Goal: Transaction & Acquisition: Purchase product/service

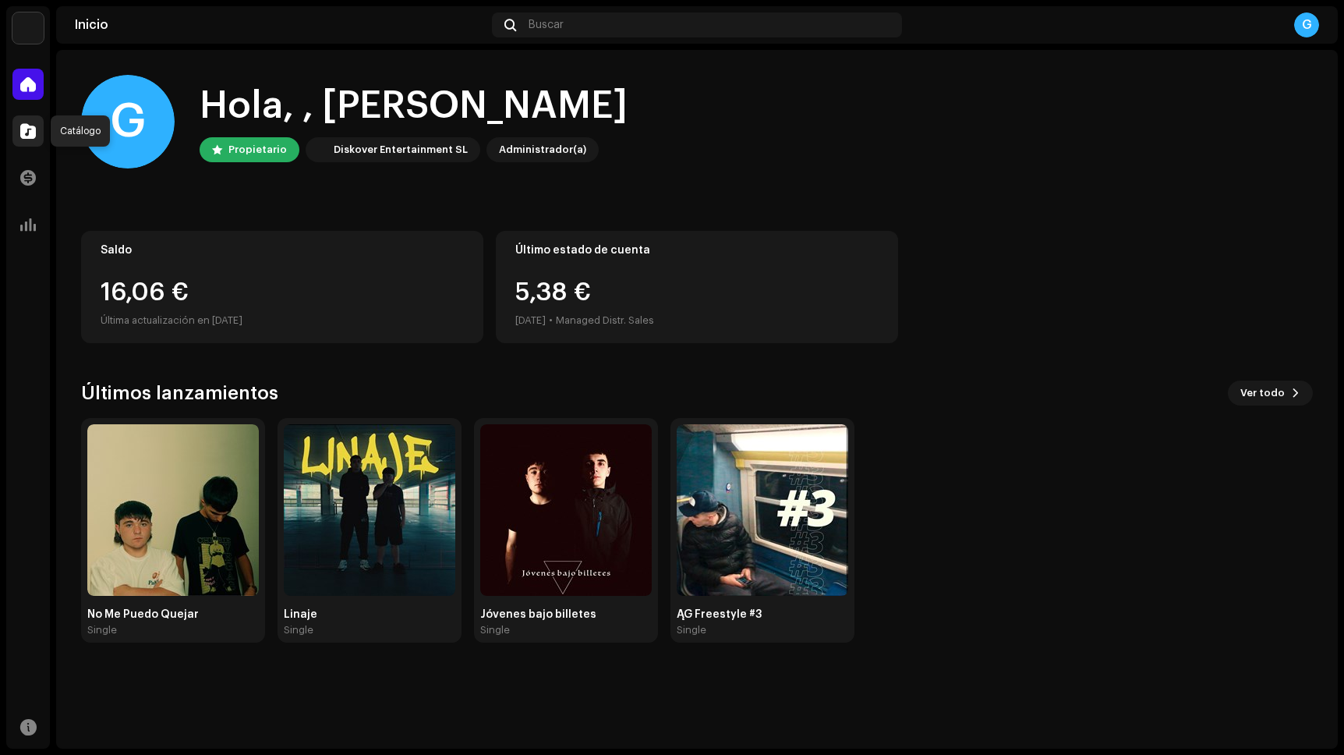
click at [15, 130] on div at bounding box center [27, 130] width 31 height 31
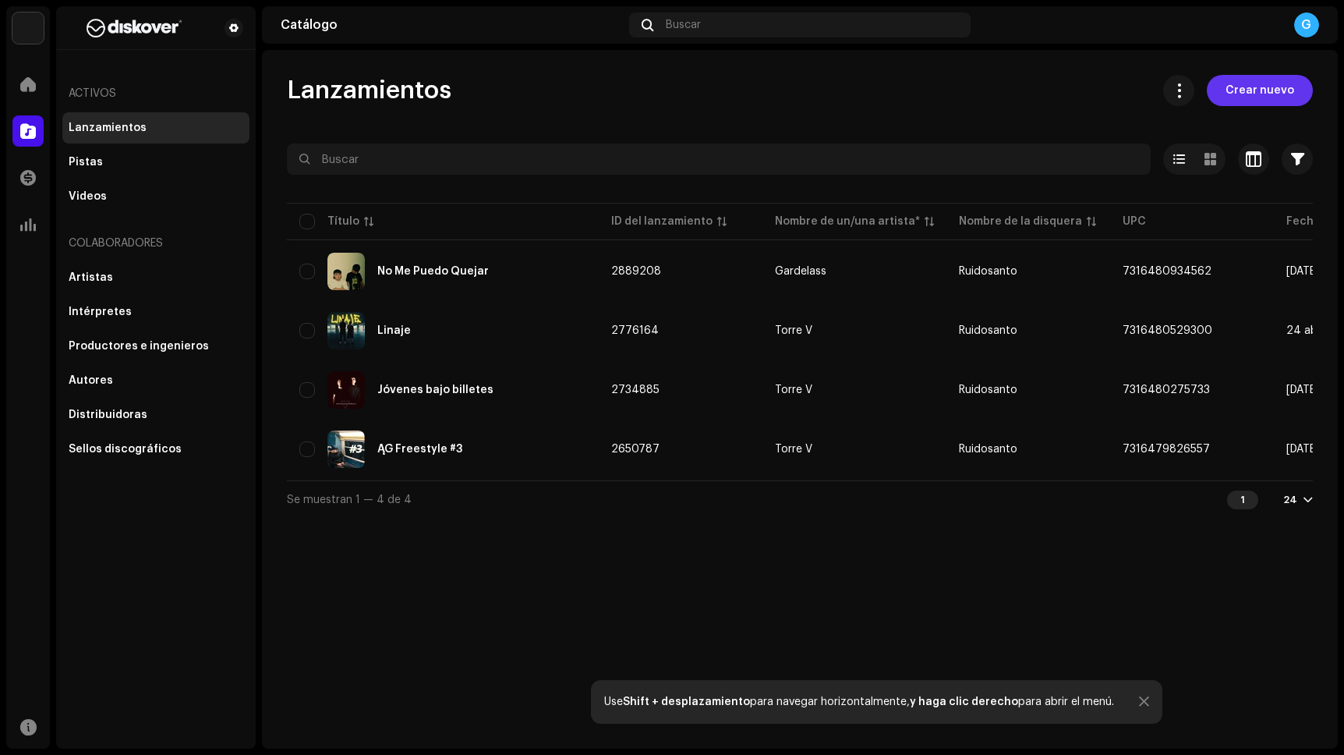
click at [1282, 97] on span "Crear nuevo" at bounding box center [1259, 90] width 69 height 31
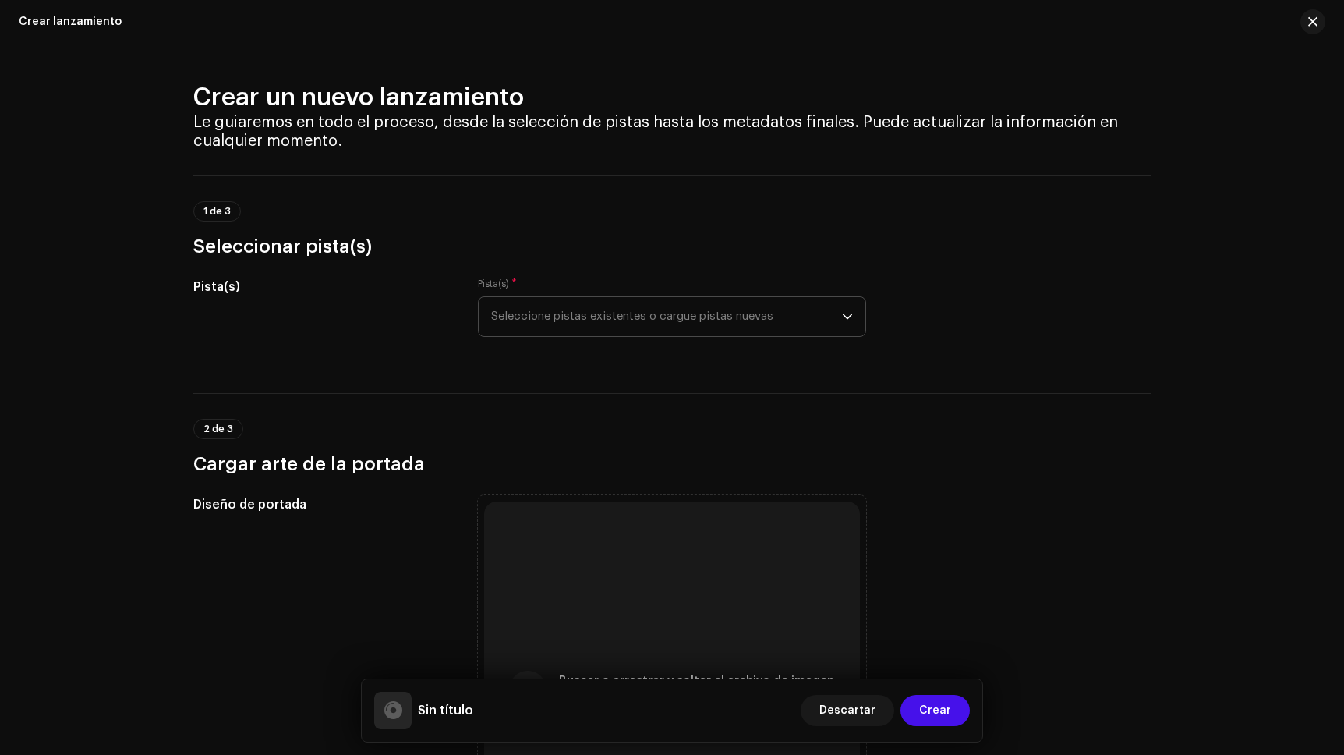
click at [684, 320] on span "Seleccione pistas existentes o cargue pistas nuevas" at bounding box center [666, 316] width 351 height 39
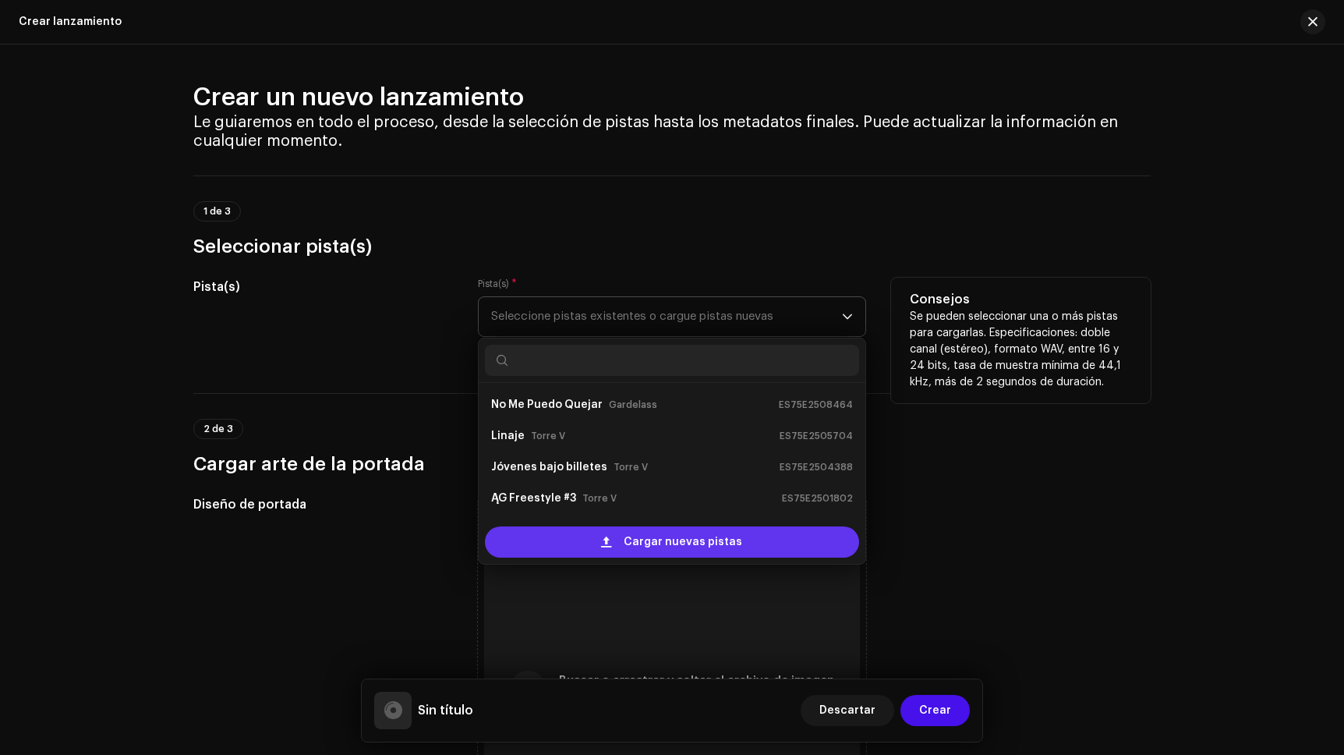
click at [669, 541] on span "Cargar nuevas pistas" at bounding box center [683, 541] width 118 height 31
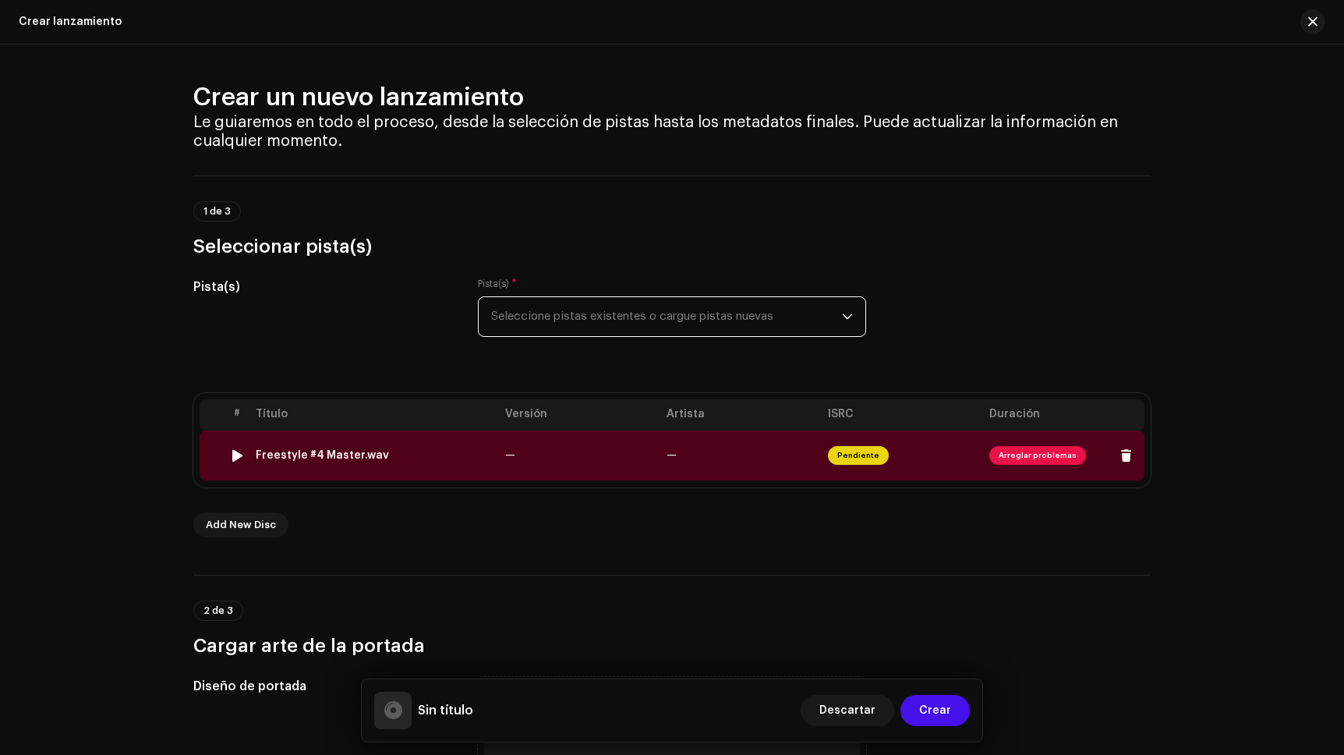
click at [231, 446] on img at bounding box center [237, 455] width 20 height 20
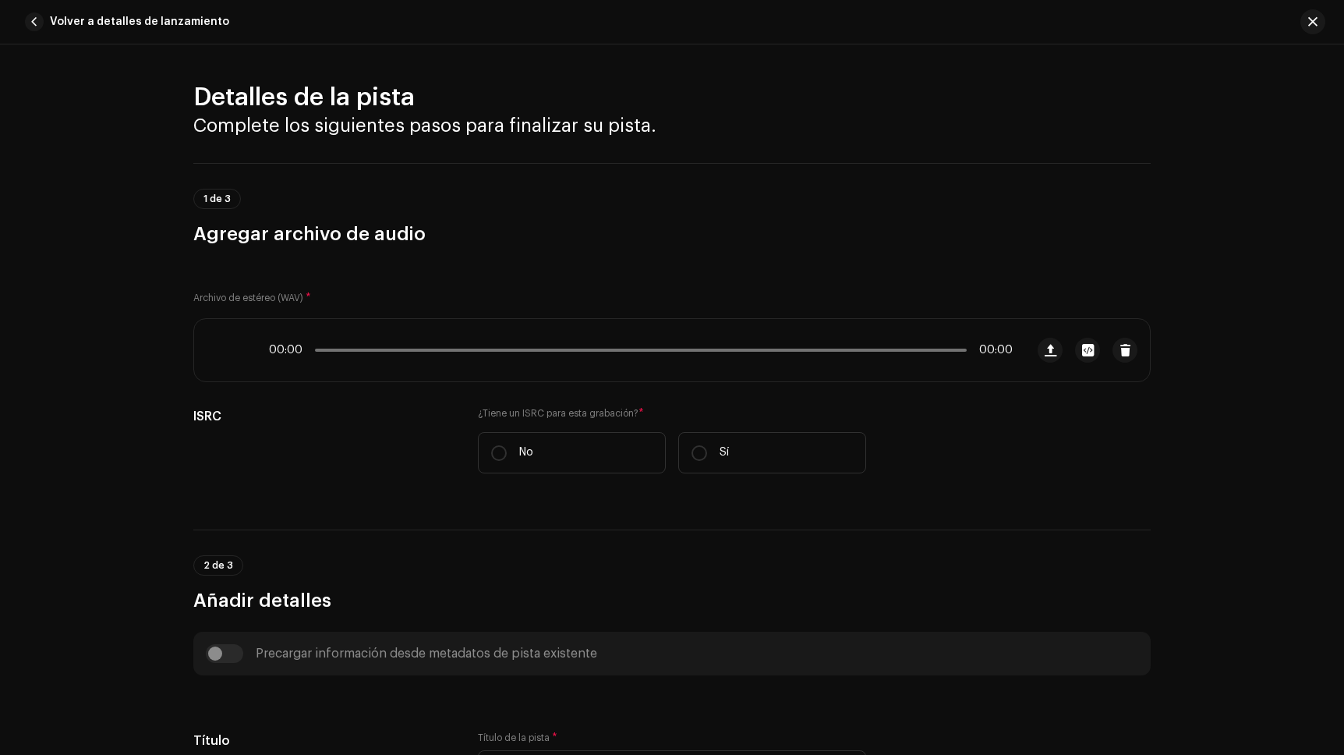
scroll to position [560, 0]
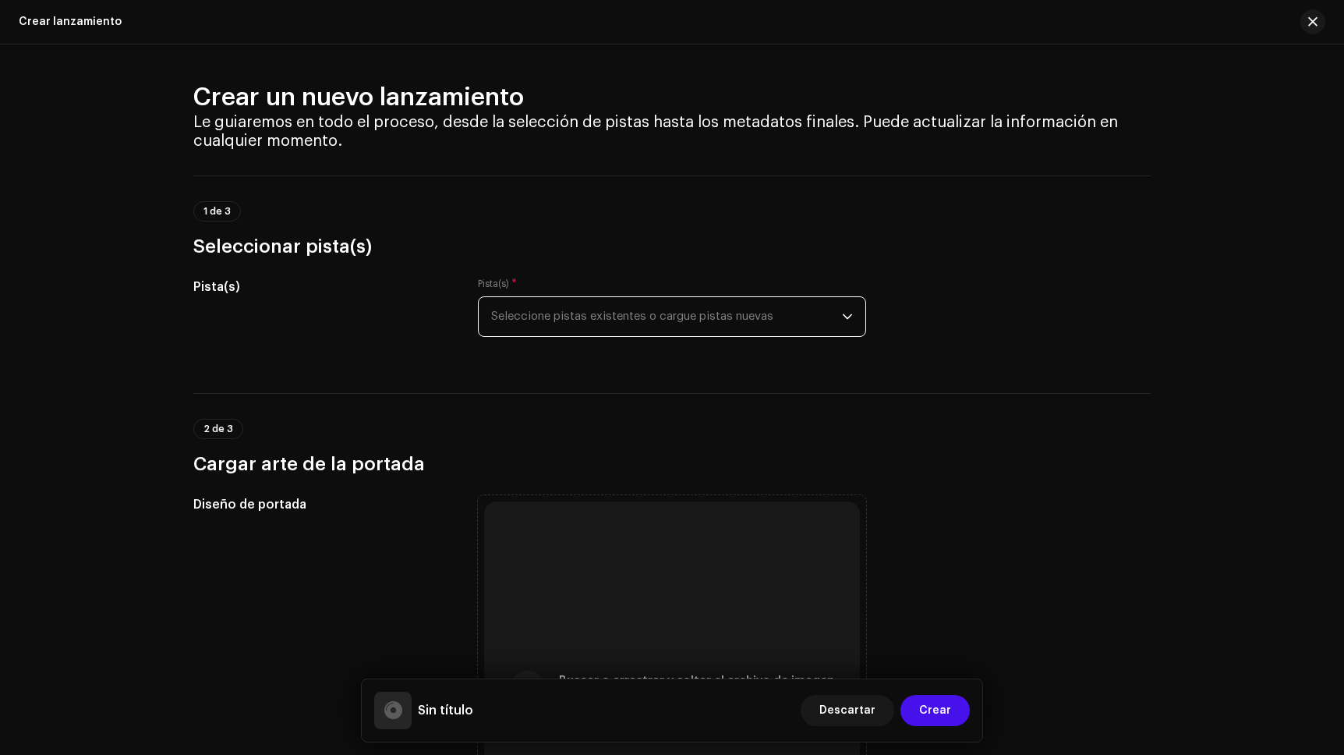
click at [638, 321] on span "Seleccione pistas existentes o cargue pistas nuevas" at bounding box center [666, 316] width 351 height 39
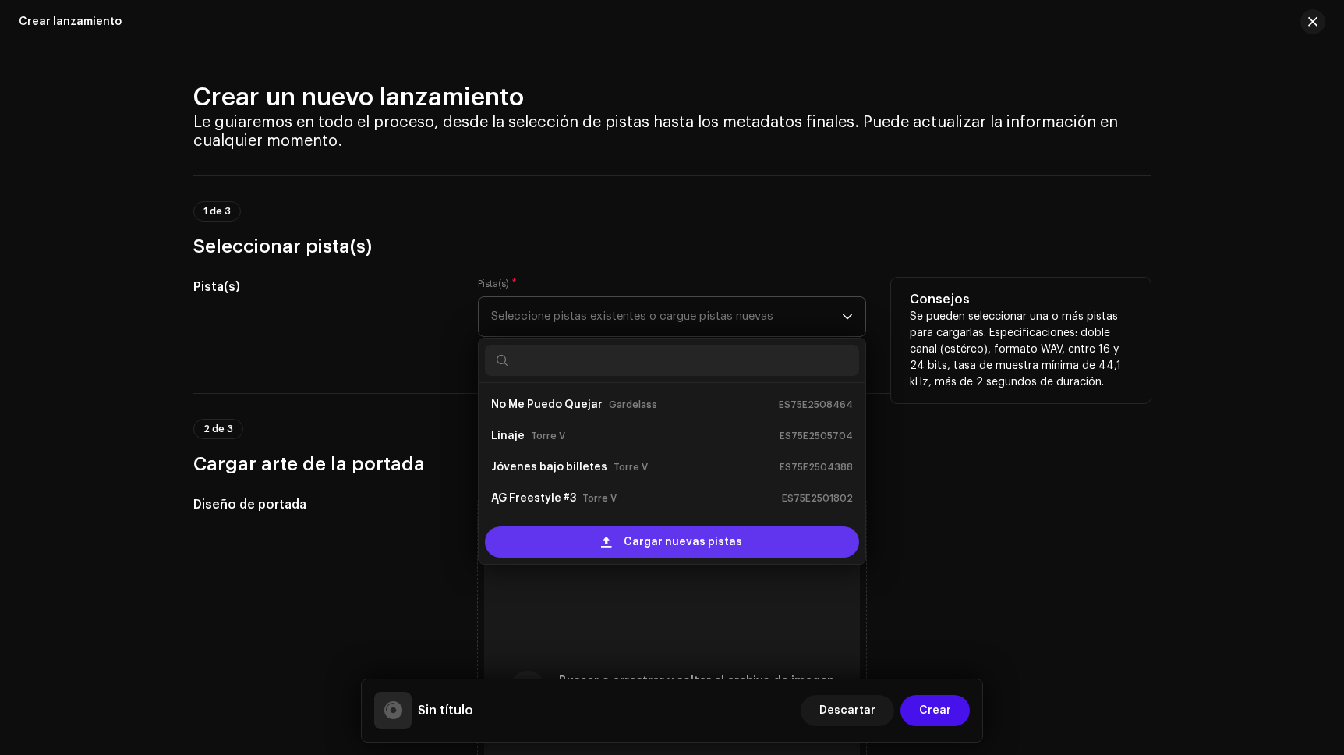
click at [622, 536] on div "Cargar nuevas pistas" at bounding box center [672, 541] width 374 height 31
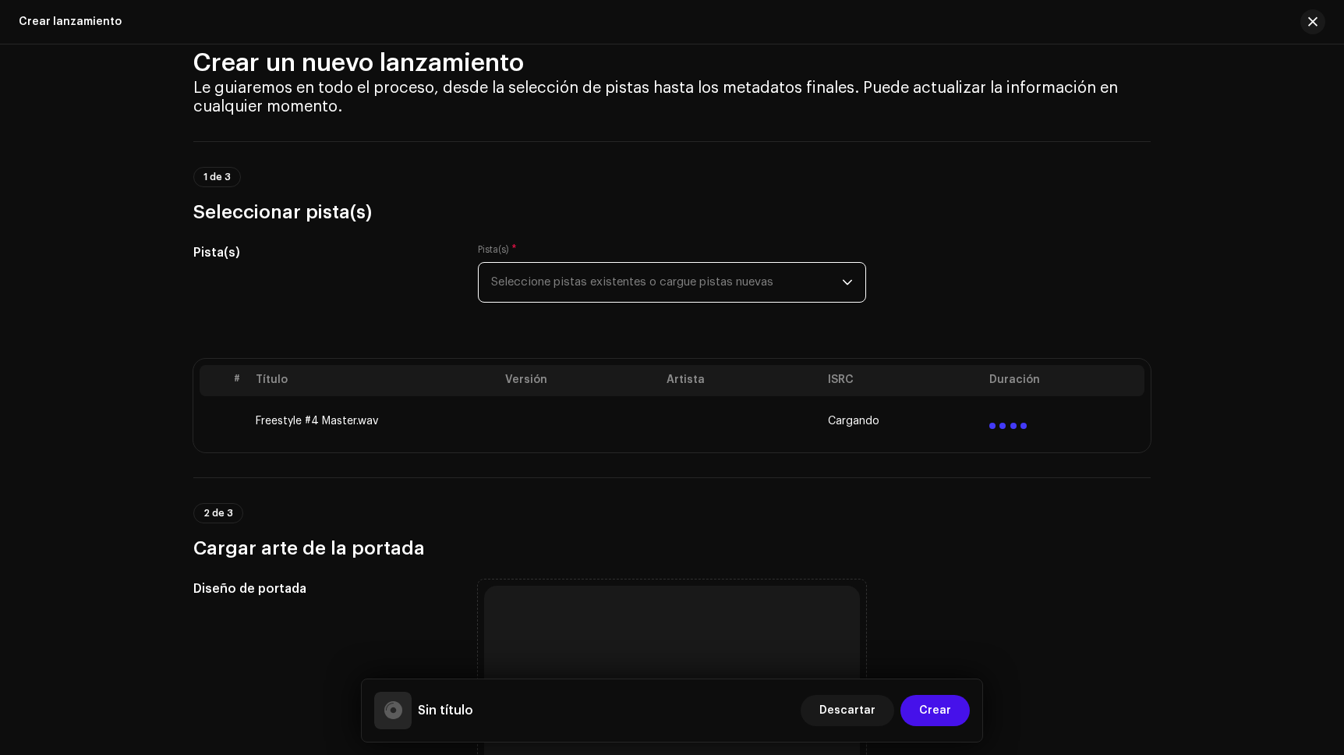
scroll to position [166, 0]
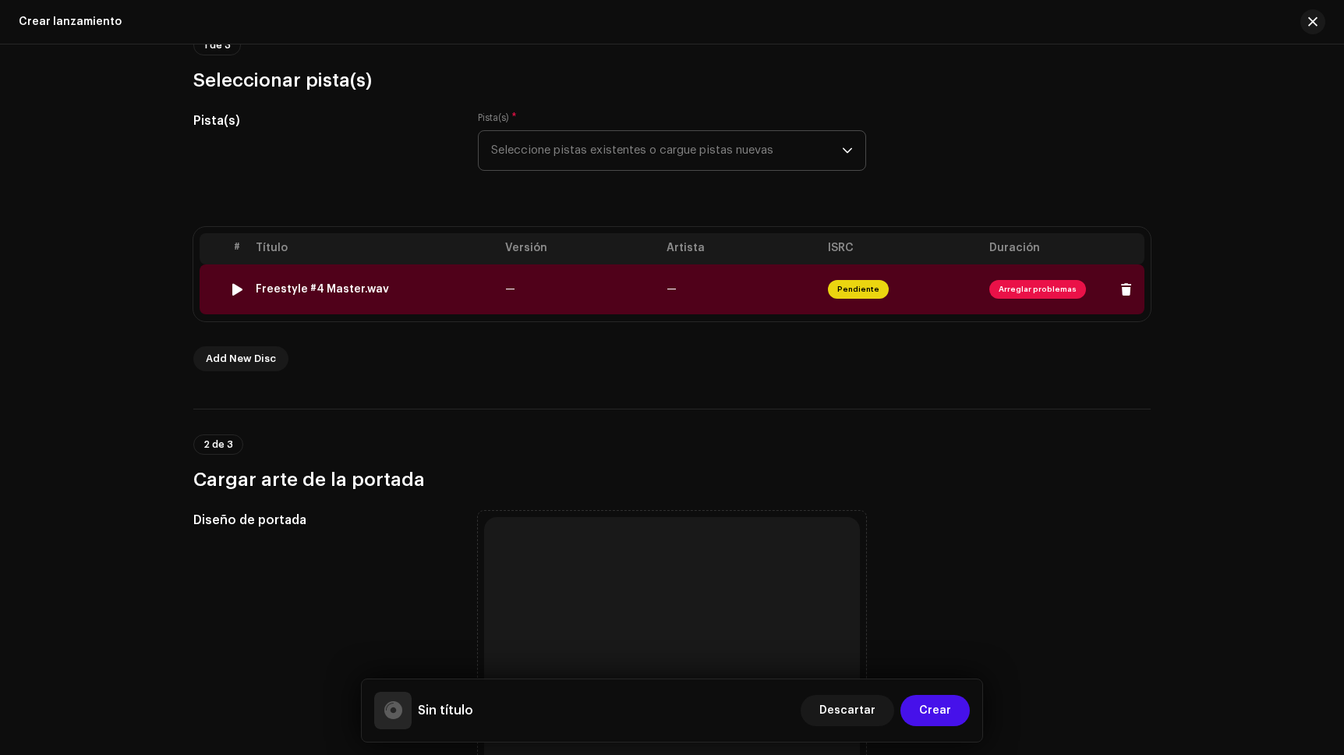
click at [1008, 294] on span "Arreglar problemas" at bounding box center [1037, 289] width 97 height 19
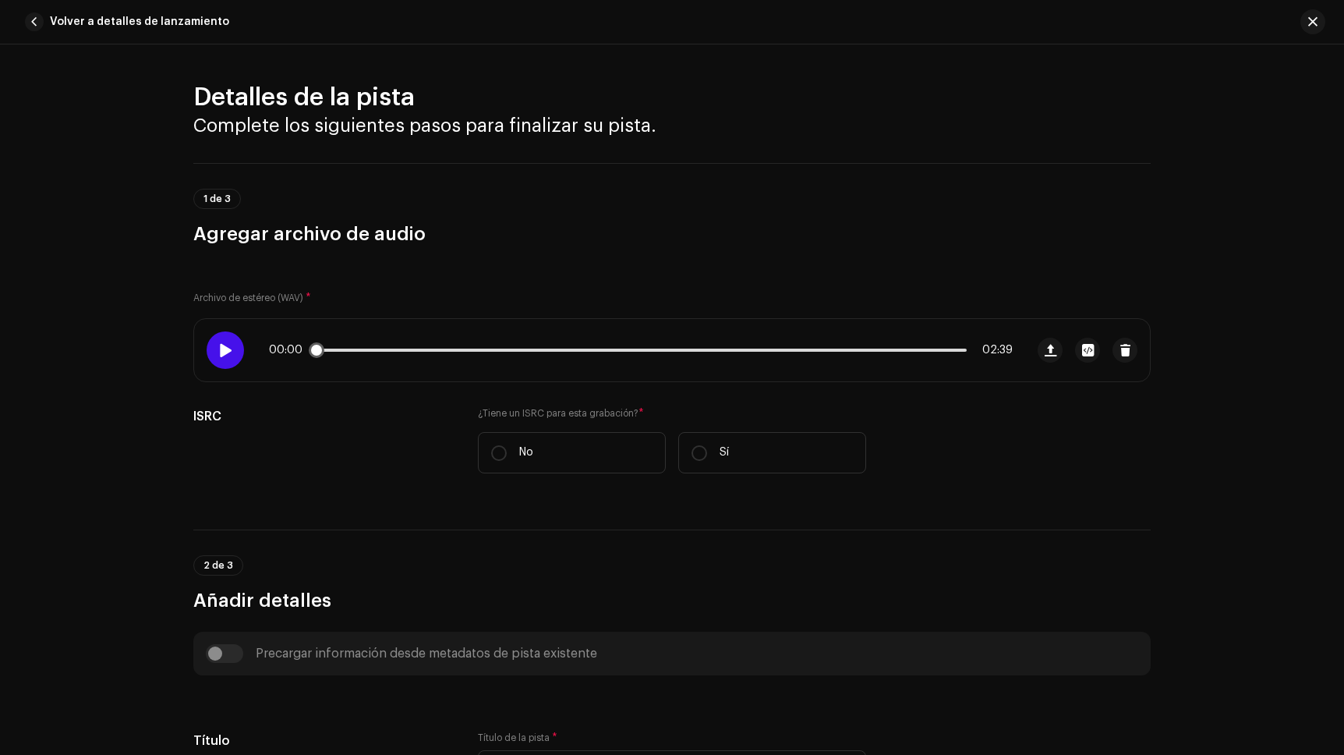
click at [218, 346] on span at bounding box center [224, 350] width 13 height 12
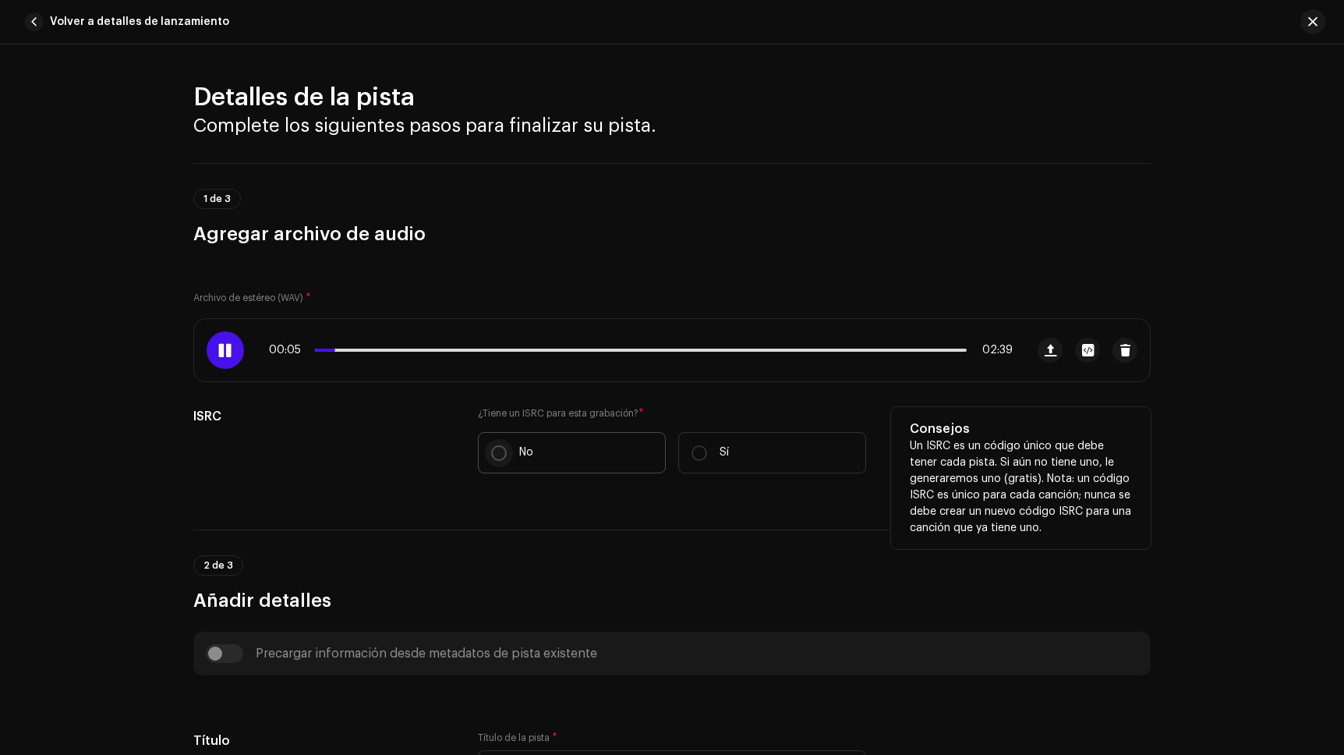
click at [491, 453] on input "No" at bounding box center [499, 453] width 16 height 16
radio input "true"
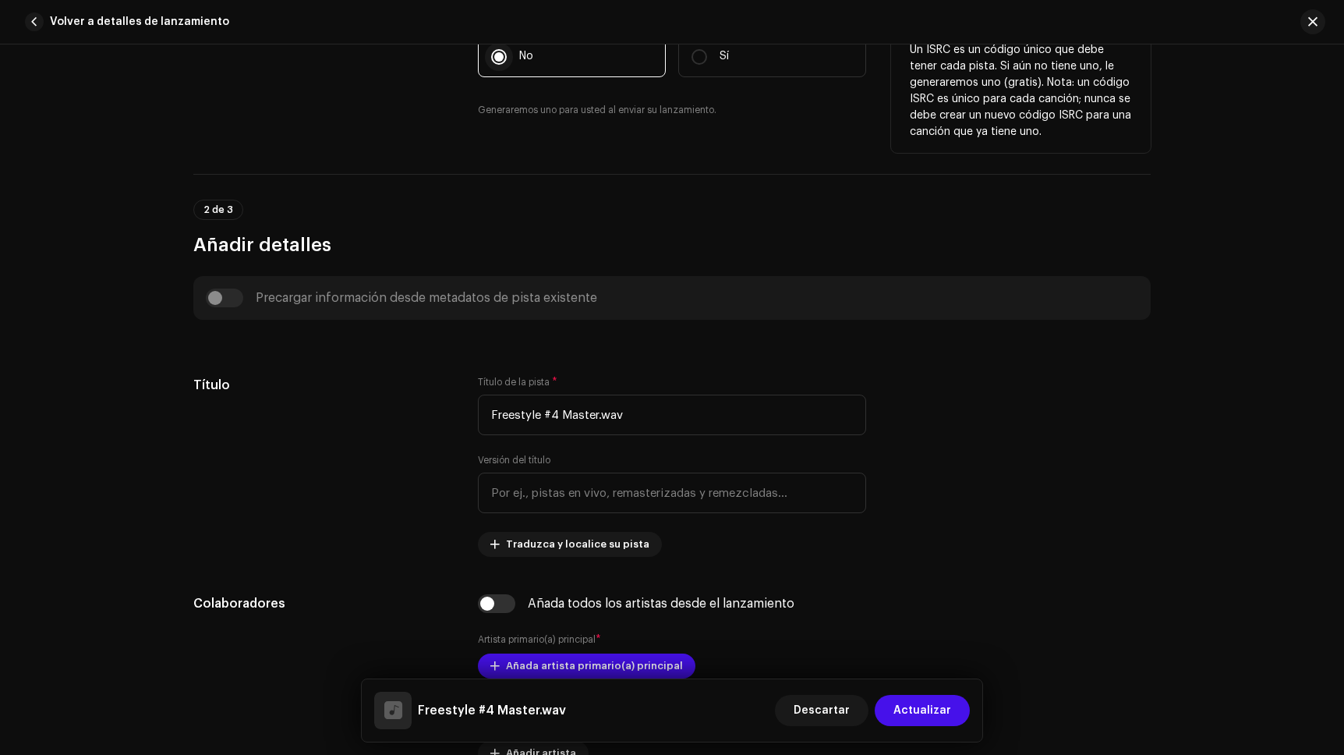
scroll to position [412, 0]
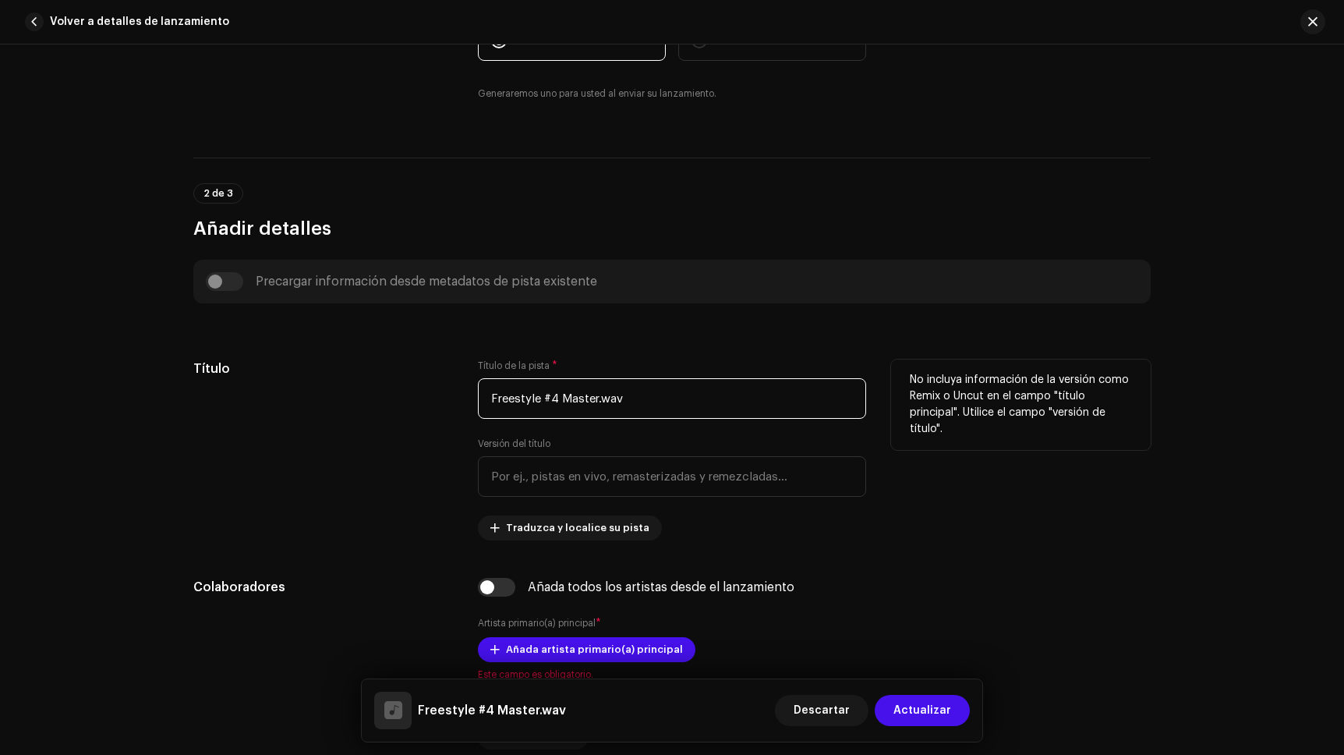
drag, startPoint x: 553, startPoint y: 397, endPoint x: 663, endPoint y: 401, distance: 110.0
click at [663, 401] on input "Freestyle #4 Master.wav" at bounding box center [672, 398] width 388 height 41
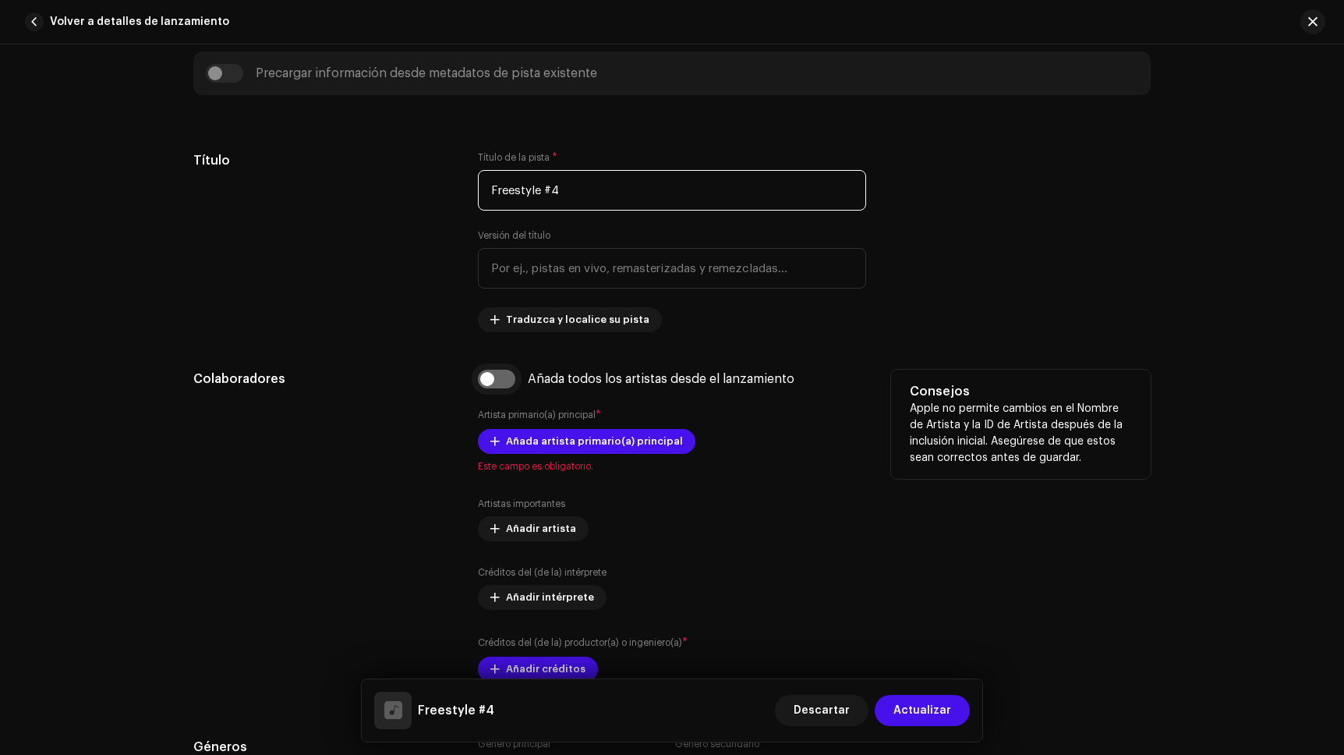
scroll to position [702, 0]
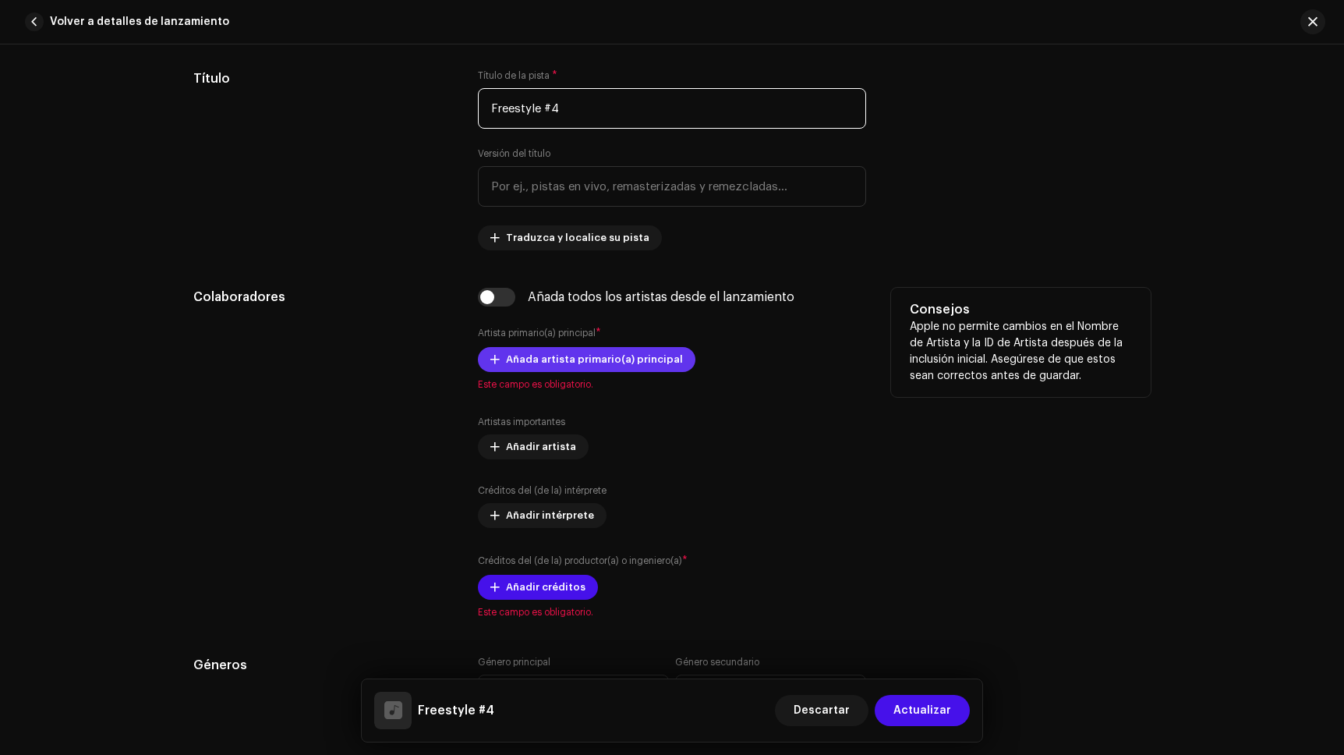
type input "Freestyle #4"
click at [508, 364] on span "Añada artista primario(a) principal" at bounding box center [594, 359] width 177 height 31
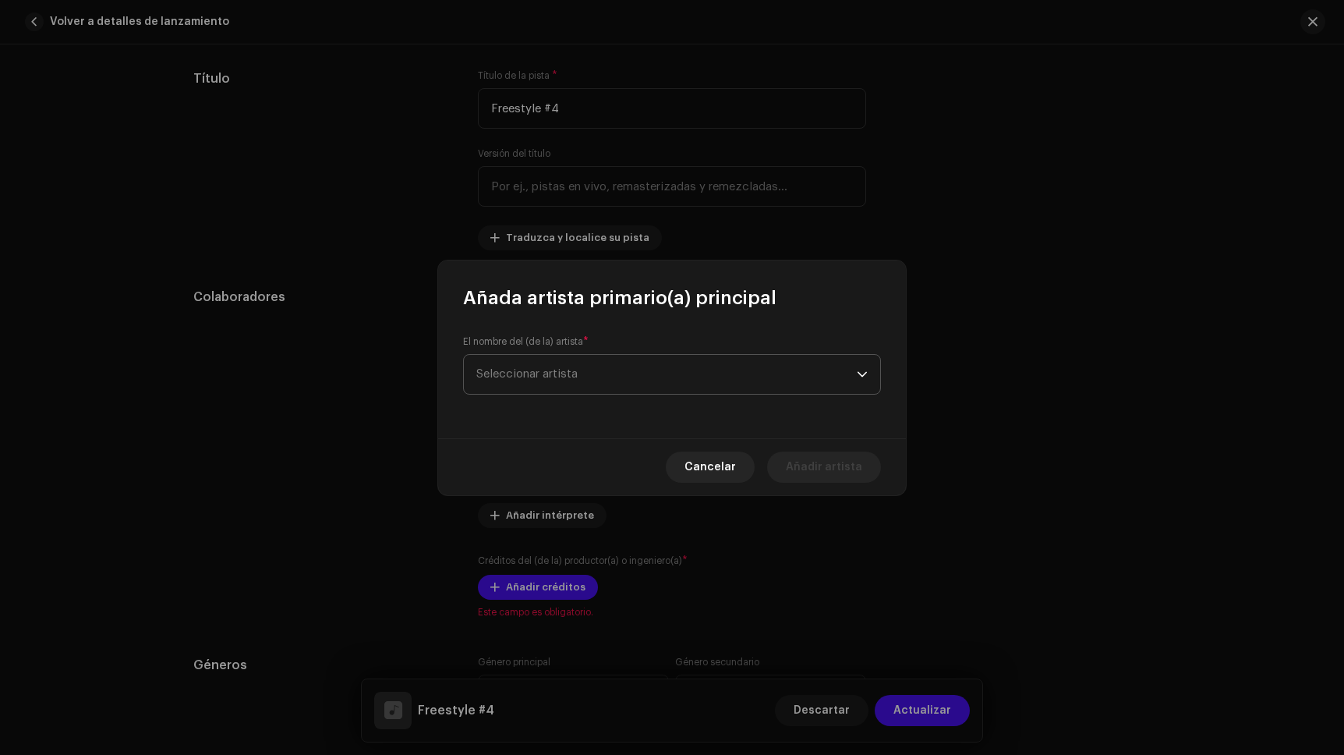
click at [510, 377] on span "Seleccionar artista" at bounding box center [526, 374] width 101 height 12
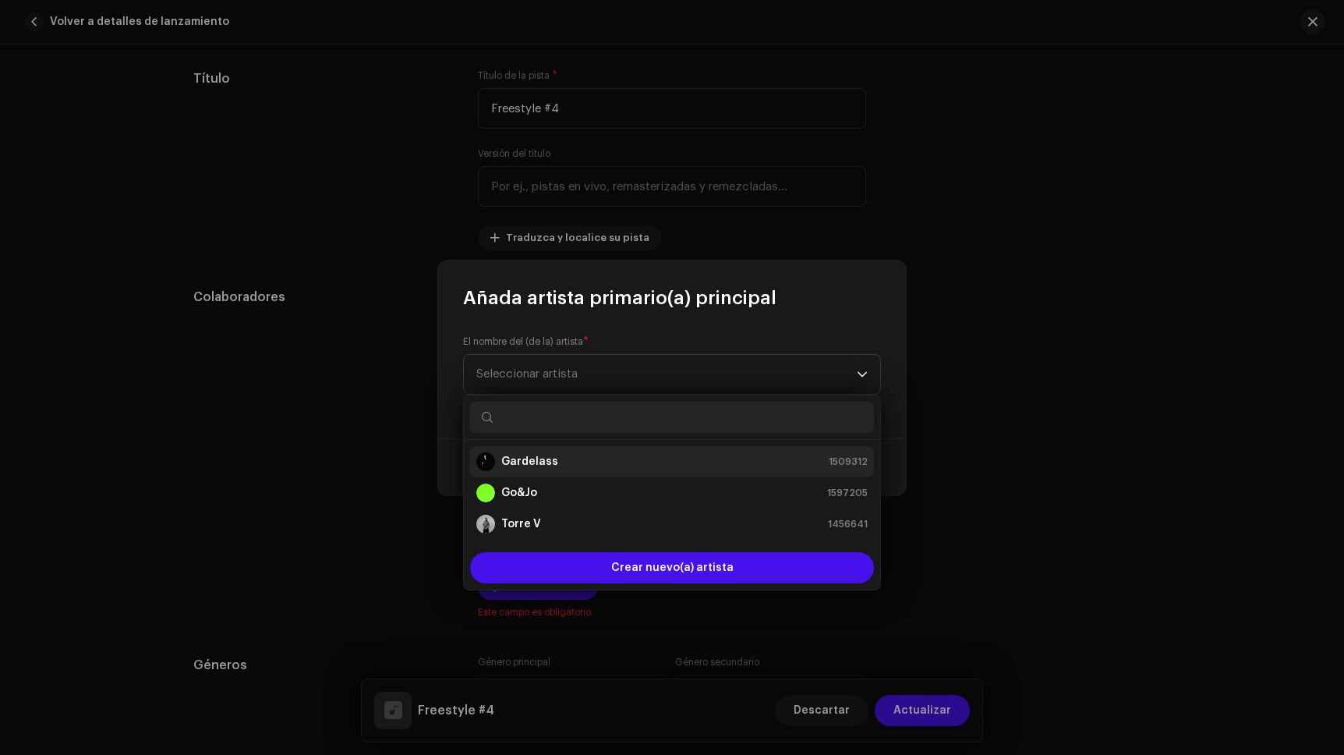
click at [543, 465] on strong "Gardelass" at bounding box center [529, 462] width 57 height 16
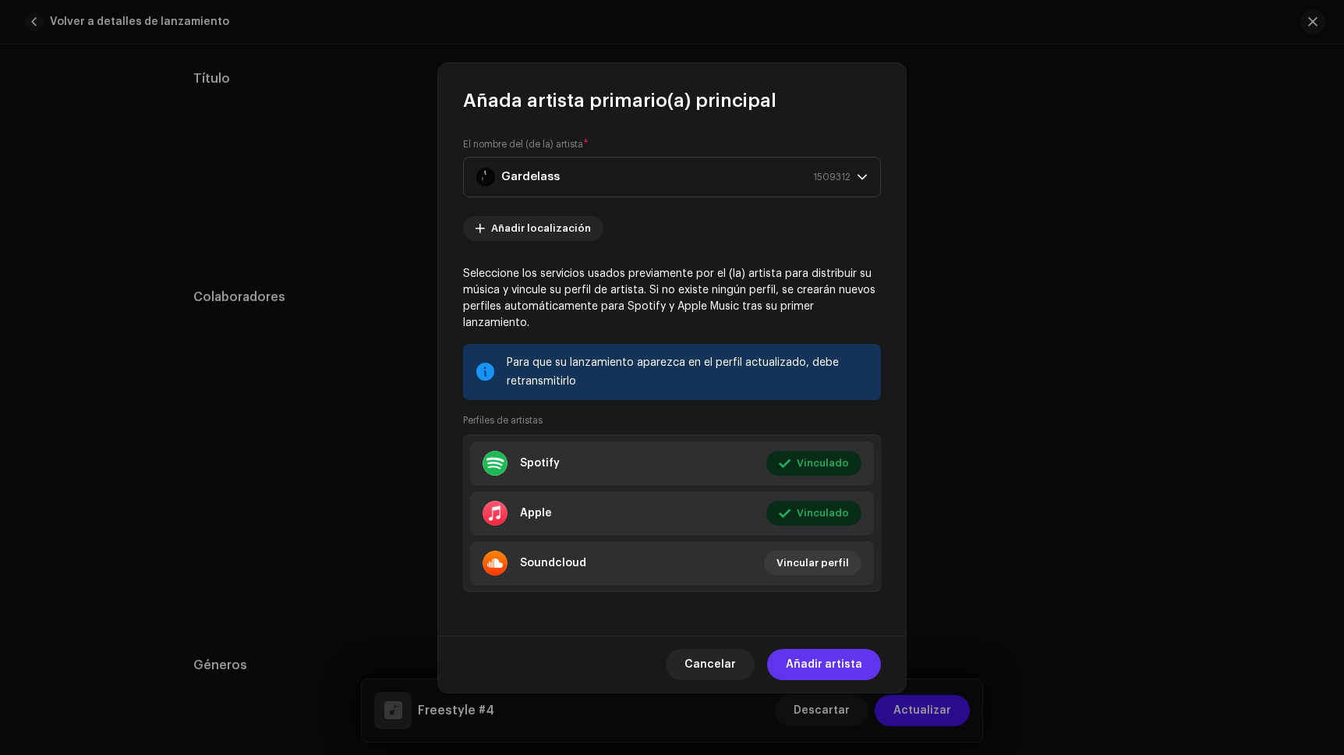
click at [826, 659] on span "Añadir artista" at bounding box center [824, 664] width 76 height 31
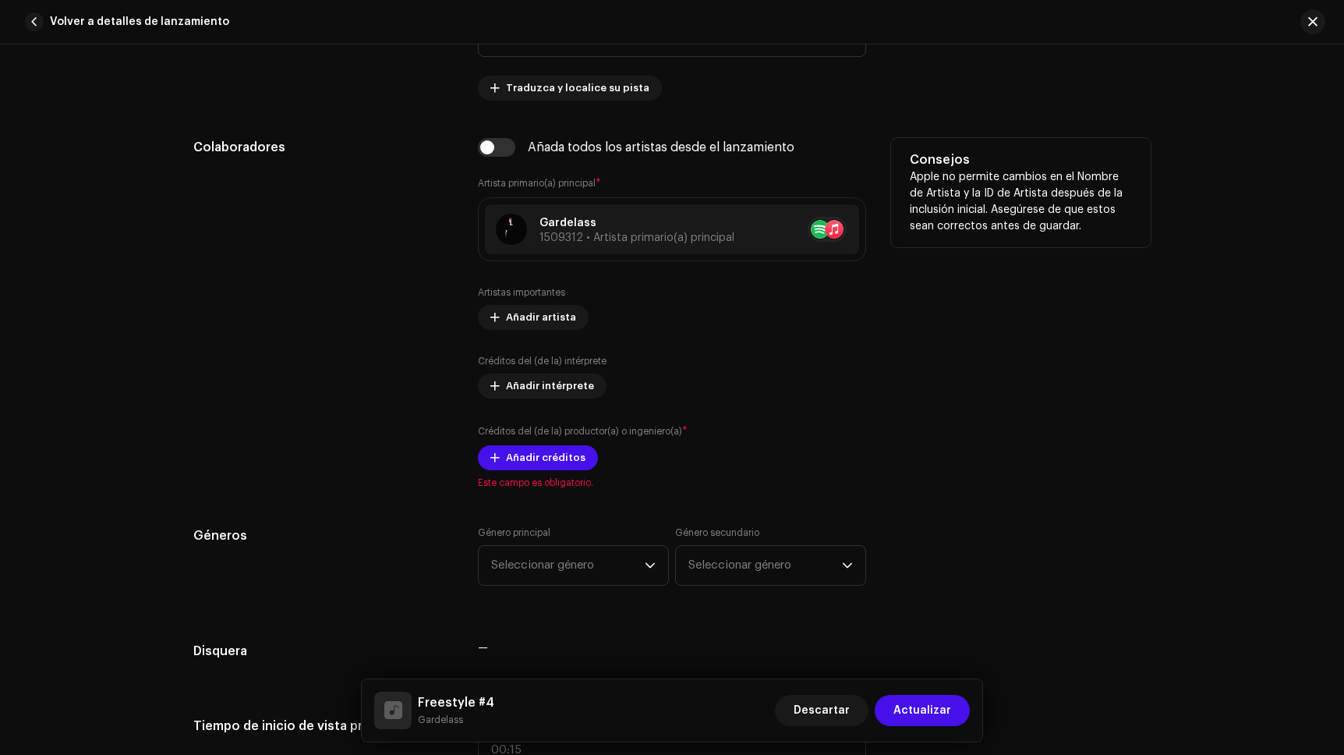
scroll to position [842, 0]
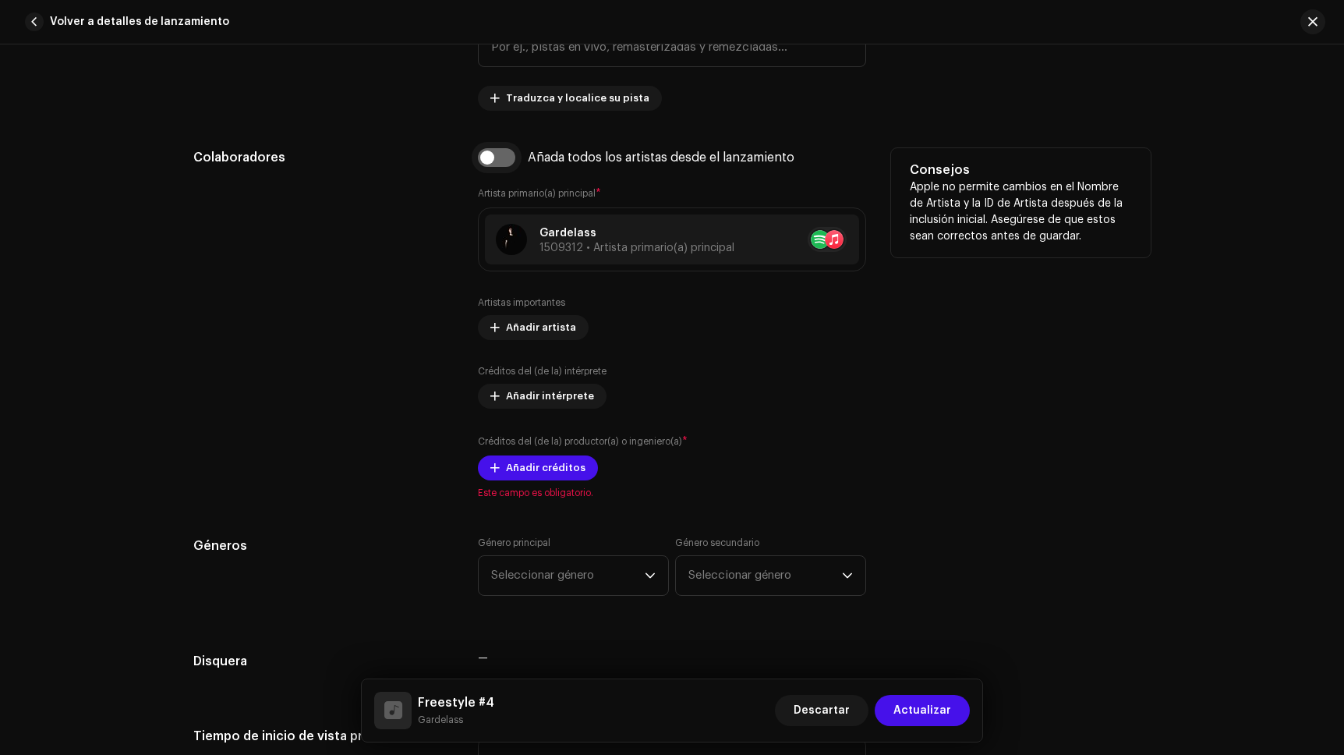
click at [507, 160] on input "checkbox" at bounding box center [496, 157] width 37 height 19
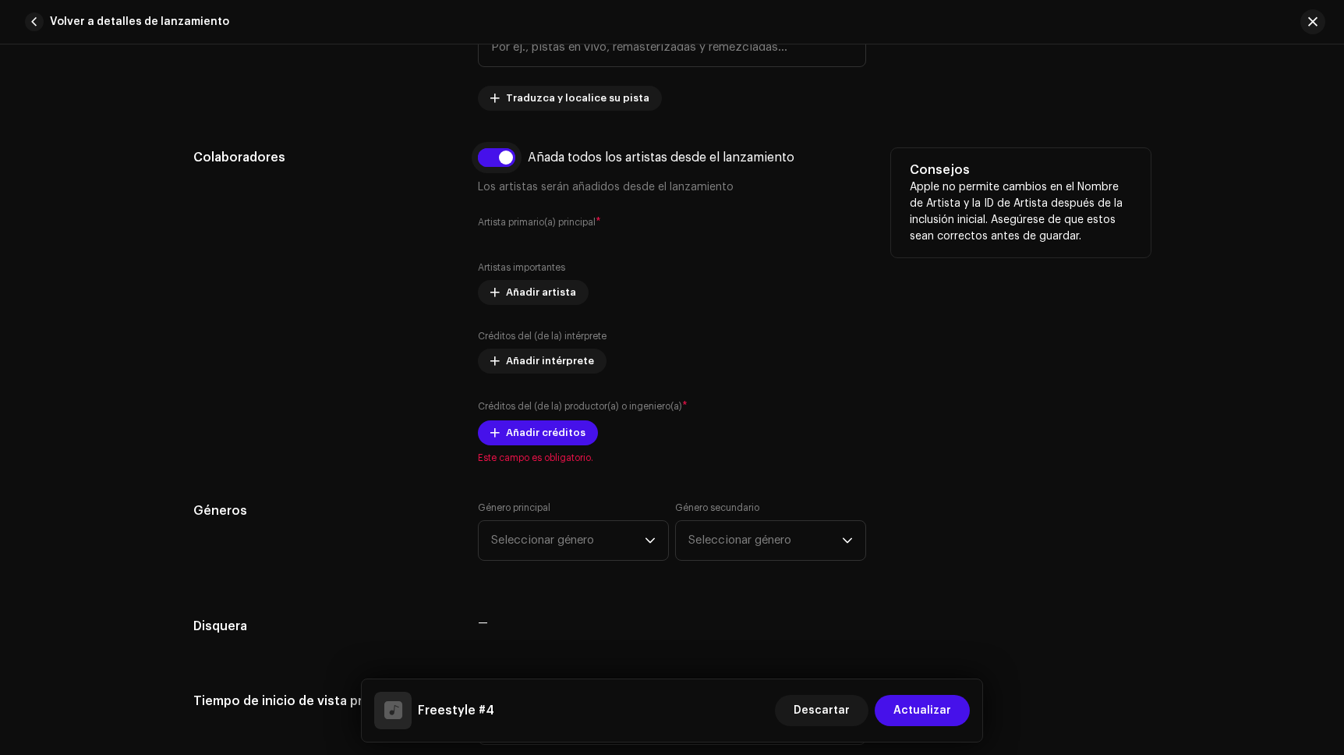
click at [507, 160] on input "checkbox" at bounding box center [496, 157] width 37 height 19
checkbox input "false"
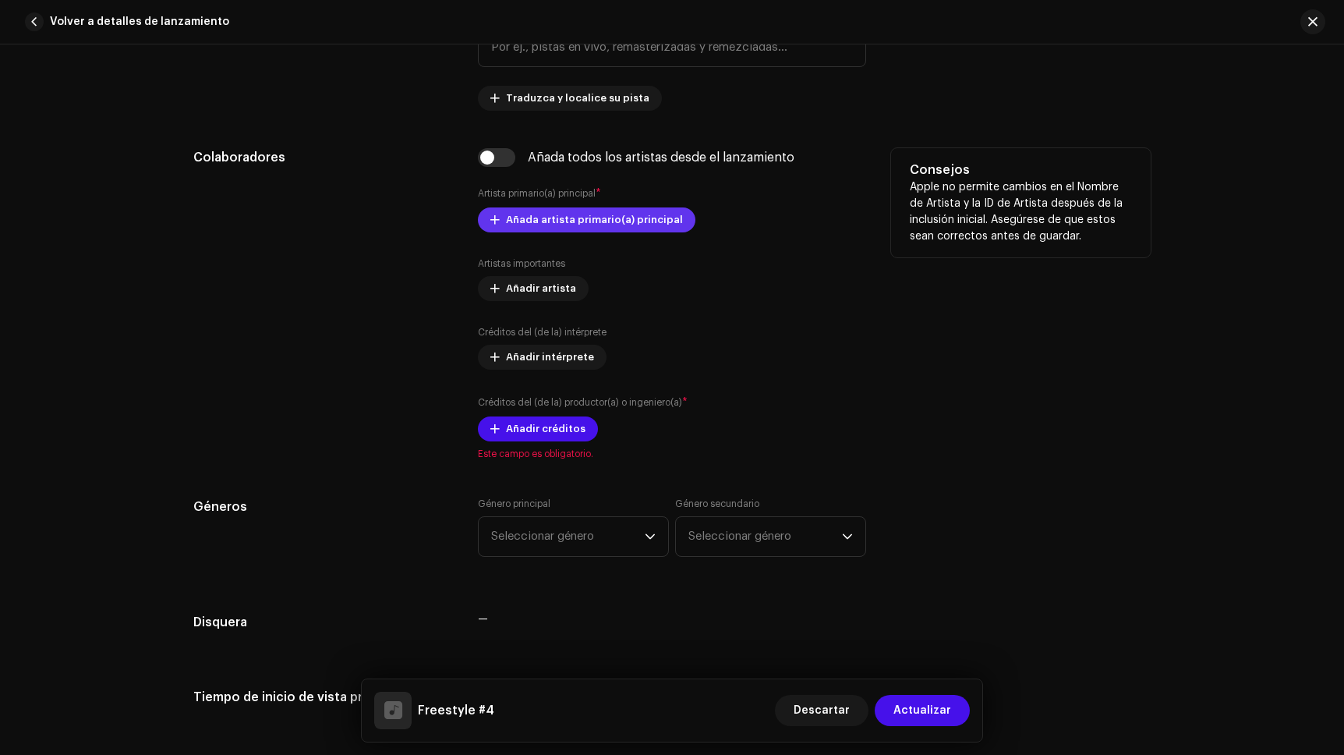
click at [490, 215] on span at bounding box center [494, 220] width 9 height 12
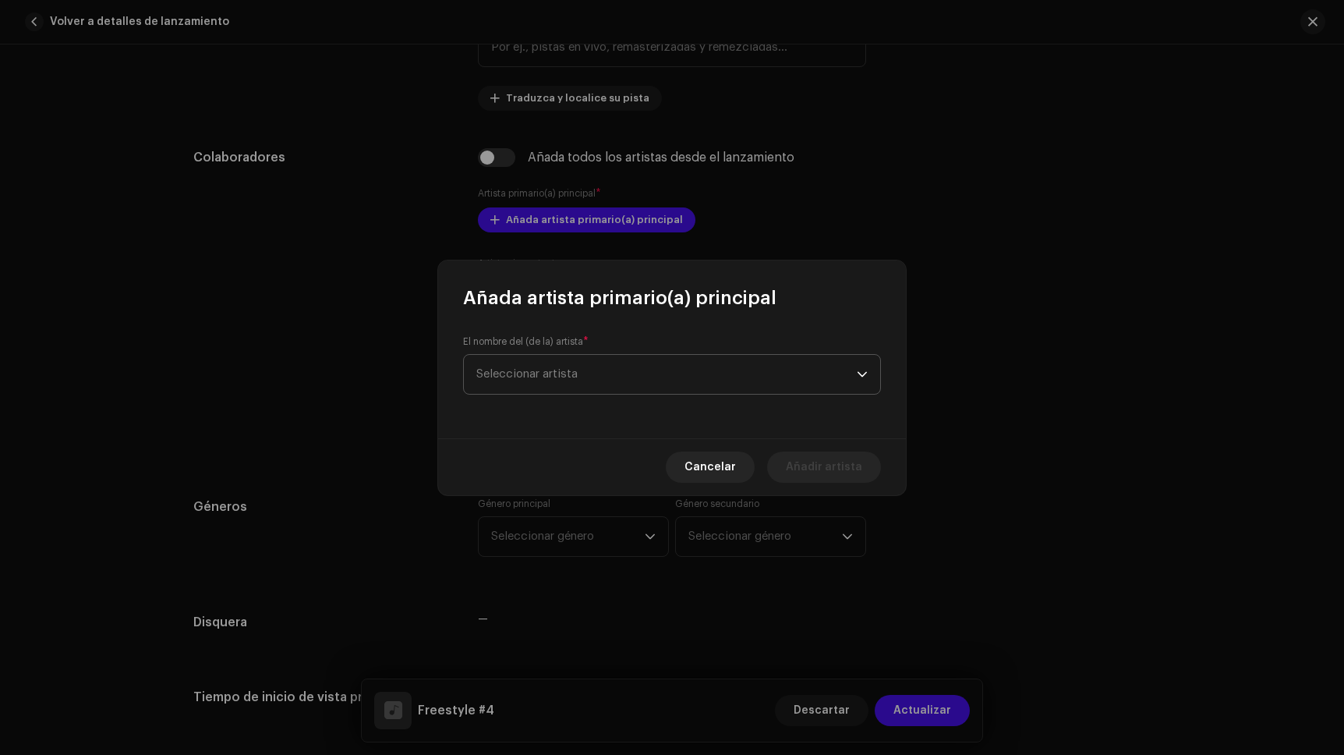
click at [636, 386] on span "Seleccionar artista" at bounding box center [666, 374] width 380 height 39
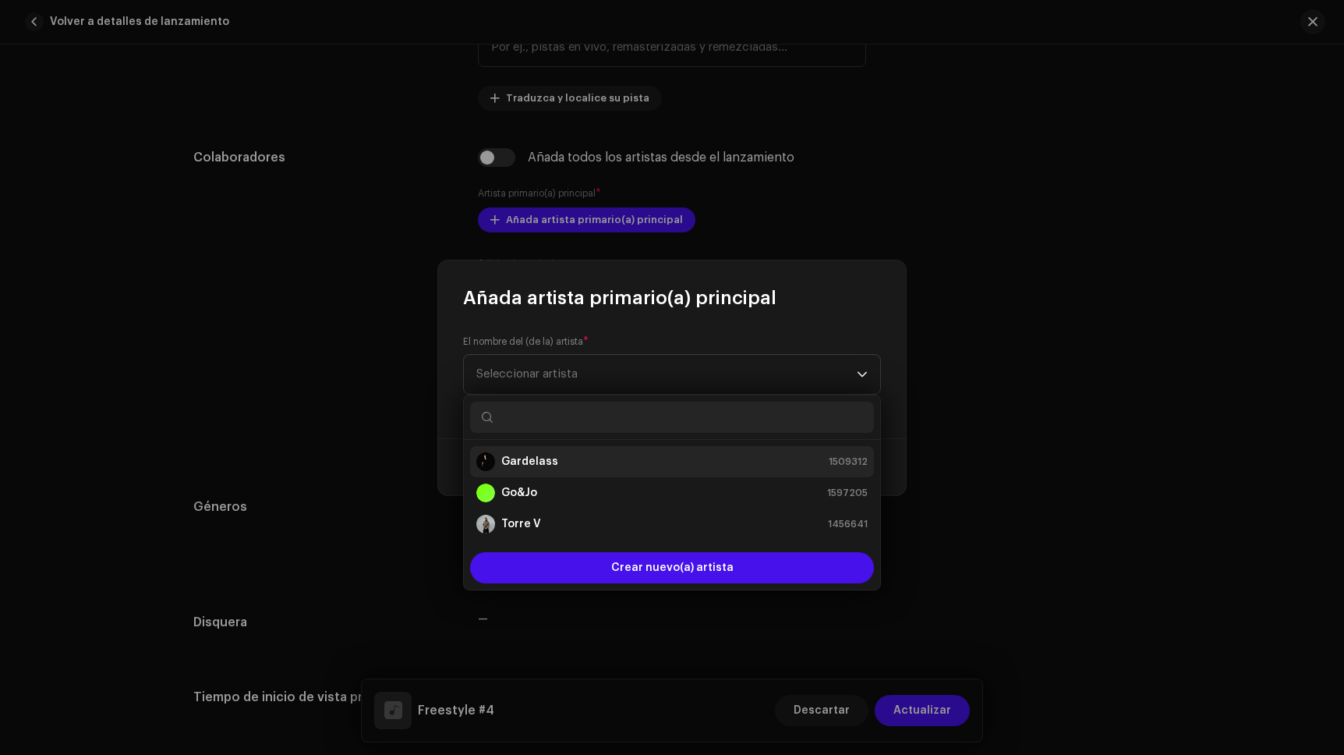
click at [611, 461] on div "Gardelass 1509312" at bounding box center [671, 461] width 391 height 19
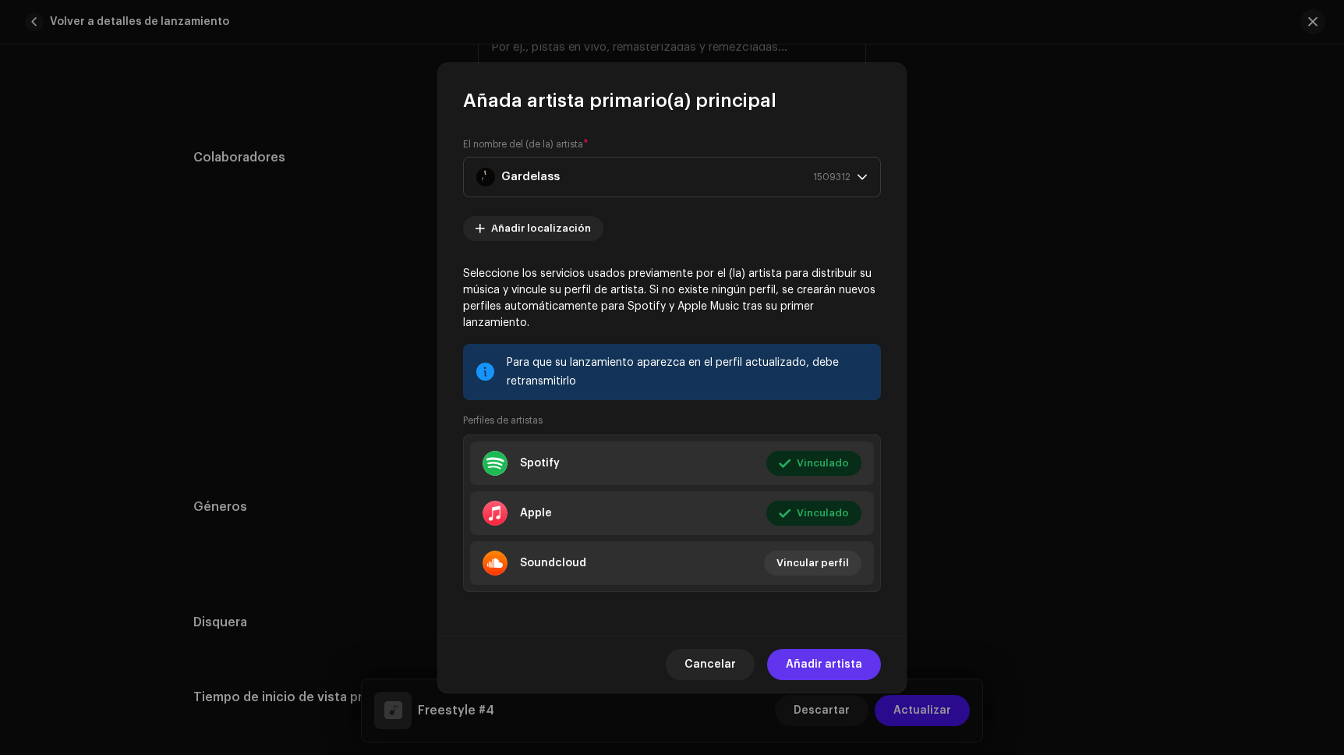
click at [873, 652] on button "Añadir artista" at bounding box center [824, 664] width 114 height 31
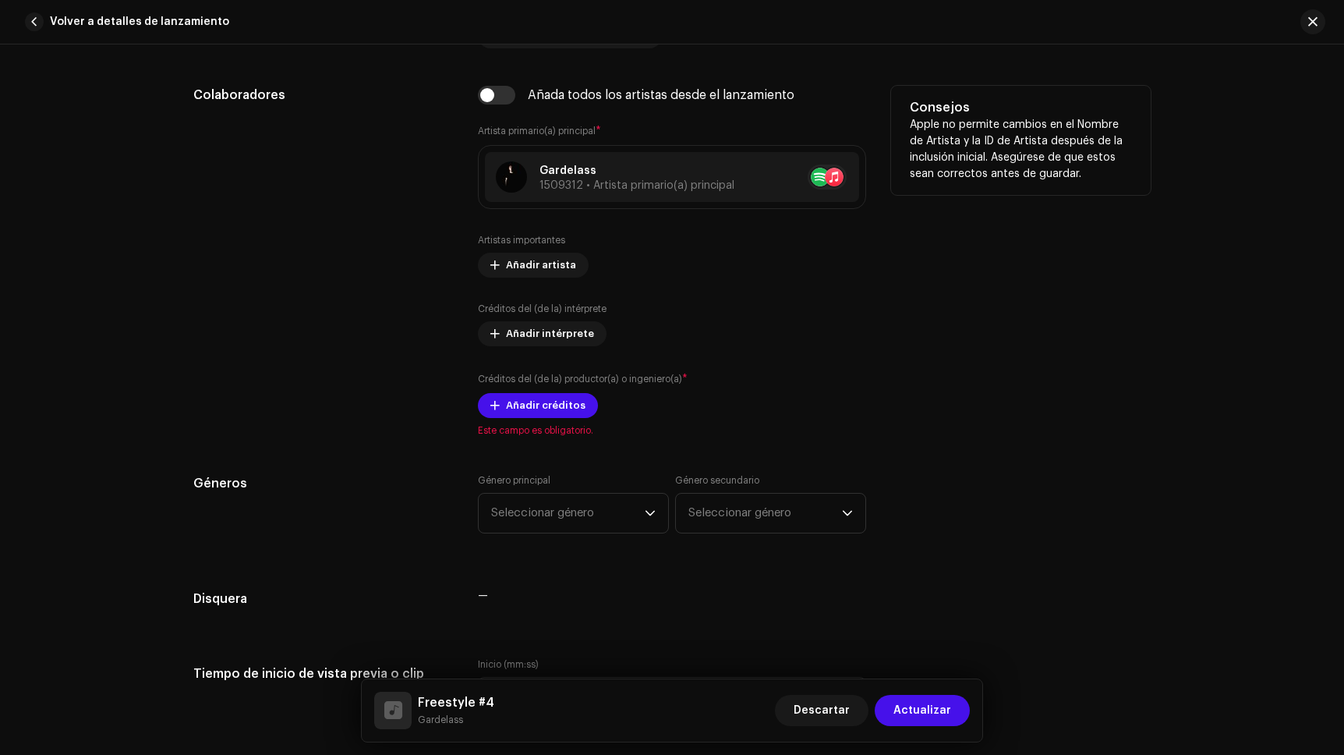
scroll to position [999, 0]
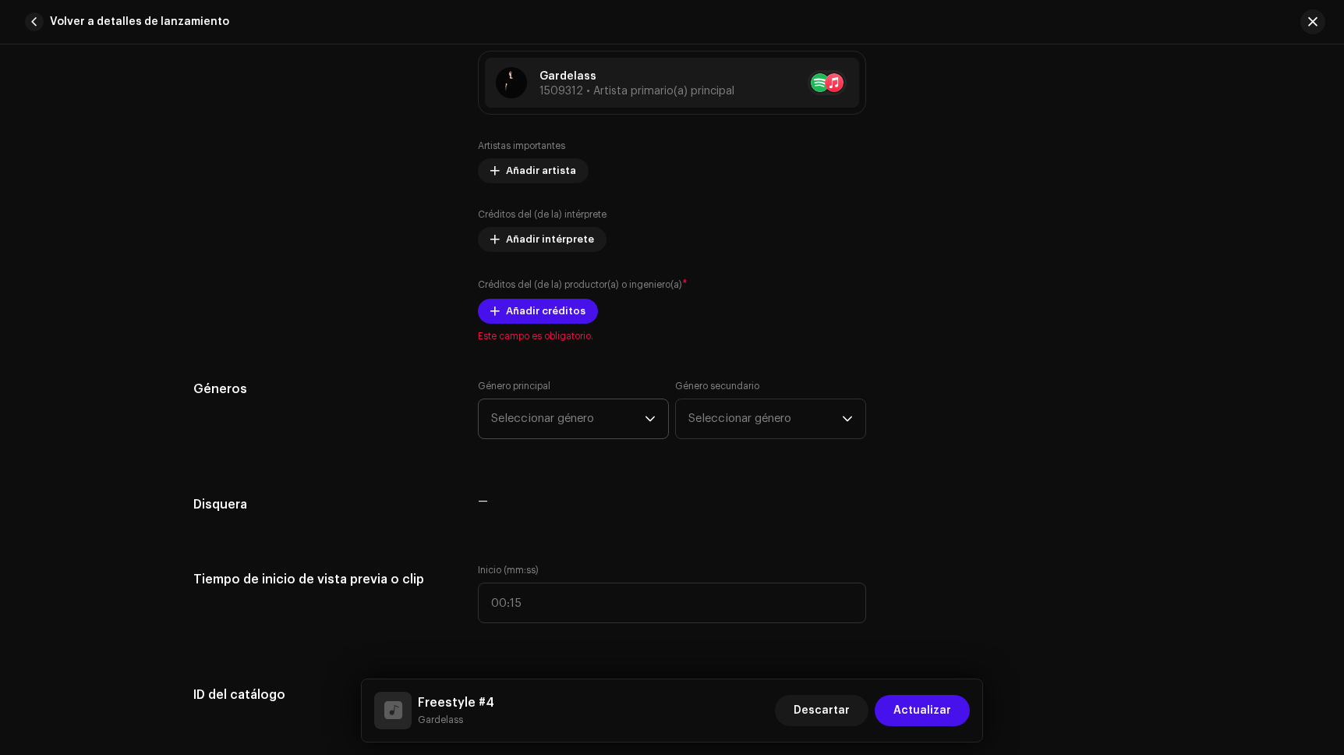
click at [645, 418] on icon "dropdown trigger" at bounding box center [649, 418] width 9 height 5
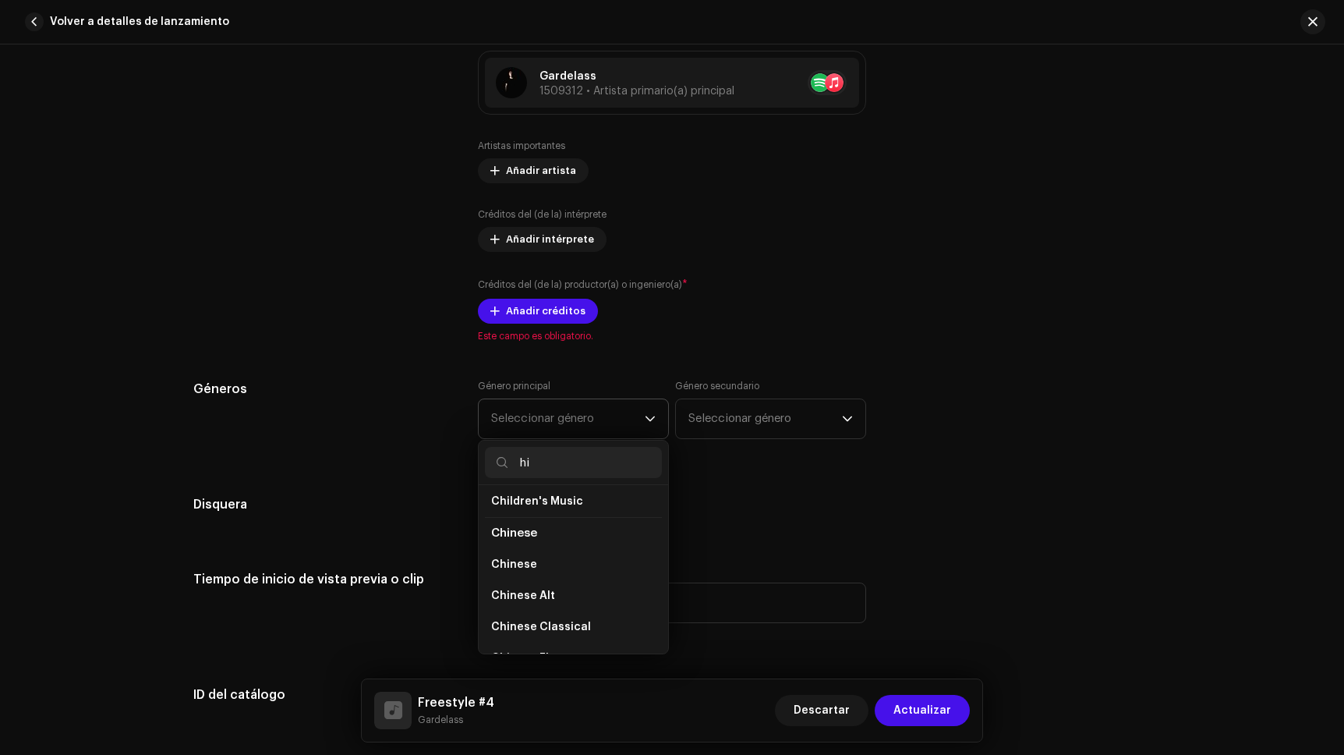
scroll to position [195, 0]
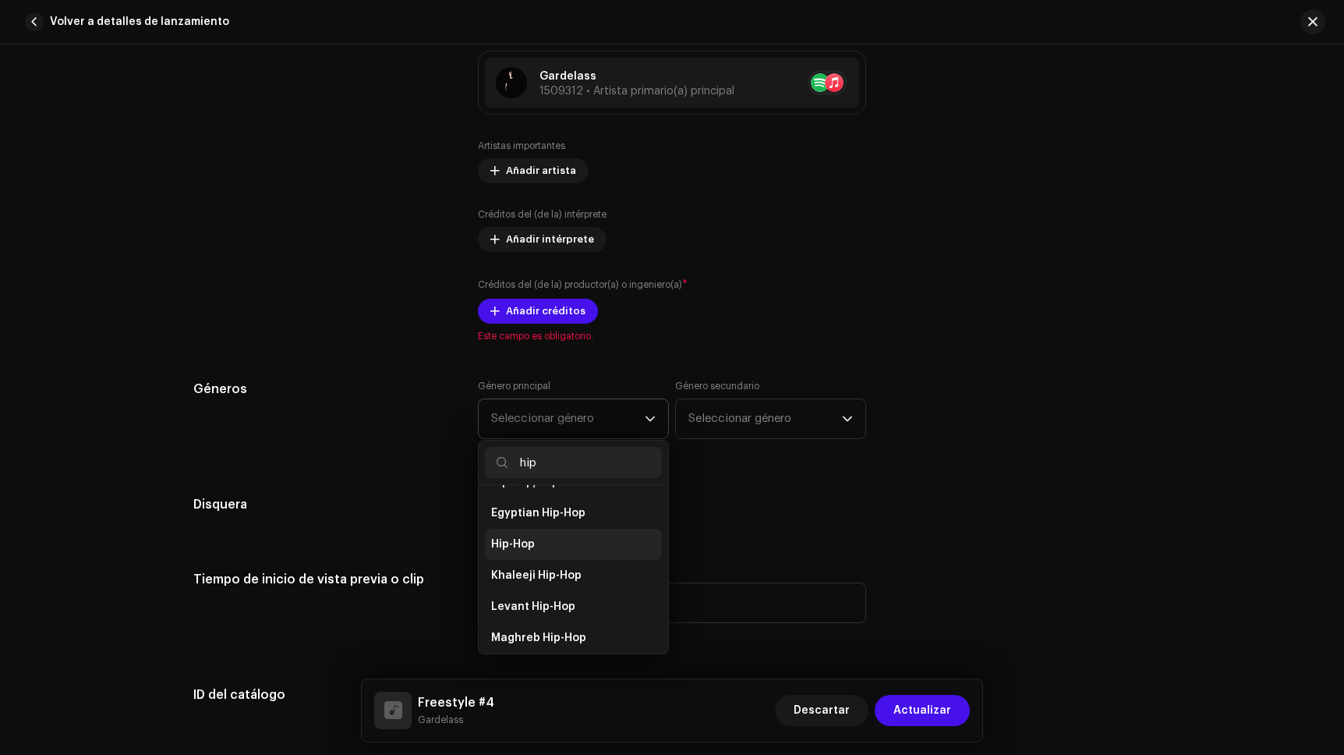
type input "hip"
click at [565, 542] on li "Hip-Hop" at bounding box center [573, 544] width 177 height 31
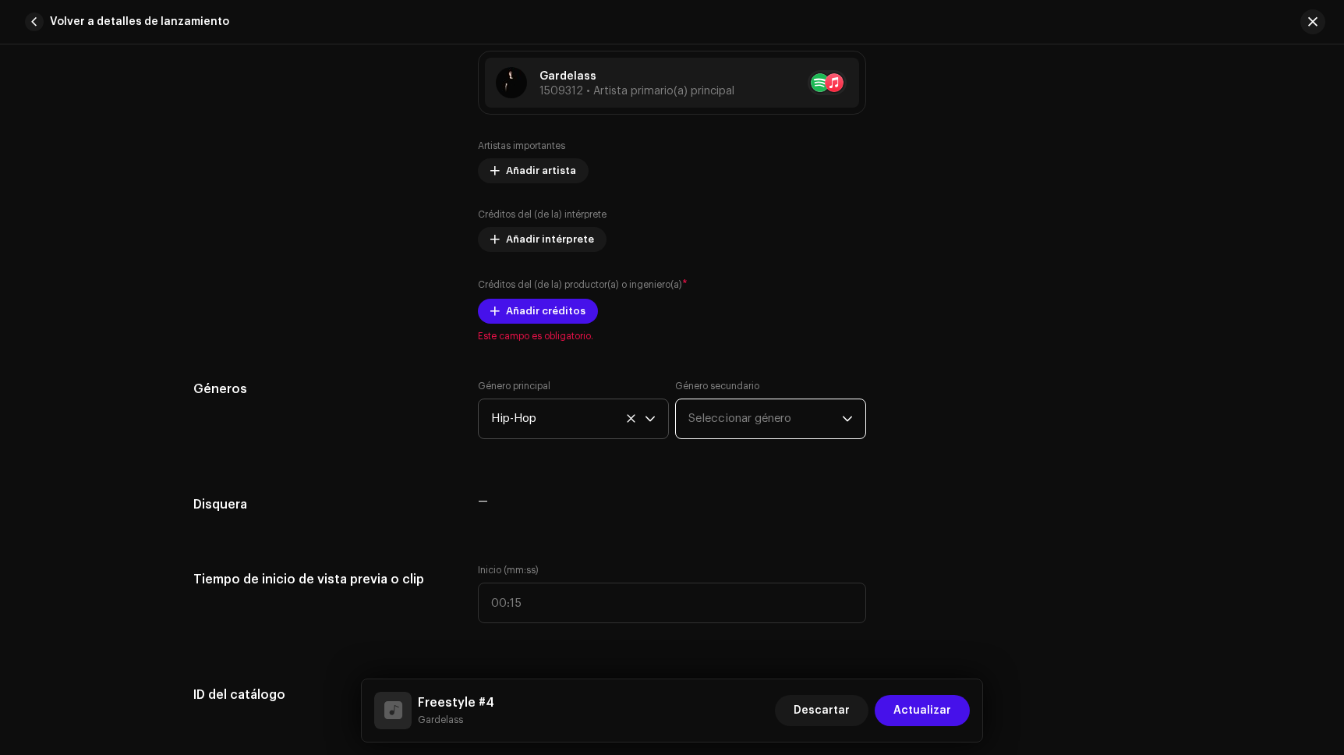
click at [715, 416] on span "Seleccionar género" at bounding box center [765, 418] width 154 height 39
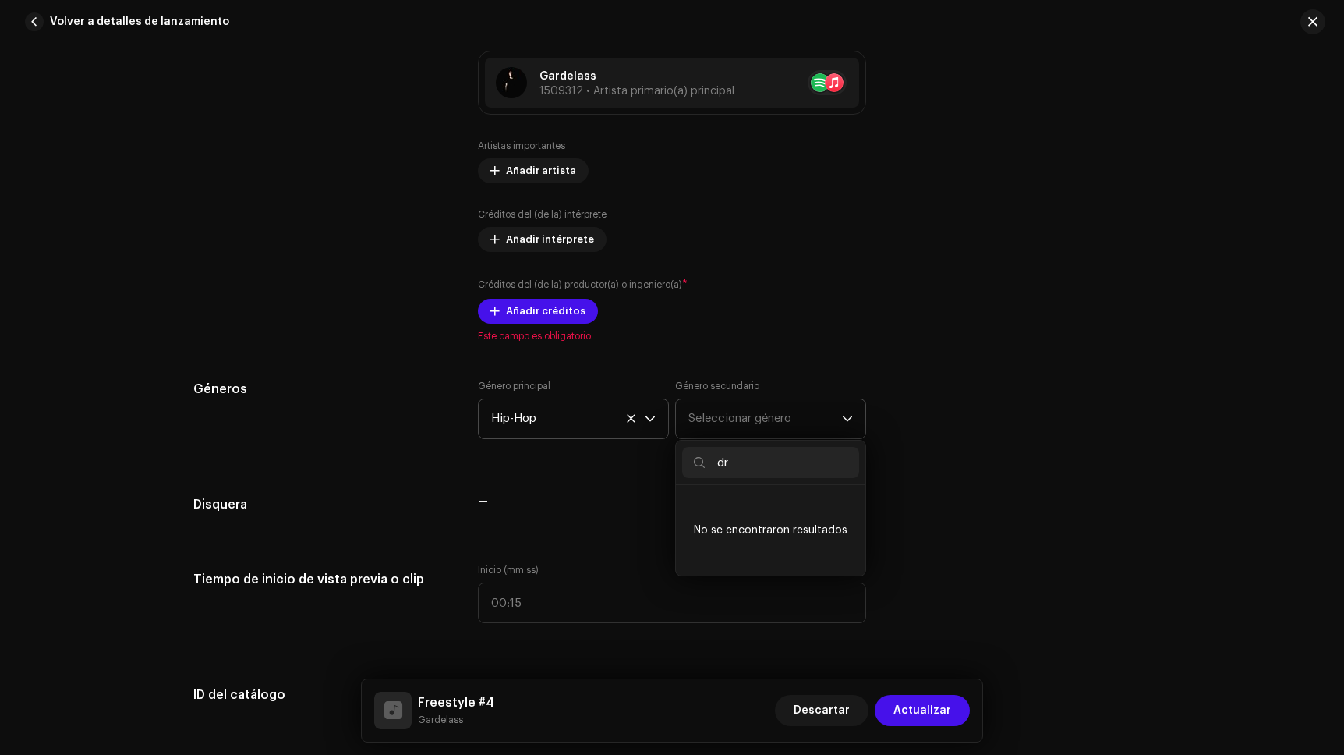
type input "d"
type input "hip hop"
click at [804, 531] on li "Hip Hop/Rap" at bounding box center [770, 537] width 177 height 31
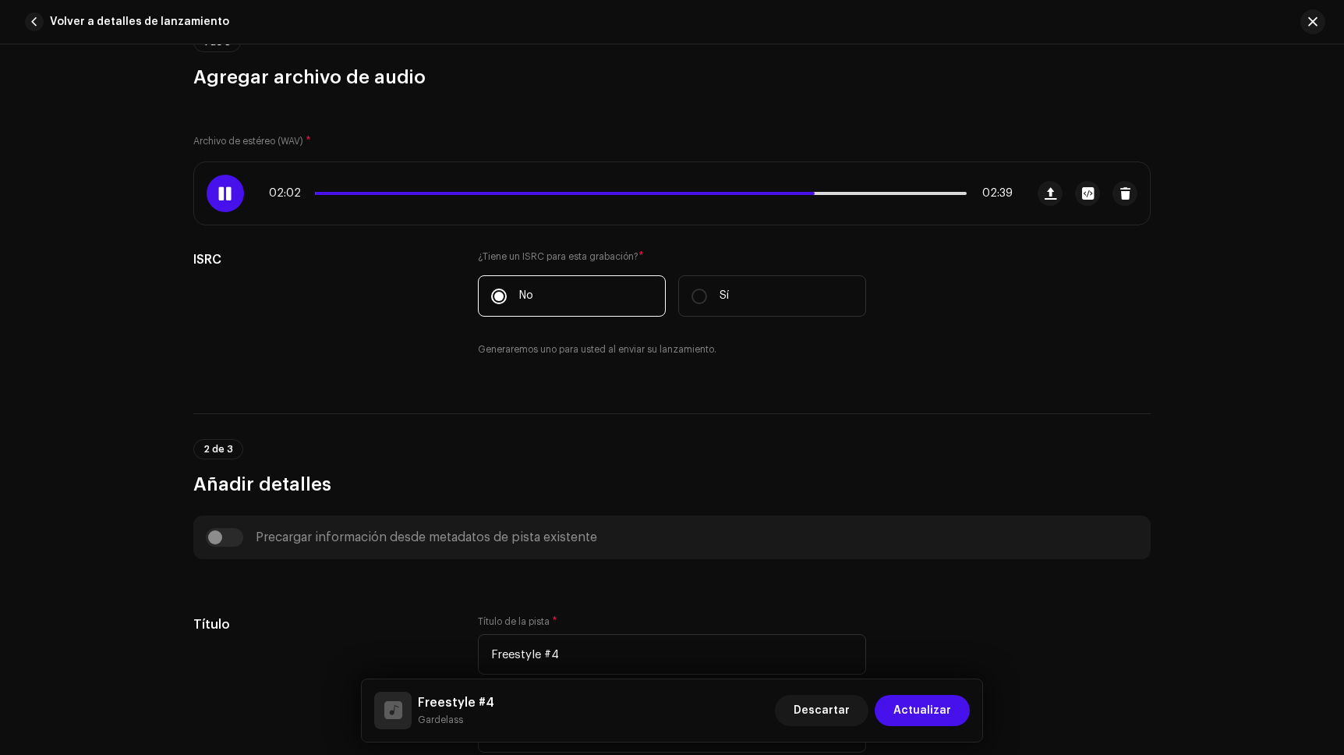
scroll to position [0, 0]
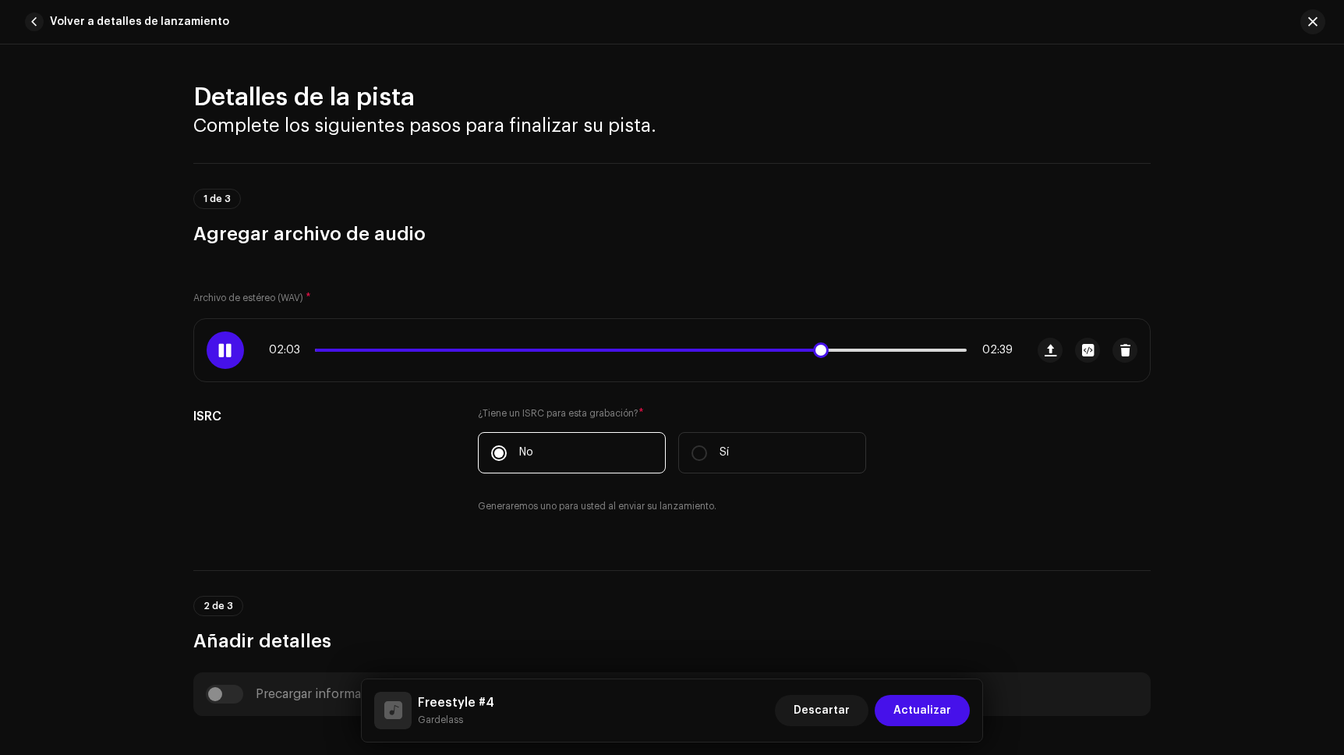
click at [652, 347] on div "02:03 02:39" at bounding box center [641, 350] width 744 height 12
click at [649, 355] on div "02:04 02:39" at bounding box center [641, 350] width 744 height 12
click at [649, 352] on div "02:04 02:39" at bounding box center [641, 350] width 744 height 12
click at [647, 346] on div "02:05 02:39" at bounding box center [641, 350] width 744 height 12
click at [648, 349] on span at bounding box center [571, 349] width 512 height 3
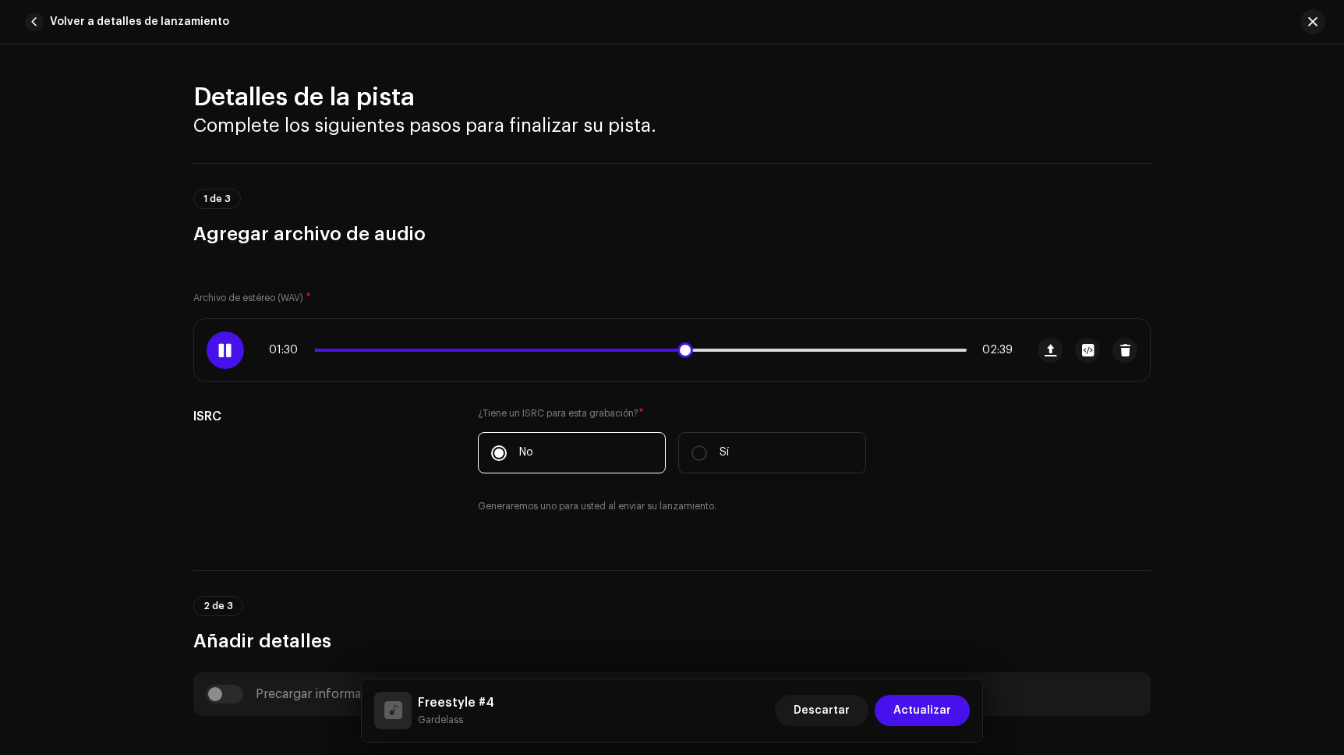
click at [226, 355] on span at bounding box center [224, 350] width 13 height 12
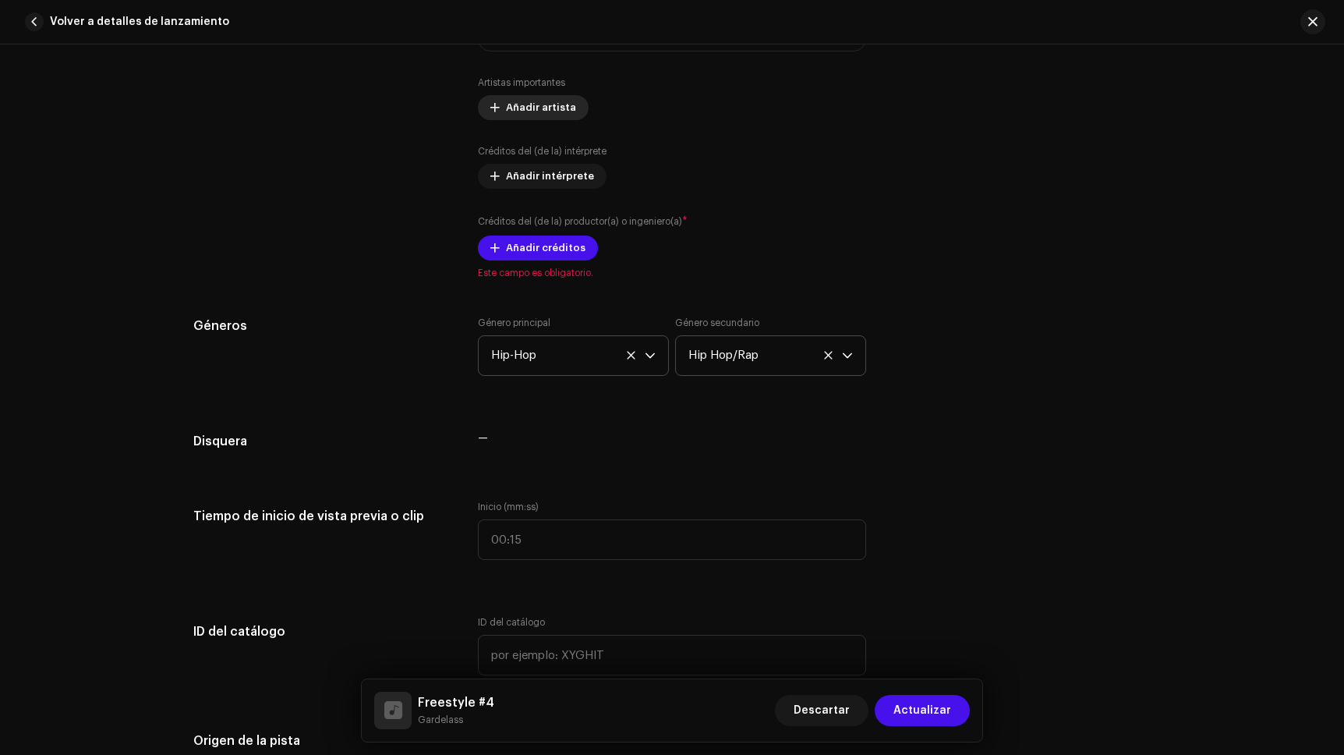
scroll to position [1094, 0]
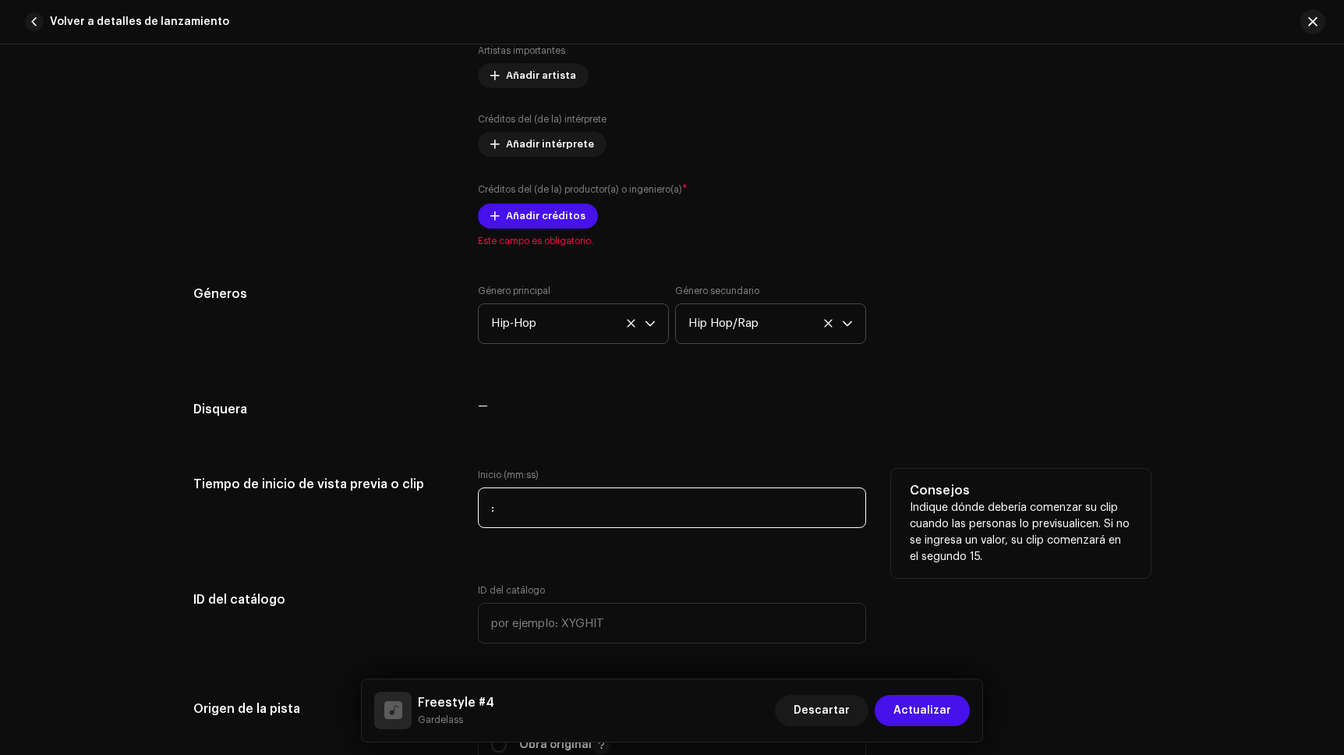
click at [501, 507] on input ":" at bounding box center [672, 507] width 388 height 41
click at [532, 515] on input "01:22" at bounding box center [672, 507] width 388 height 41
type input "01:28"
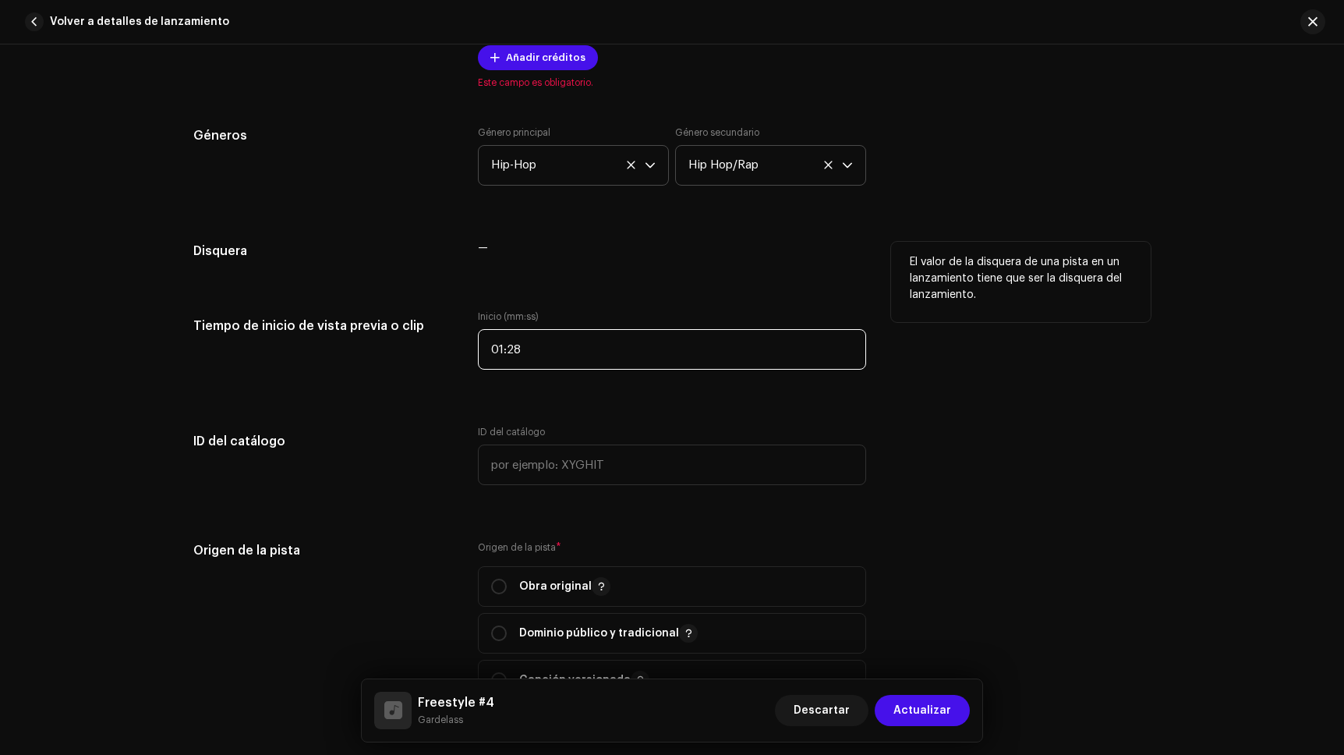
scroll to position [1253, 0]
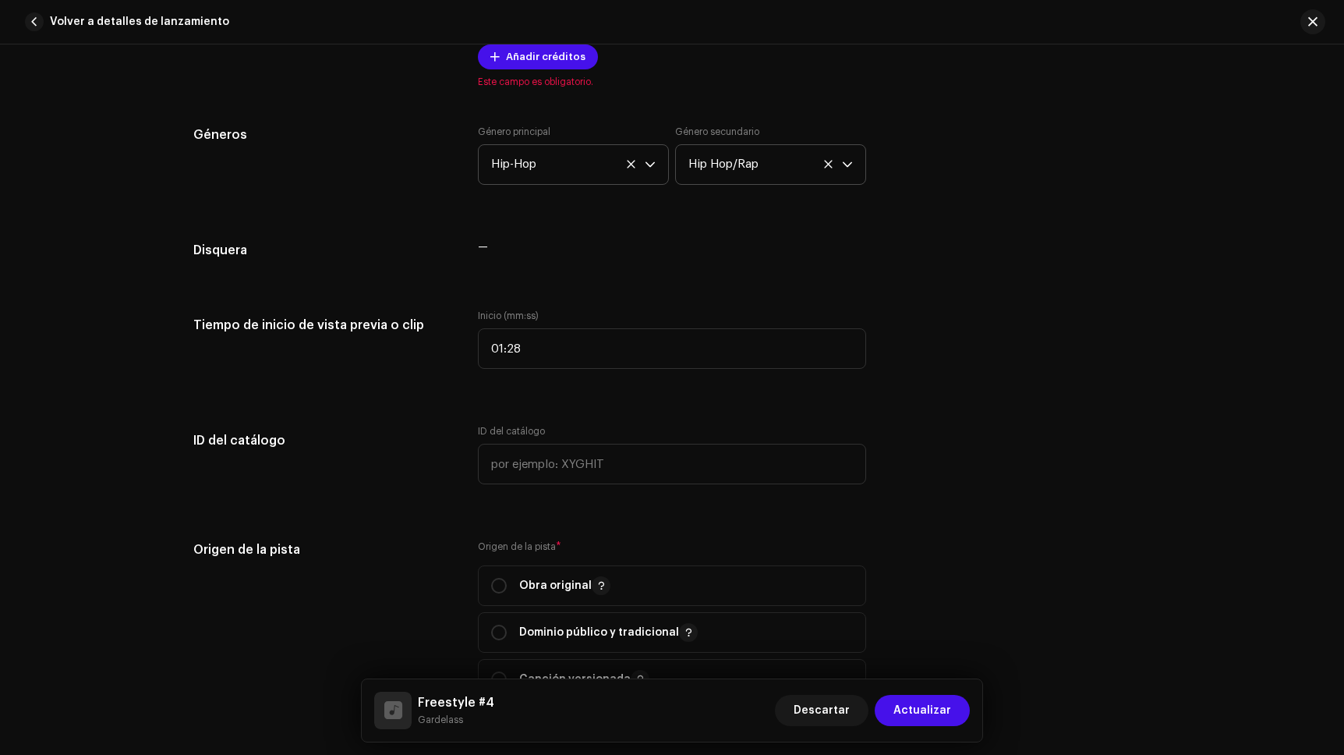
click at [677, 515] on div "Detalles de la pista Complete los siguientes pasos para finalizar su pista. 1 d…" at bounding box center [671, 494] width 1007 height 3330
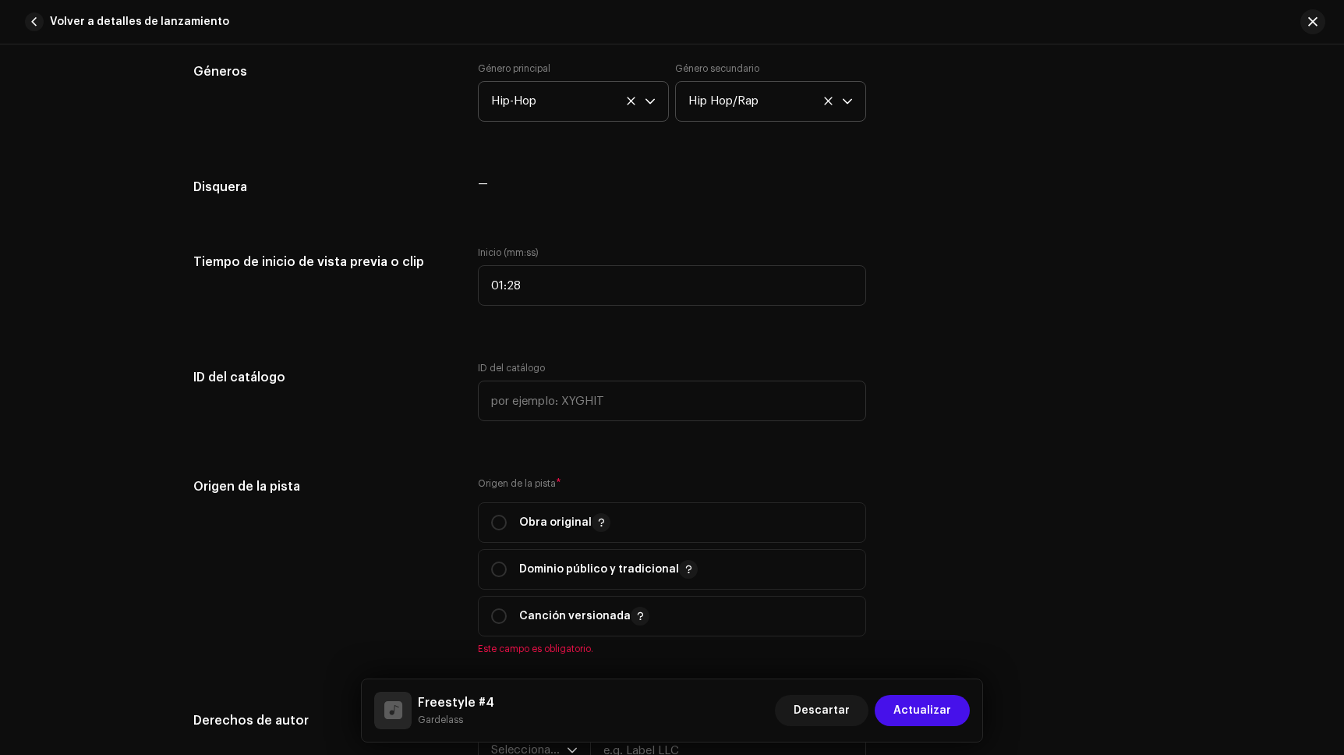
scroll to position [1404, 0]
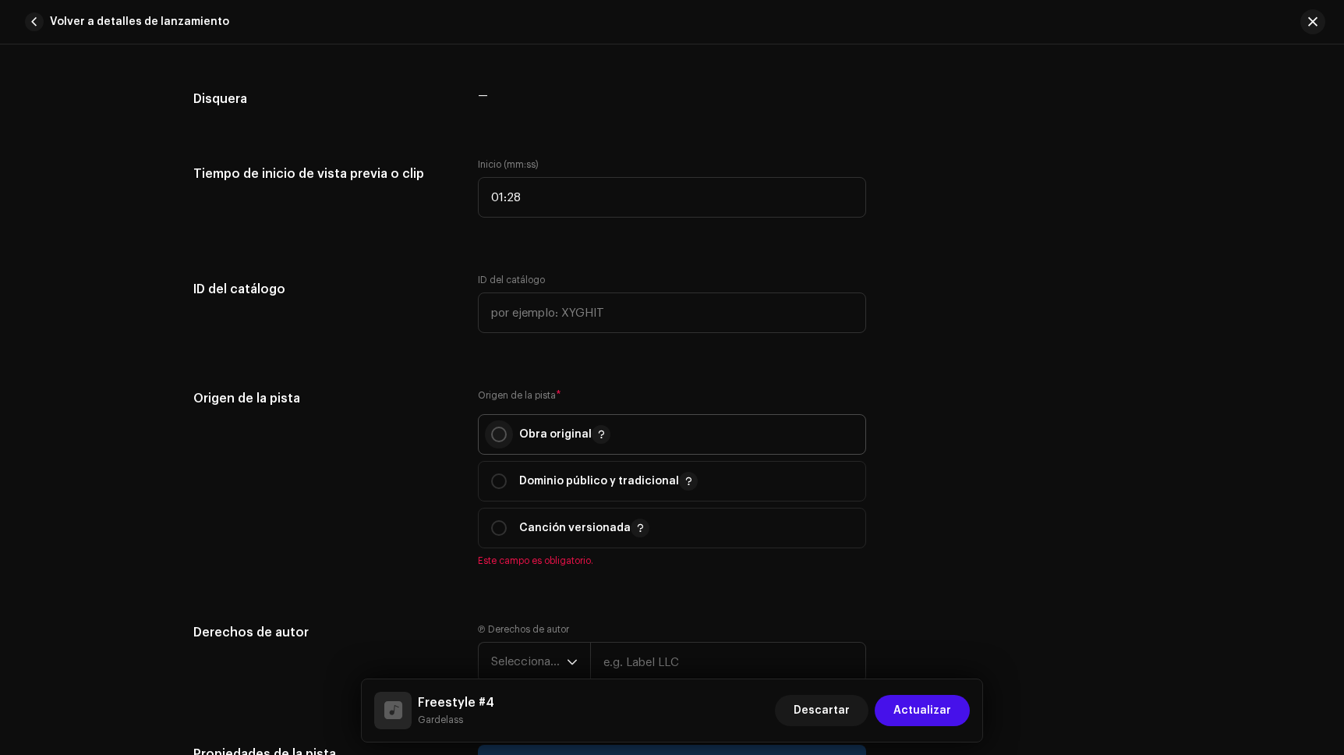
click at [493, 434] on input "radio" at bounding box center [499, 434] width 16 height 16
radio input "true"
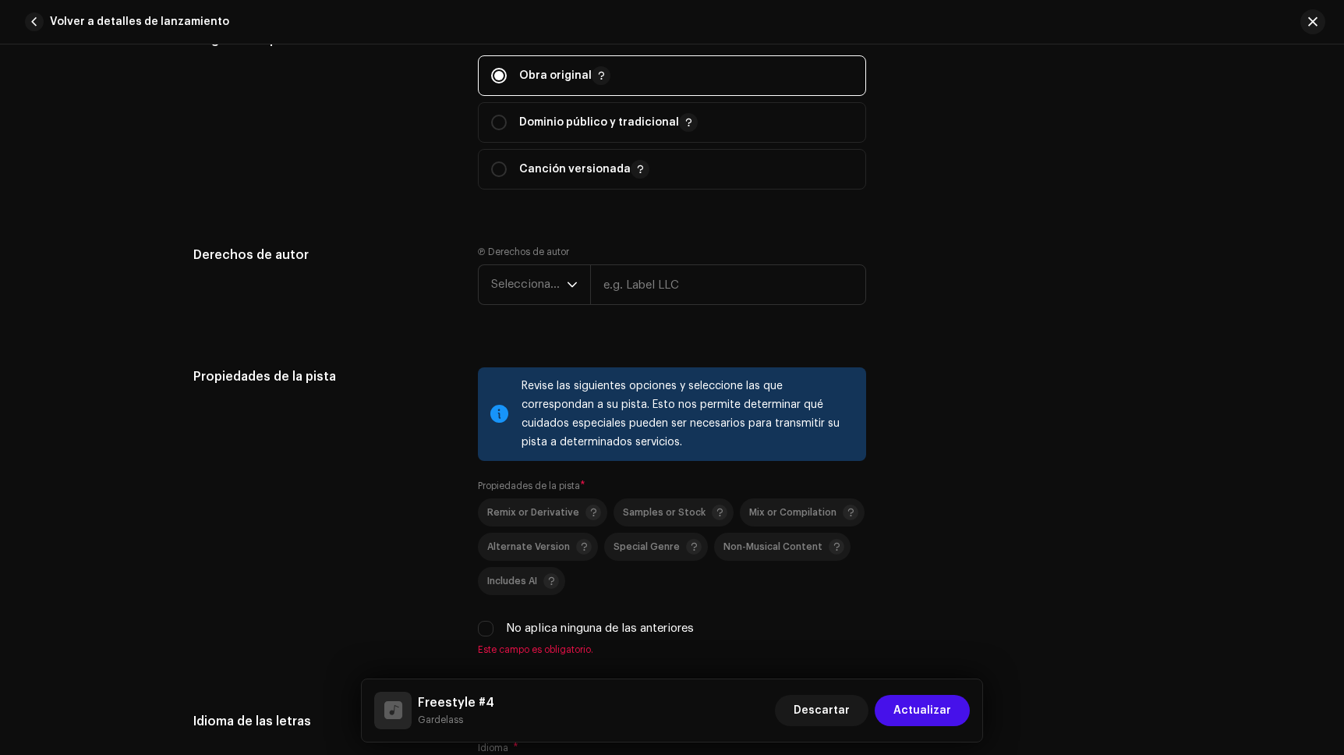
scroll to position [1768, 0]
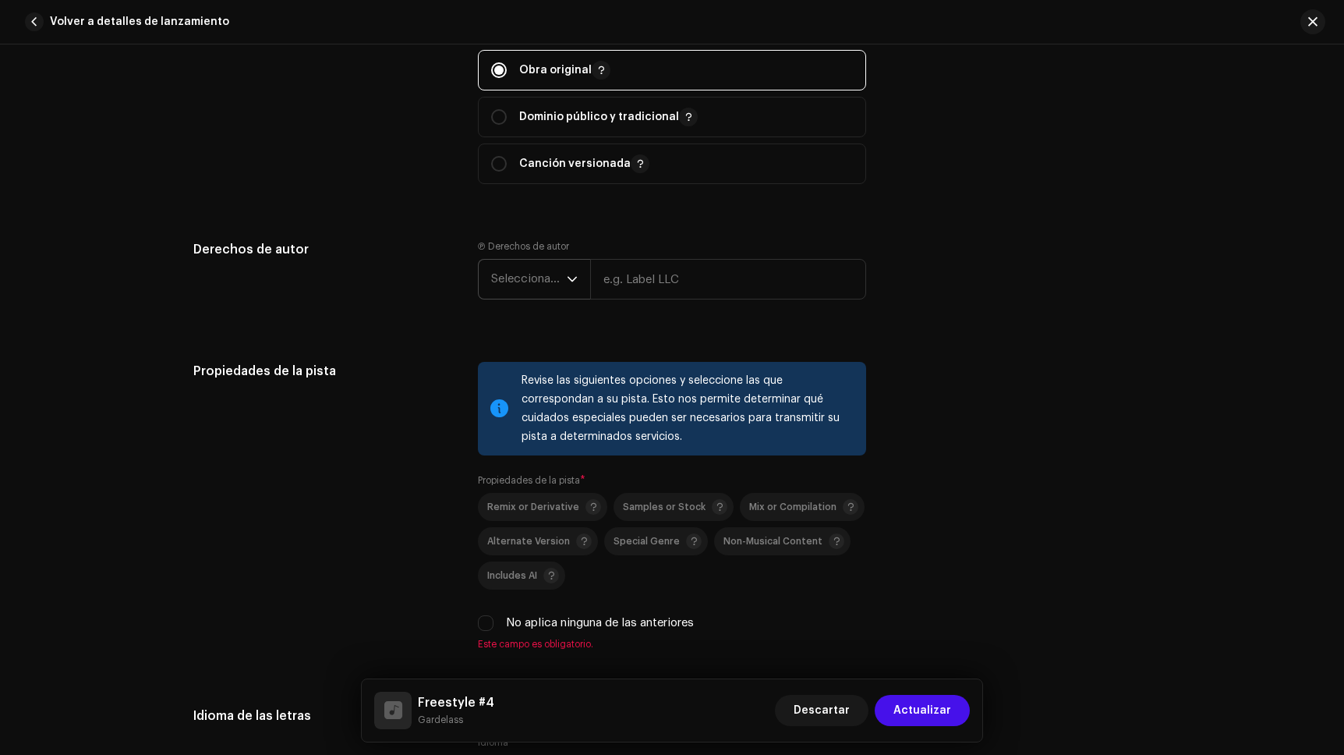
click at [517, 284] on span "Seleccionar año" at bounding box center [529, 279] width 76 height 39
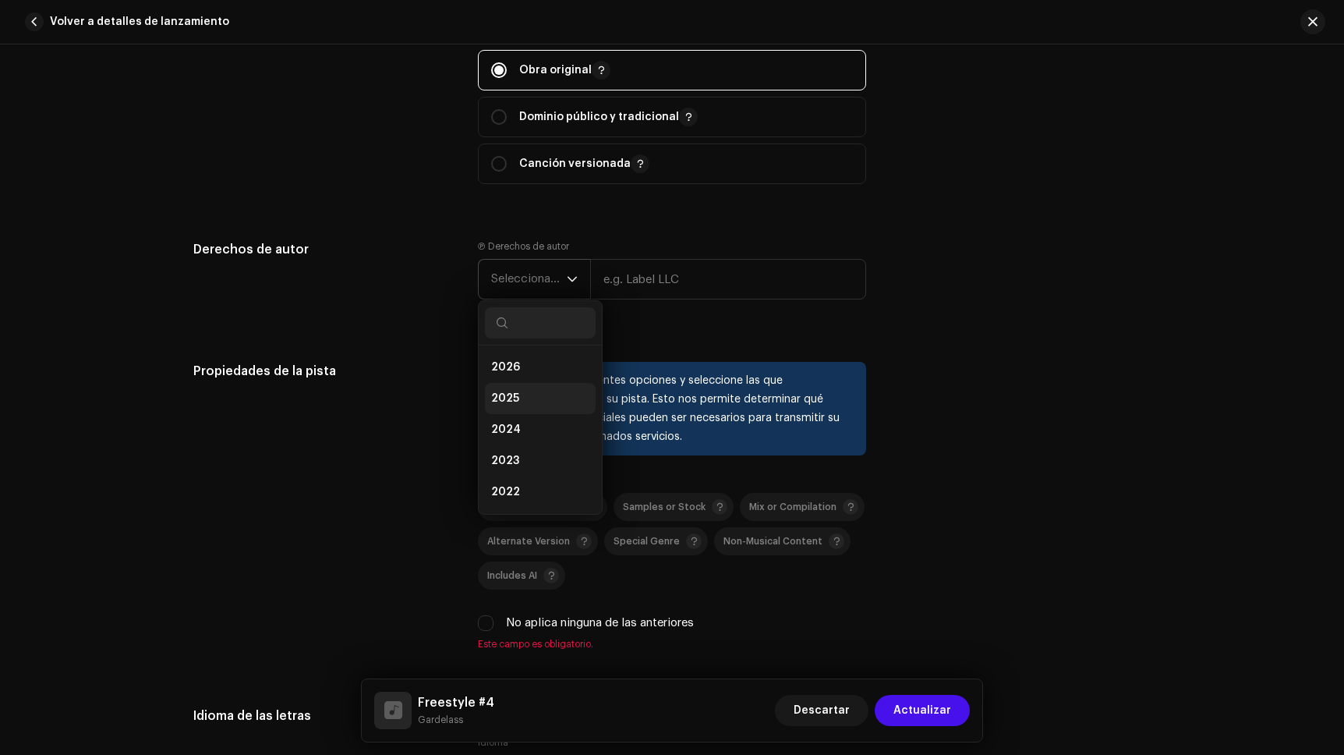
click at [513, 393] on span "2025" at bounding box center [505, 399] width 28 height 16
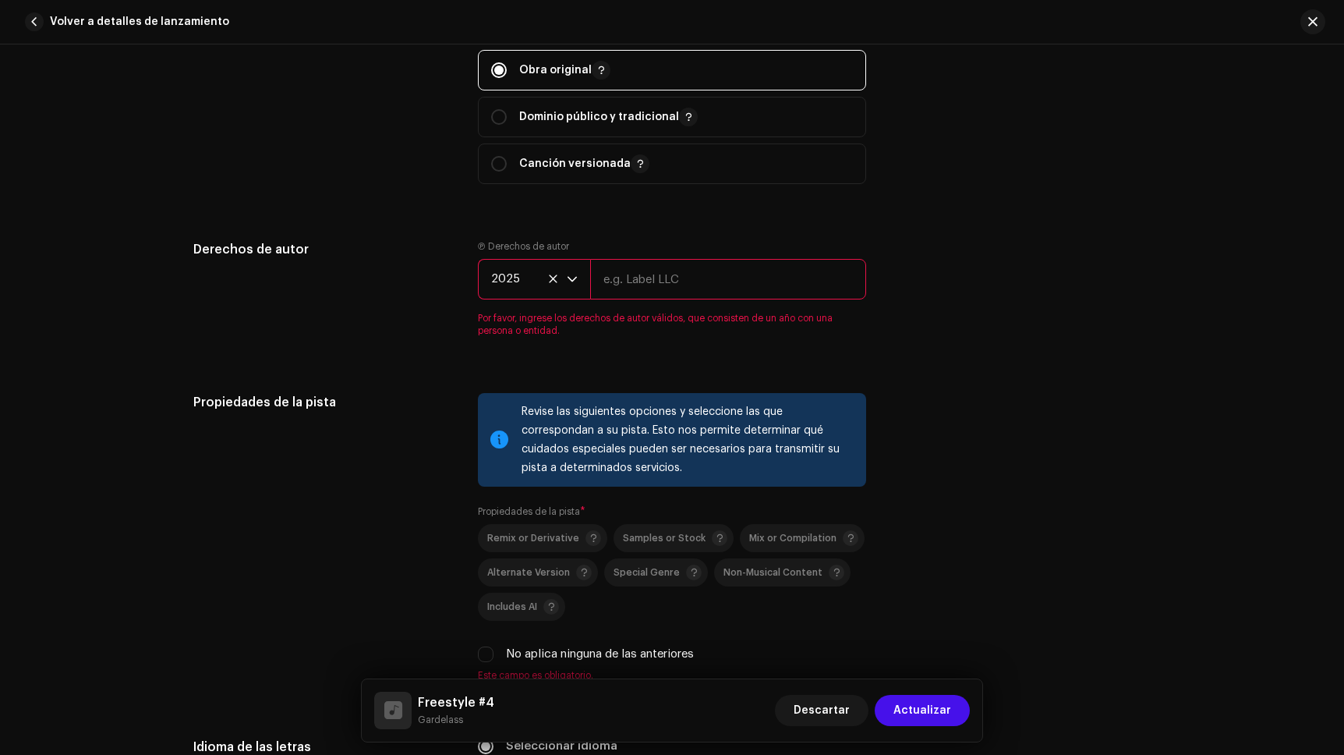
click at [630, 285] on input "text" at bounding box center [728, 279] width 276 height 41
type input "Ruidosanto"
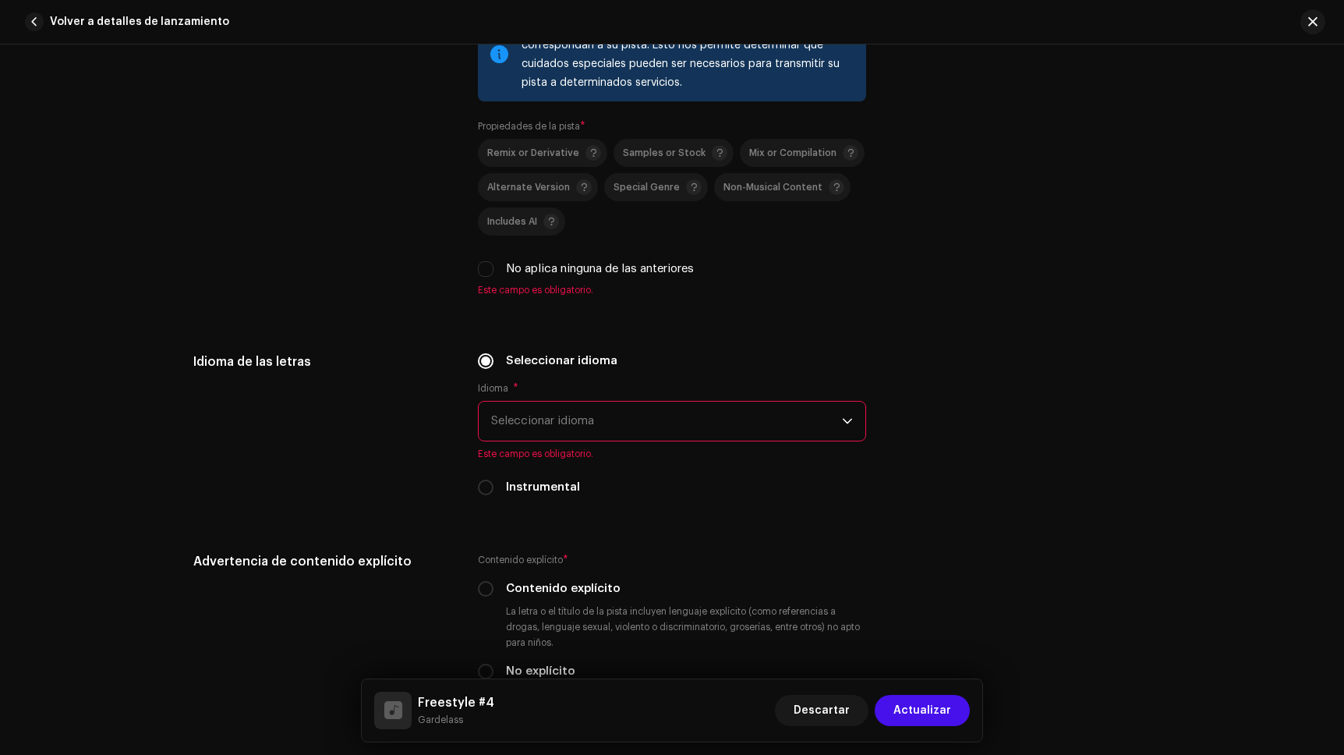
scroll to position [2247, 0]
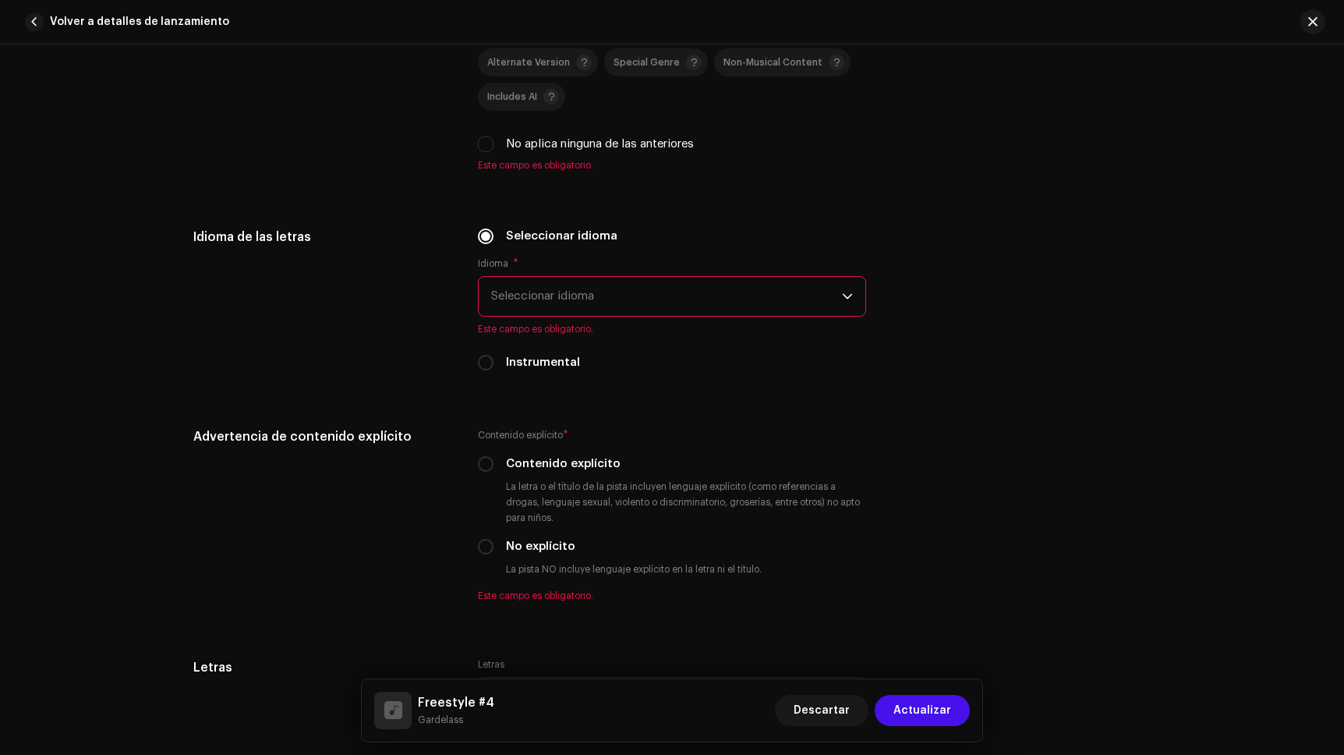
click at [833, 288] on span "Seleccionar idioma" at bounding box center [666, 296] width 351 height 39
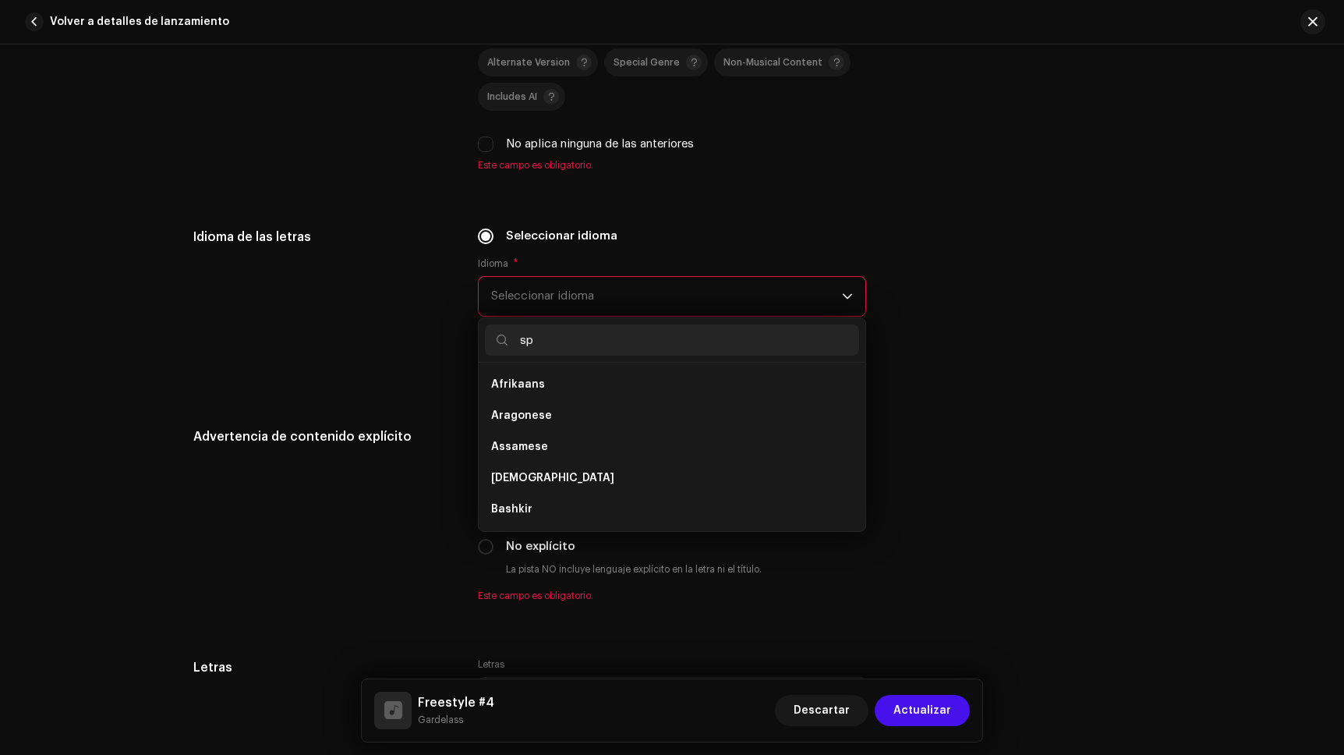
scroll to position [0, 0]
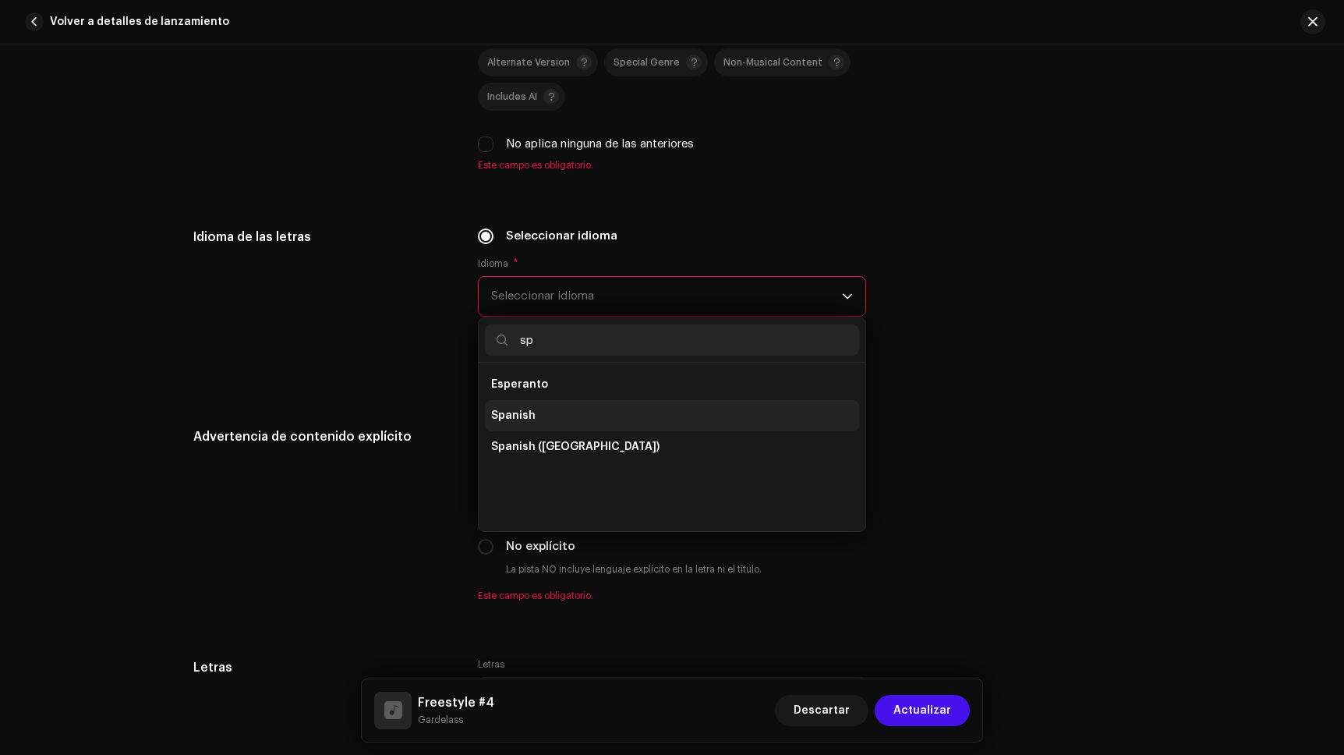
type input "sp"
click at [535, 422] on li "Spanish" at bounding box center [672, 415] width 374 height 31
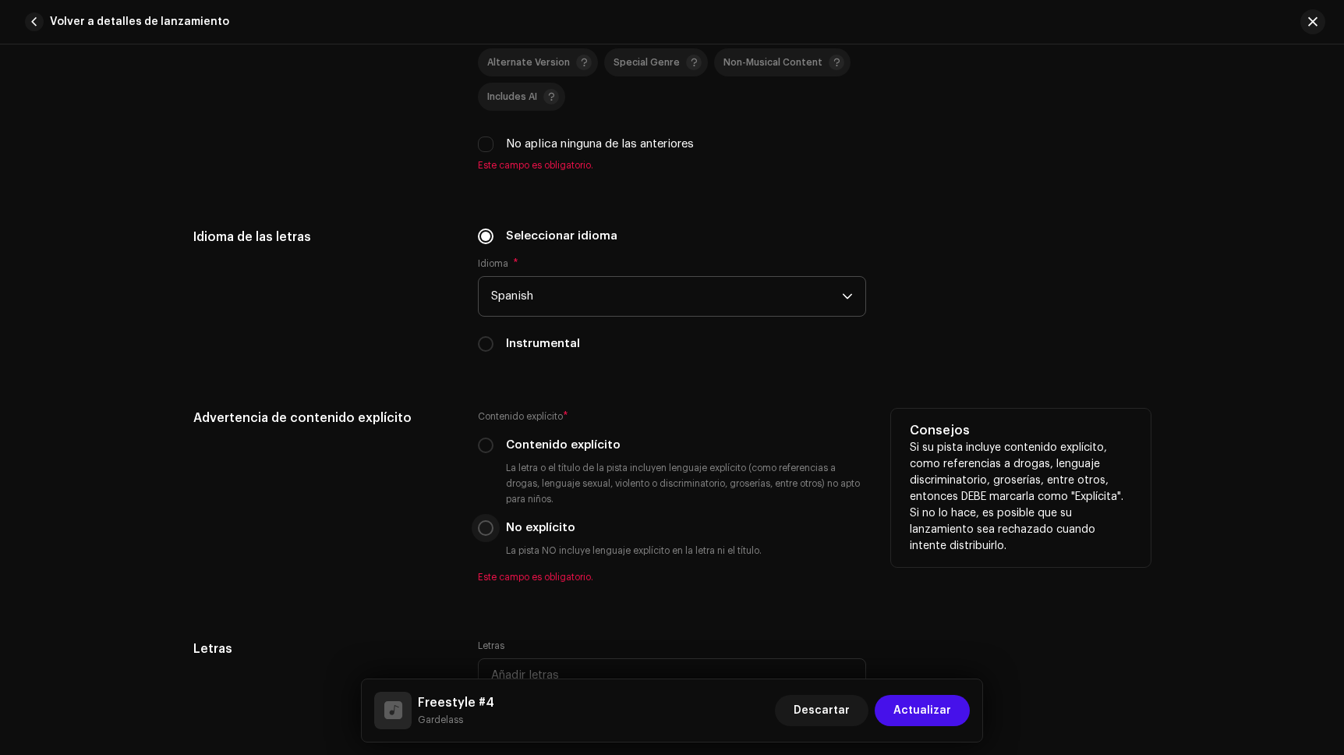
click at [479, 525] on input "No explícito" at bounding box center [486, 528] width 16 height 16
radio input "true"
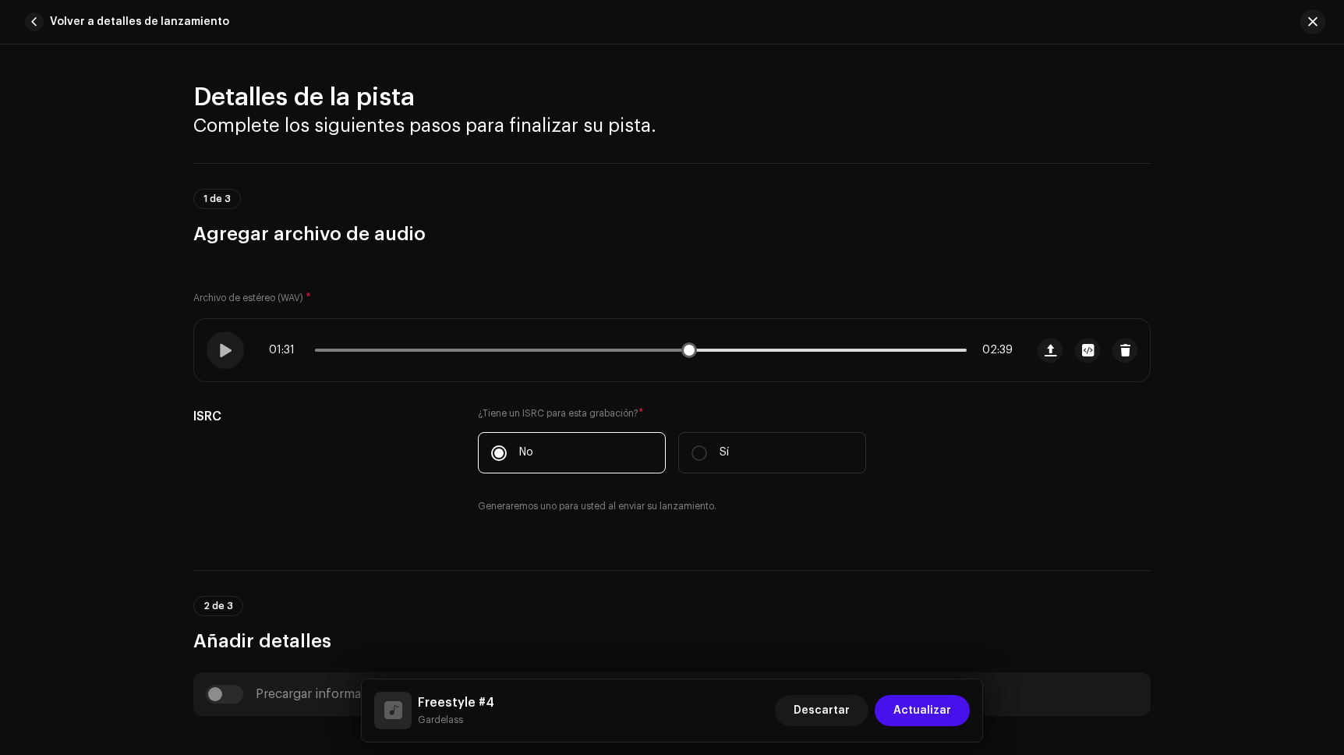
drag, startPoint x: 430, startPoint y: 348, endPoint x: 323, endPoint y: 356, distance: 106.4
click at [337, 354] on div "01:31 02:39" at bounding box center [641, 350] width 744 height 12
click at [229, 351] on div at bounding box center [225, 349] width 37 height 37
drag, startPoint x: 686, startPoint y: 349, endPoint x: 324, endPoint y: 361, distance: 361.9
click at [324, 361] on div "00:03 02:39" at bounding box center [609, 350] width 831 height 62
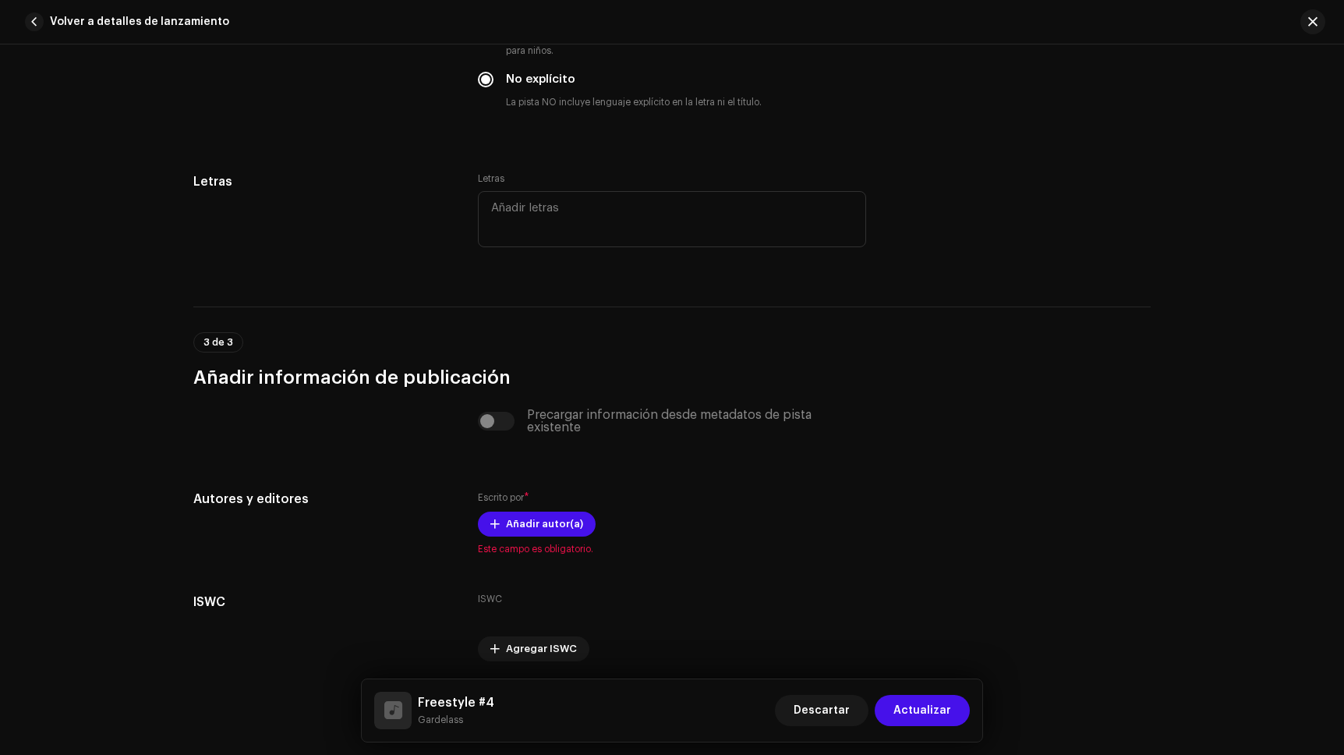
scroll to position [2723, 0]
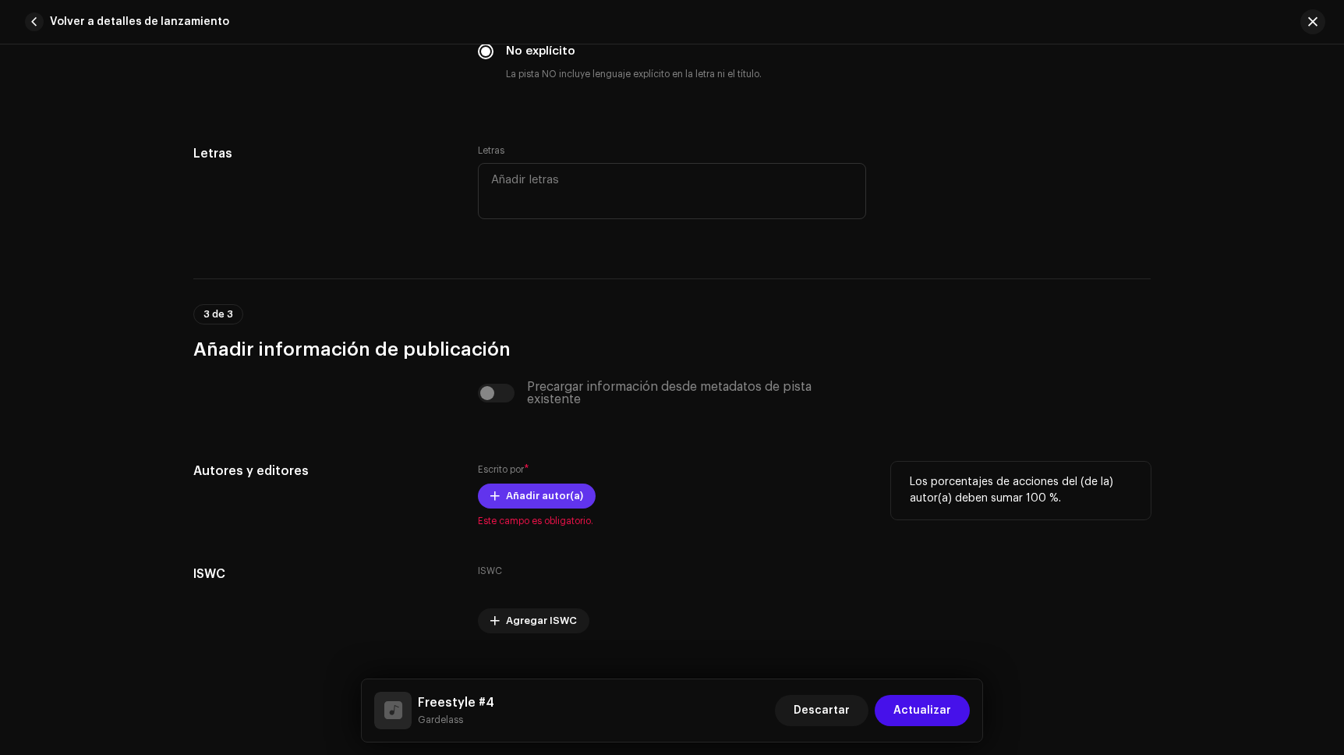
click at [546, 492] on span "Añadir autor(a)" at bounding box center [544, 495] width 77 height 31
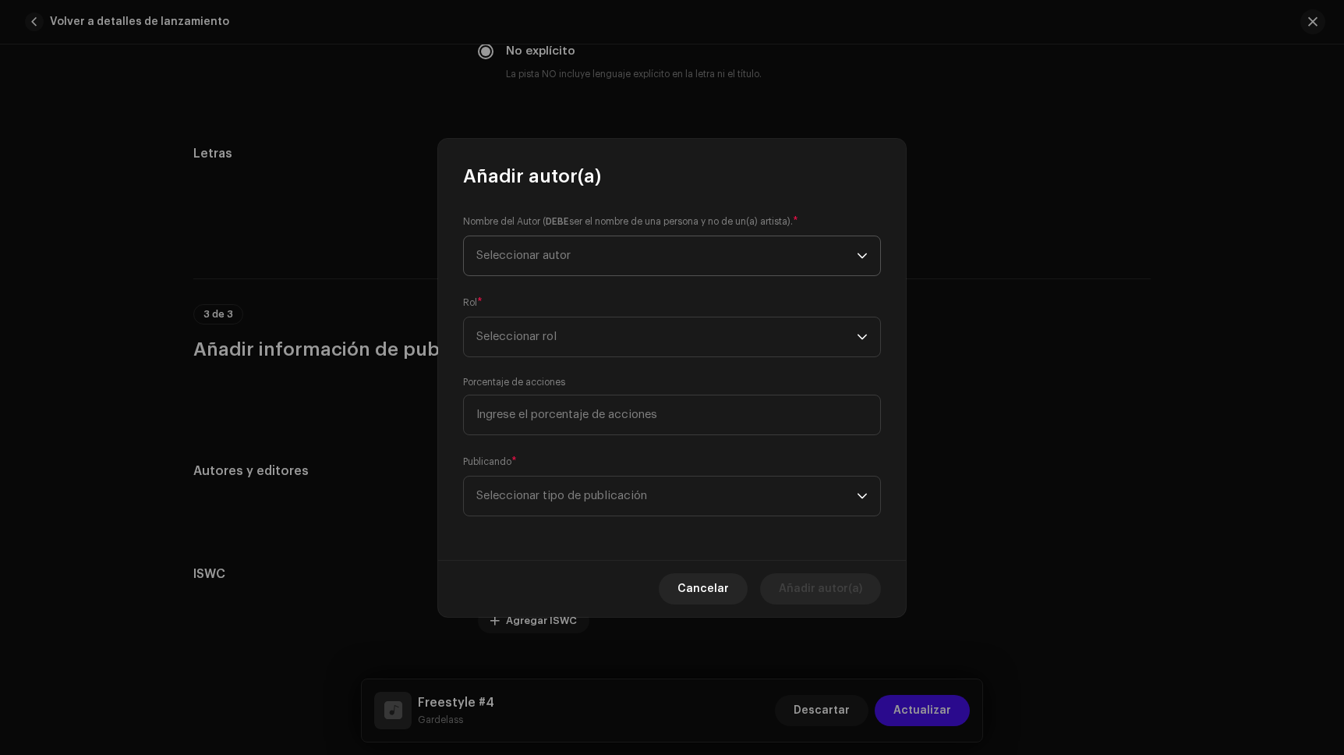
click at [615, 262] on span "Seleccionar autor" at bounding box center [666, 255] width 380 height 39
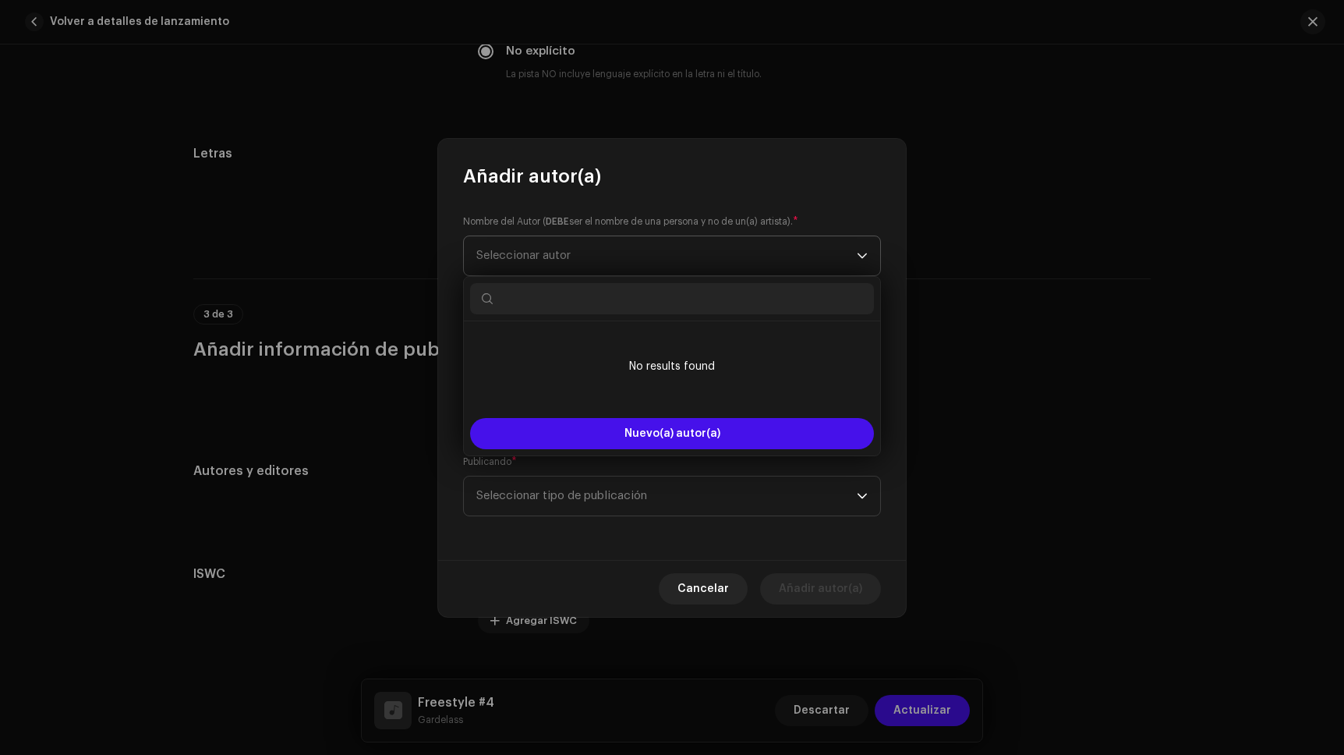
click at [615, 262] on span "Seleccionar autor" at bounding box center [666, 255] width 380 height 39
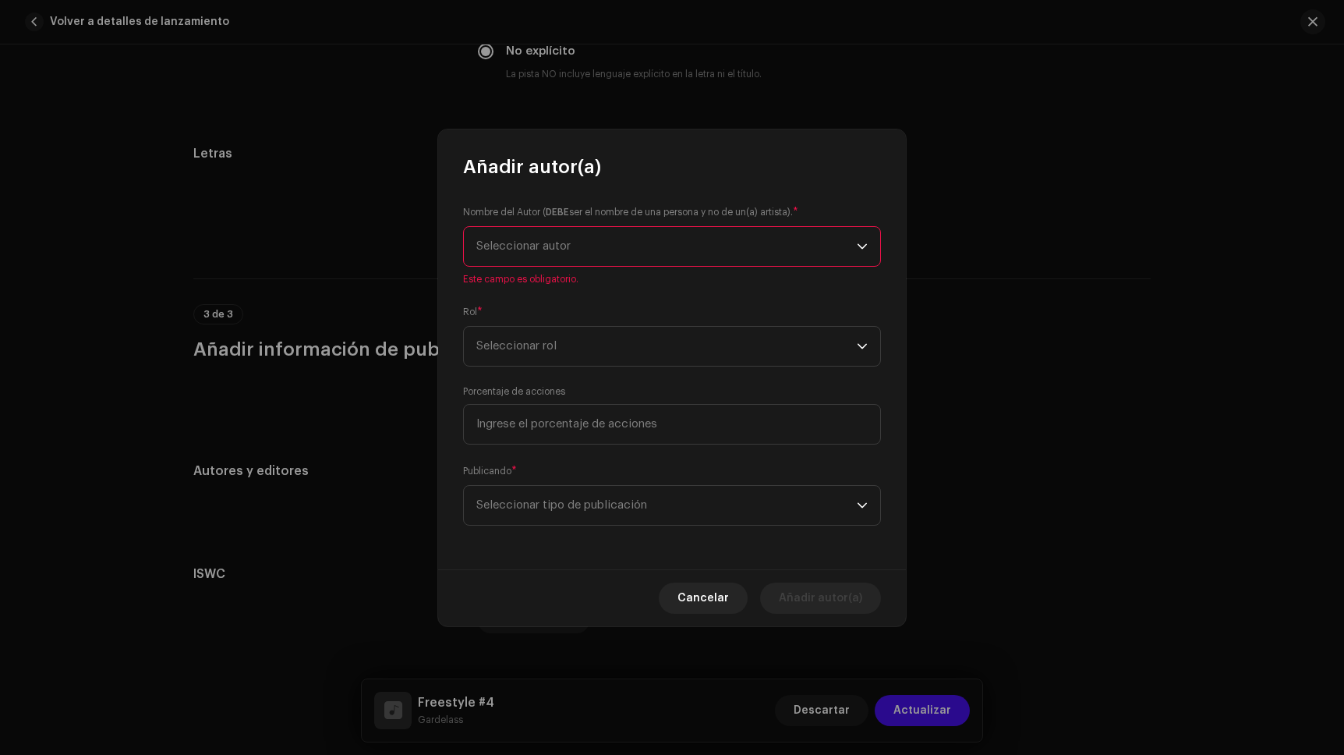
click at [860, 239] on div "dropdown trigger" at bounding box center [862, 246] width 11 height 39
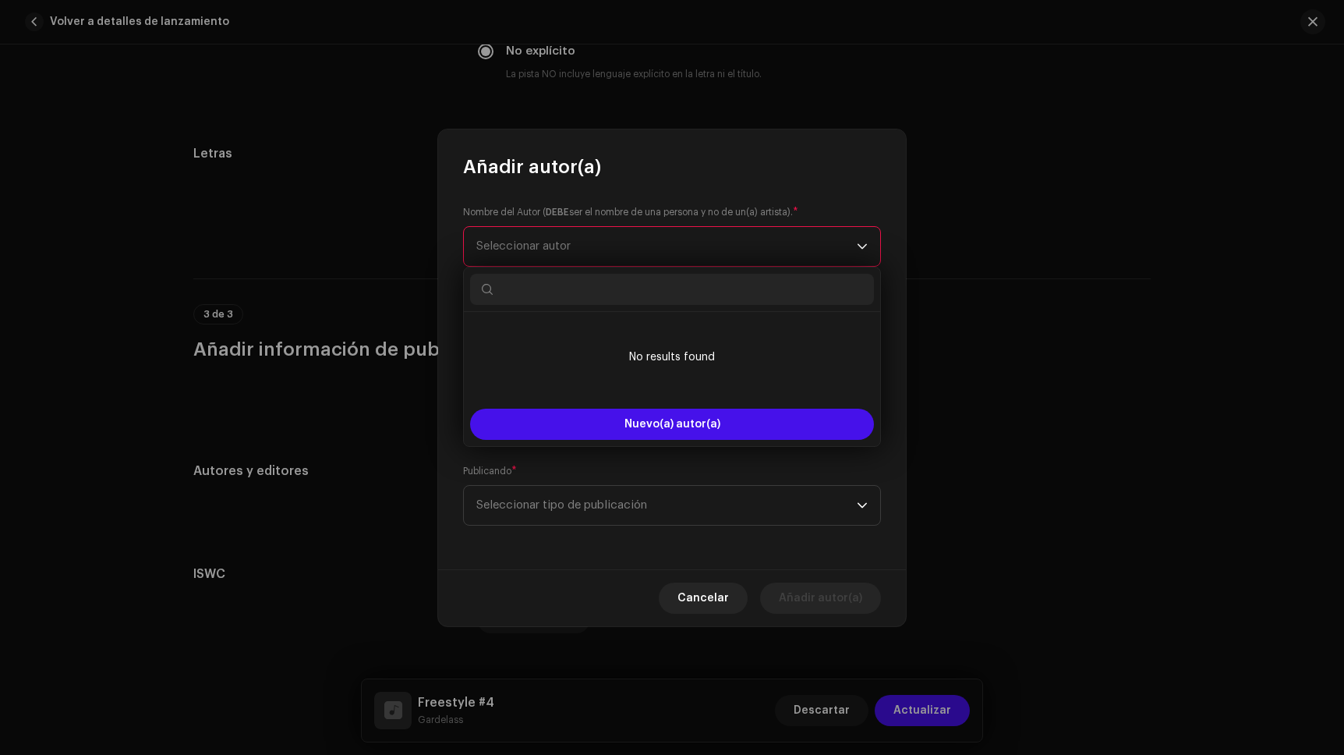
click at [860, 239] on div "dropdown trigger" at bounding box center [862, 246] width 11 height 39
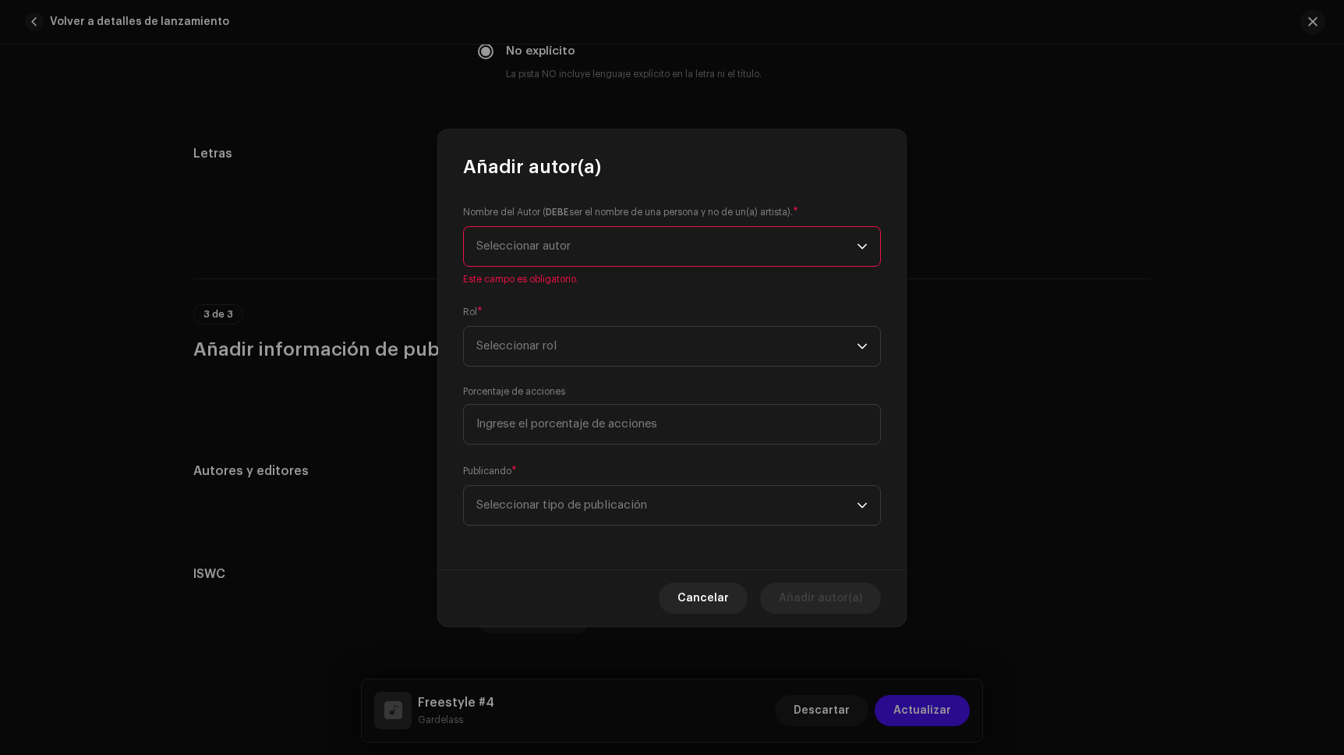
click at [772, 231] on span "Seleccionar autor" at bounding box center [666, 246] width 380 height 39
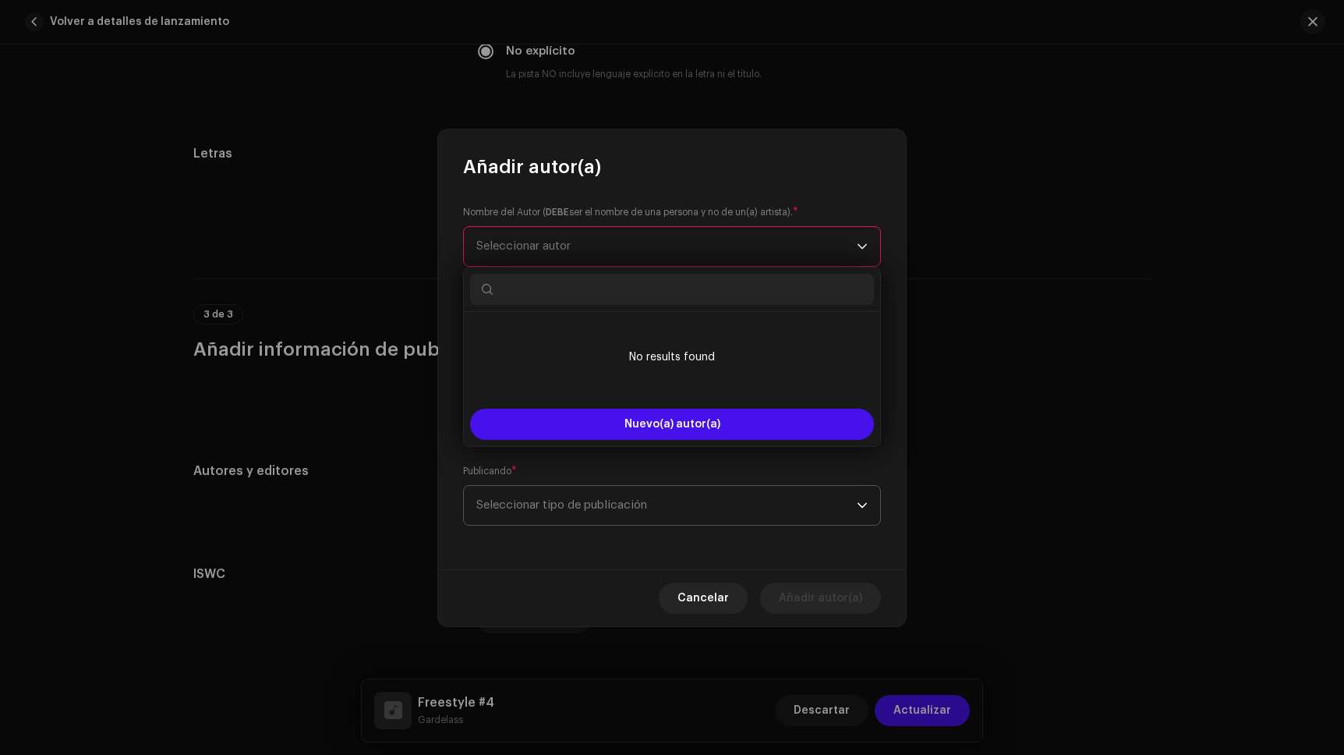
click at [769, 501] on span "Seleccionar tipo de publicación" at bounding box center [666, 505] width 380 height 39
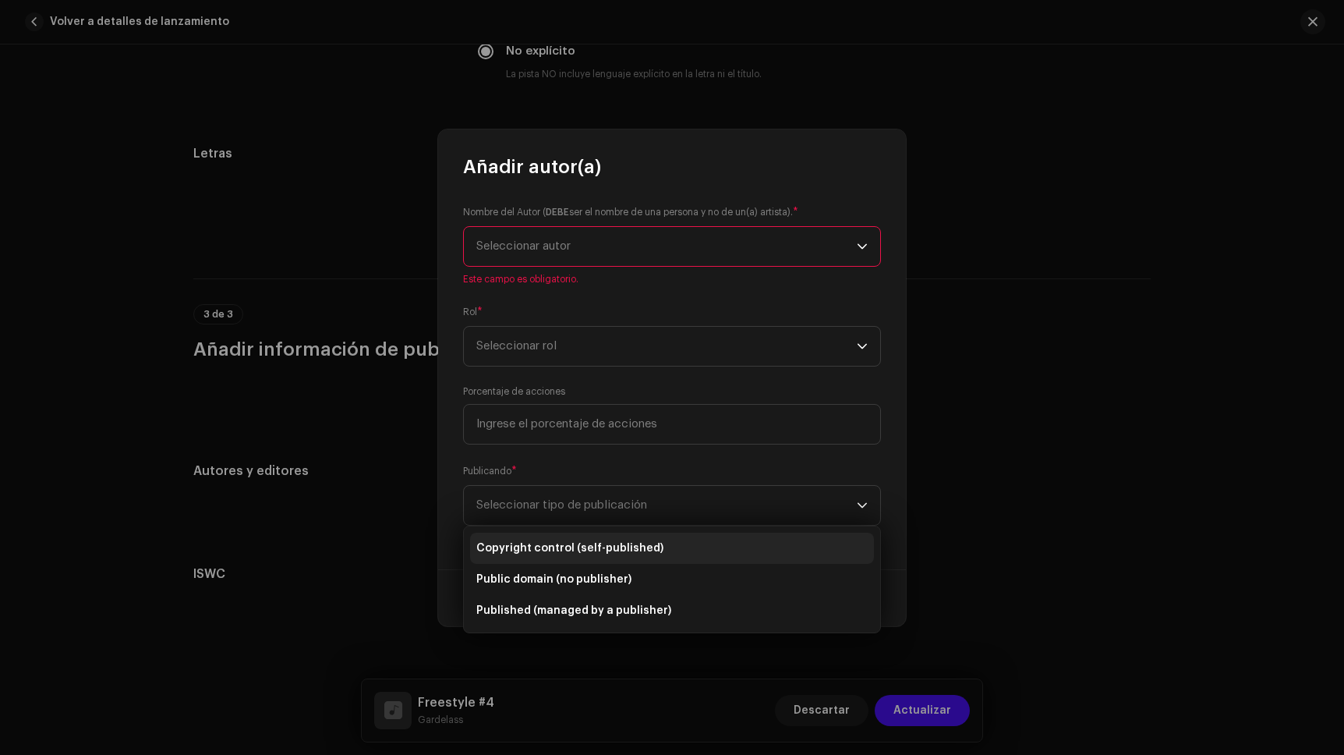
click at [765, 553] on li "Copyright control (self-published)" at bounding box center [672, 547] width 404 height 31
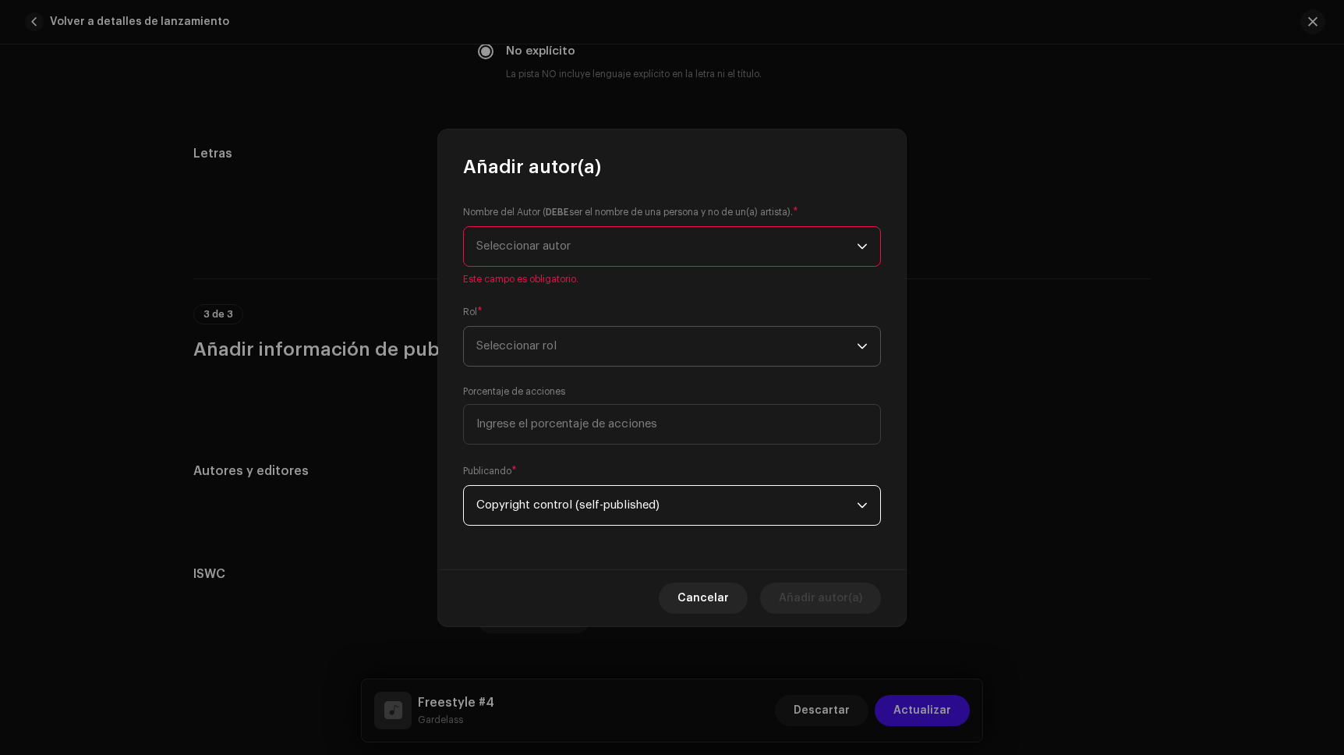
click at [668, 350] on span "Seleccionar rol" at bounding box center [666, 346] width 380 height 39
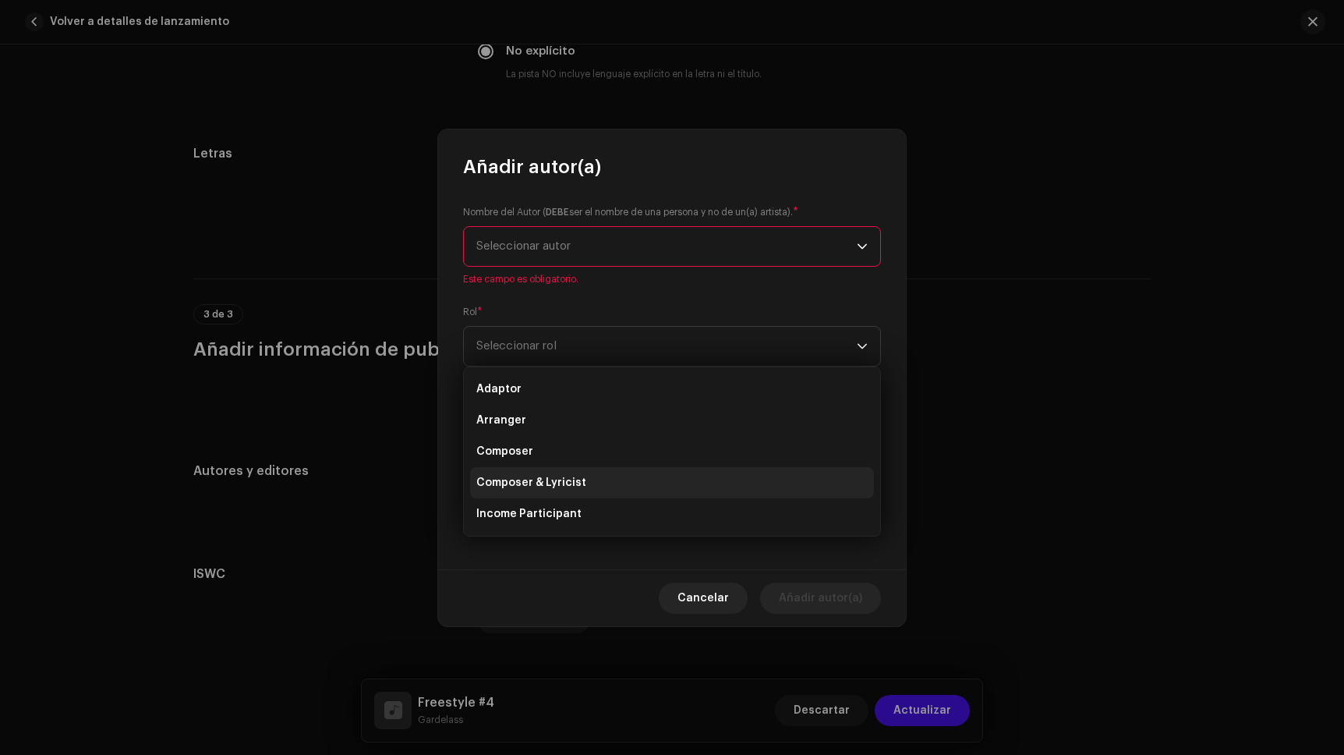
click at [652, 481] on li "Composer & Lyricist" at bounding box center [672, 482] width 404 height 31
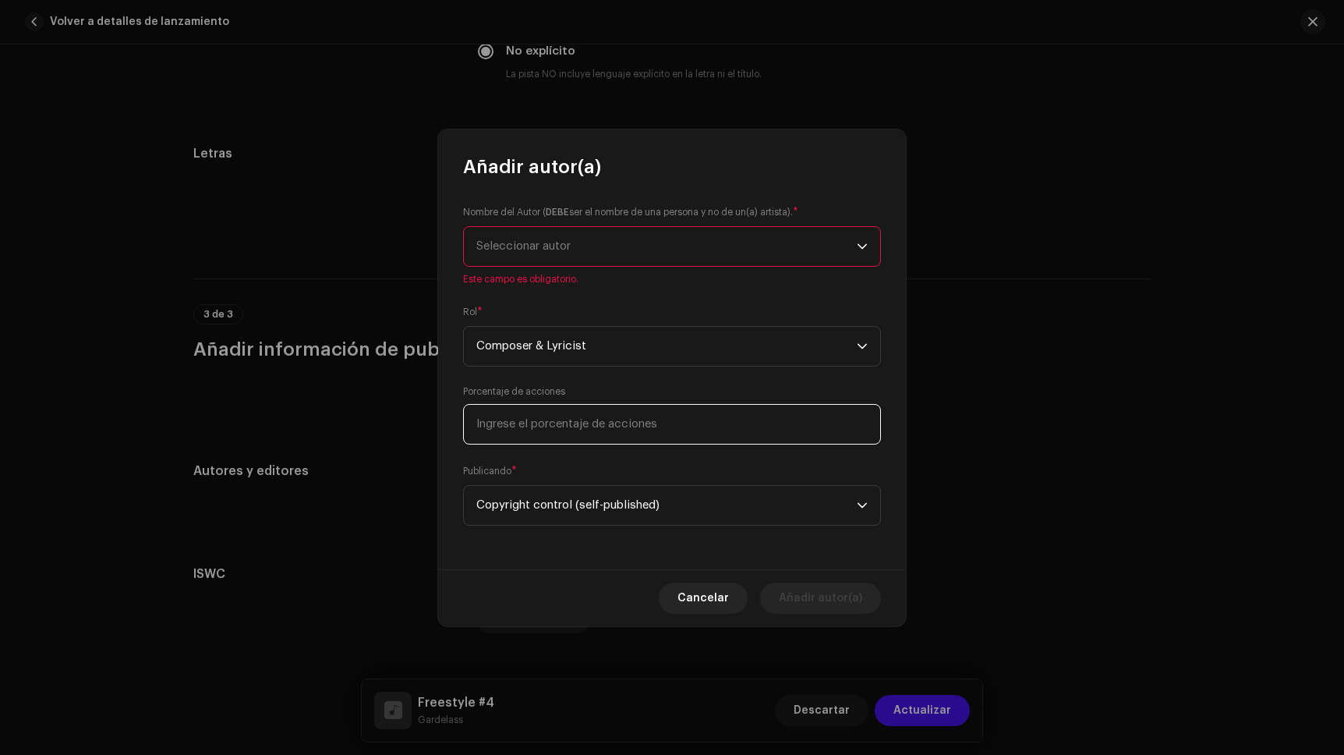
click at [613, 421] on input at bounding box center [672, 424] width 418 height 41
type input "25,00"
click at [578, 246] on span "Seleccionar autor" at bounding box center [666, 246] width 380 height 39
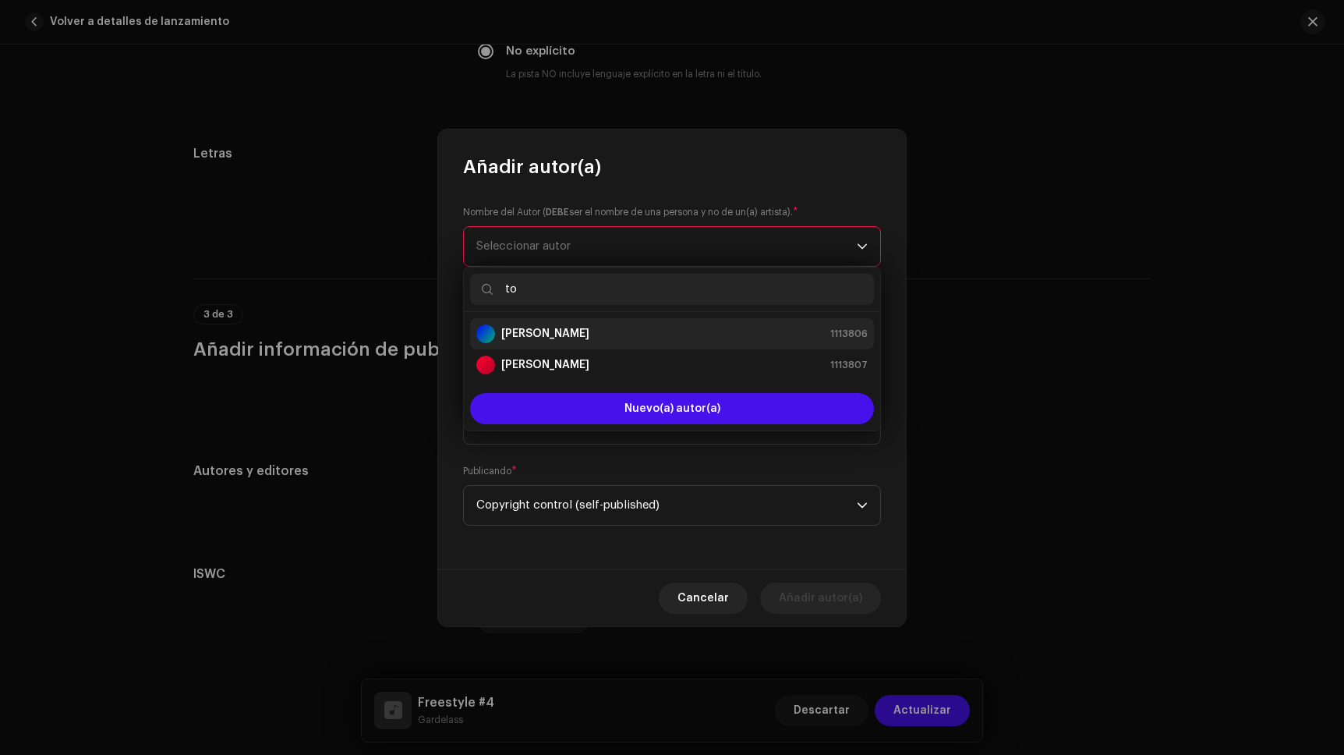
type input "to"
click at [558, 338] on div "[PERSON_NAME] 1113806" at bounding box center [671, 333] width 391 height 19
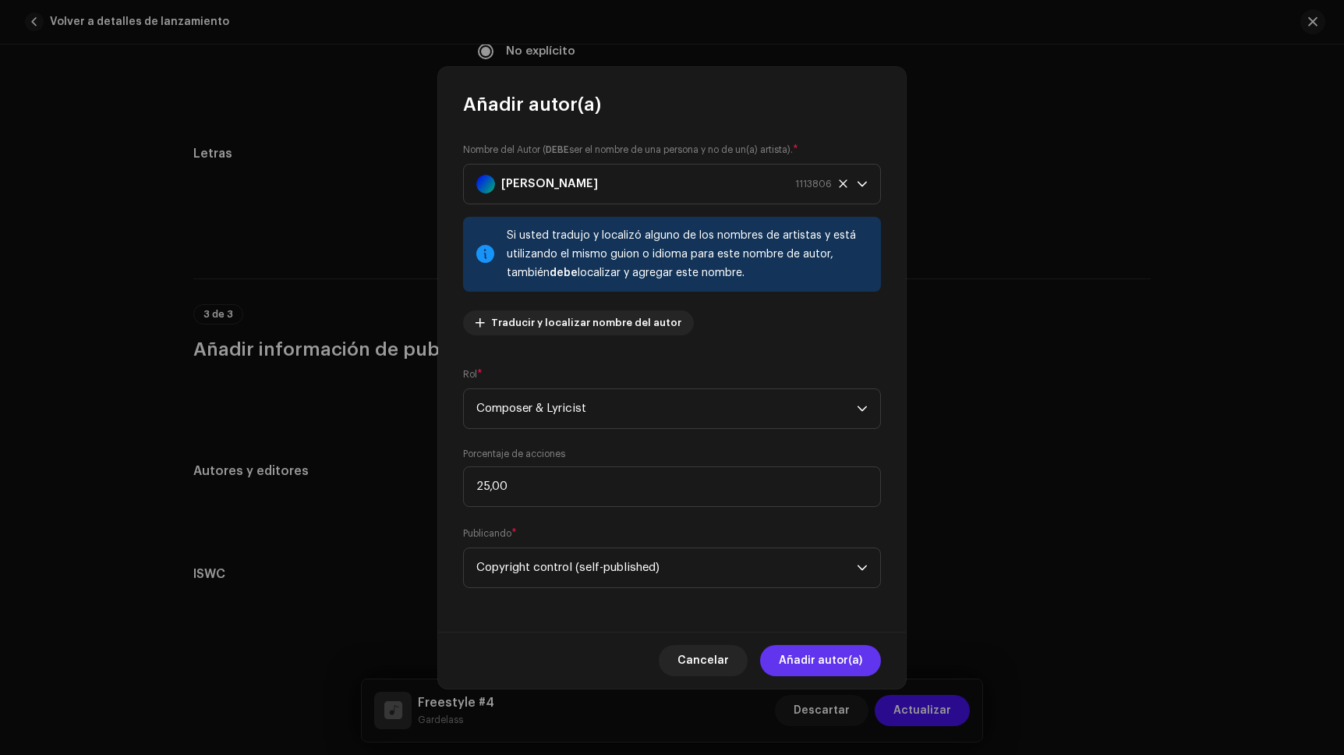
click at [811, 656] on span "Añadir autor(a)" at bounding box center [820, 660] width 83 height 31
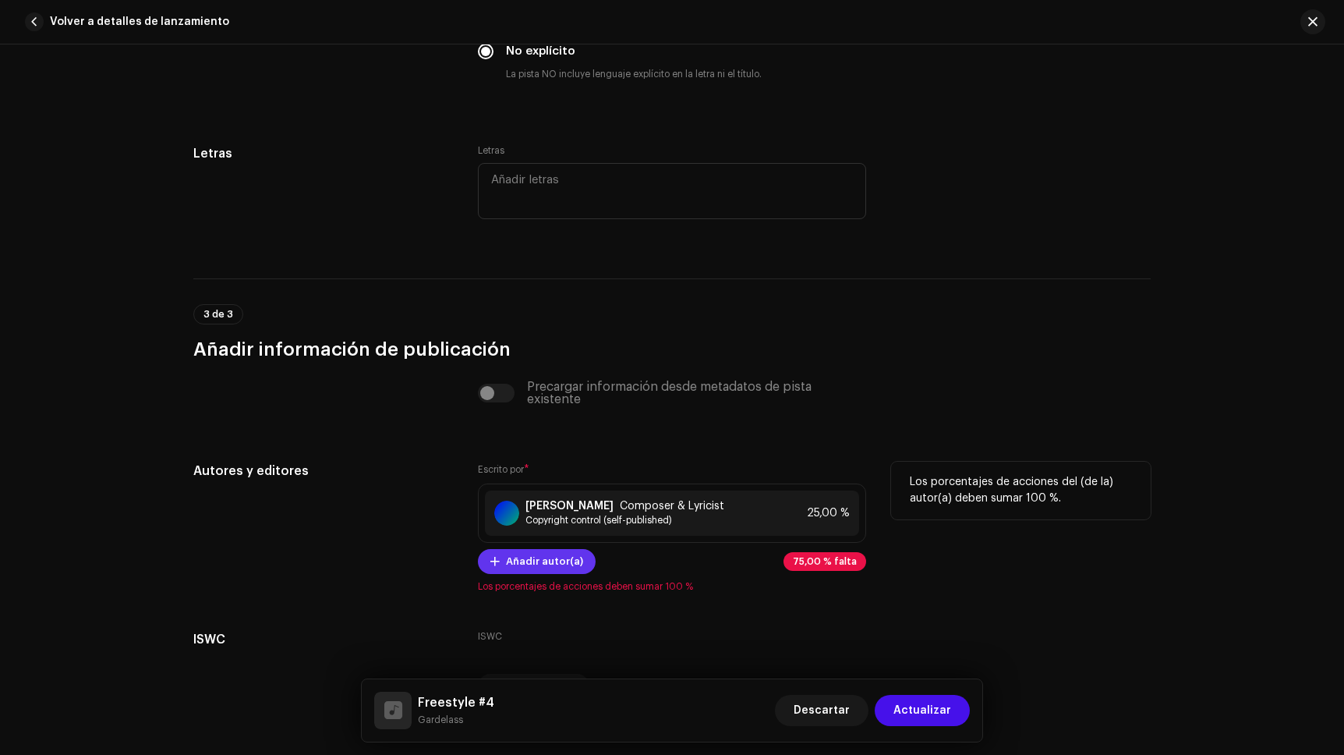
click at [538, 561] on span "Añadir autor(a)" at bounding box center [544, 561] width 77 height 31
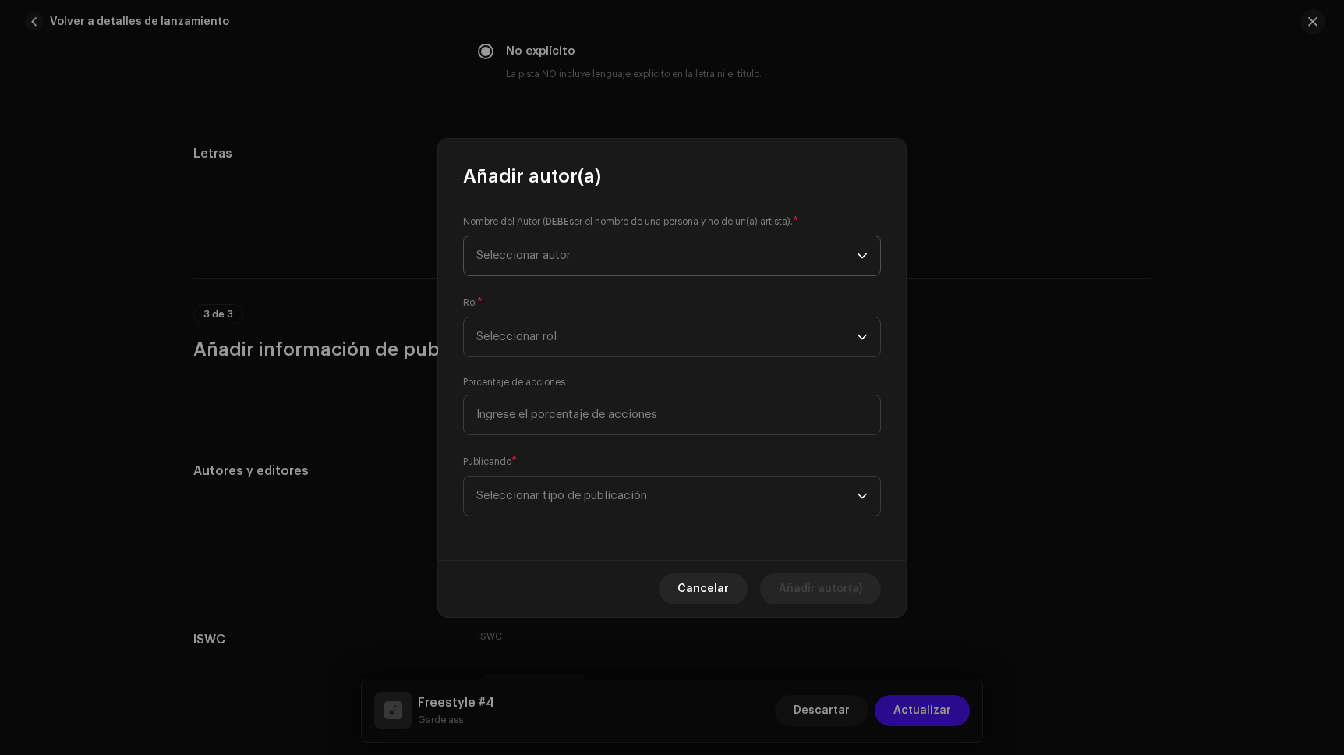
click at [533, 259] on span "Seleccionar autor" at bounding box center [523, 255] width 94 height 12
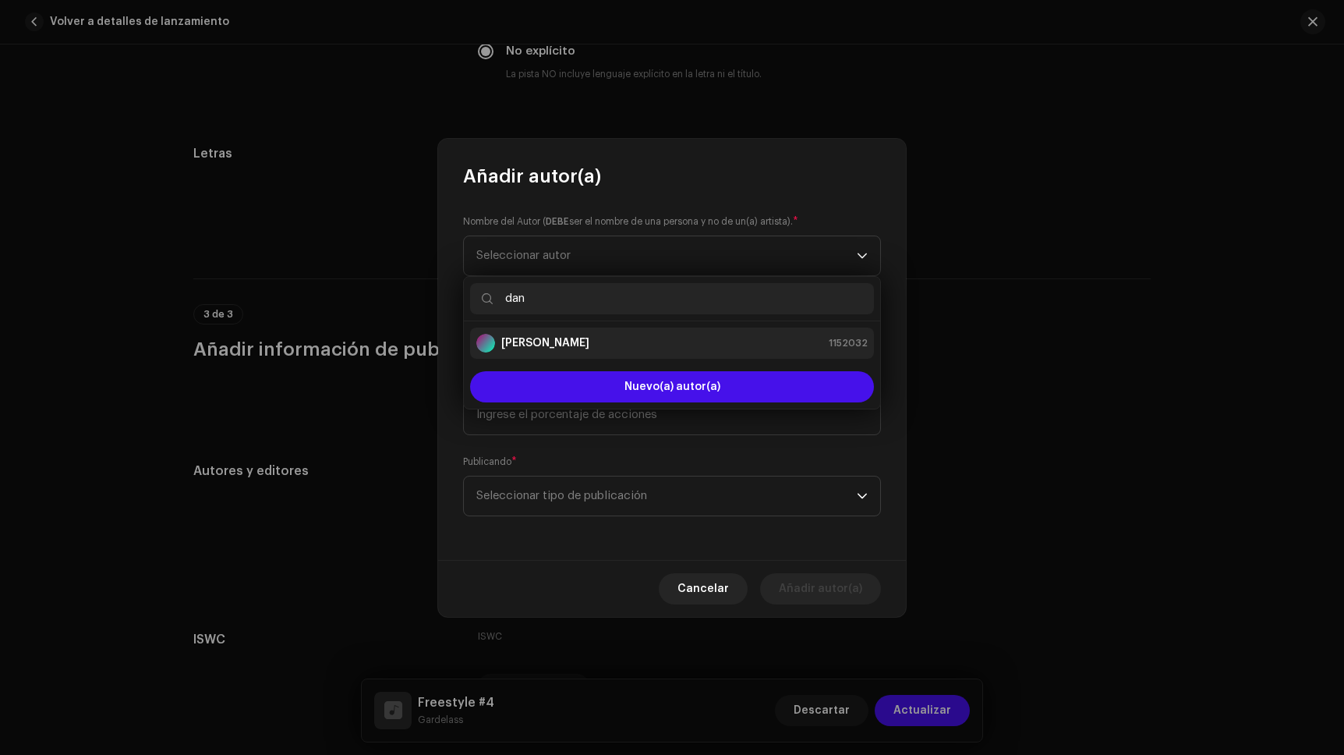
type input "dan"
click at [528, 345] on strong "[PERSON_NAME]" at bounding box center [545, 343] width 88 height 16
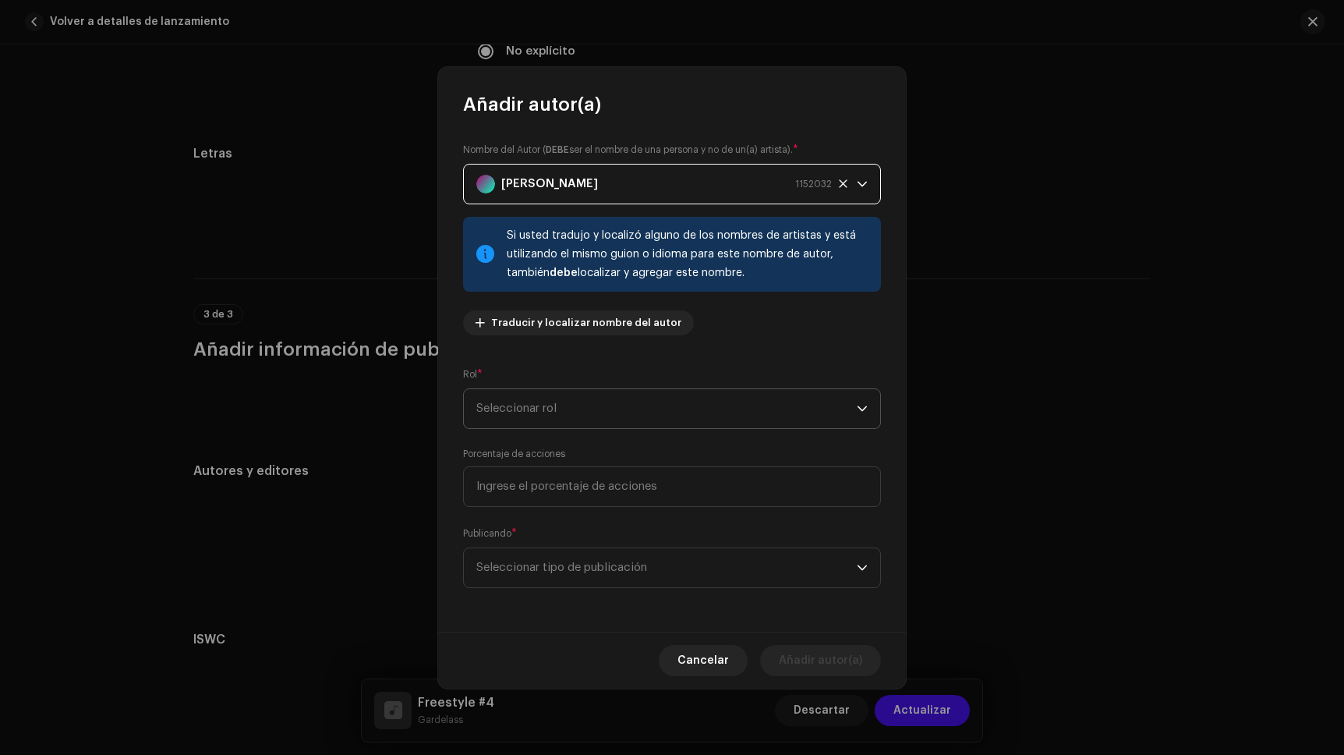
click at [563, 412] on span "Seleccionar rol" at bounding box center [666, 408] width 380 height 39
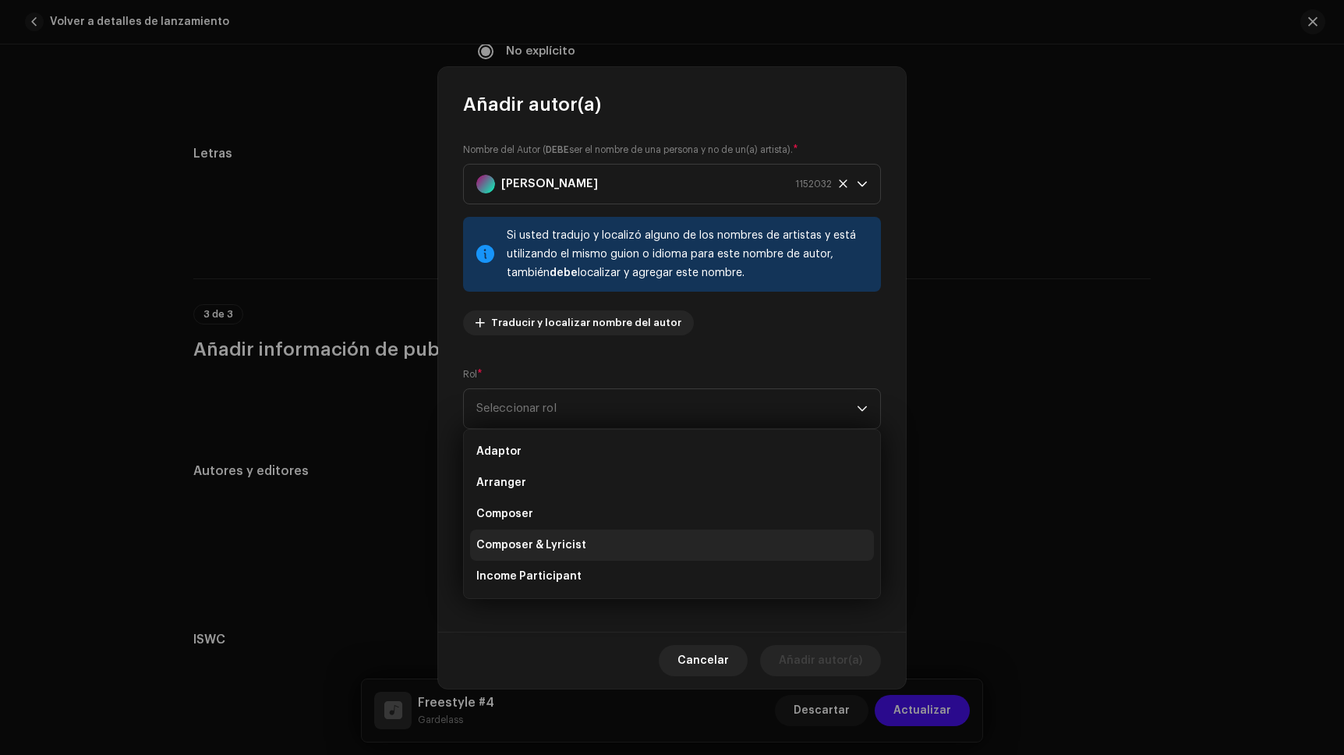
click at [564, 546] on span "Composer & Lyricist" at bounding box center [531, 545] width 110 height 16
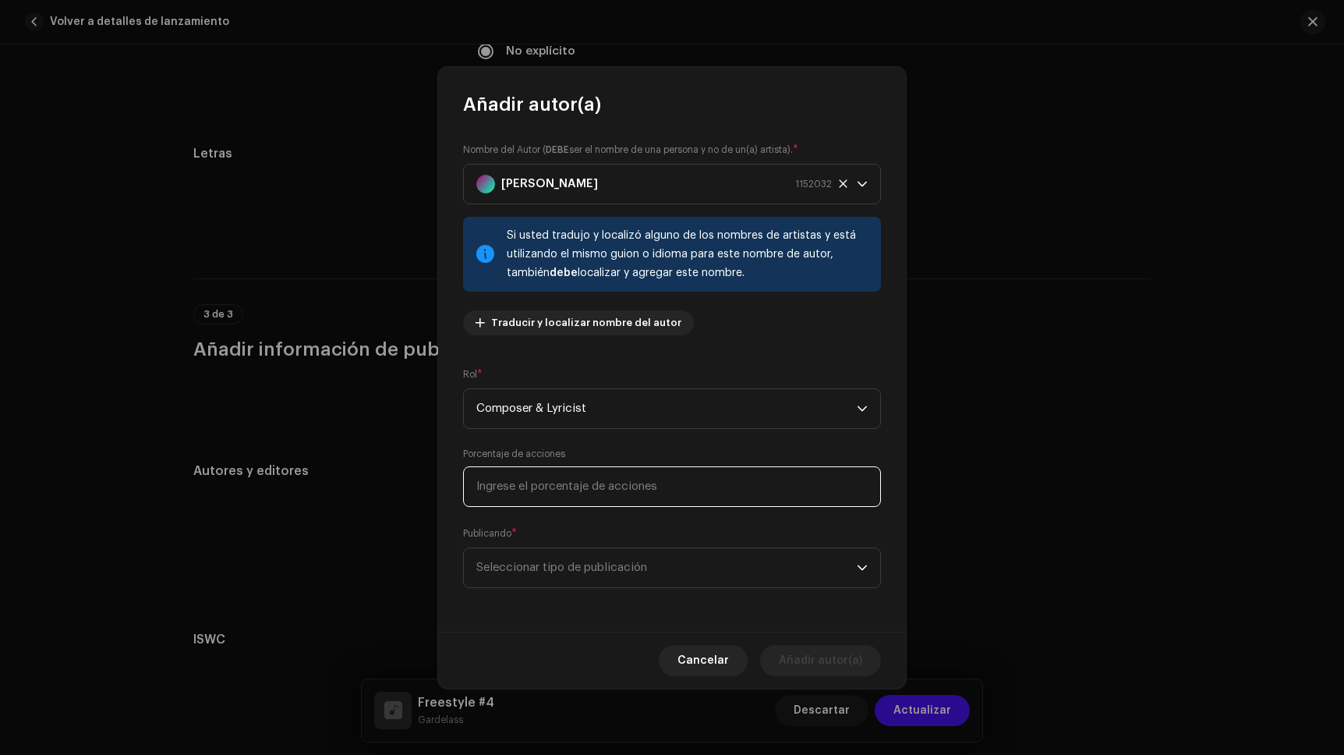
click at [550, 500] on input at bounding box center [672, 486] width 418 height 41
type input "25,00"
click at [554, 563] on span "Seleccionar tipo de publicación" at bounding box center [666, 567] width 380 height 39
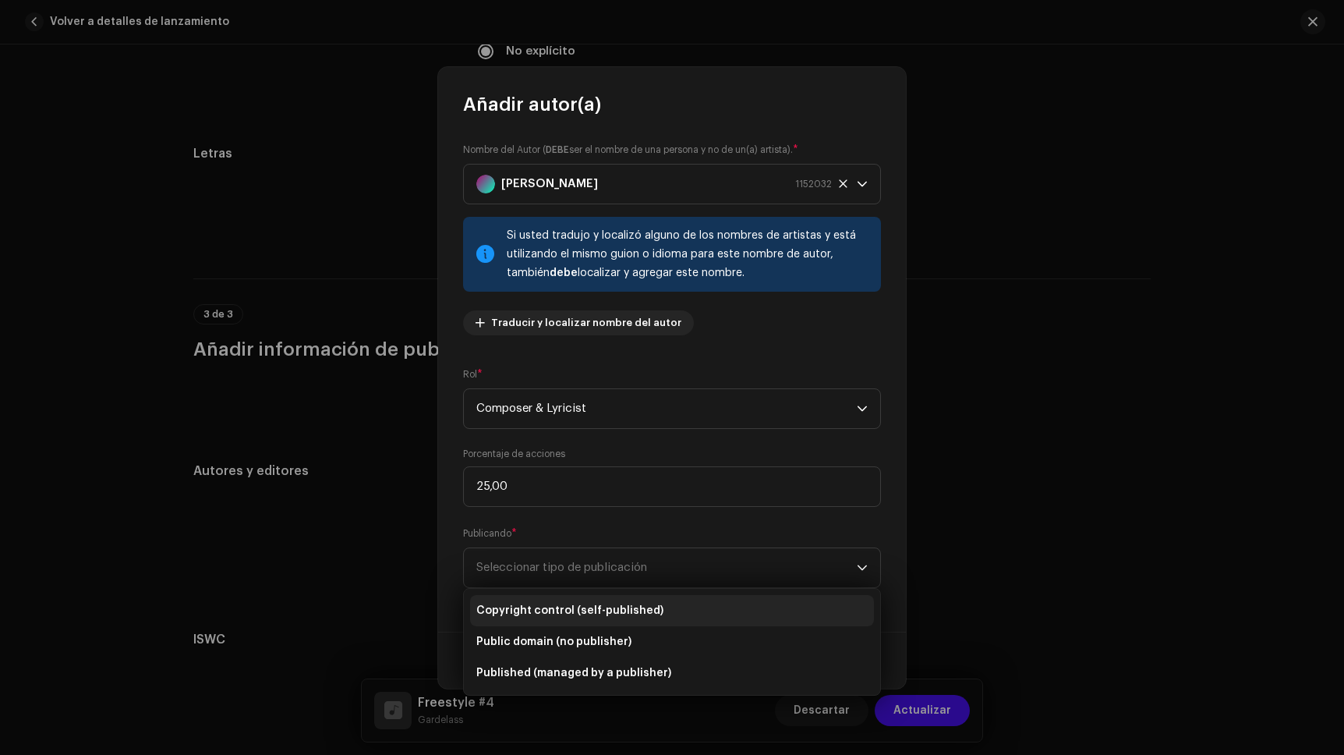
click at [555, 603] on span "Copyright control (self-published)" at bounding box center [569, 611] width 187 height 16
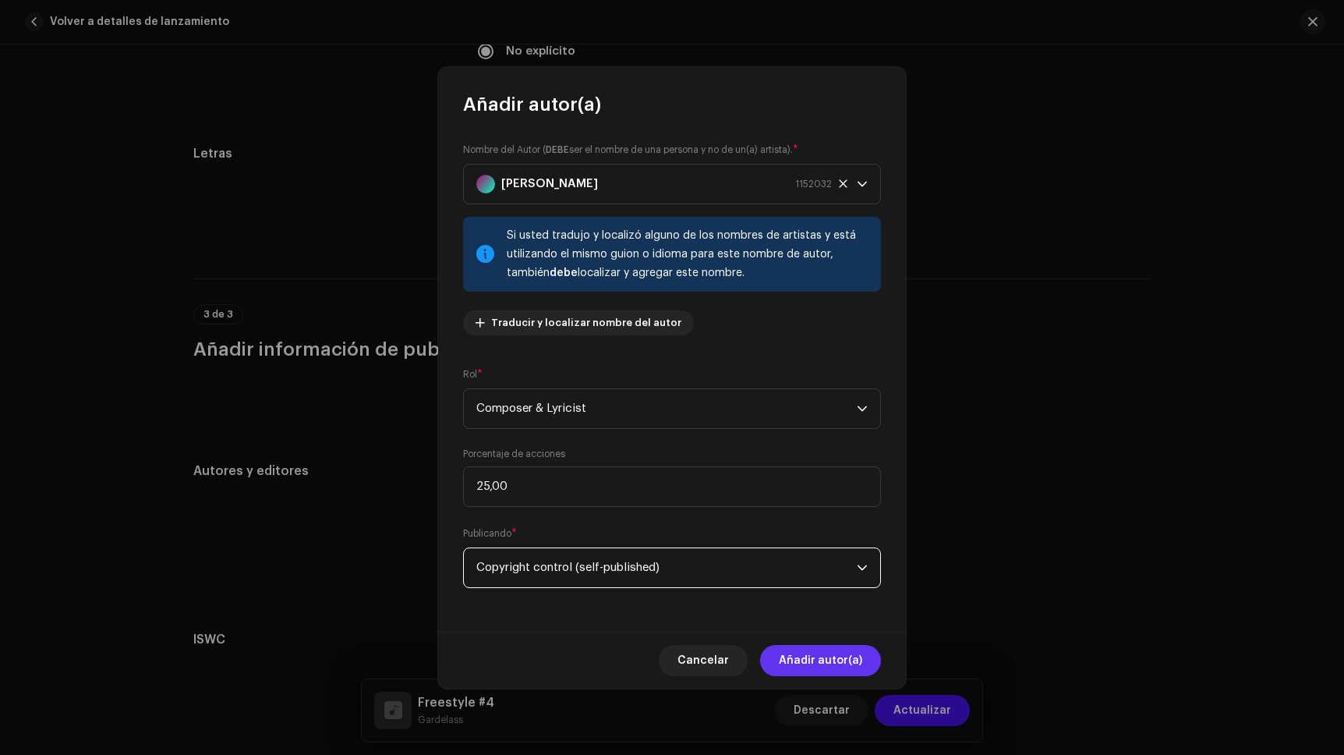
click at [822, 659] on span "Añadir autor(a)" at bounding box center [820, 660] width 83 height 31
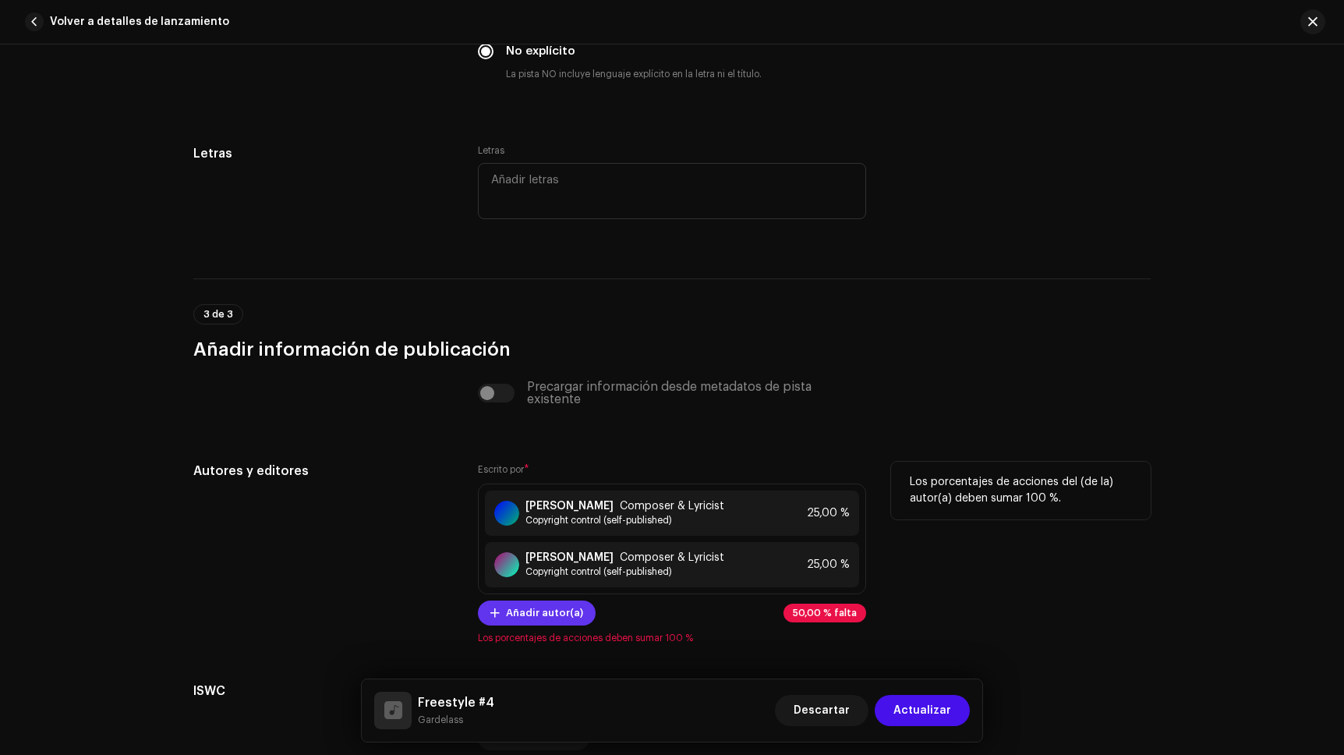
click at [546, 611] on span "Añadir autor(a)" at bounding box center [544, 612] width 77 height 31
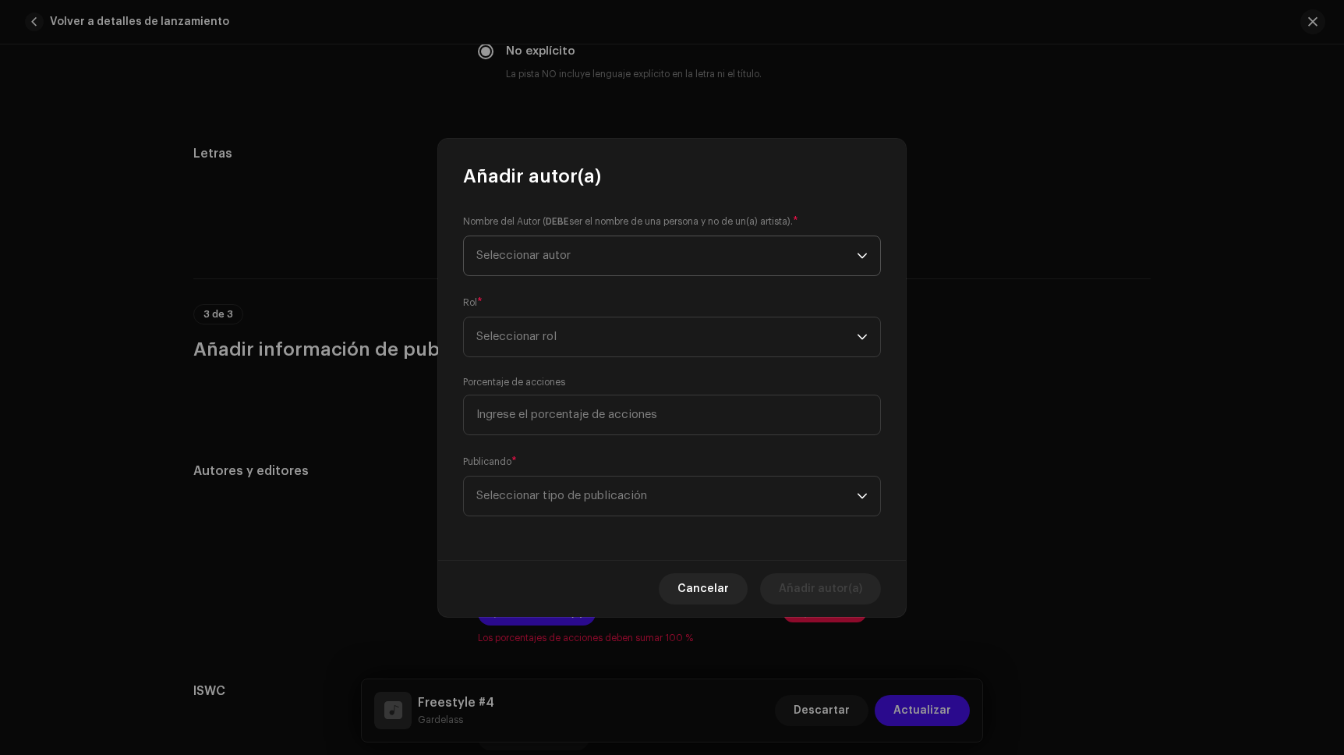
click at [510, 261] on span "Seleccionar autor" at bounding box center [666, 255] width 380 height 39
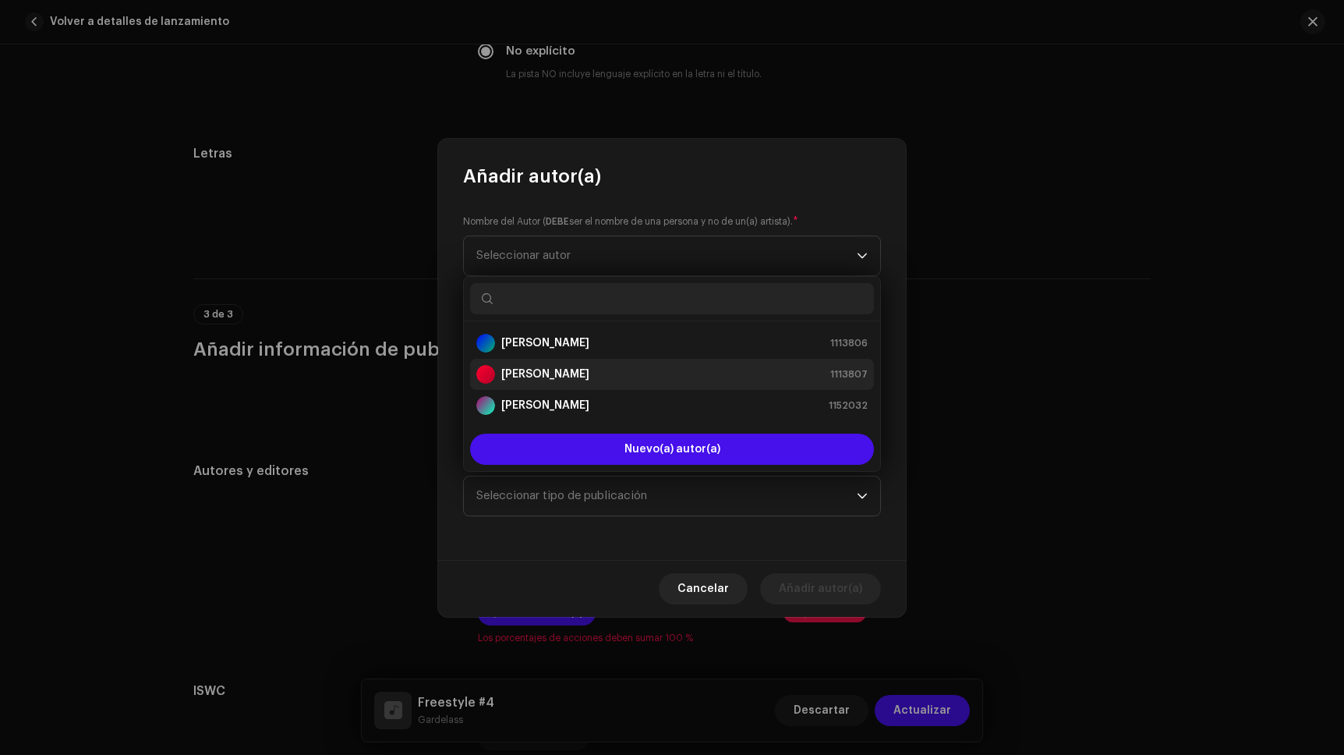
click at [535, 371] on strong "[PERSON_NAME]" at bounding box center [545, 374] width 88 height 16
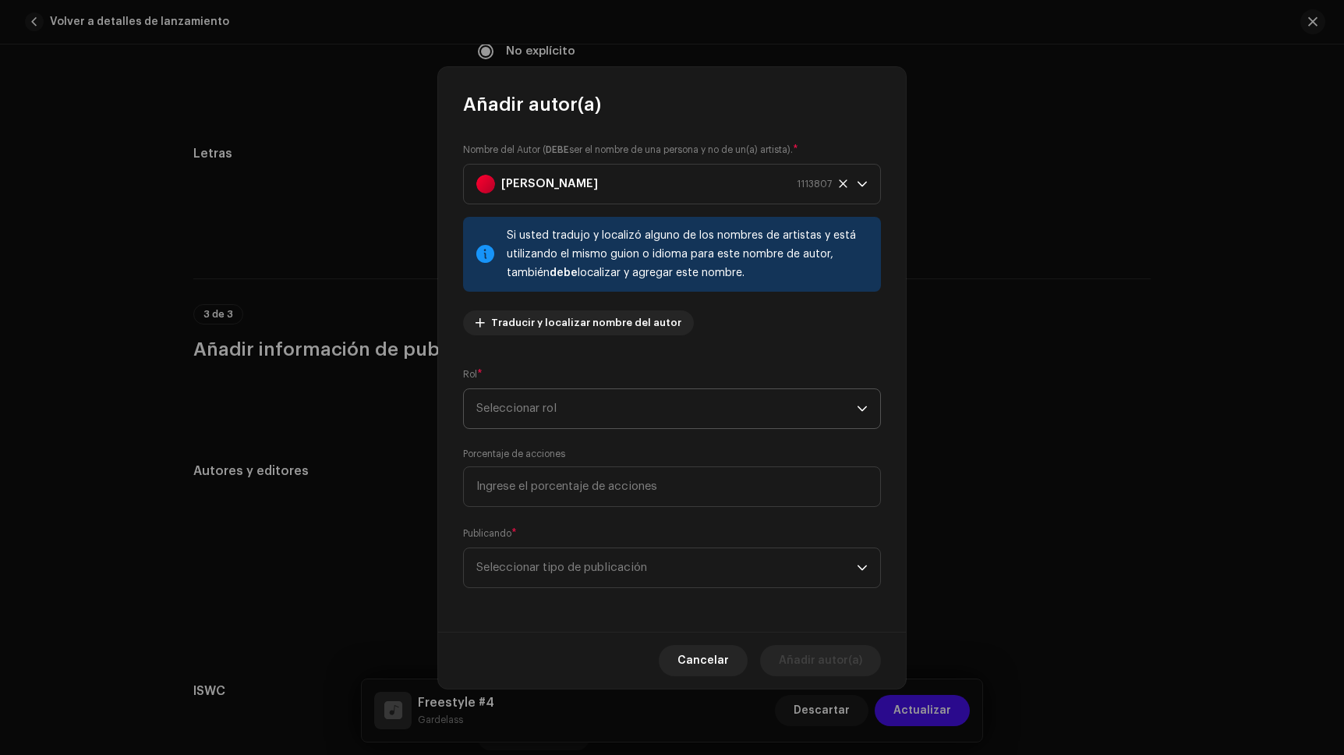
click at [534, 418] on span "Seleccionar rol" at bounding box center [666, 408] width 380 height 39
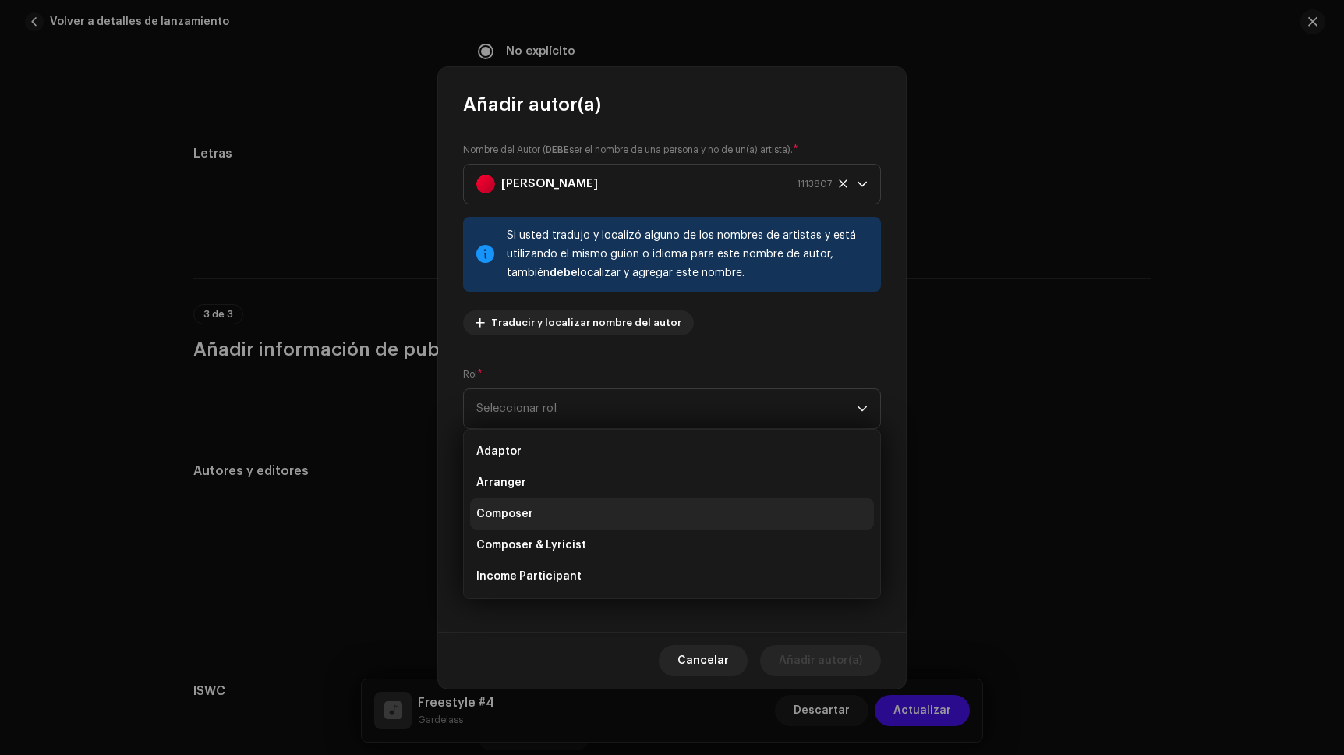
click at [534, 506] on li "Composer" at bounding box center [672, 513] width 404 height 31
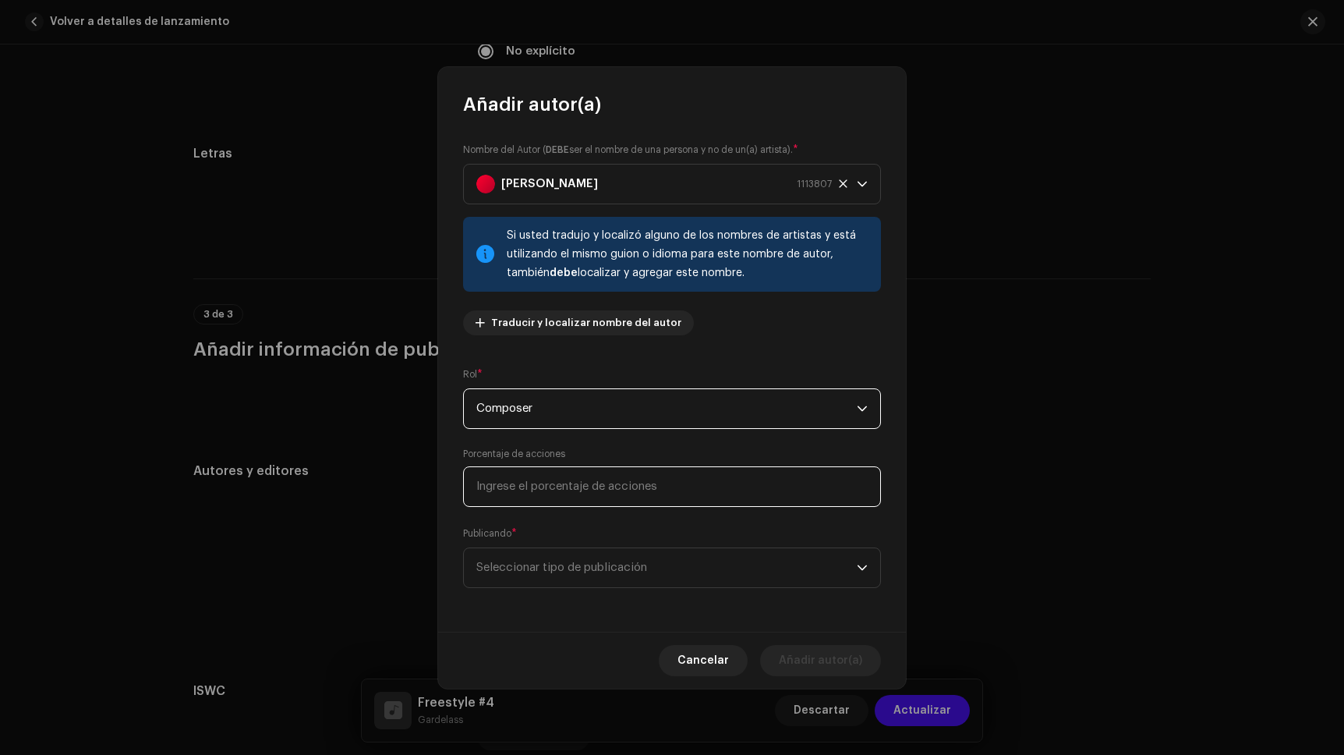
click at [535, 492] on input at bounding box center [672, 486] width 418 height 41
type input "25,00"
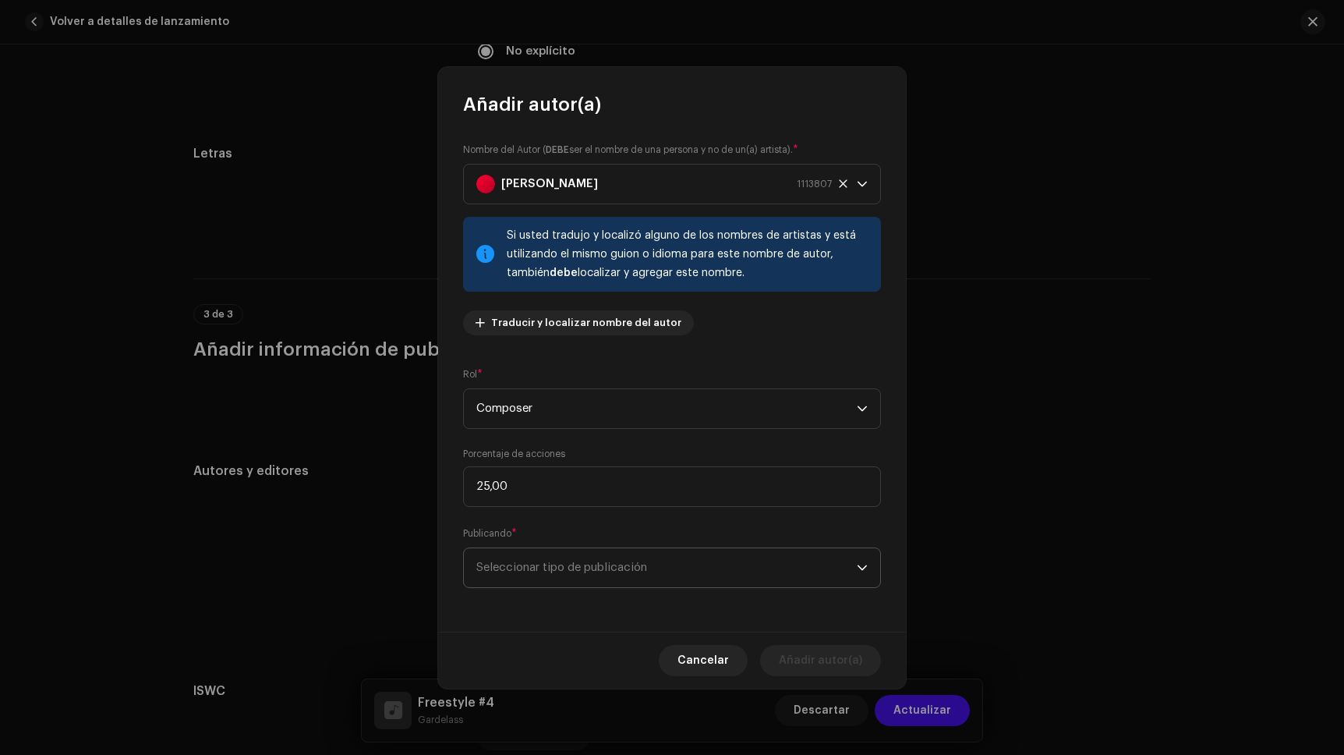
click at [587, 564] on span "Seleccionar tipo de publicación" at bounding box center [666, 567] width 380 height 39
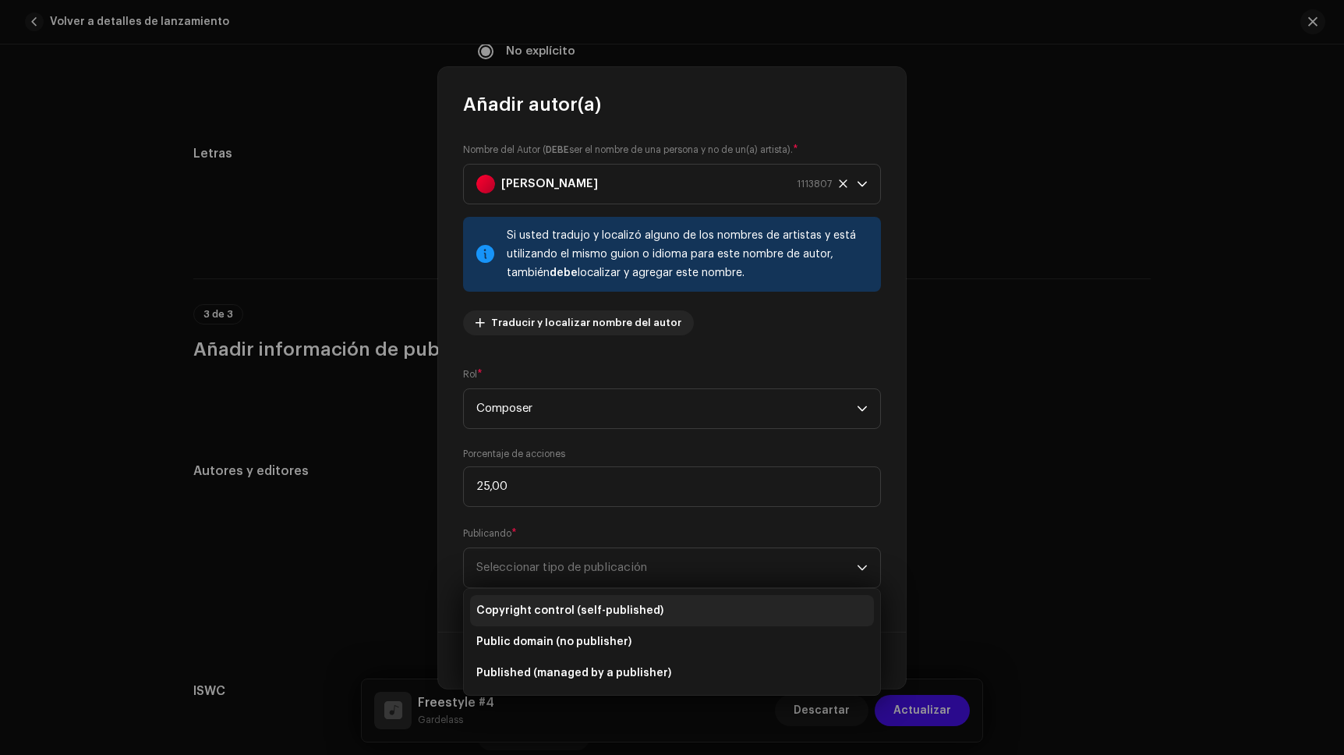
click at [584, 603] on span "Copyright control (self-published)" at bounding box center [569, 611] width 187 height 16
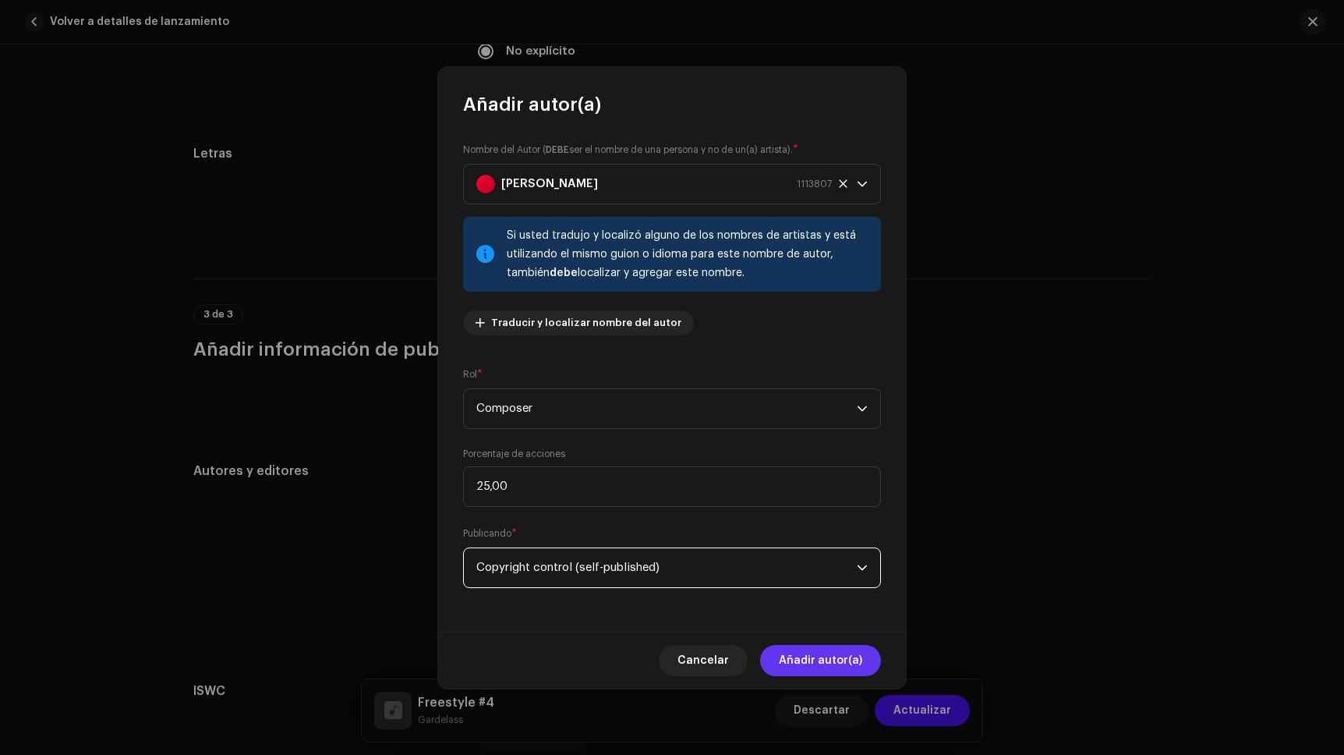
click at [828, 661] on span "Añadir autor(a)" at bounding box center [820, 660] width 83 height 31
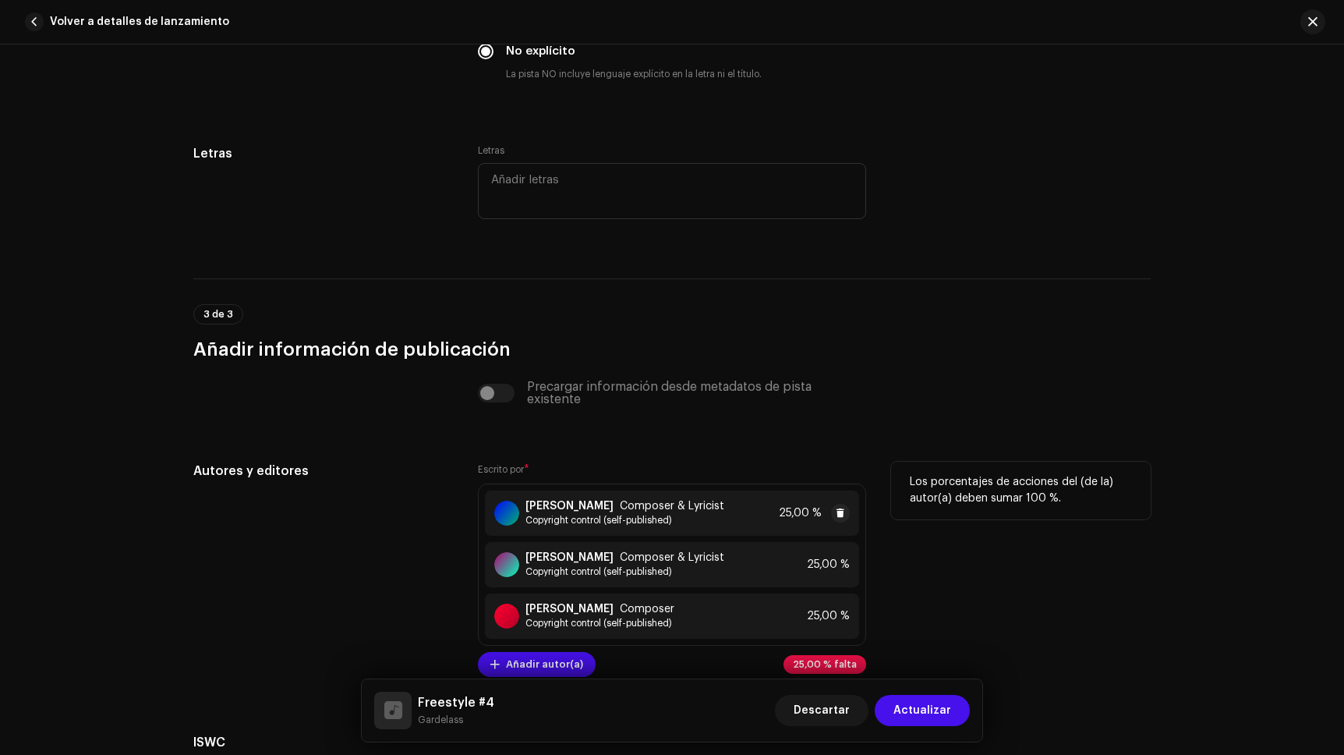
scroll to position [2919, 0]
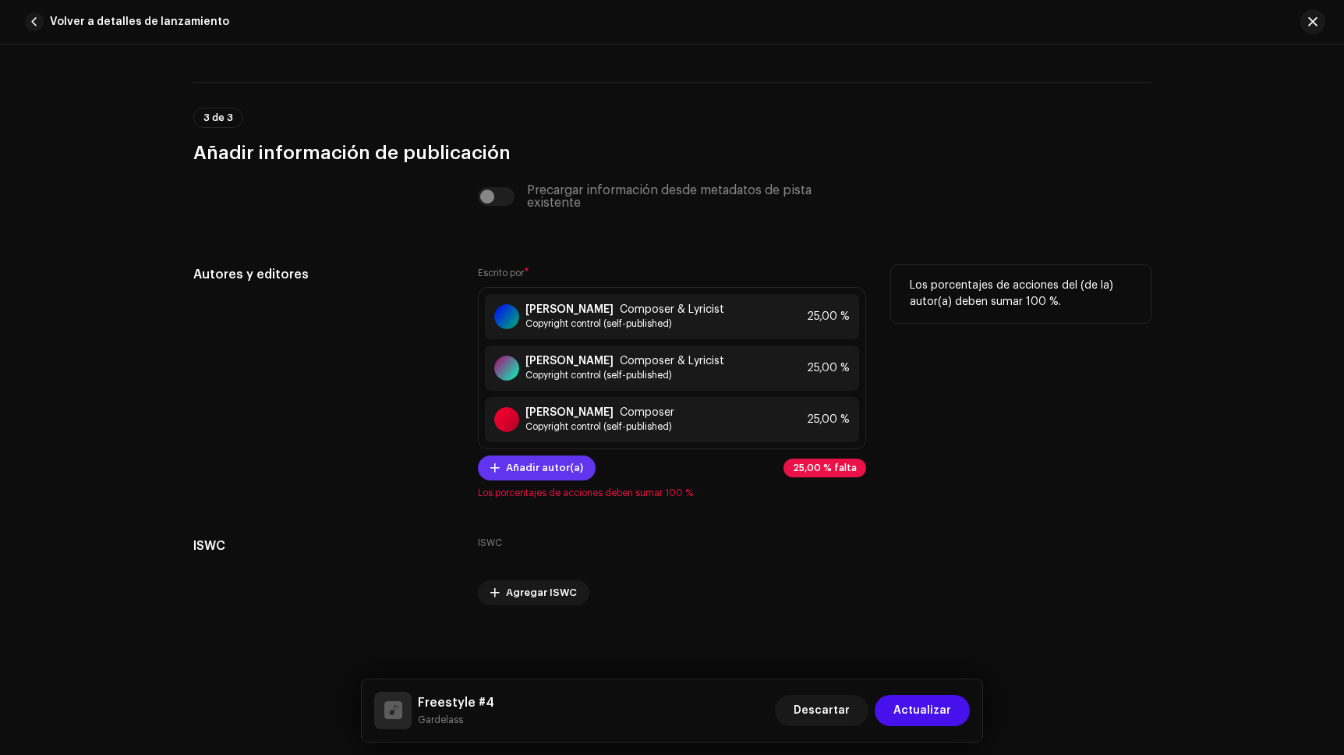
click at [554, 473] on span "Añadir autor(a)" at bounding box center [544, 467] width 77 height 31
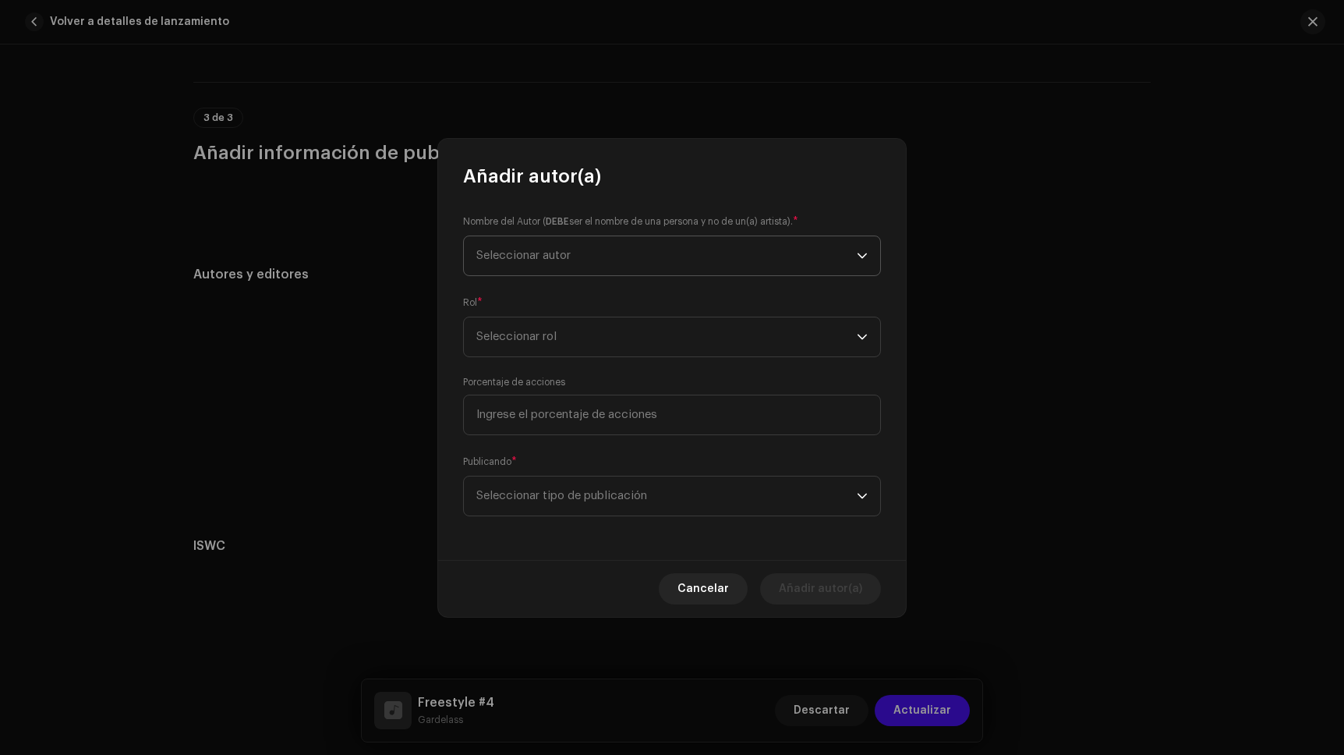
click at [521, 246] on span "Seleccionar autor" at bounding box center [666, 255] width 380 height 39
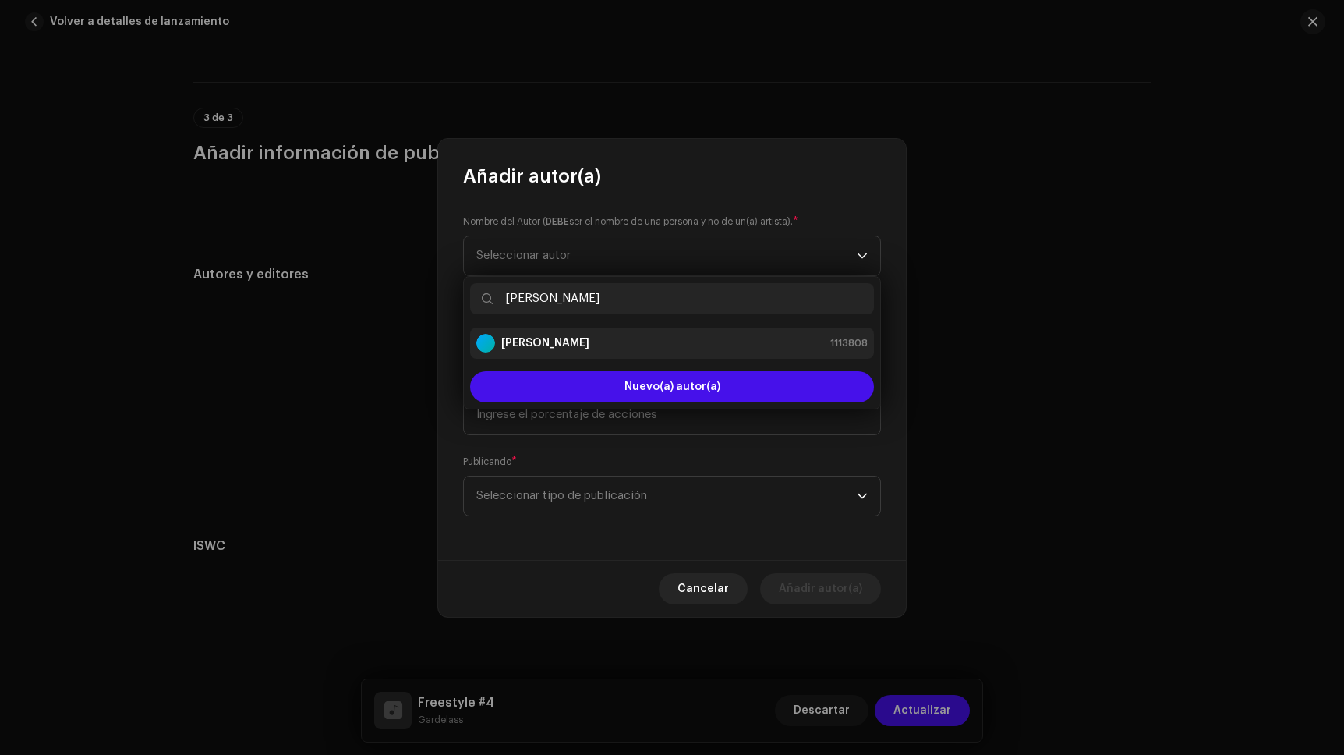
type input "[PERSON_NAME]"
click at [578, 338] on div "[PERSON_NAME] 1113808" at bounding box center [671, 343] width 391 height 19
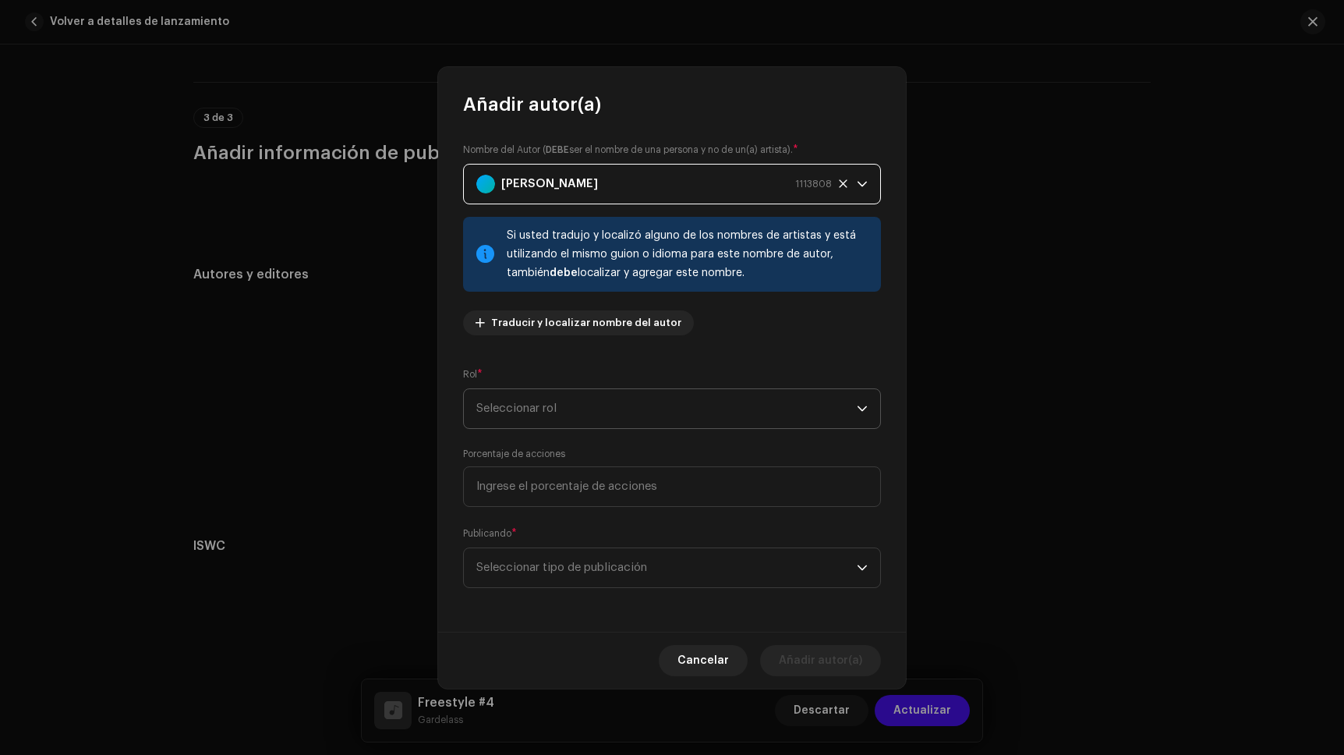
click at [546, 412] on span "Seleccionar rol" at bounding box center [666, 408] width 380 height 39
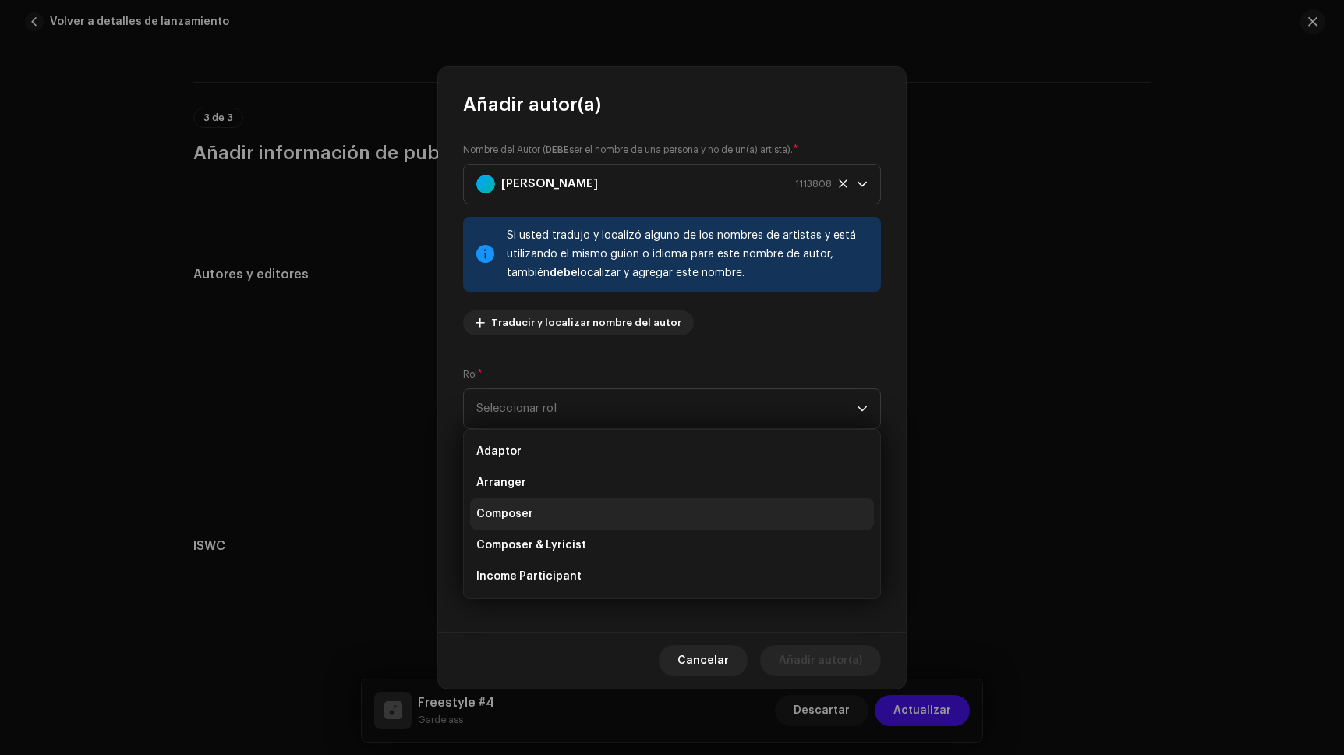
click at [537, 515] on li "Composer" at bounding box center [672, 513] width 404 height 31
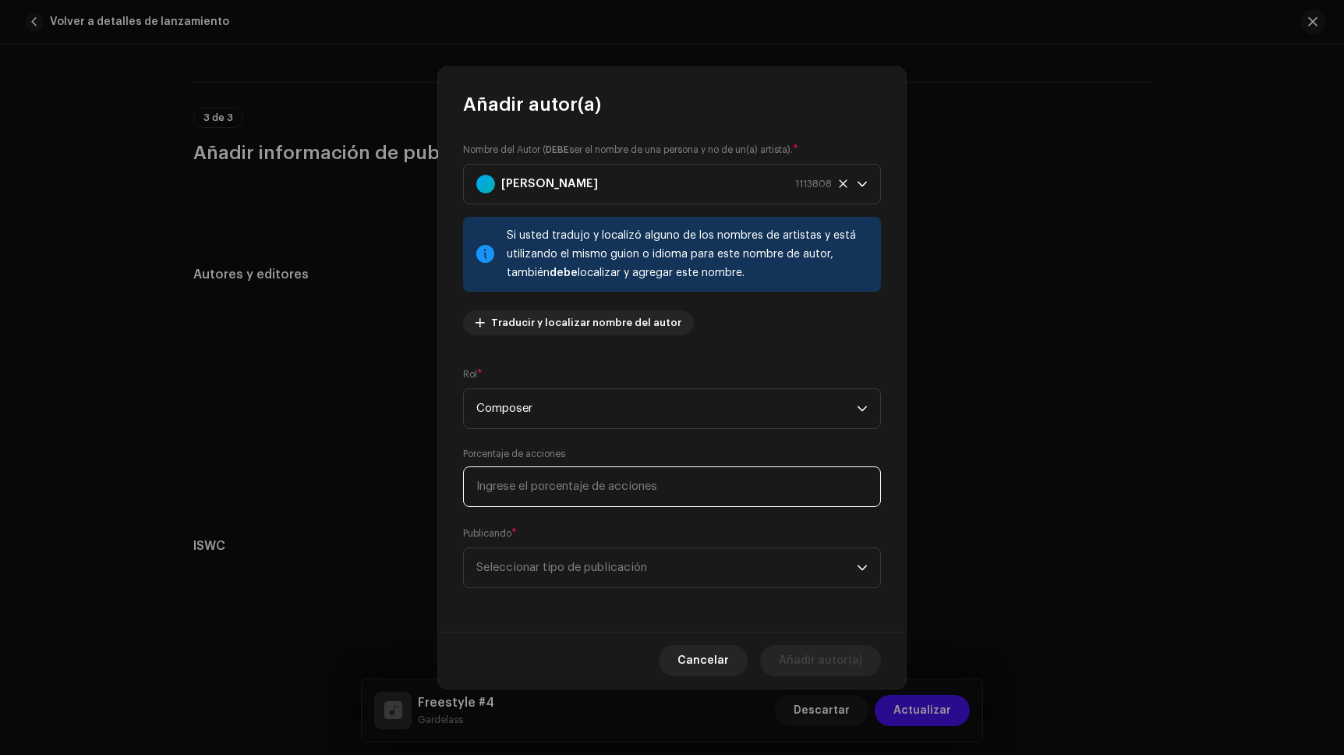
click at [539, 485] on input at bounding box center [672, 486] width 418 height 41
type input "5,00"
type input "25,00"
click at [735, 579] on span "Seleccionar tipo de publicación" at bounding box center [666, 567] width 380 height 39
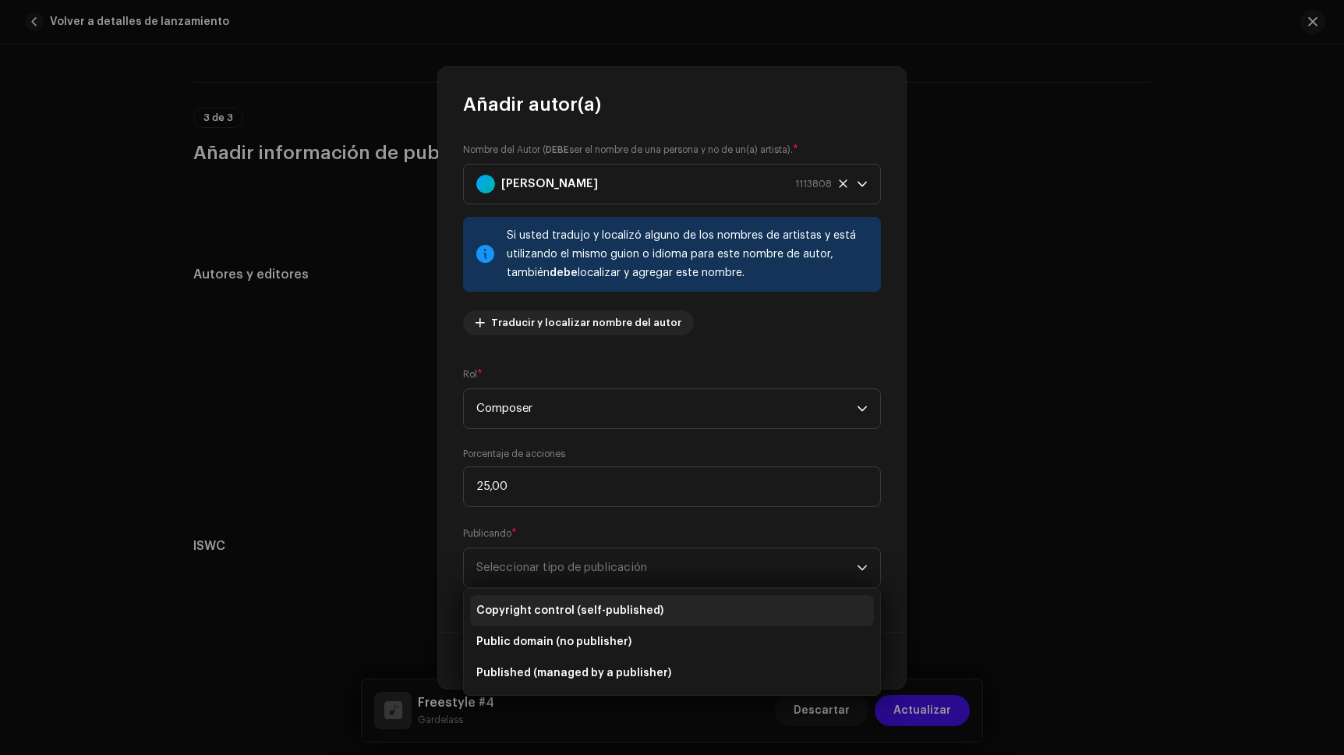
click at [676, 605] on li "Copyright control (self-published)" at bounding box center [672, 610] width 404 height 31
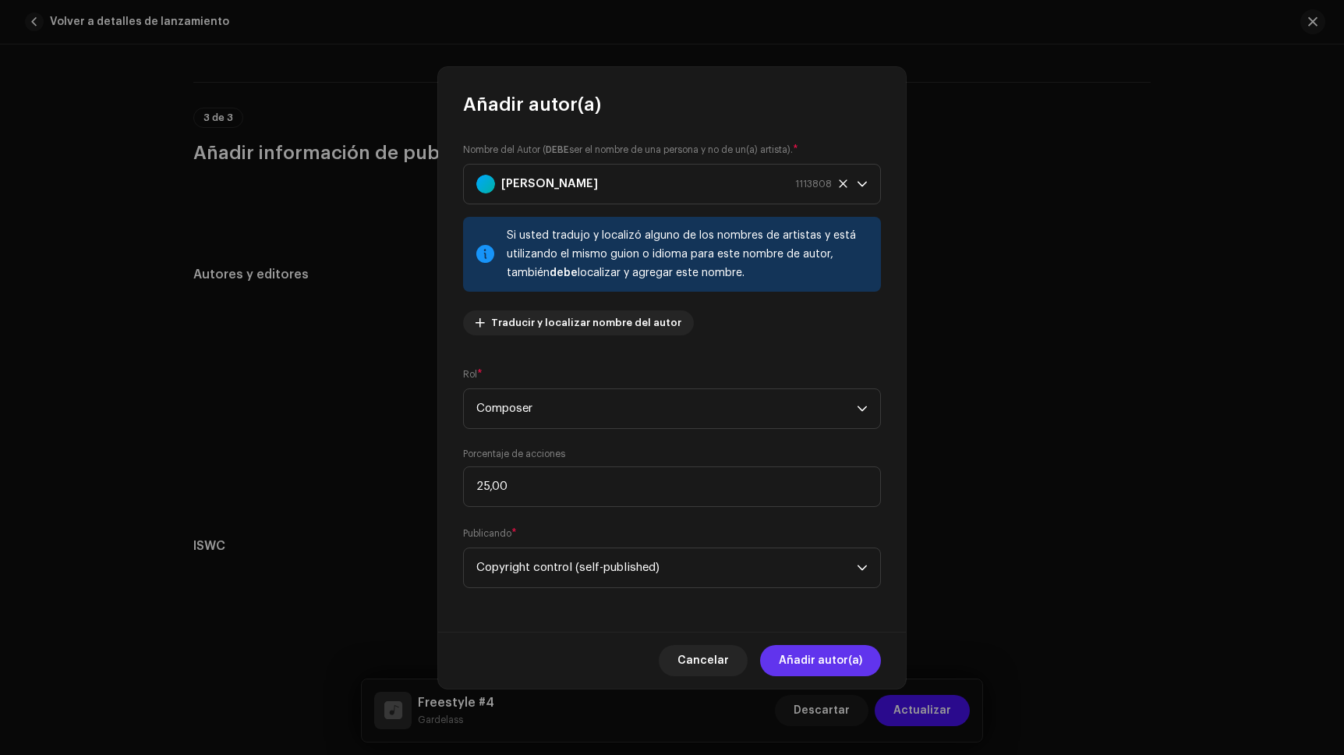
click at [811, 656] on span "Añadir autor(a)" at bounding box center [820, 660] width 83 height 31
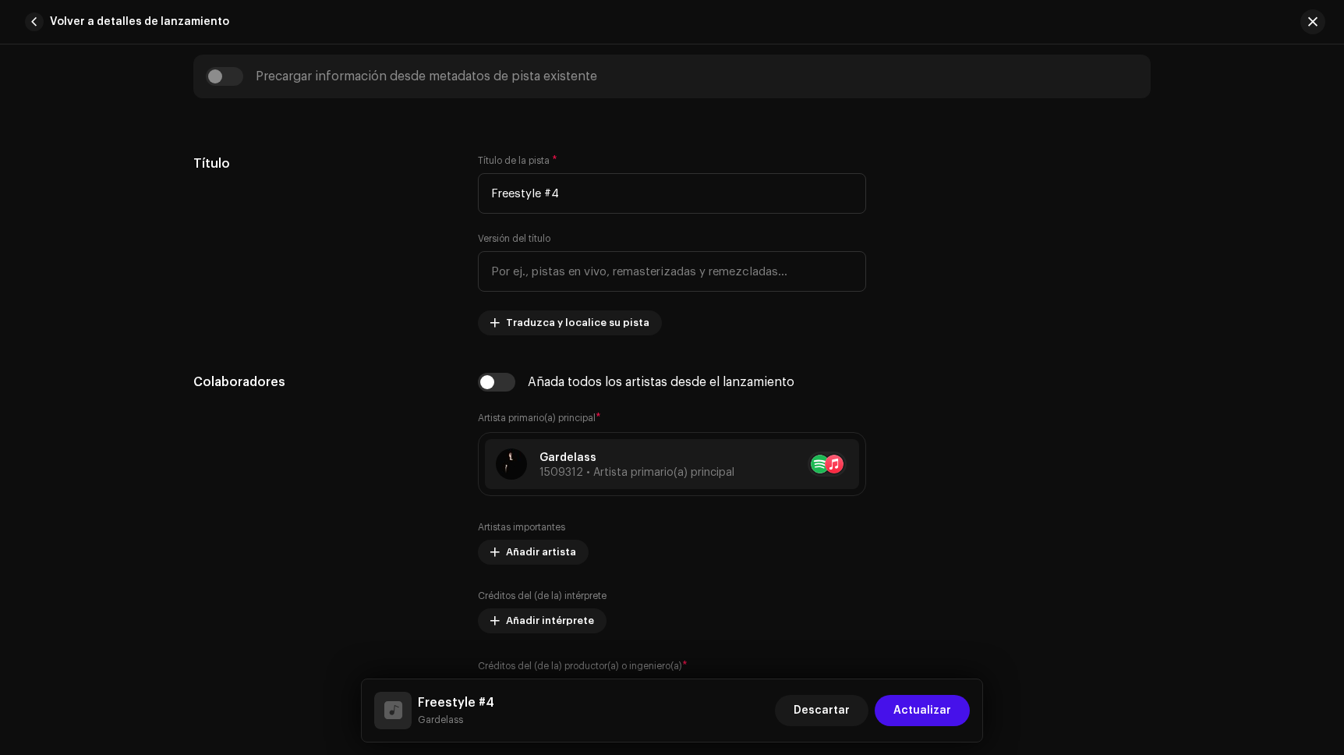
scroll to position [599, 0]
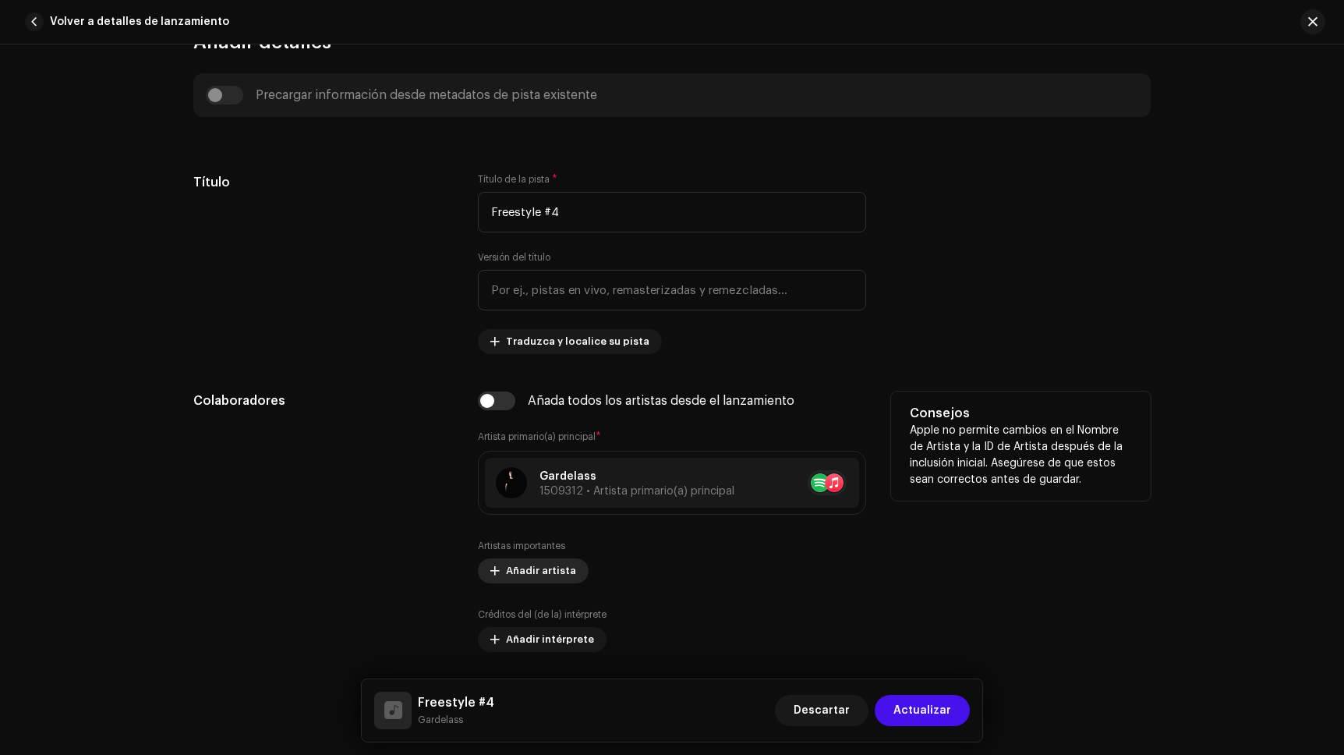
click at [538, 574] on span "Añadir artista" at bounding box center [541, 570] width 70 height 31
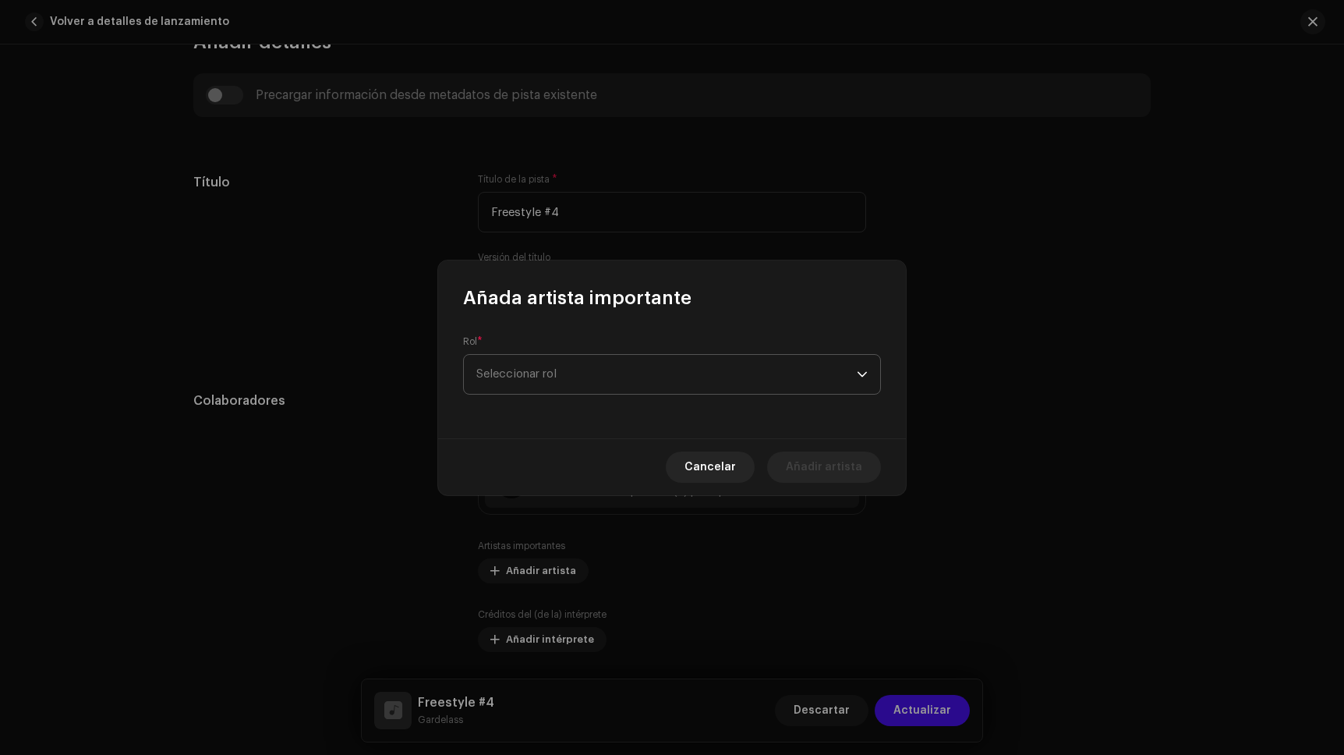
click at [682, 366] on span "Seleccionar rol" at bounding box center [666, 374] width 380 height 39
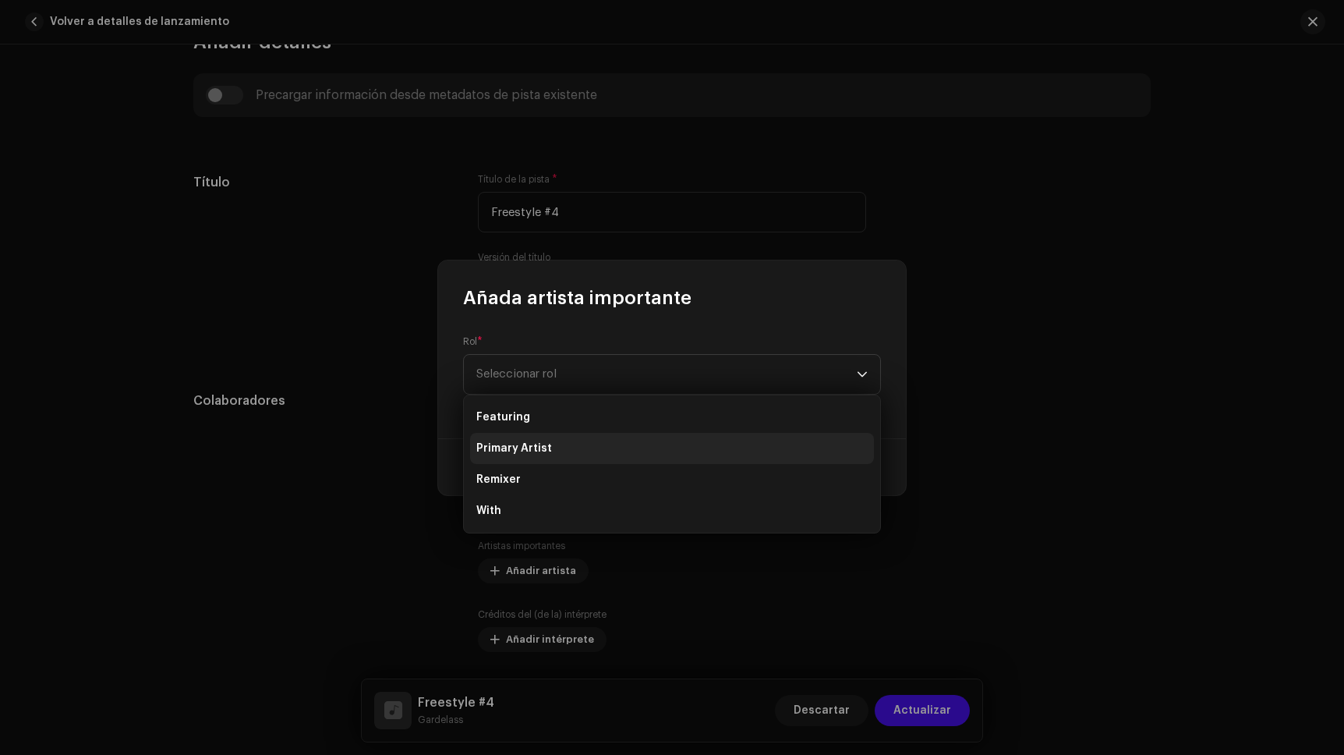
click at [550, 445] on li "Primary Artist" at bounding box center [672, 448] width 404 height 31
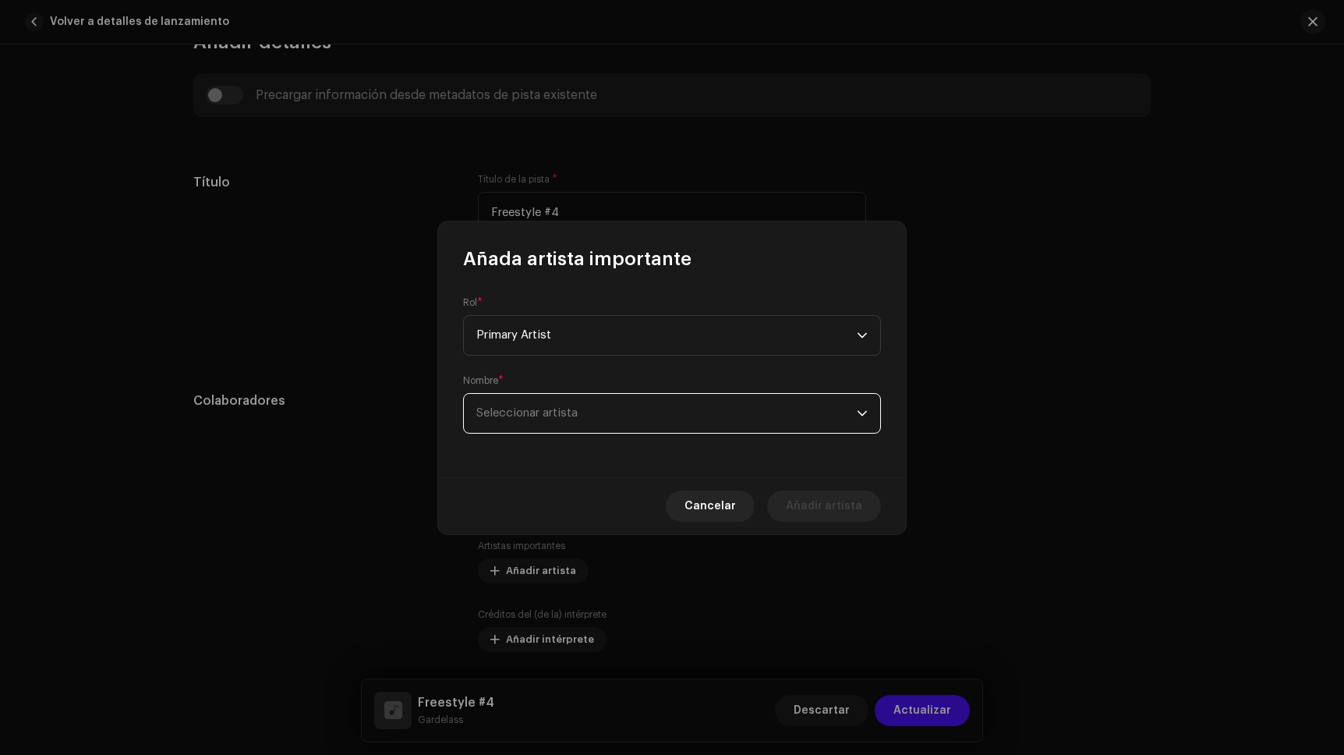
click at [549, 420] on span "Seleccionar artista" at bounding box center [666, 413] width 380 height 39
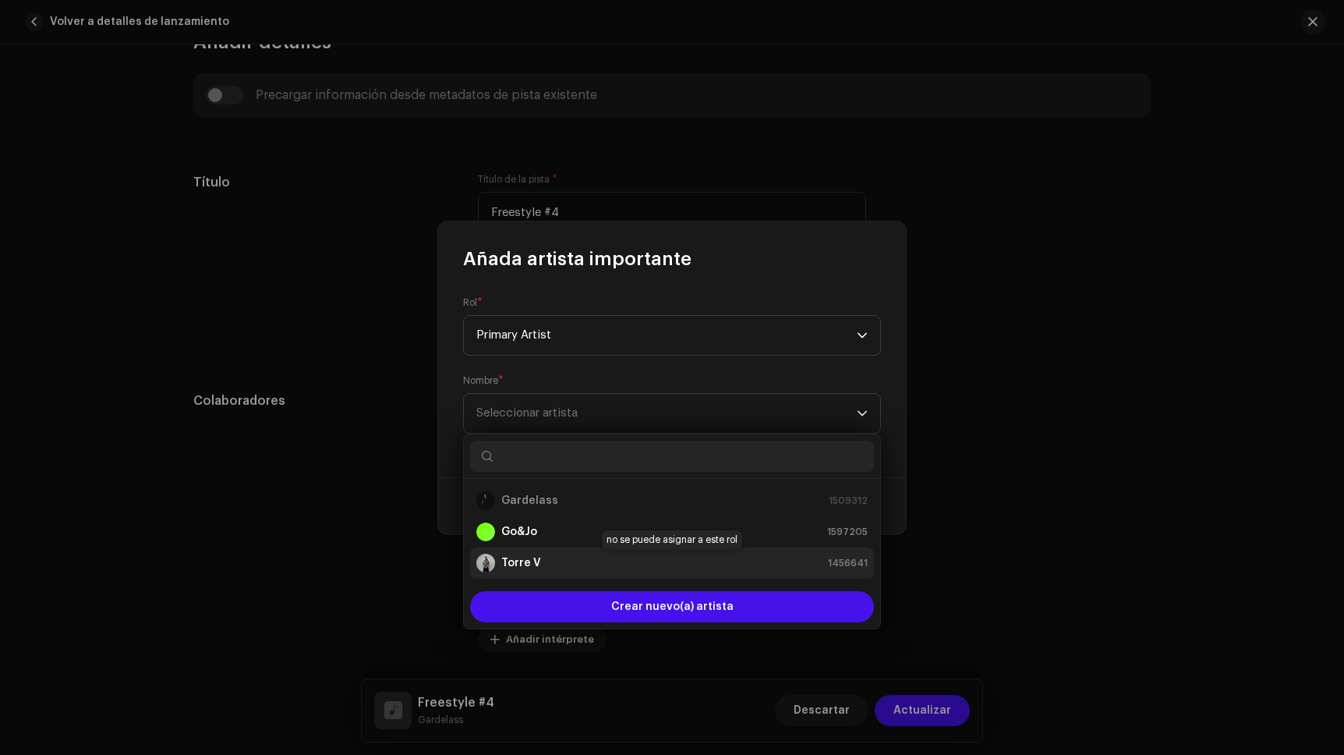
click at [547, 557] on div "Torre V 1456641" at bounding box center [671, 562] width 391 height 19
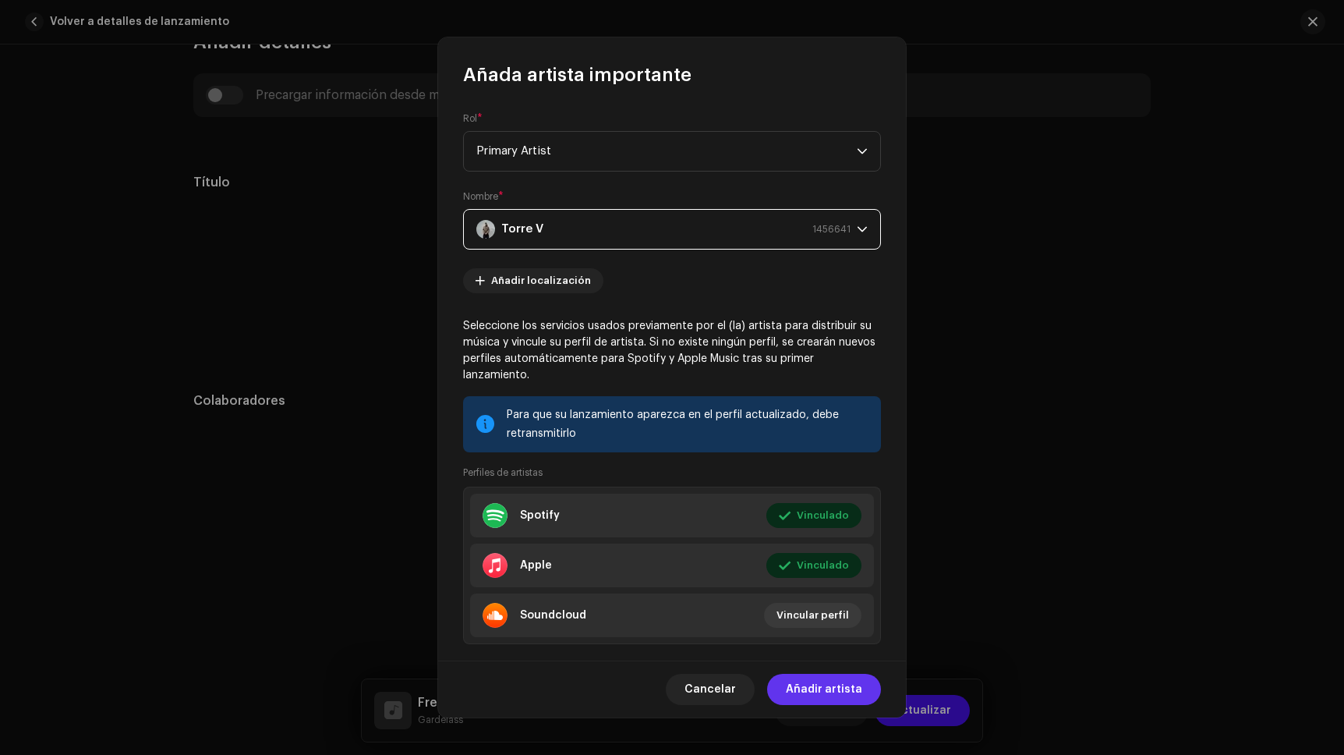
click at [824, 693] on span "Añadir artista" at bounding box center [824, 688] width 76 height 31
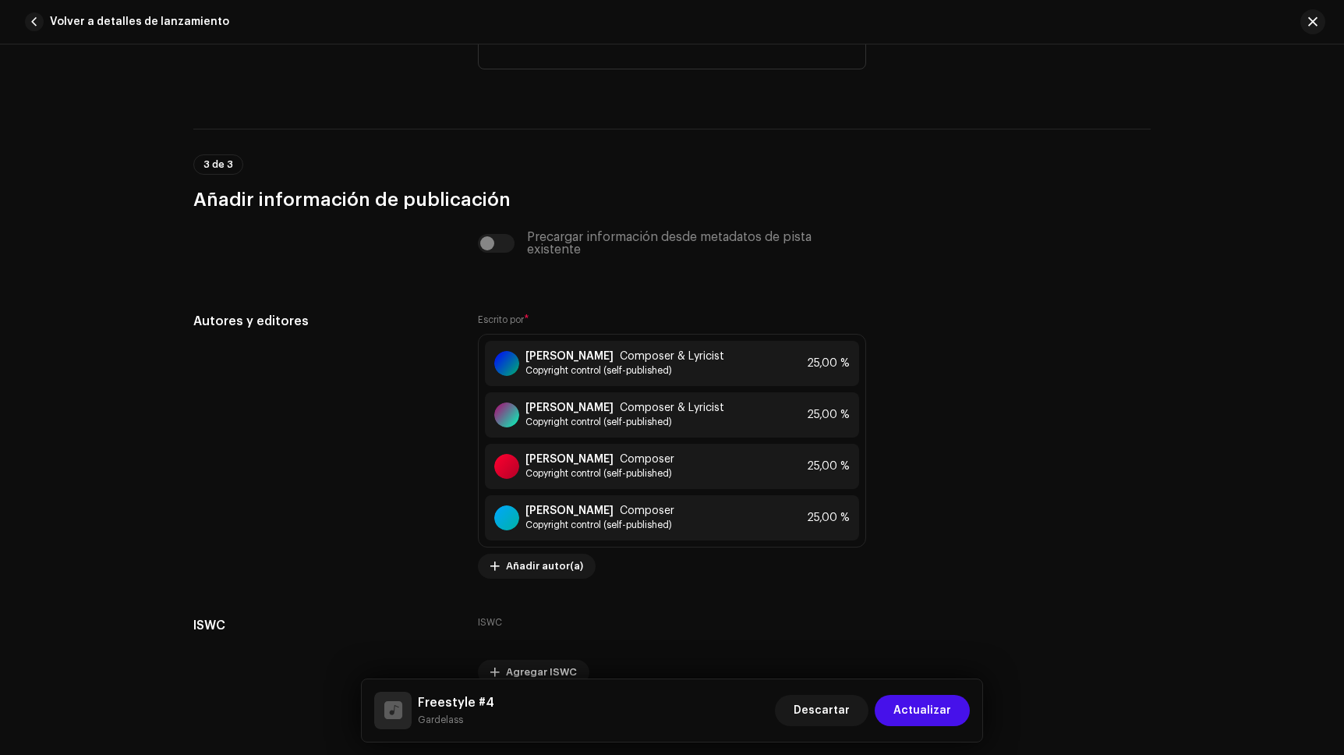
scroll to position [3017, 0]
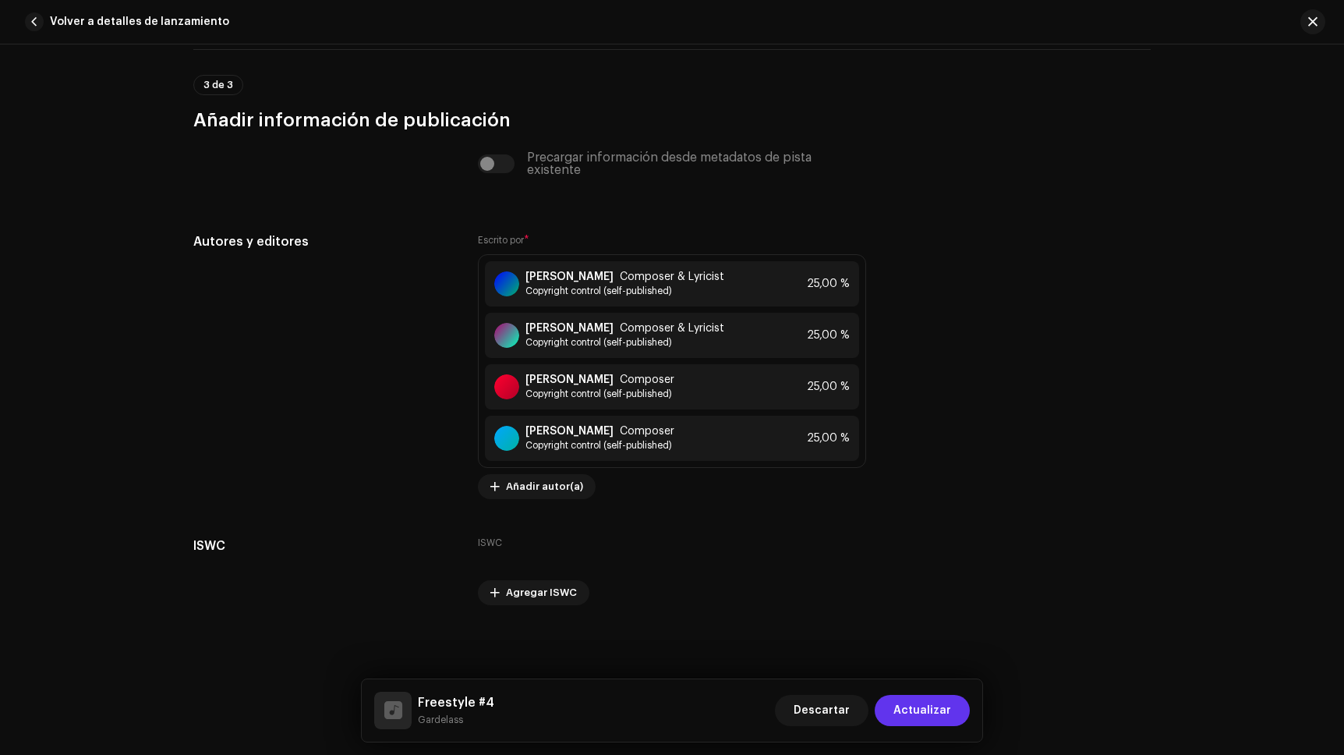
click at [937, 723] on span "Actualizar" at bounding box center [922, 710] width 58 height 31
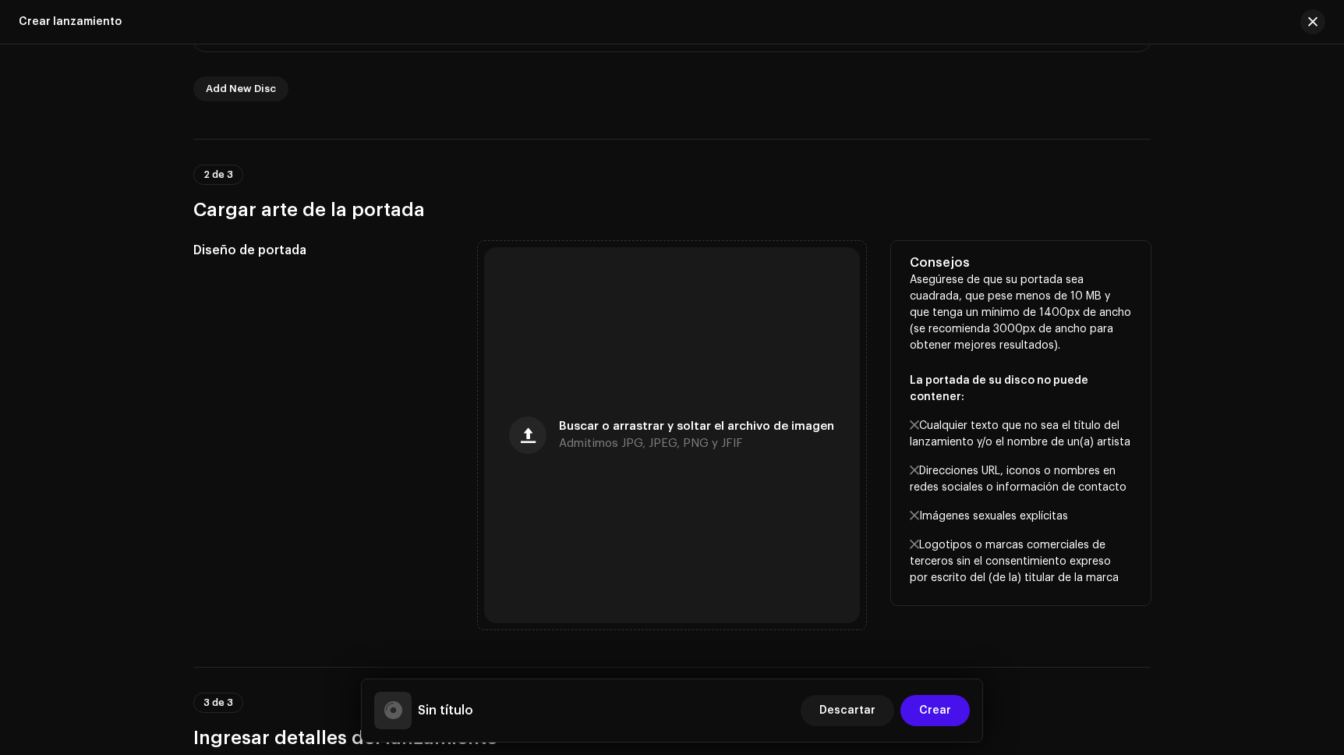
scroll to position [0, 0]
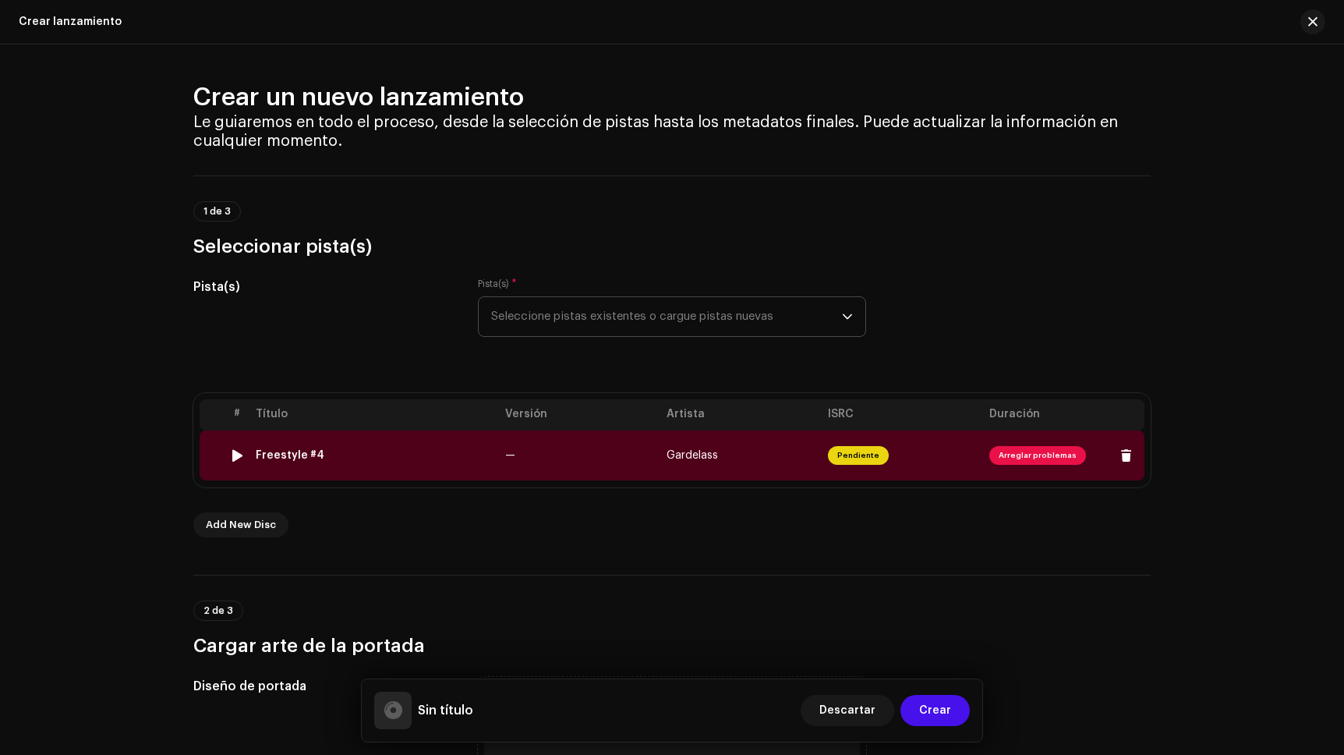
click at [1038, 459] on span "Arreglar problemas" at bounding box center [1037, 455] width 97 height 19
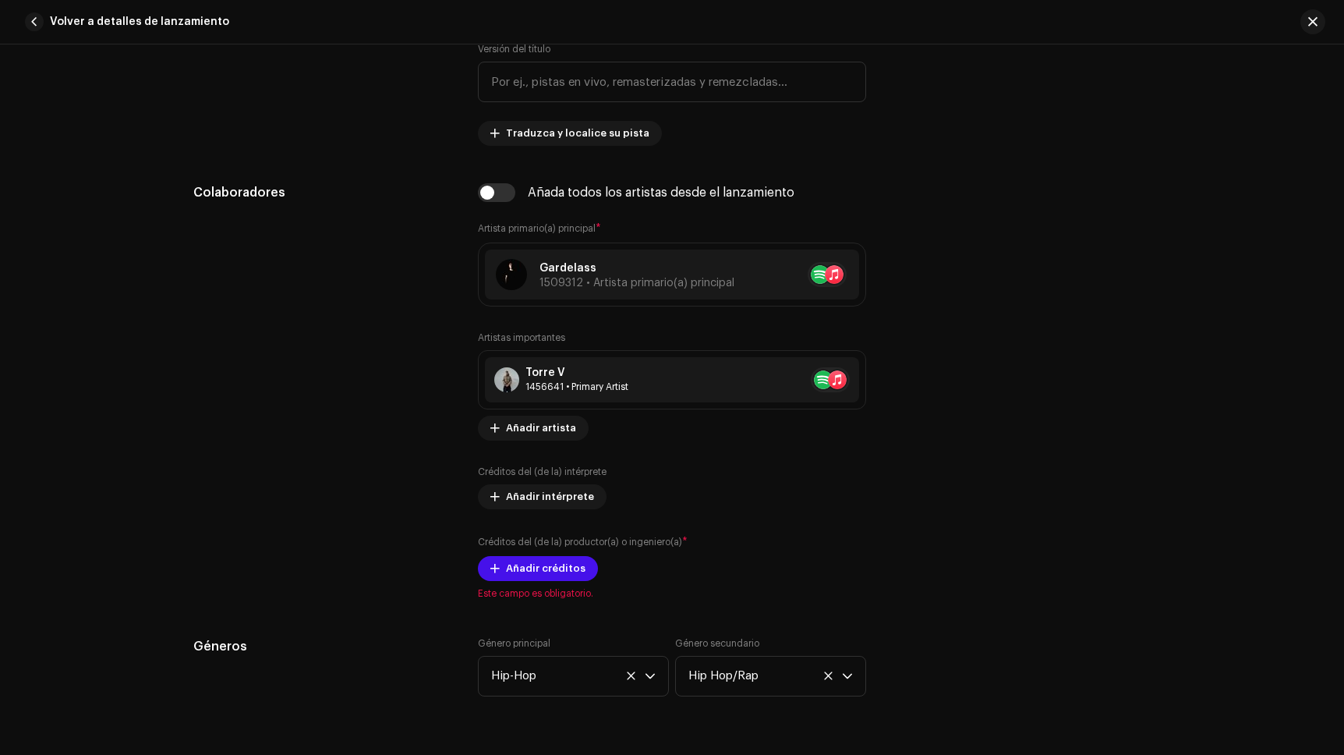
scroll to position [1002, 0]
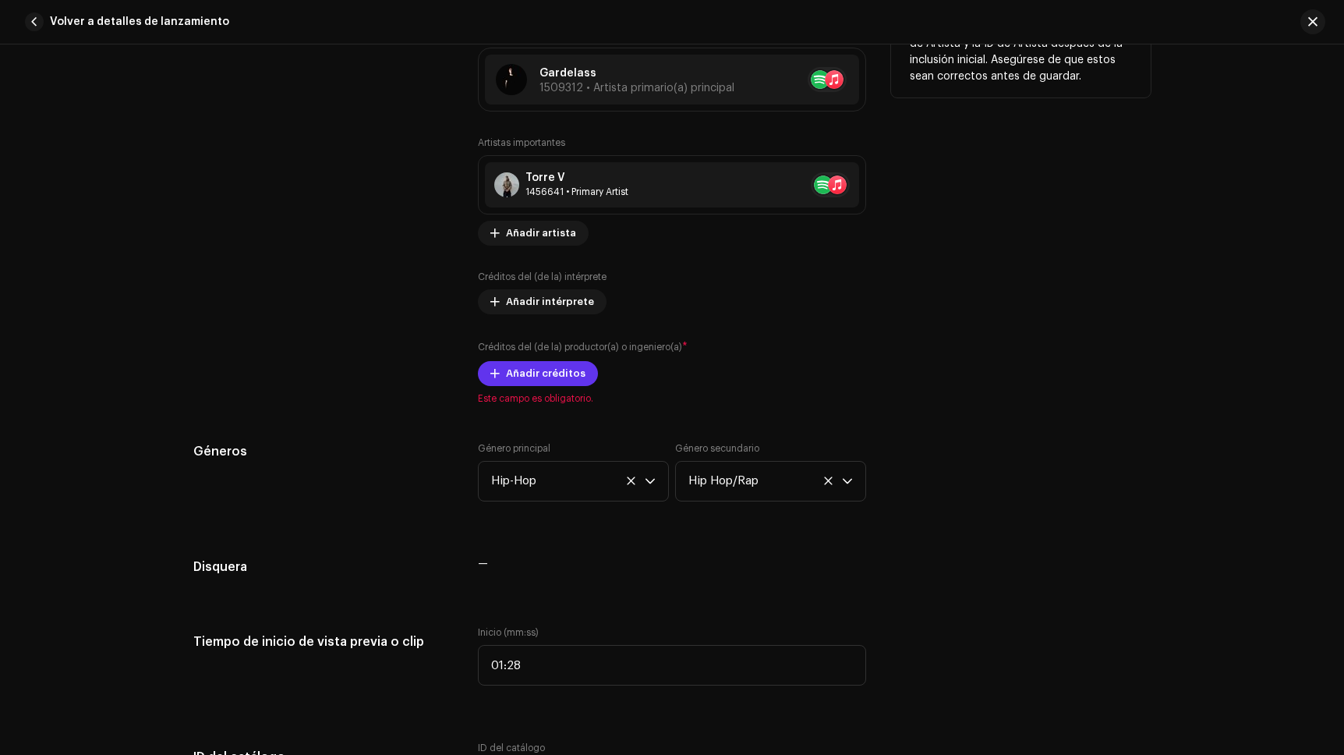
click at [542, 370] on span "Añadir créditos" at bounding box center [546, 373] width 80 height 31
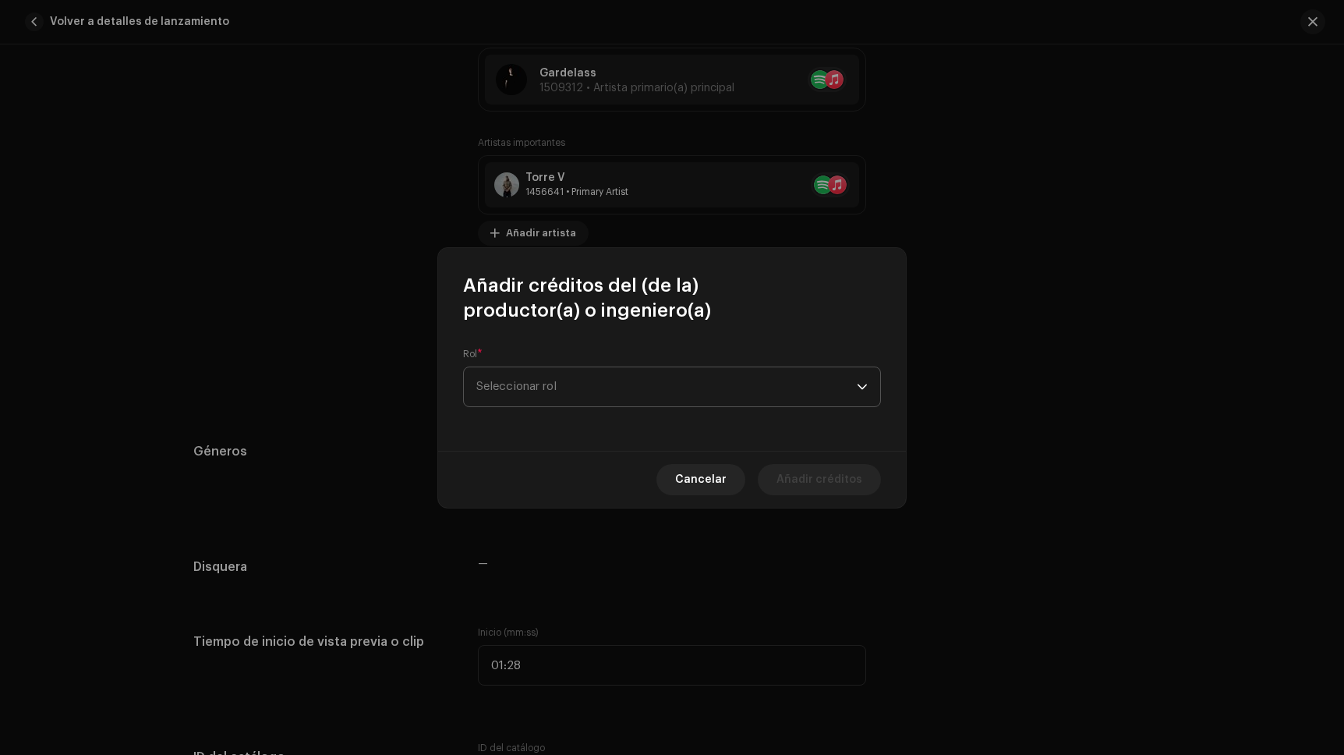
click at [548, 394] on span "Seleccionar rol" at bounding box center [666, 386] width 380 height 39
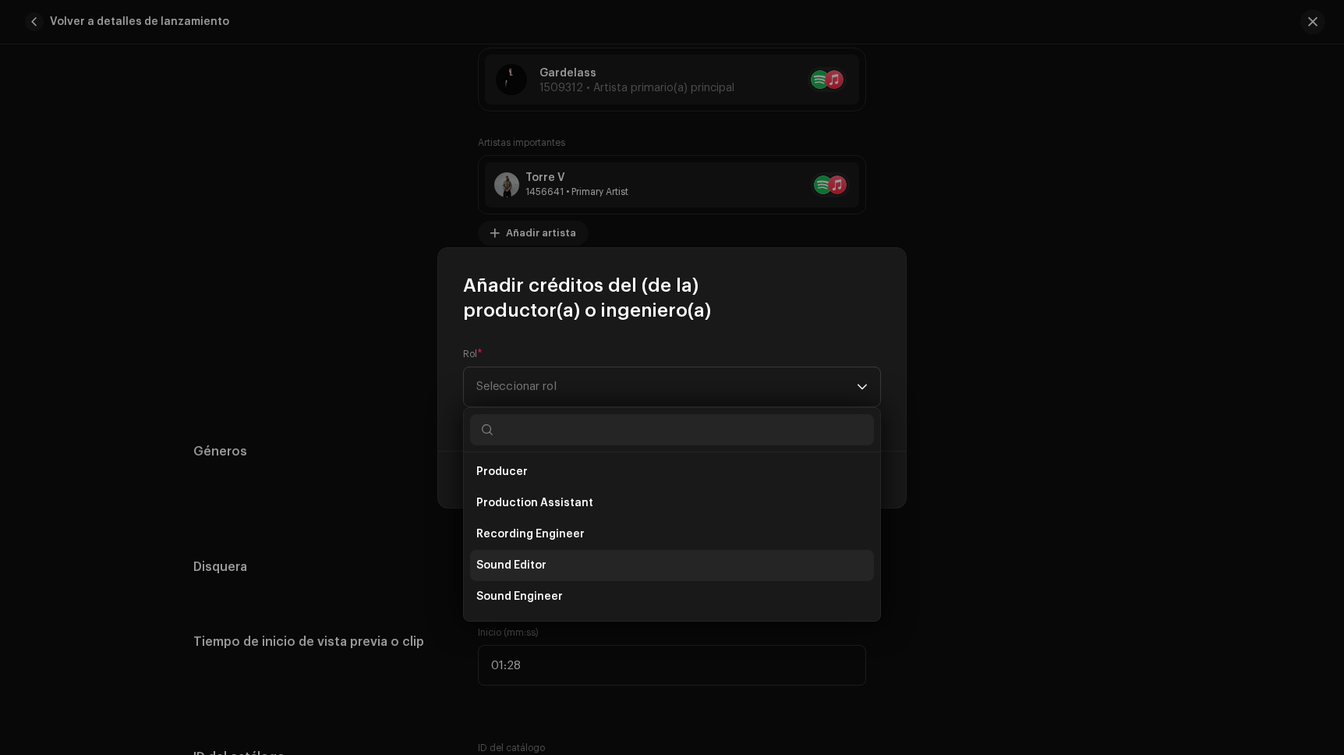
scroll to position [592, 0]
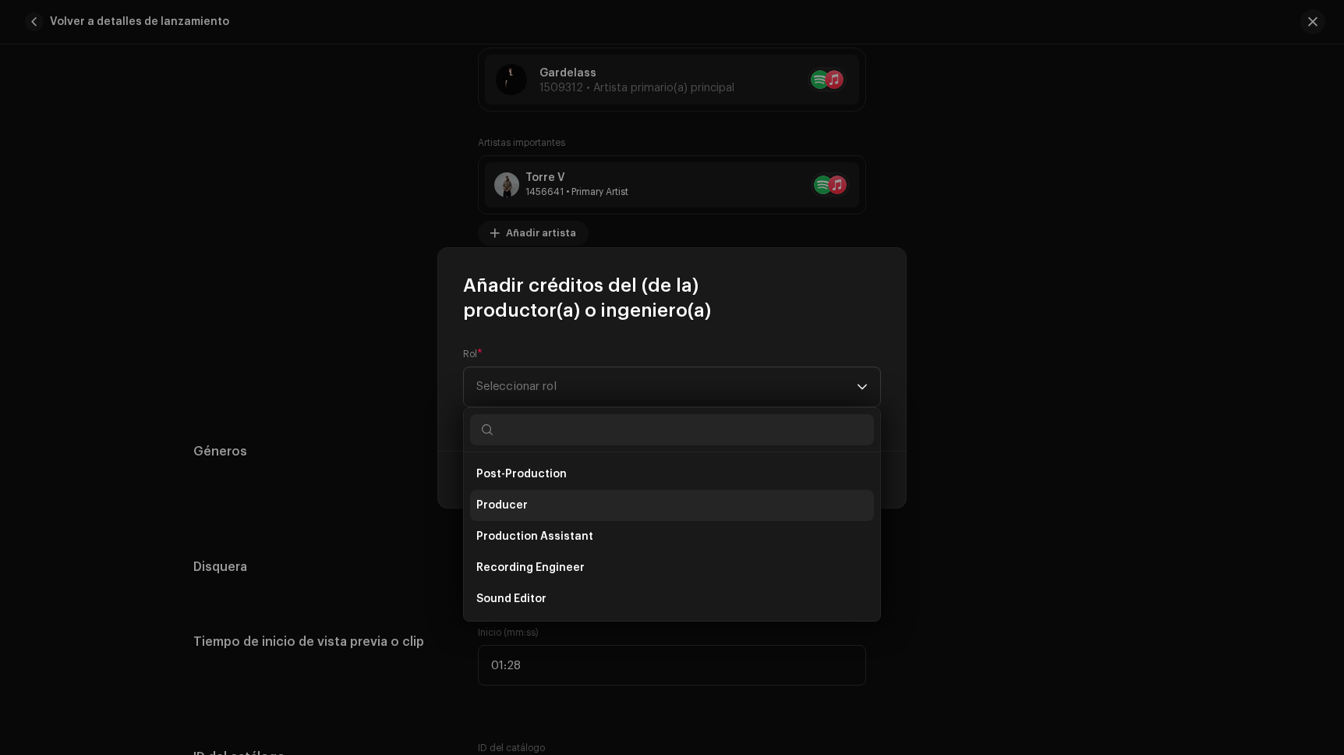
click at [587, 490] on li "Producer" at bounding box center [672, 505] width 404 height 31
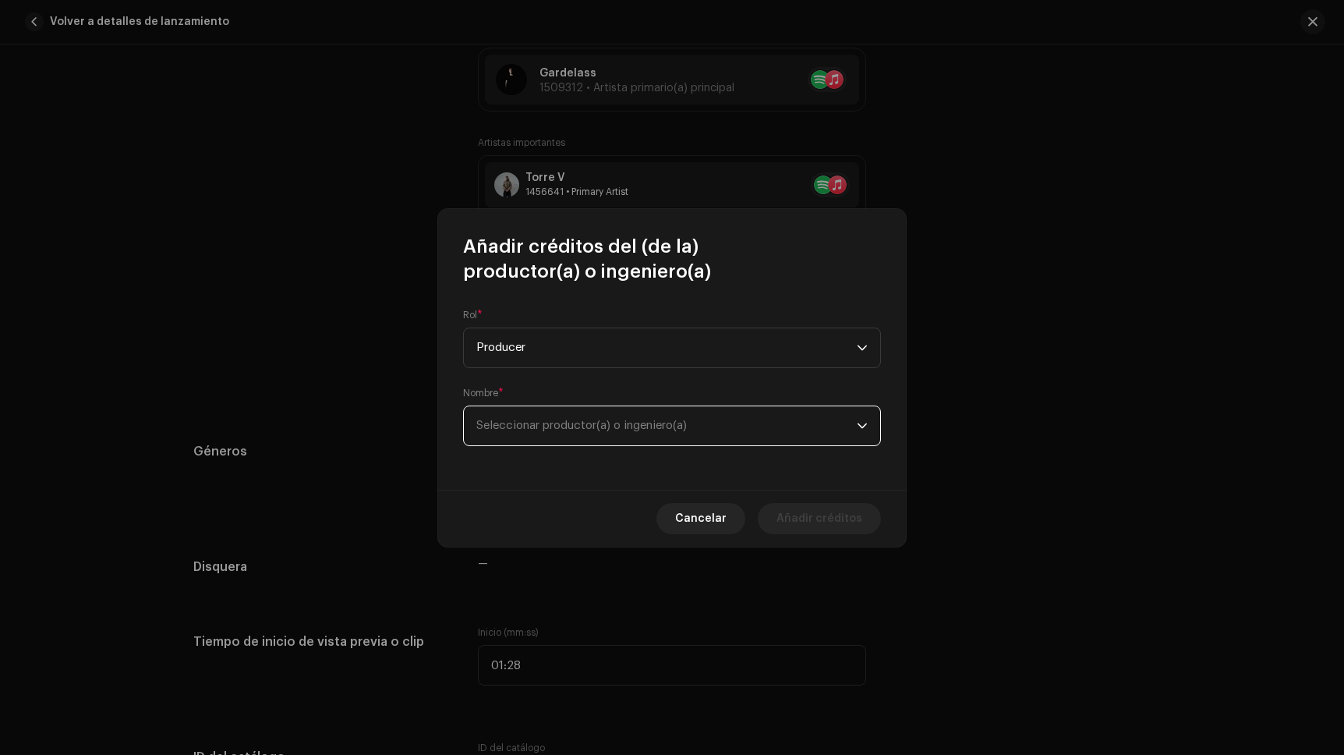
click at [553, 420] on span "Seleccionar productor(a) o ingeniero(a)" at bounding box center [581, 425] width 210 height 12
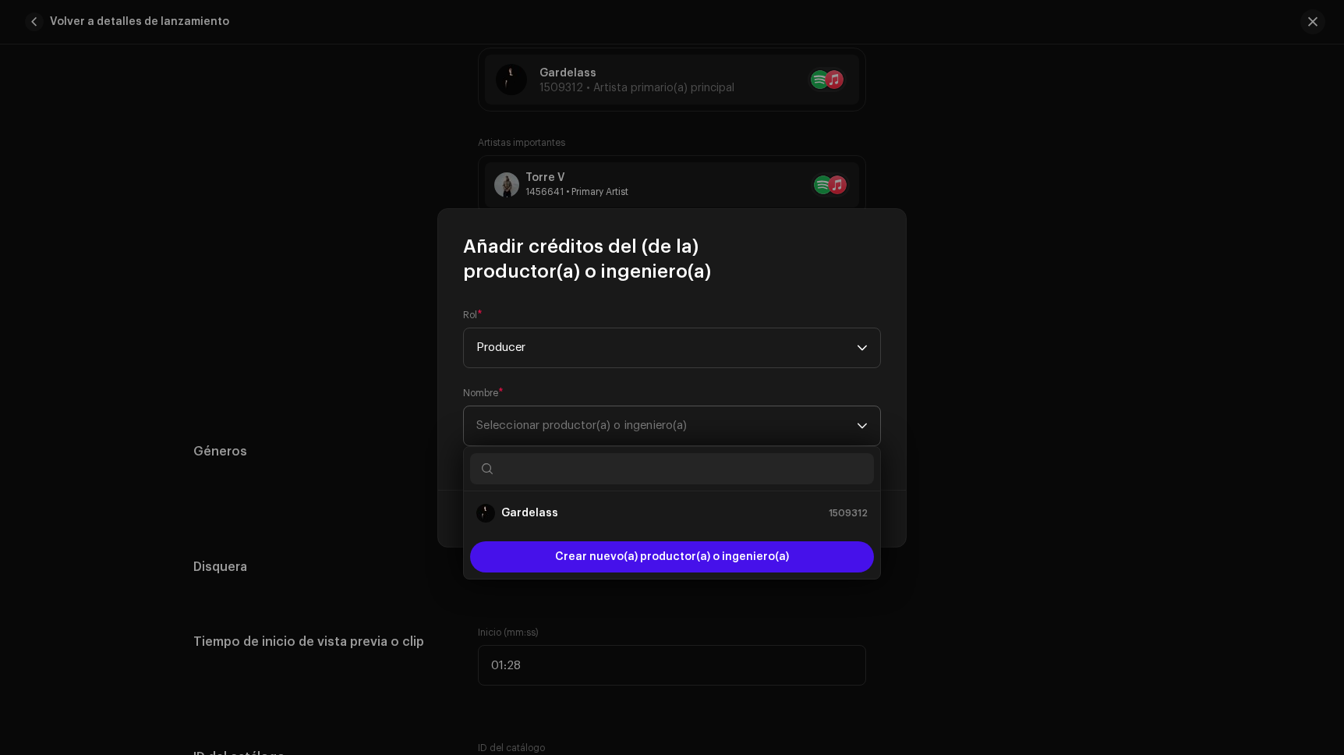
click at [552, 424] on span "Seleccionar productor(a) o ingeniero(a)" at bounding box center [581, 425] width 210 height 12
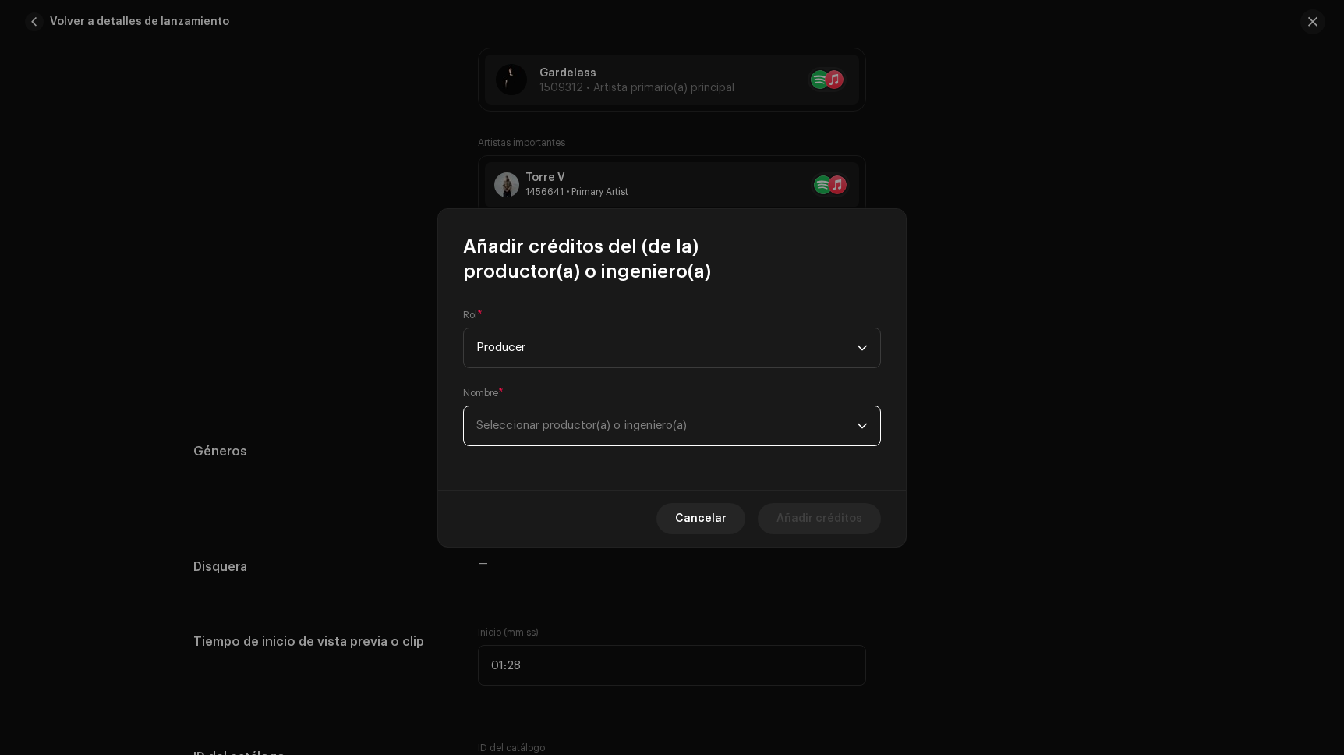
click at [552, 424] on span "Seleccionar productor(a) o ingeniero(a)" at bounding box center [581, 425] width 210 height 12
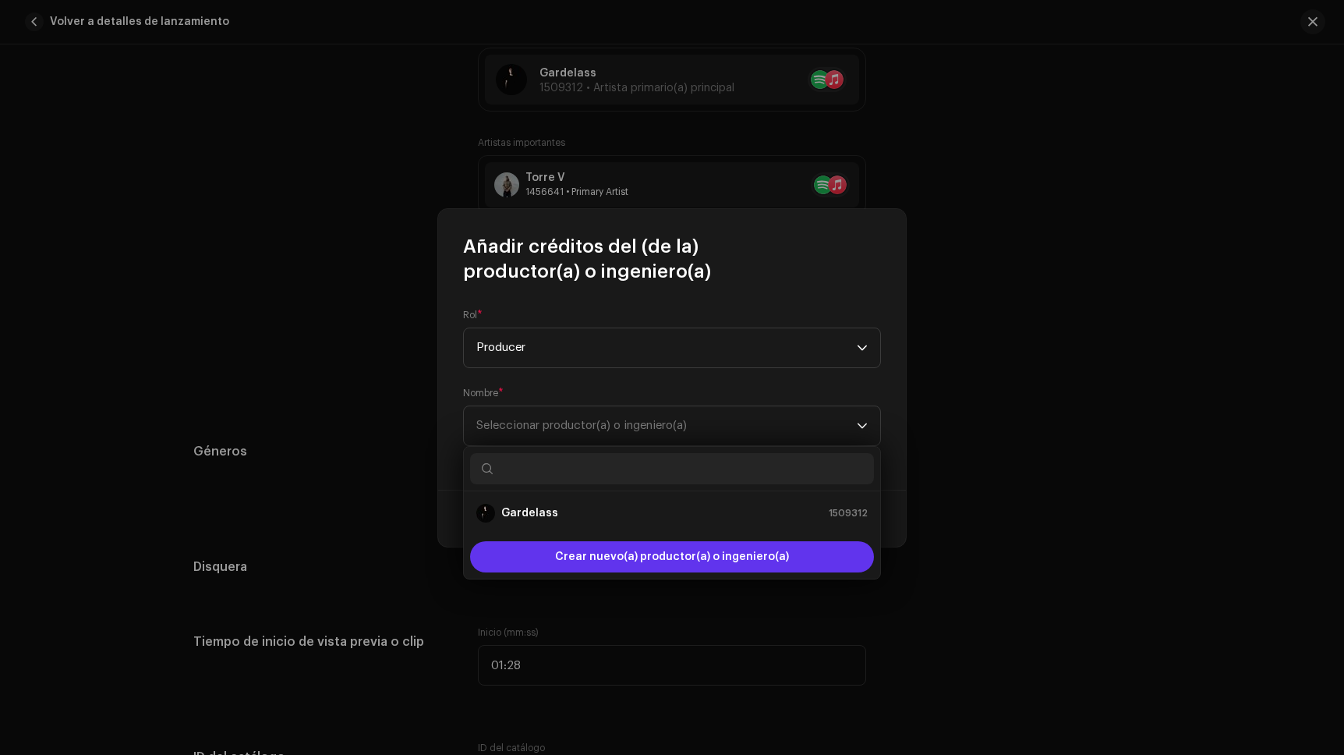
click at [614, 564] on span "Crear nuevo(a) productor(a) o ingeniero(a)" at bounding box center [672, 556] width 234 height 31
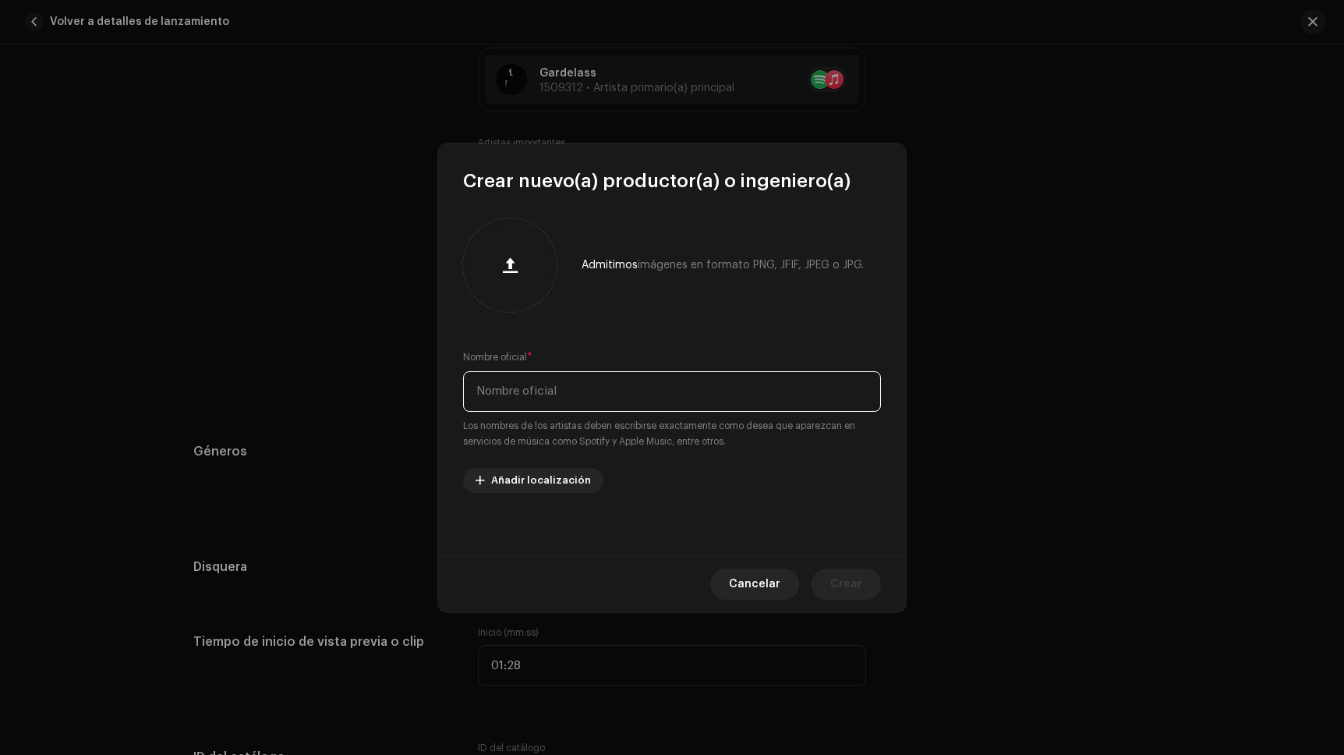
click at [596, 397] on input "text" at bounding box center [672, 391] width 418 height 41
type input "Go&Jo"
click at [852, 584] on span "Crear" at bounding box center [846, 583] width 32 height 31
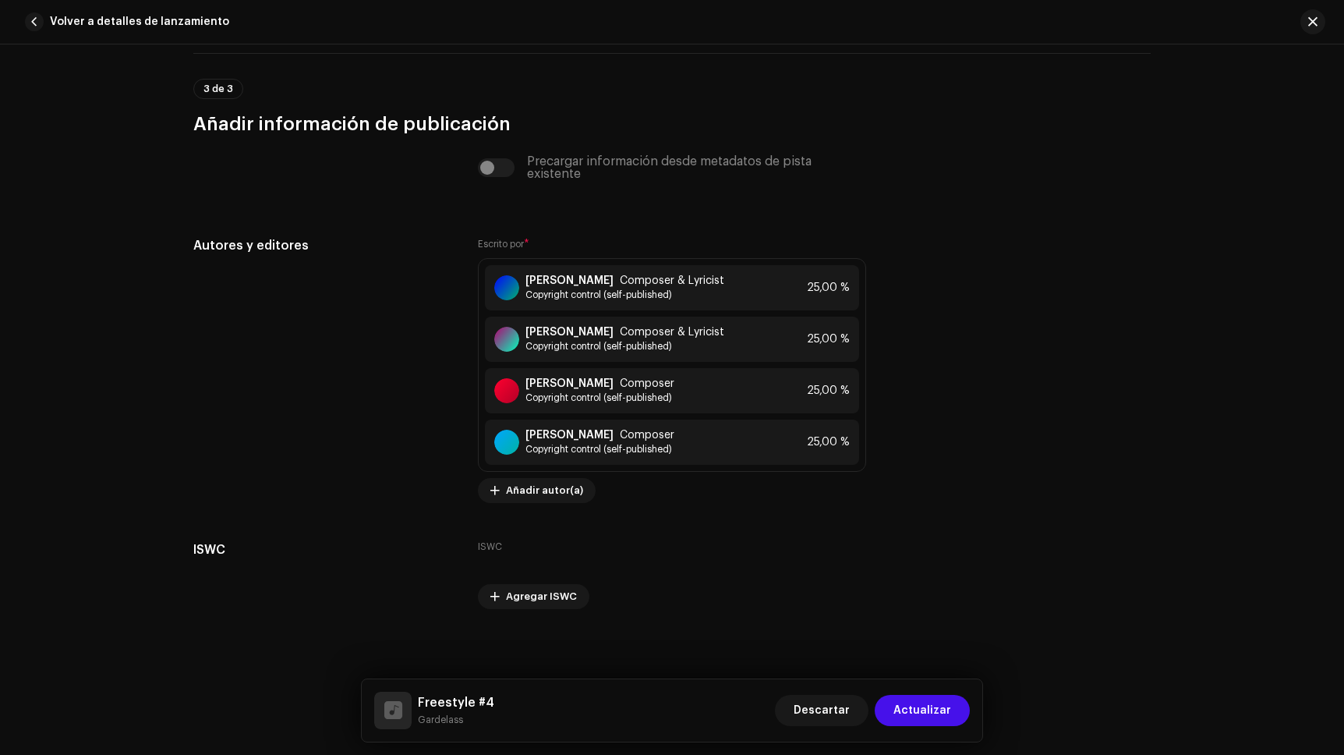
scroll to position [3064, 0]
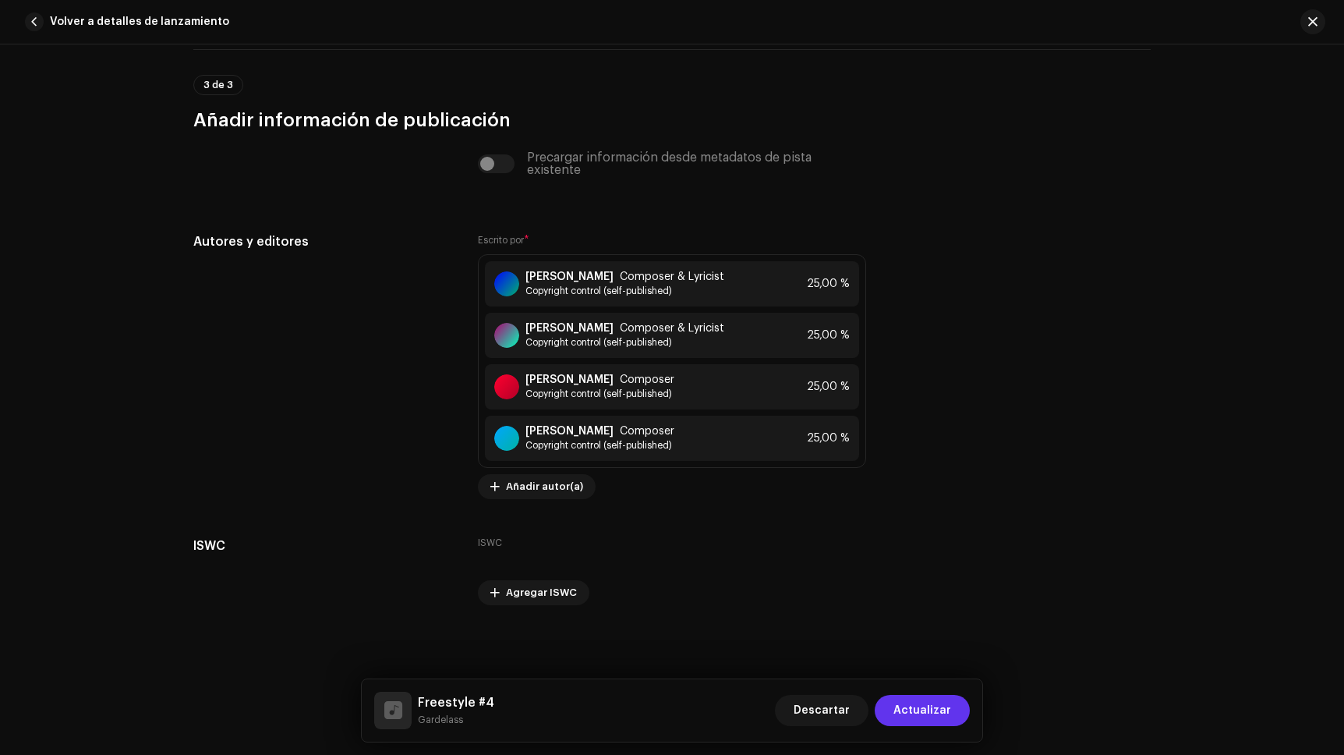
click at [951, 716] on button "Actualizar" at bounding box center [922, 710] width 95 height 31
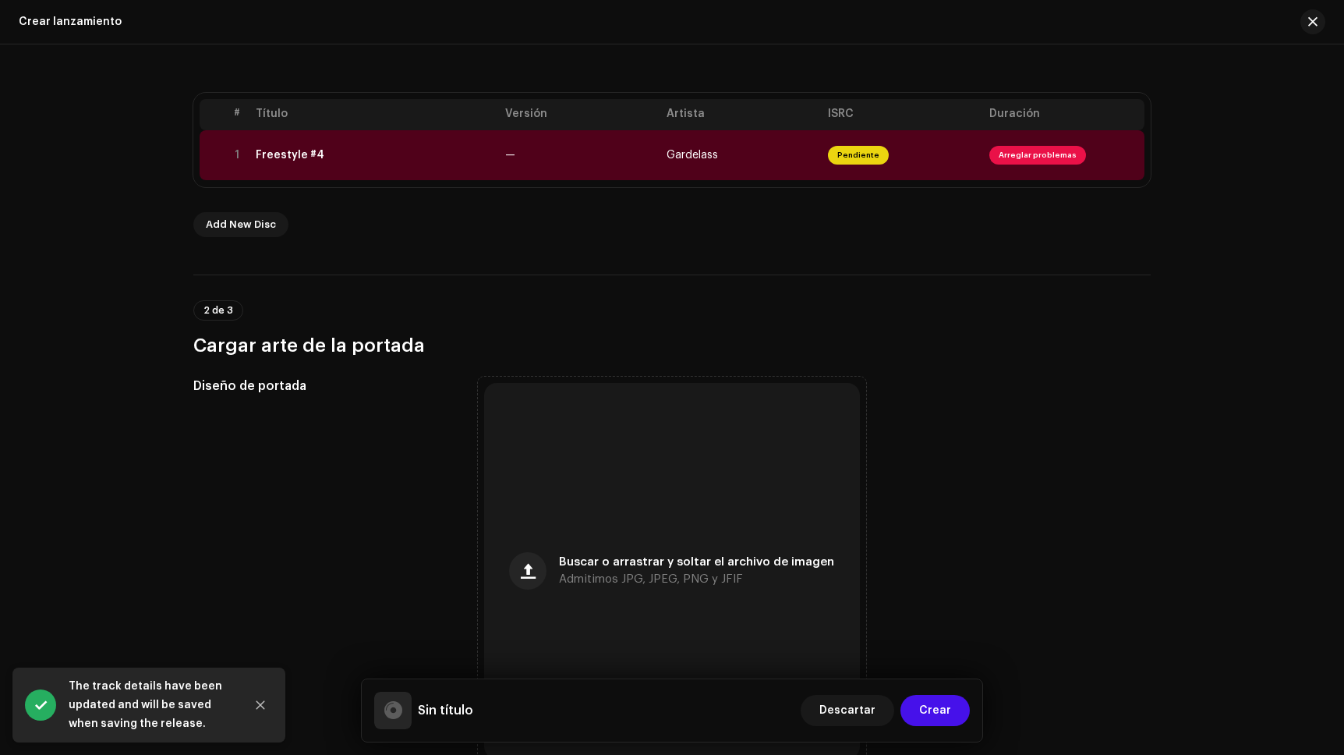
scroll to position [401, 0]
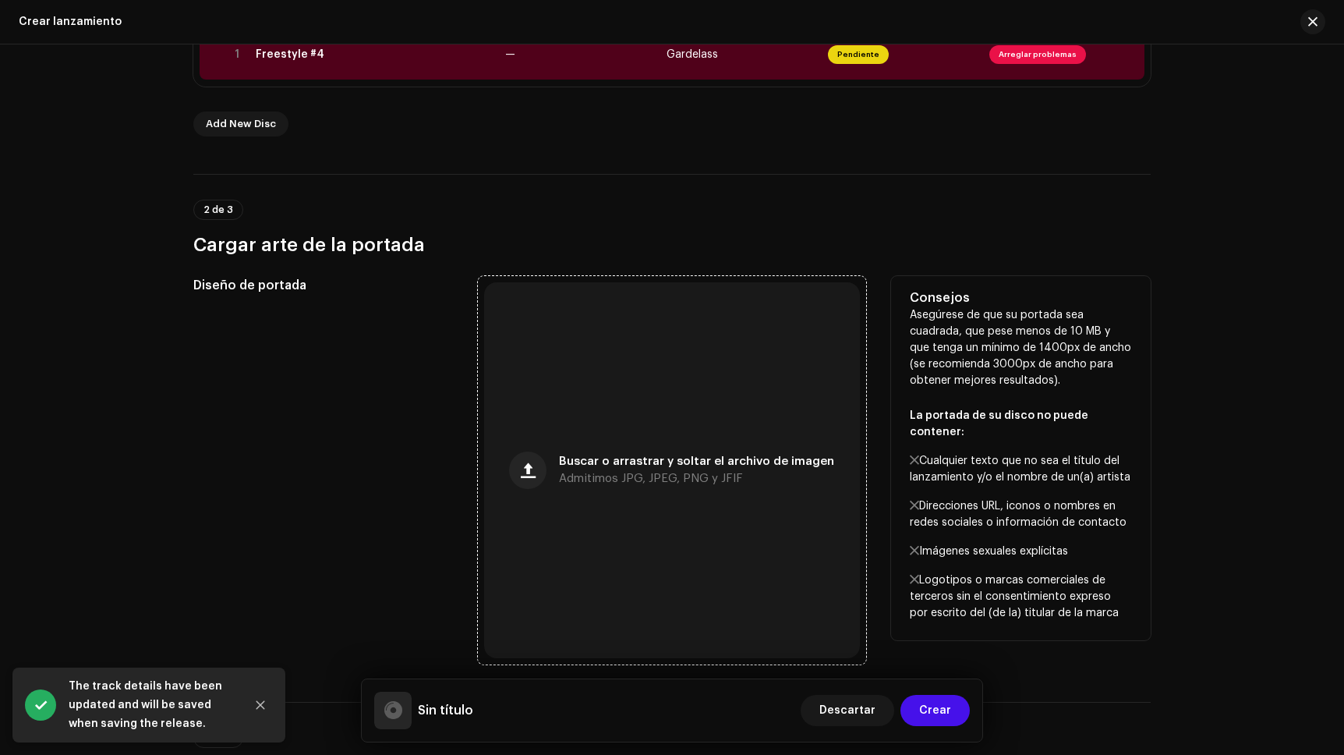
click at [744, 510] on div "Buscar o arrastrar y soltar el archivo de imagen Admitimos JPG, JPEG, PNG y JFIF" at bounding box center [672, 470] width 376 height 376
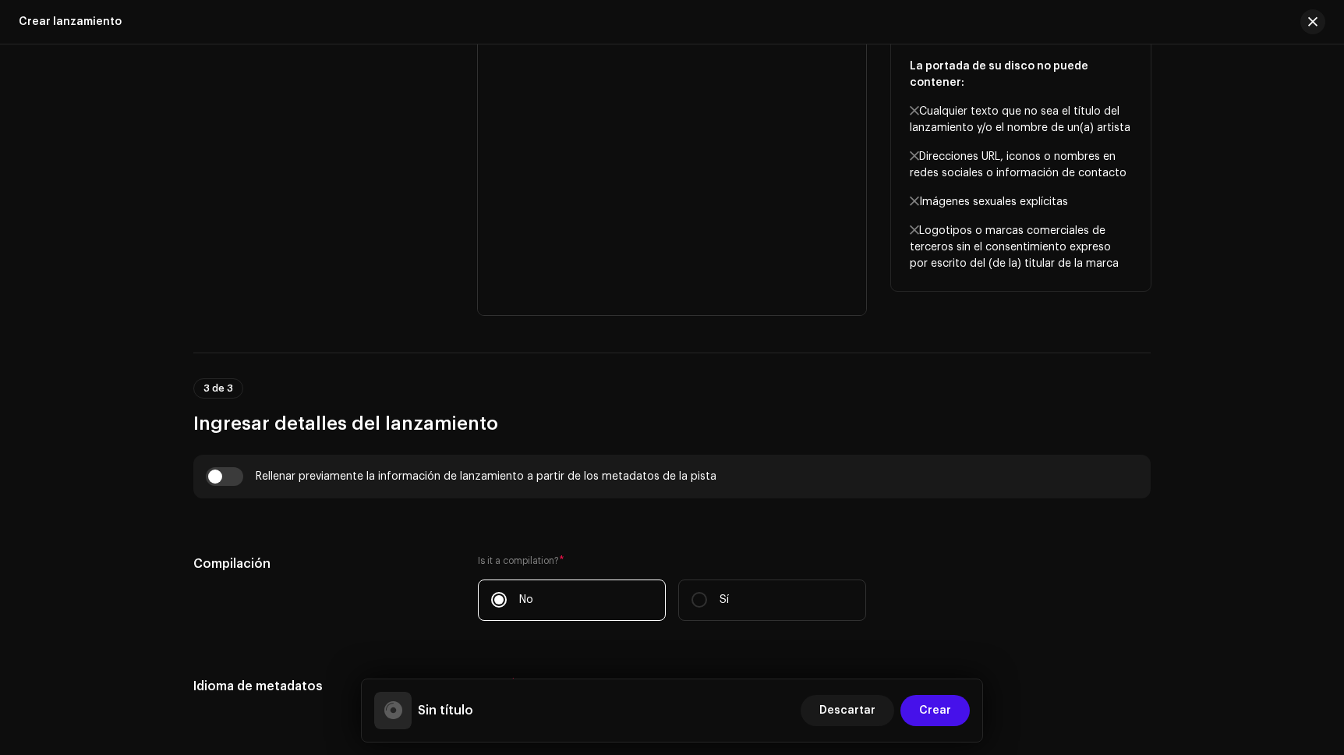
scroll to position [879, 0]
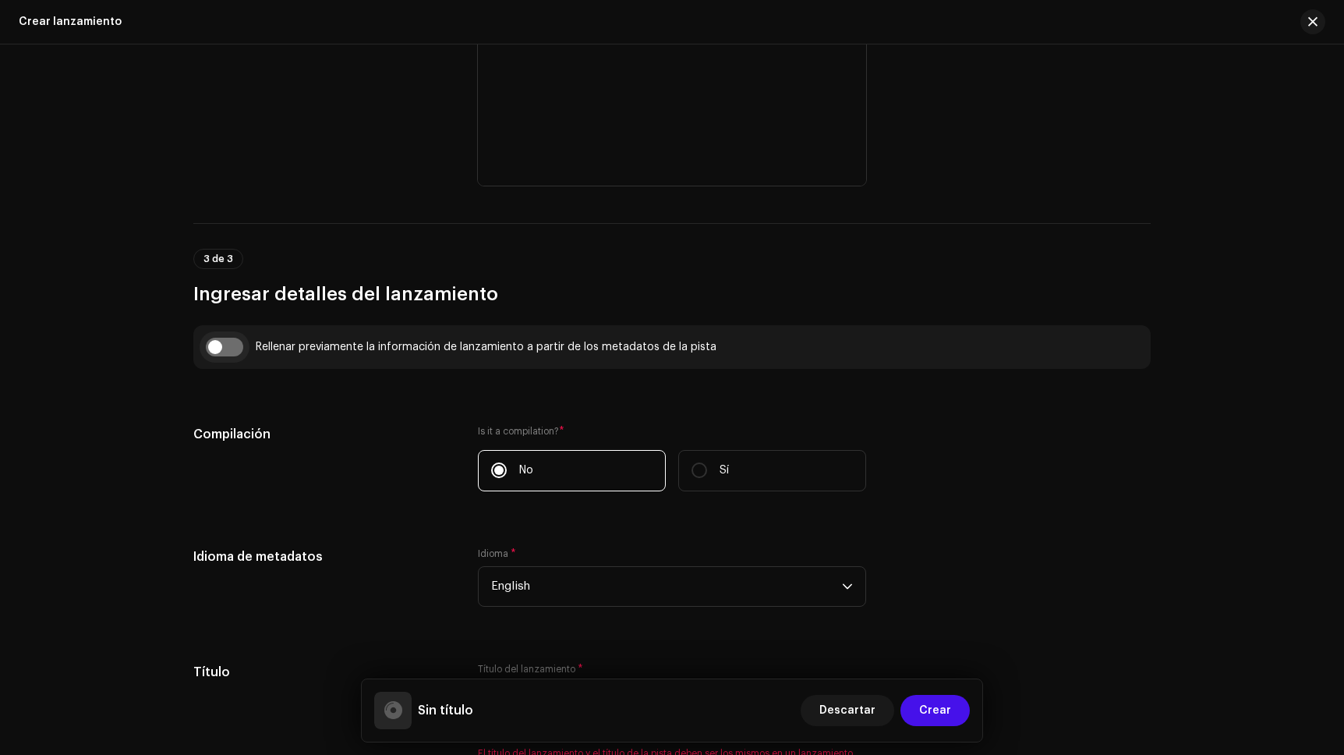
click at [228, 349] on input "checkbox" at bounding box center [224, 347] width 37 height 19
checkbox input "true"
type input "Freestyle #4"
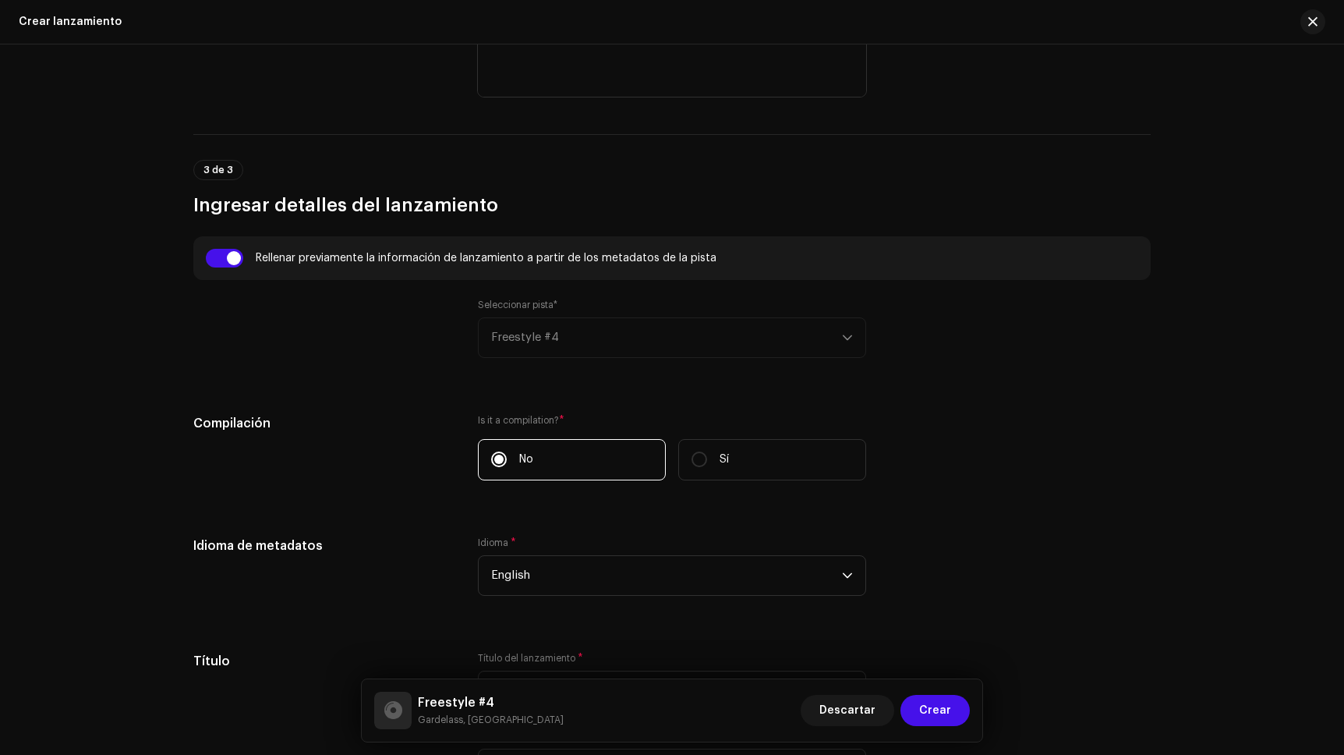
scroll to position [1055, 0]
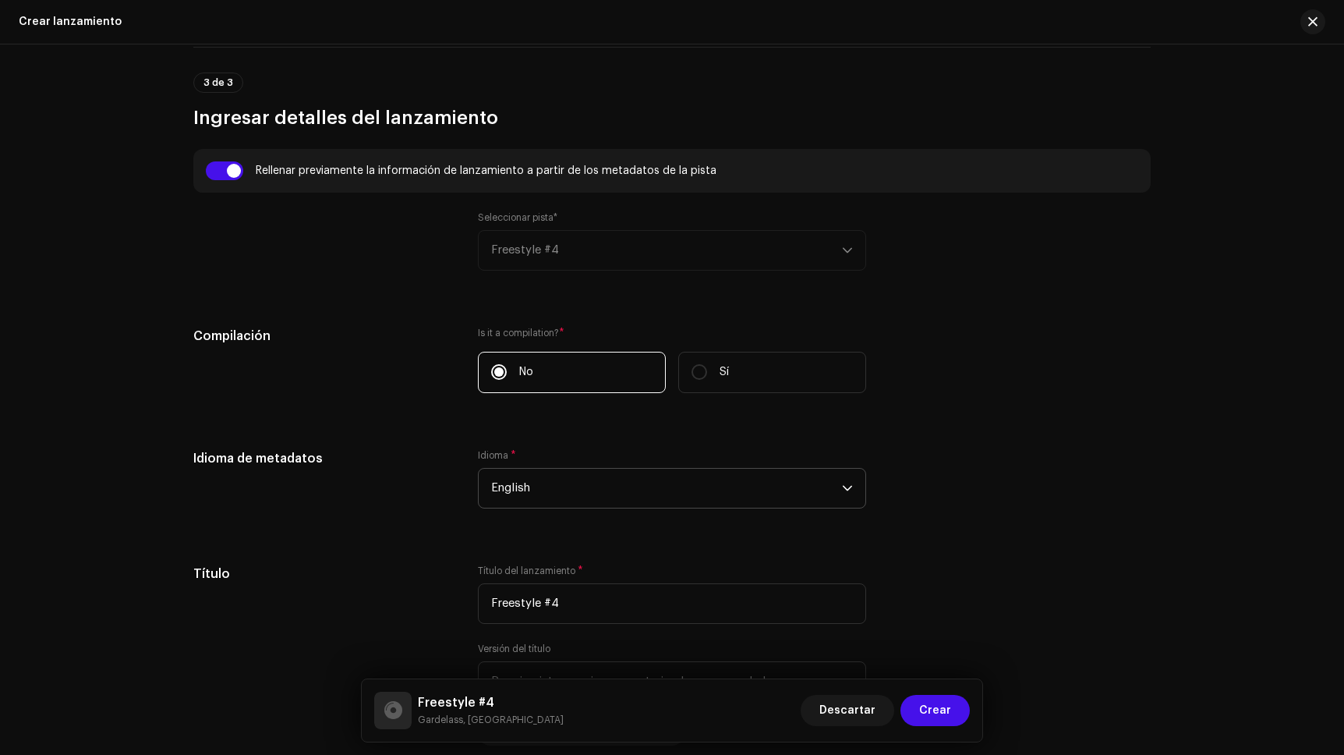
click at [581, 497] on span "English" at bounding box center [666, 487] width 351 height 39
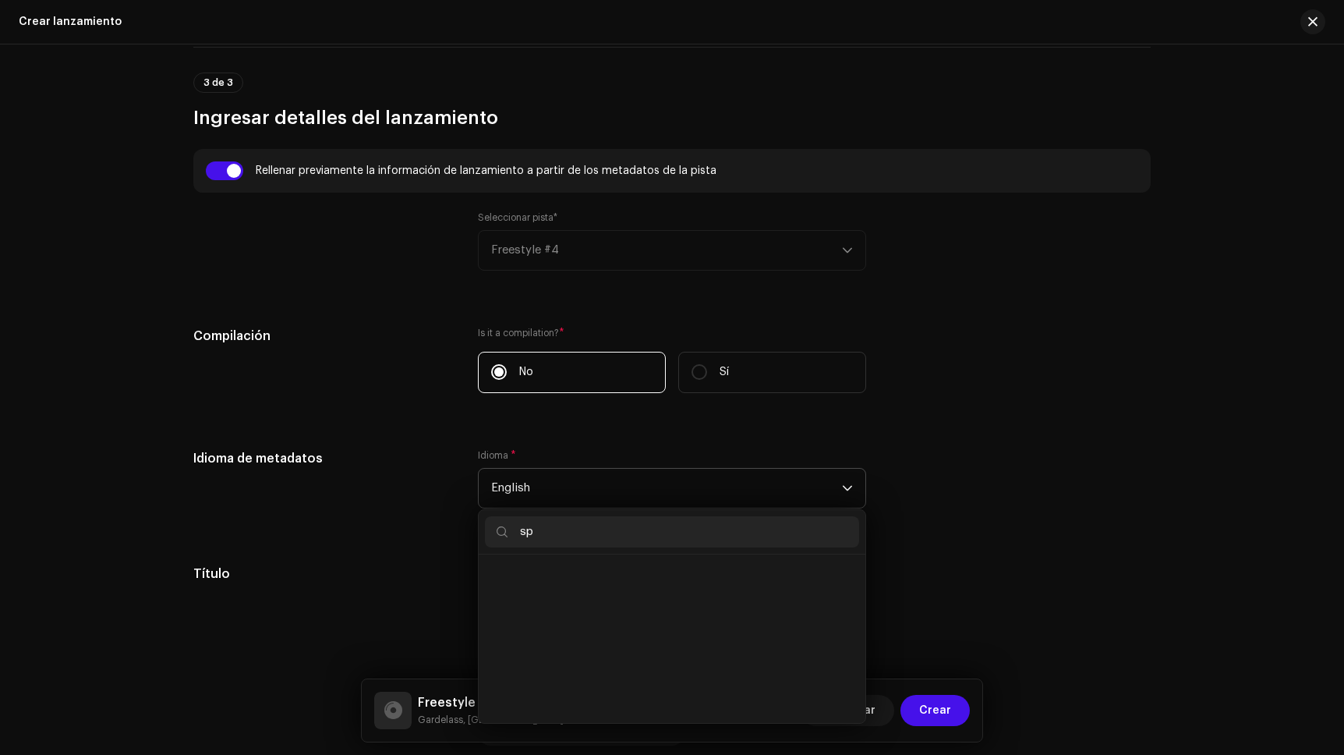
scroll to position [0, 0]
type input "sp"
click at [507, 613] on span "Spanish" at bounding box center [513, 607] width 44 height 16
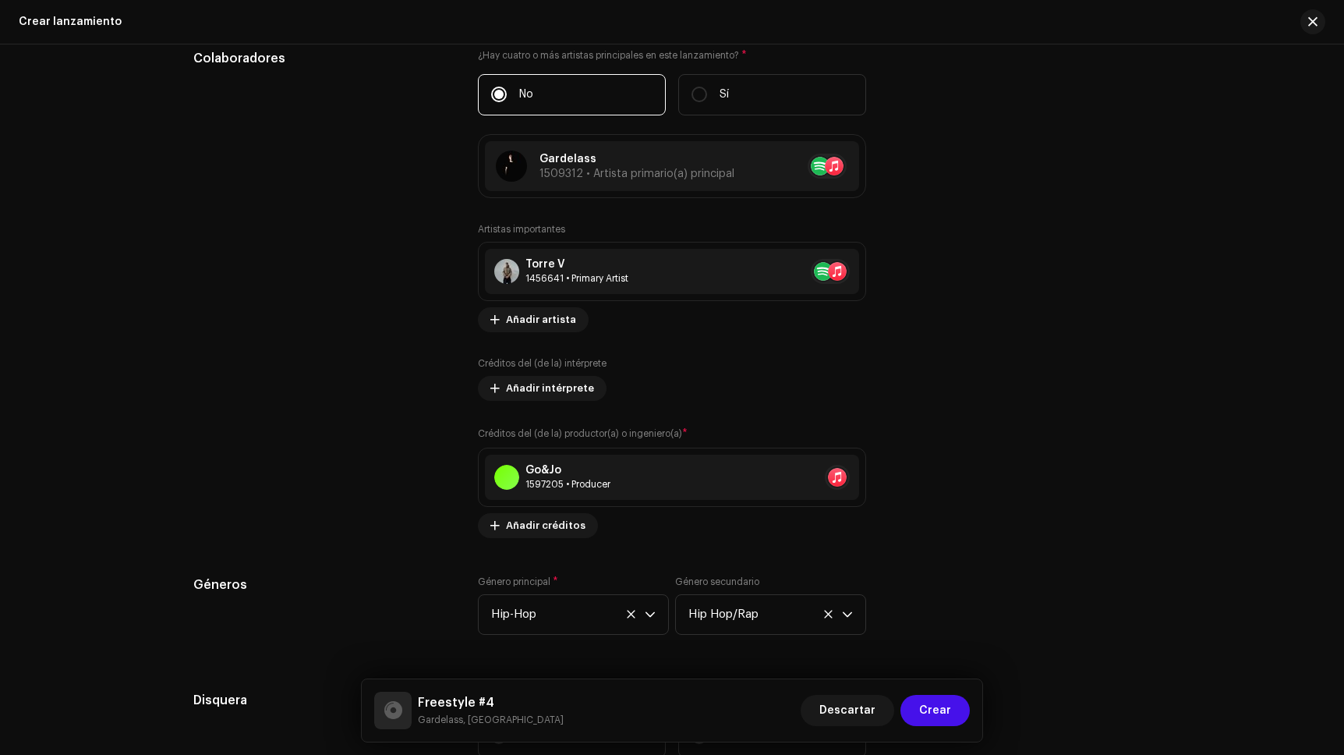
scroll to position [2150, 0]
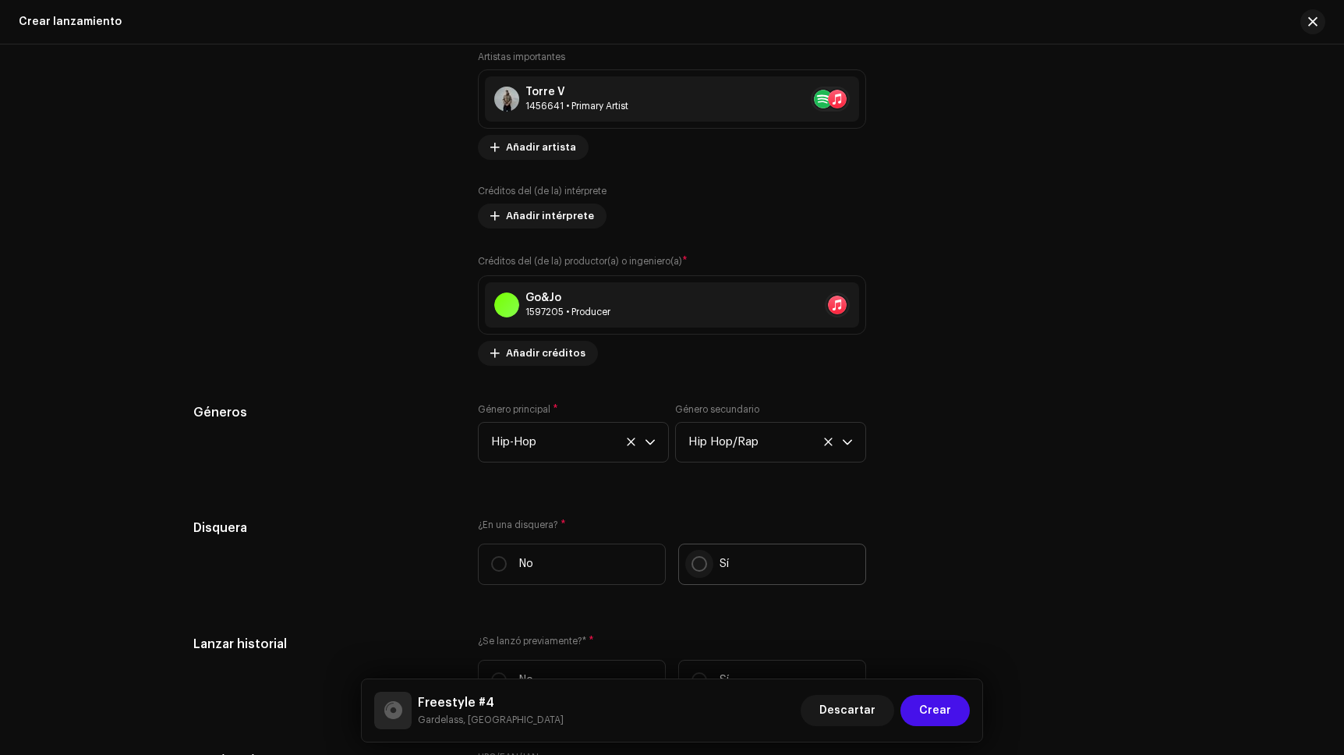
click at [698, 567] on input "Sí" at bounding box center [699, 564] width 16 height 16
radio input "true"
click at [605, 633] on span "Seleccionar disquera" at bounding box center [666, 642] width 351 height 39
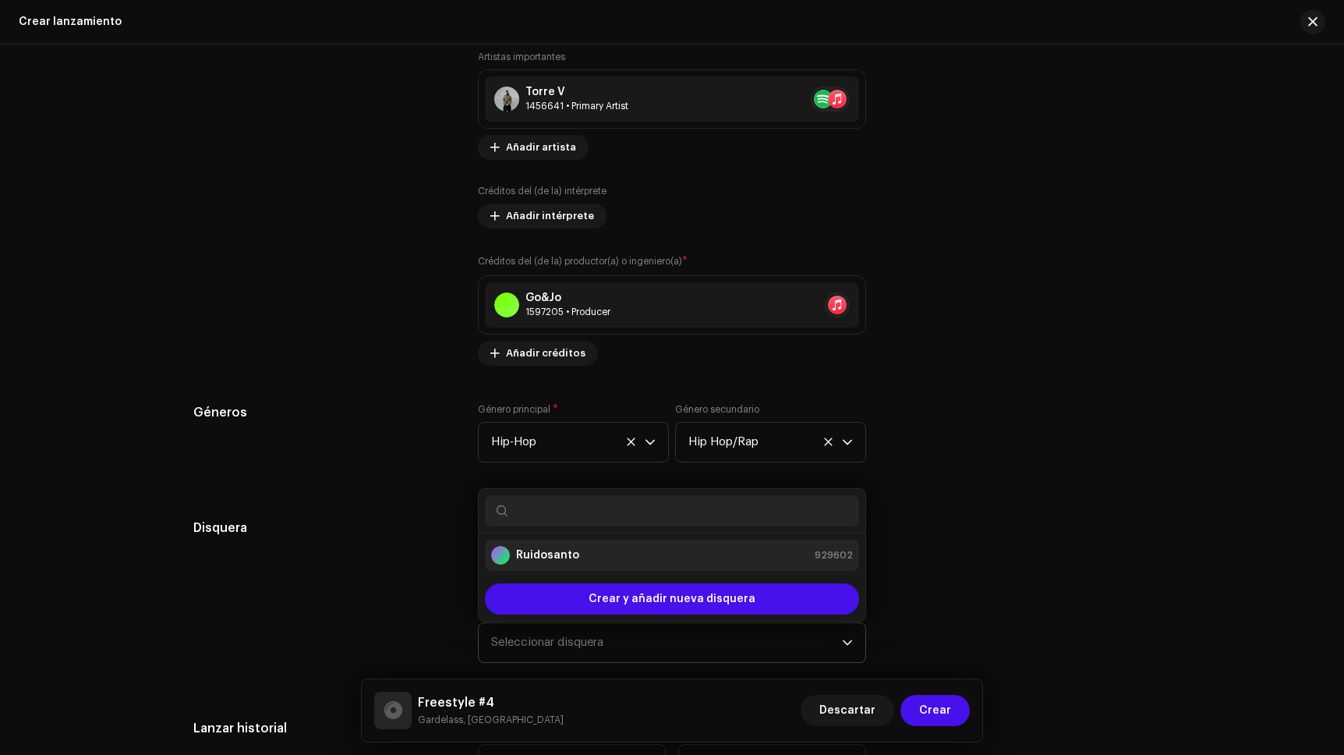
click at [590, 556] on div "Ruidosanto 929602" at bounding box center [672, 555] width 362 height 19
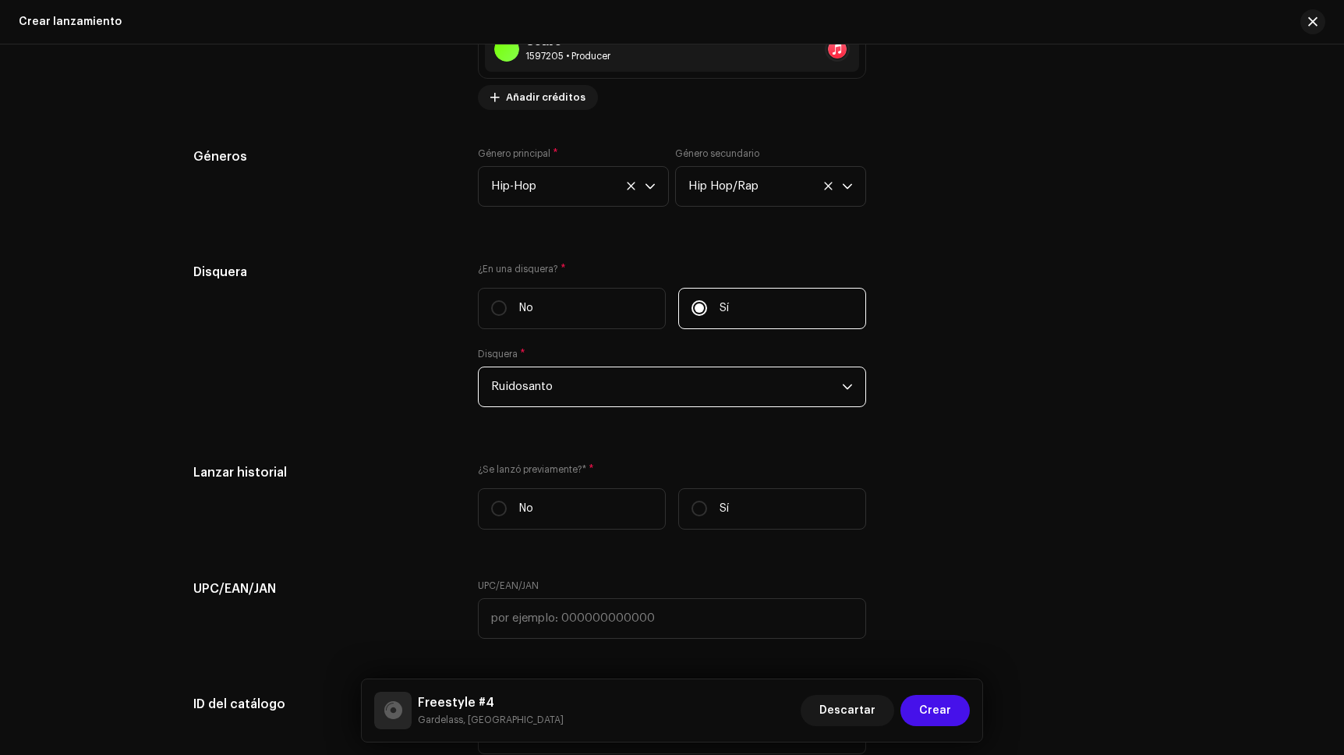
scroll to position [2409, 0]
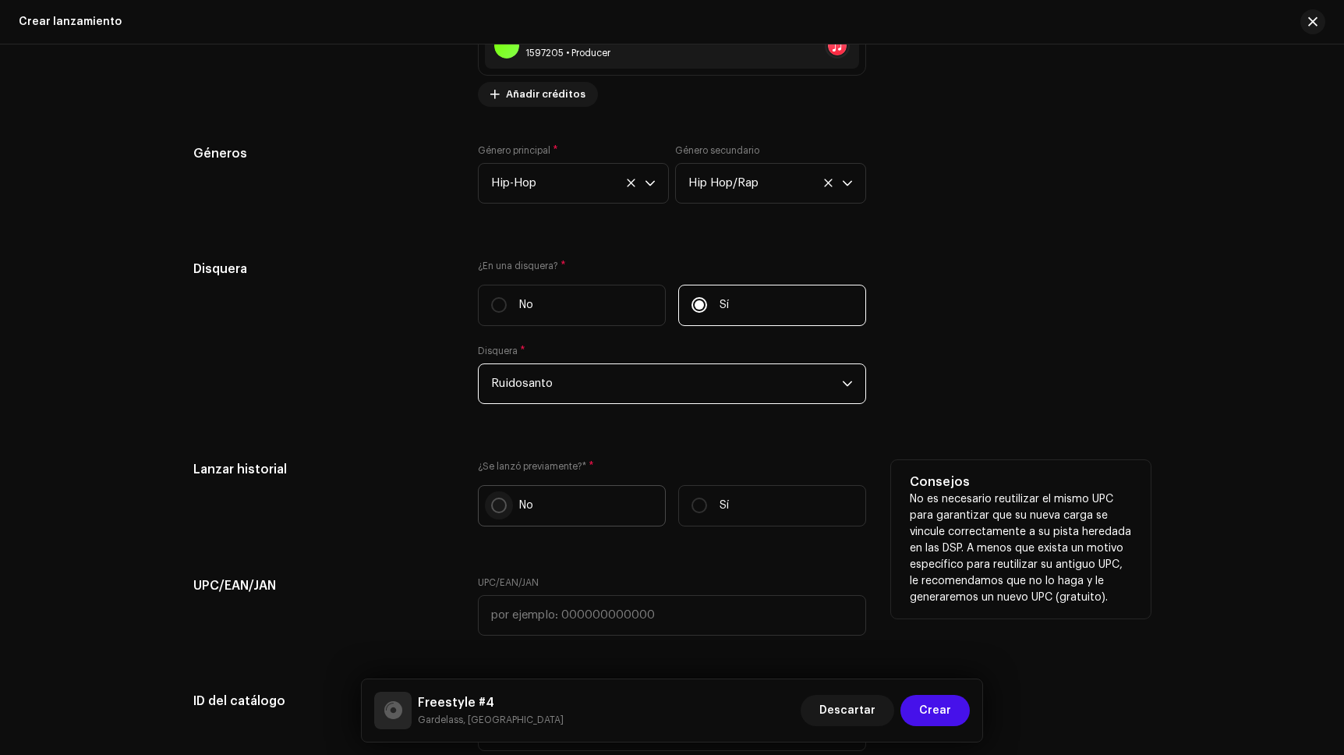
click at [497, 507] on input "No" at bounding box center [499, 505] width 16 height 16
radio input "true"
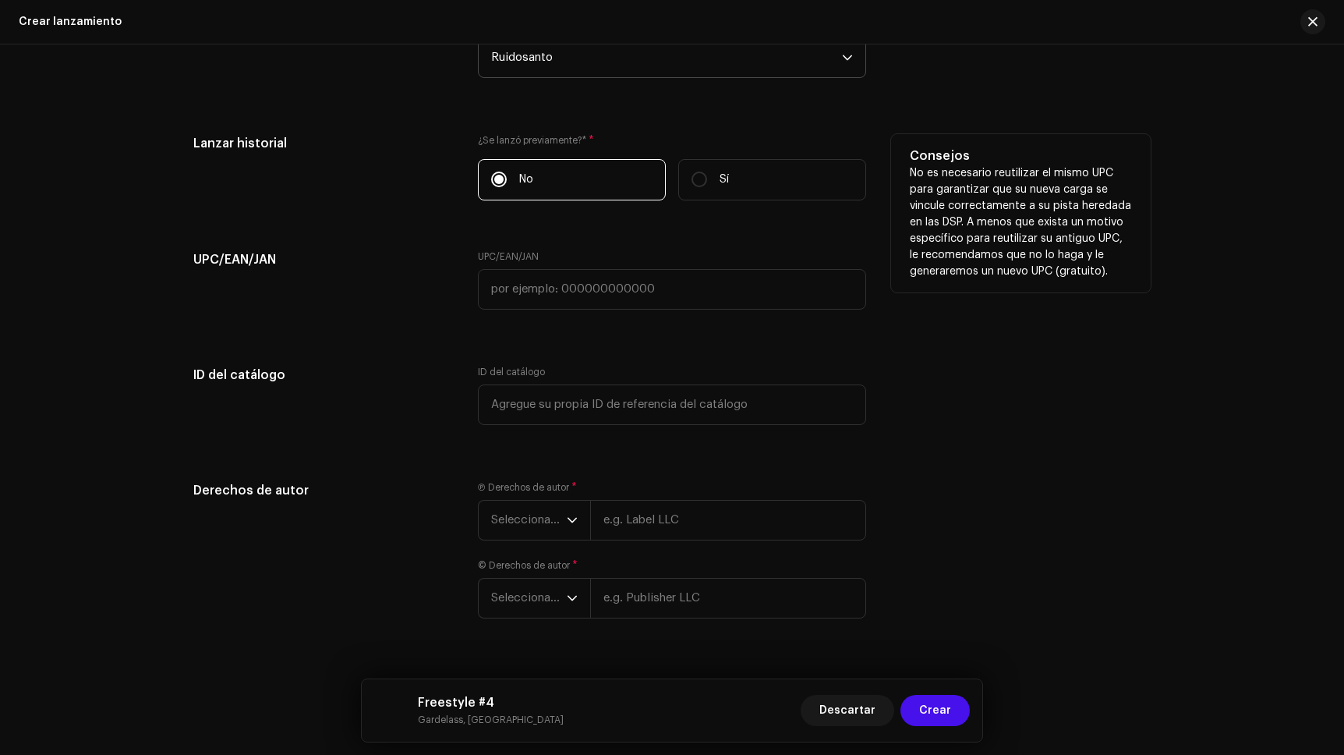
scroll to position [2766, 0]
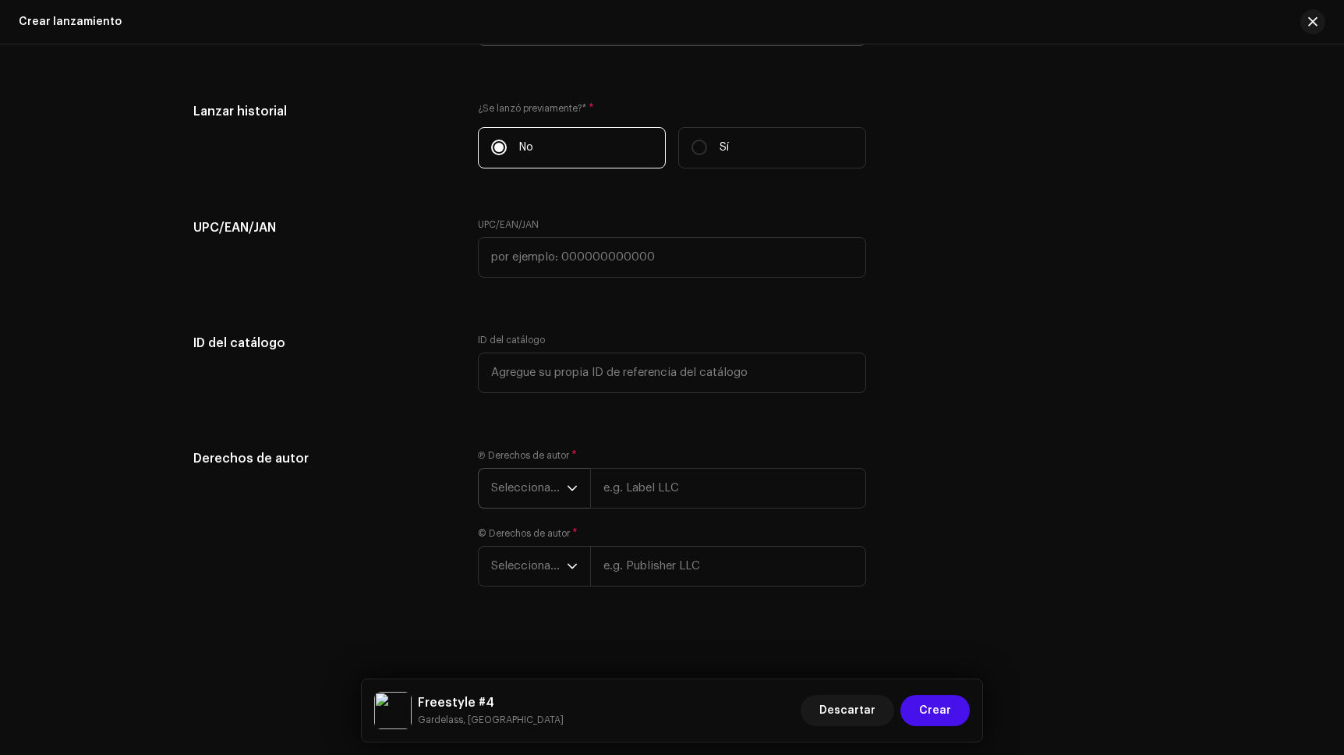
click at [567, 490] on icon "dropdown trigger" at bounding box center [572, 488] width 11 height 11
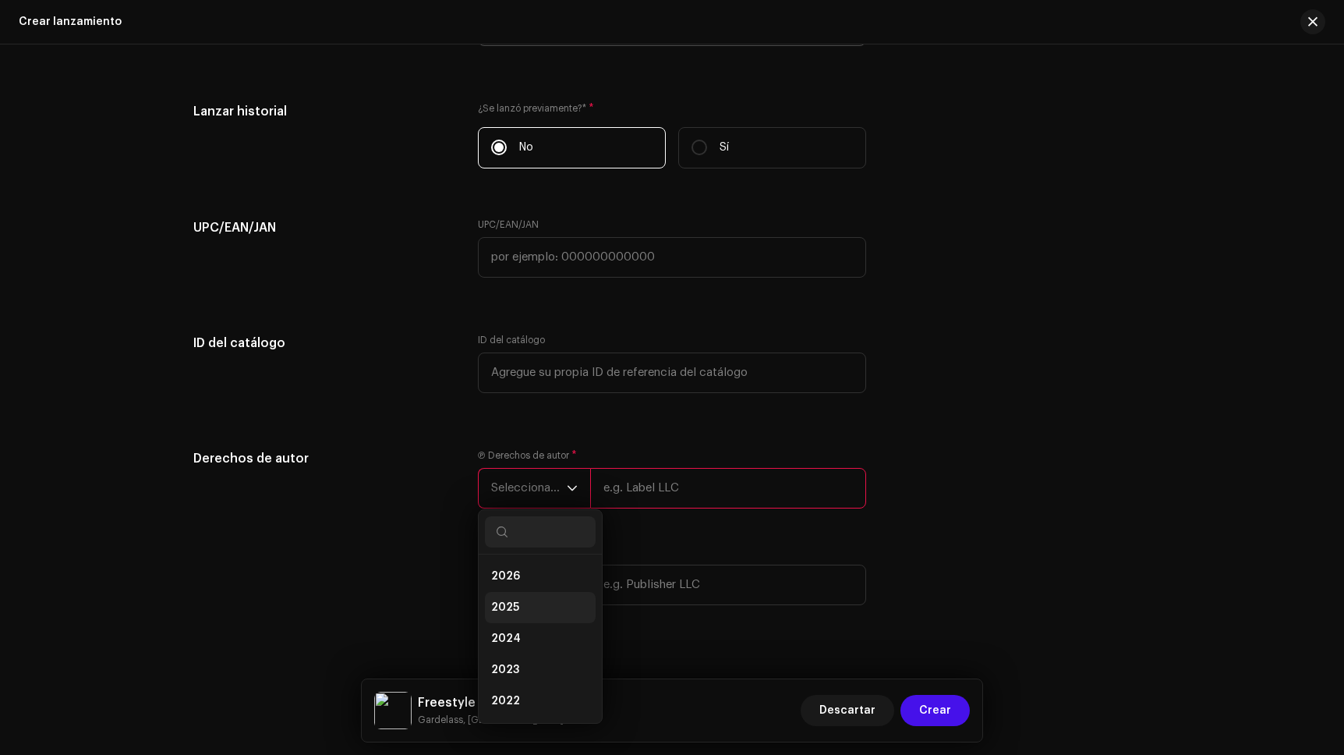
click at [553, 609] on li "2025" at bounding box center [540, 607] width 111 height 31
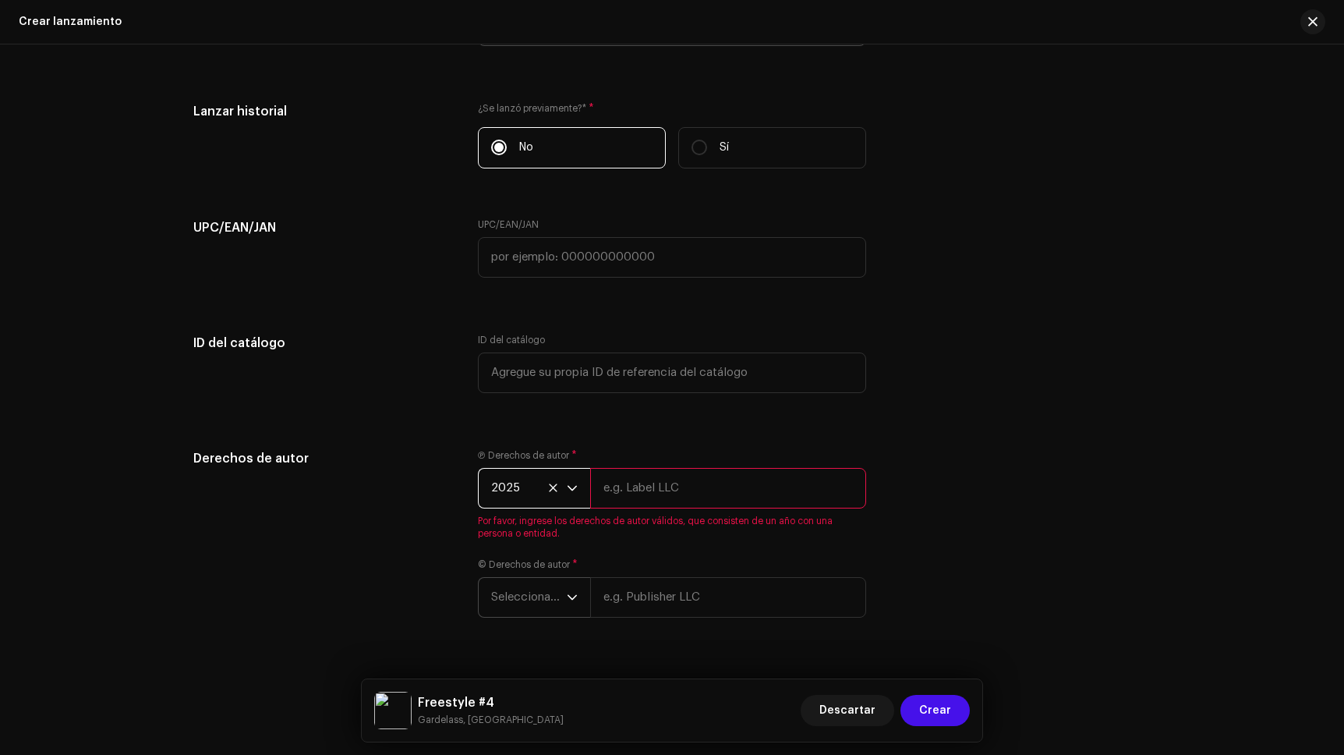
click at [567, 603] on div "dropdown trigger" at bounding box center [572, 597] width 11 height 39
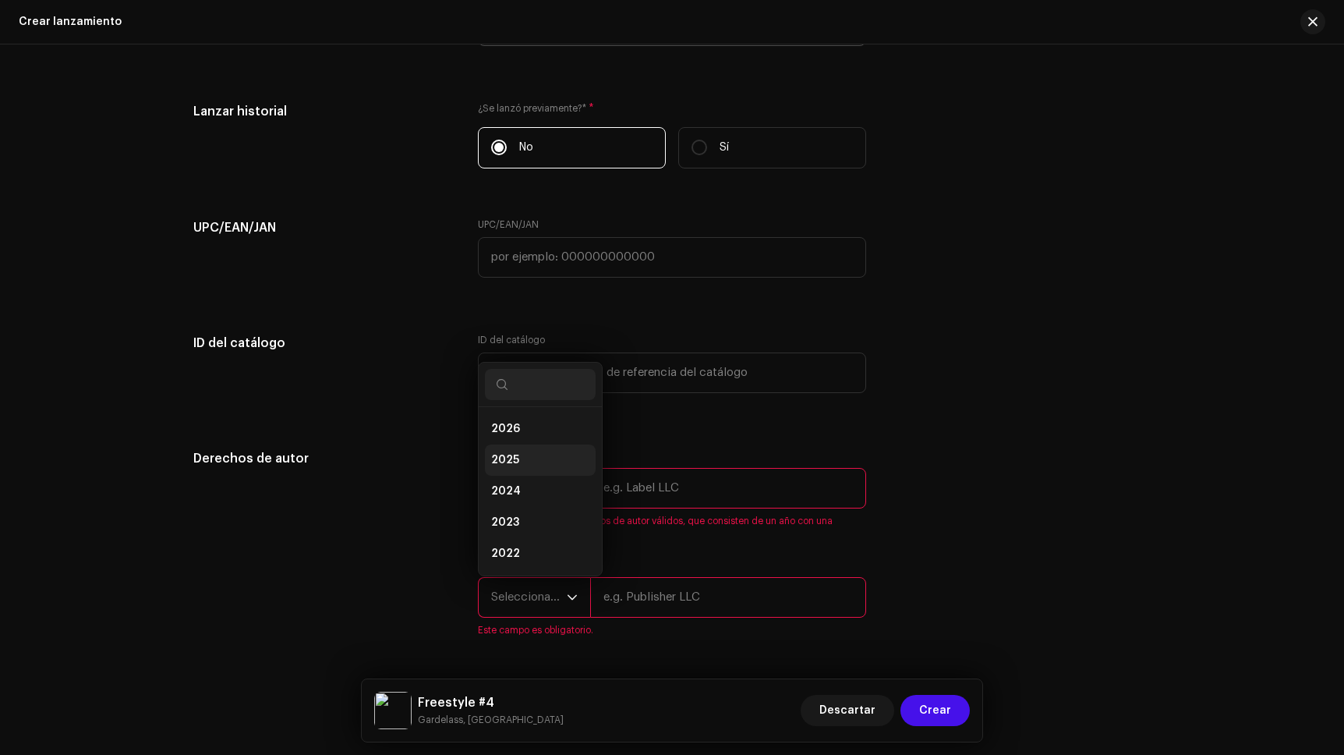
click at [543, 461] on li "2025" at bounding box center [540, 459] width 111 height 31
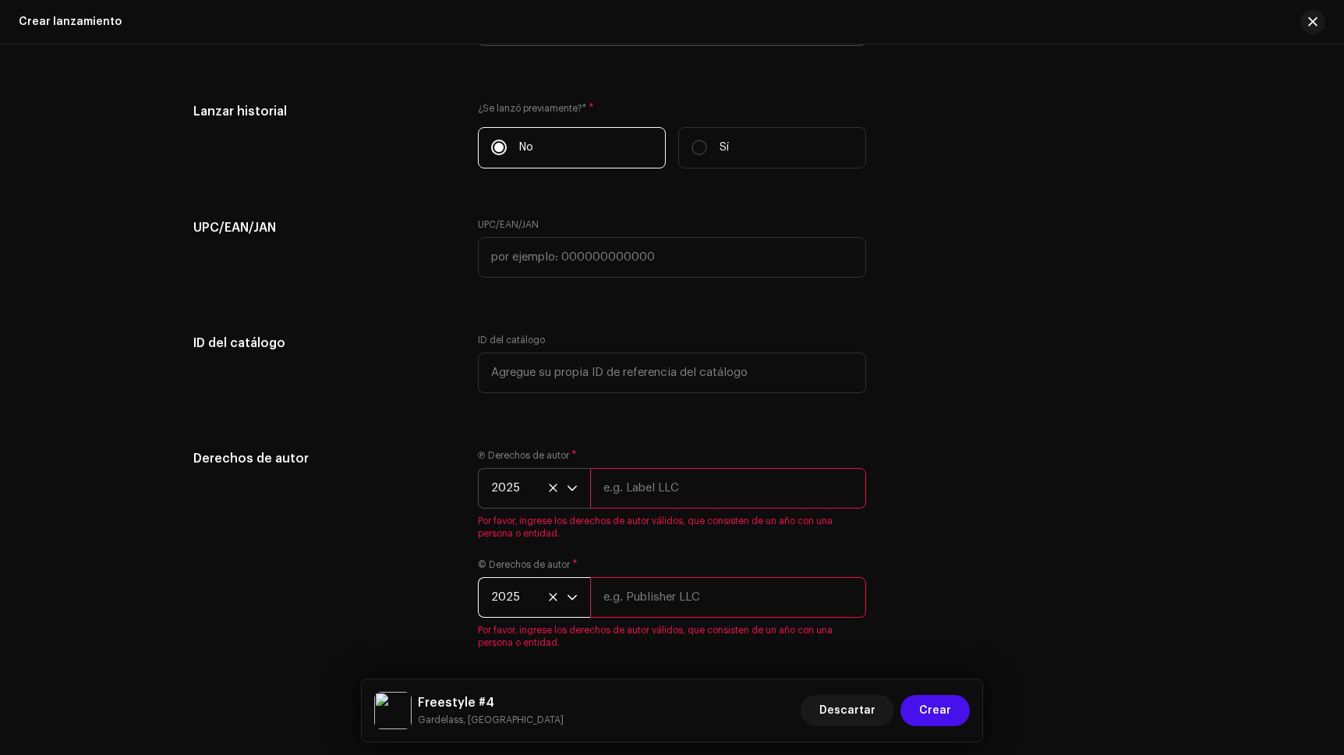
click at [628, 483] on input "text" at bounding box center [728, 488] width 276 height 41
type input "Ruidosanto"
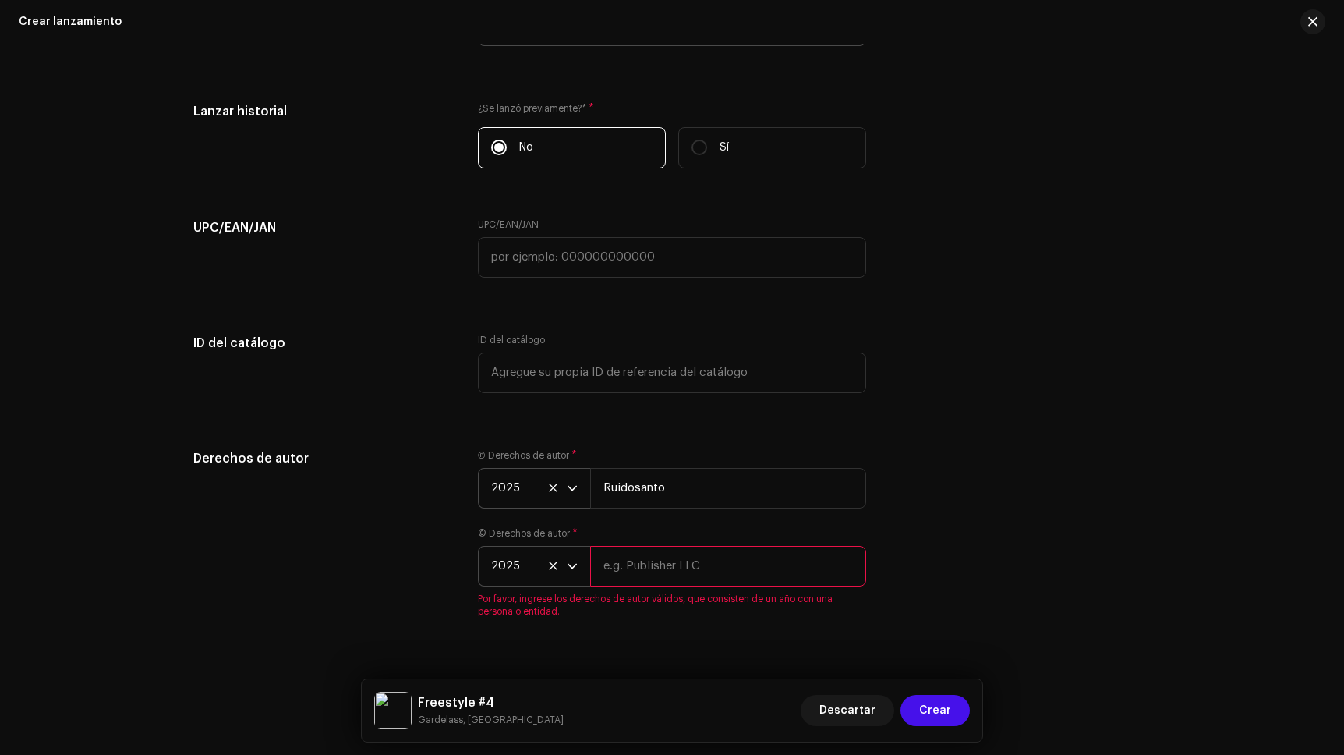
click at [677, 577] on input "text" at bounding box center [728, 566] width 276 height 41
type input "Ruidosanto"
click at [935, 710] on span "Crear" at bounding box center [935, 710] width 32 height 31
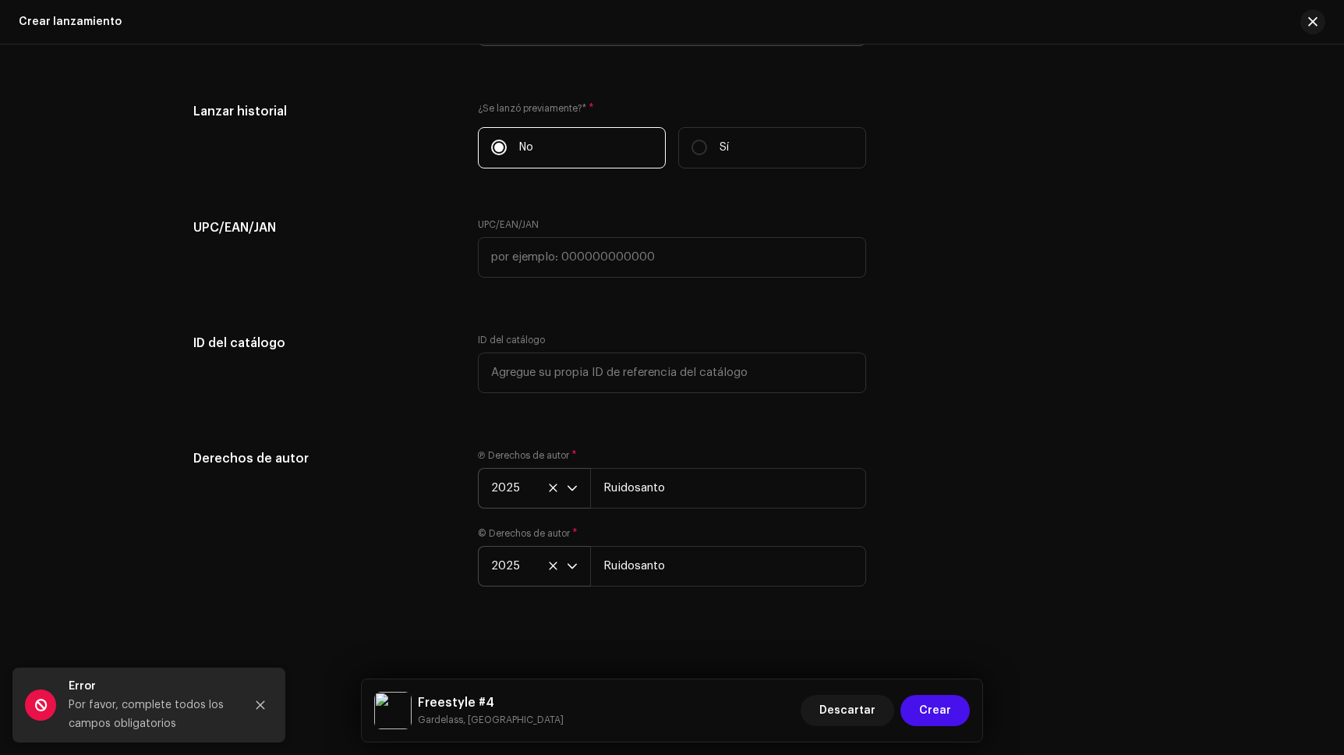
click at [999, 523] on div "Derechos de autor Ⓟ Derechos de autor * 2025 Ruidosanto © Derechos de autor * 2…" at bounding box center [671, 527] width 957 height 156
click at [255, 701] on icon "Close" at bounding box center [260, 704] width 11 height 11
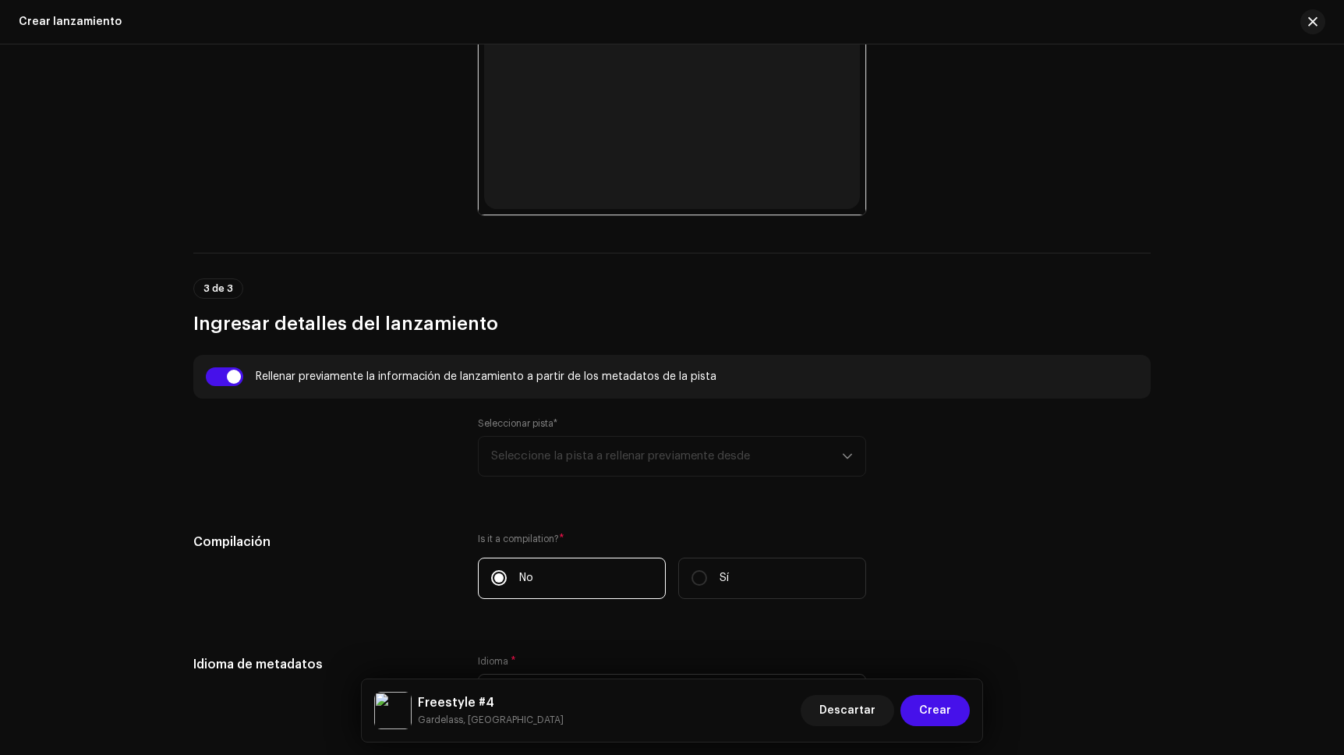
scroll to position [856, 0]
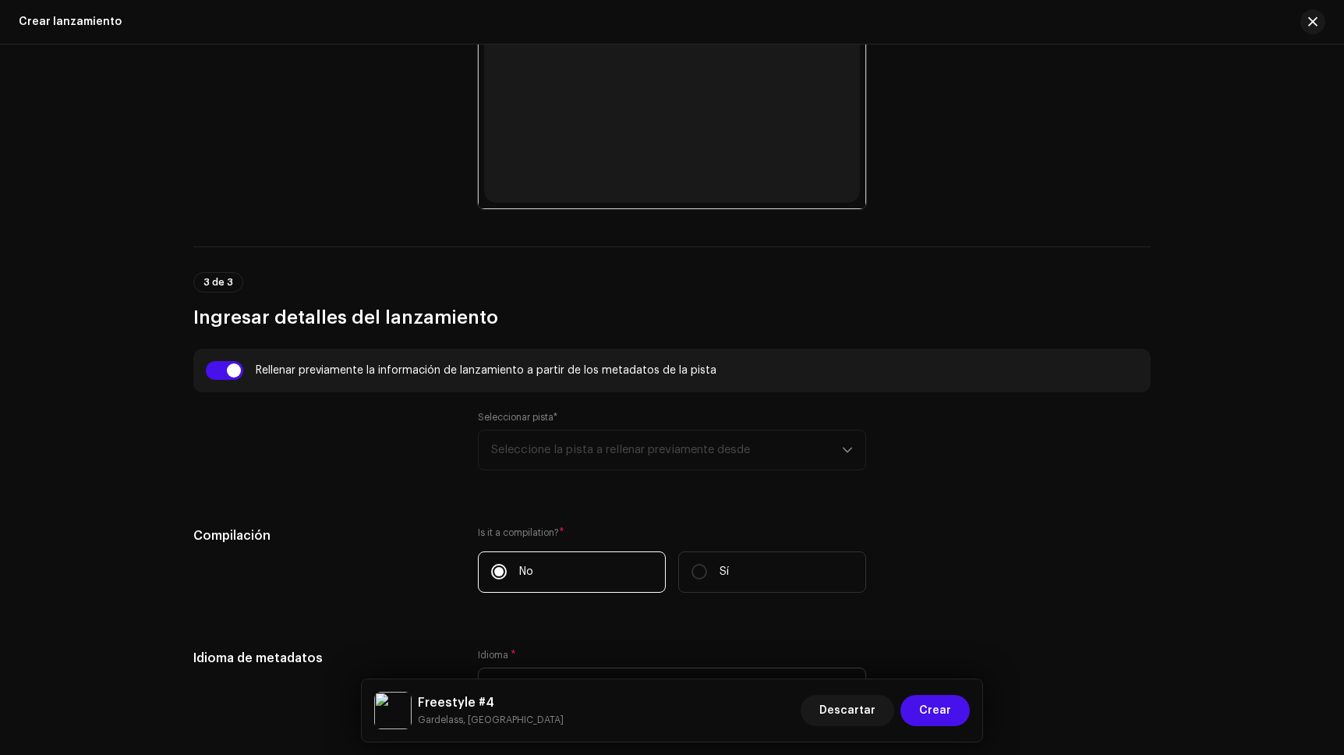
click at [843, 452] on div "Seleccionar pista* Seleccione la pista a rellenar previamente desde" at bounding box center [672, 440] width 388 height 59
click at [776, 457] on div "Seleccionar pista* Seleccione la pista a rellenar previamente desde" at bounding box center [672, 440] width 388 height 59
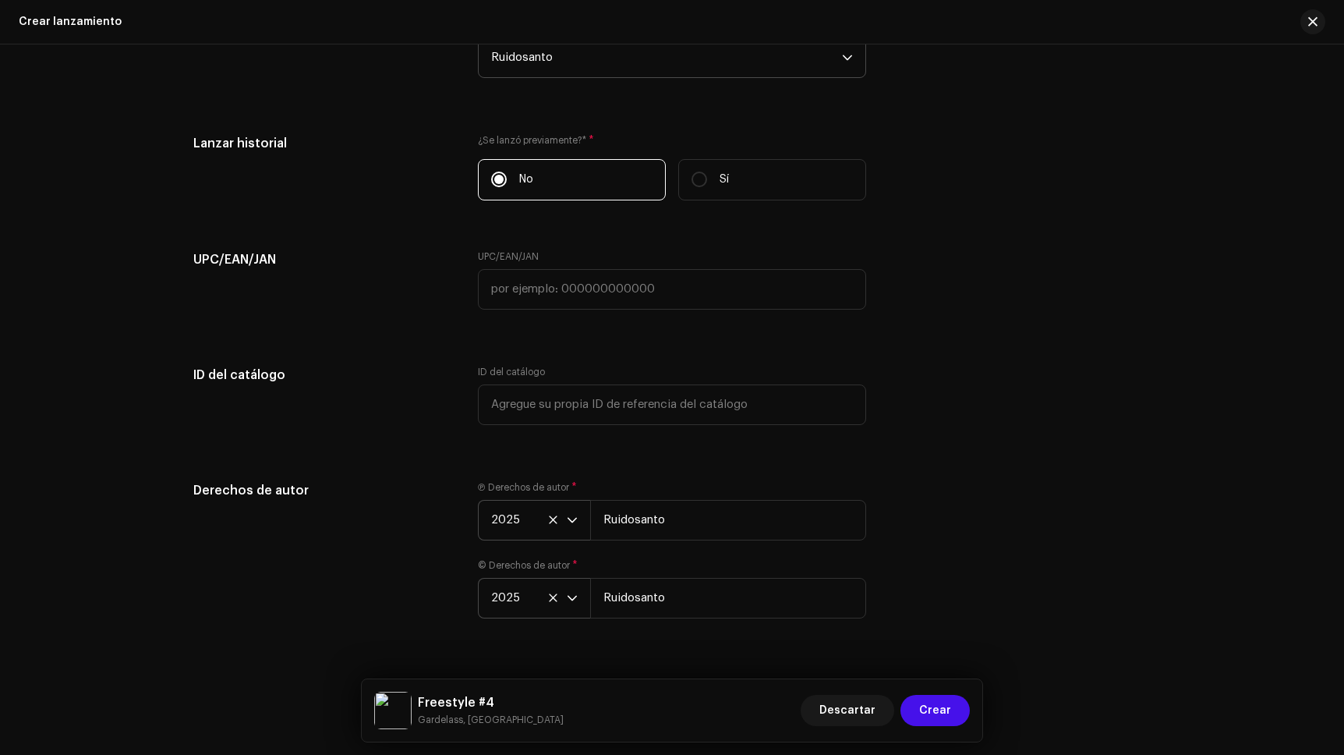
scroll to position [2766, 0]
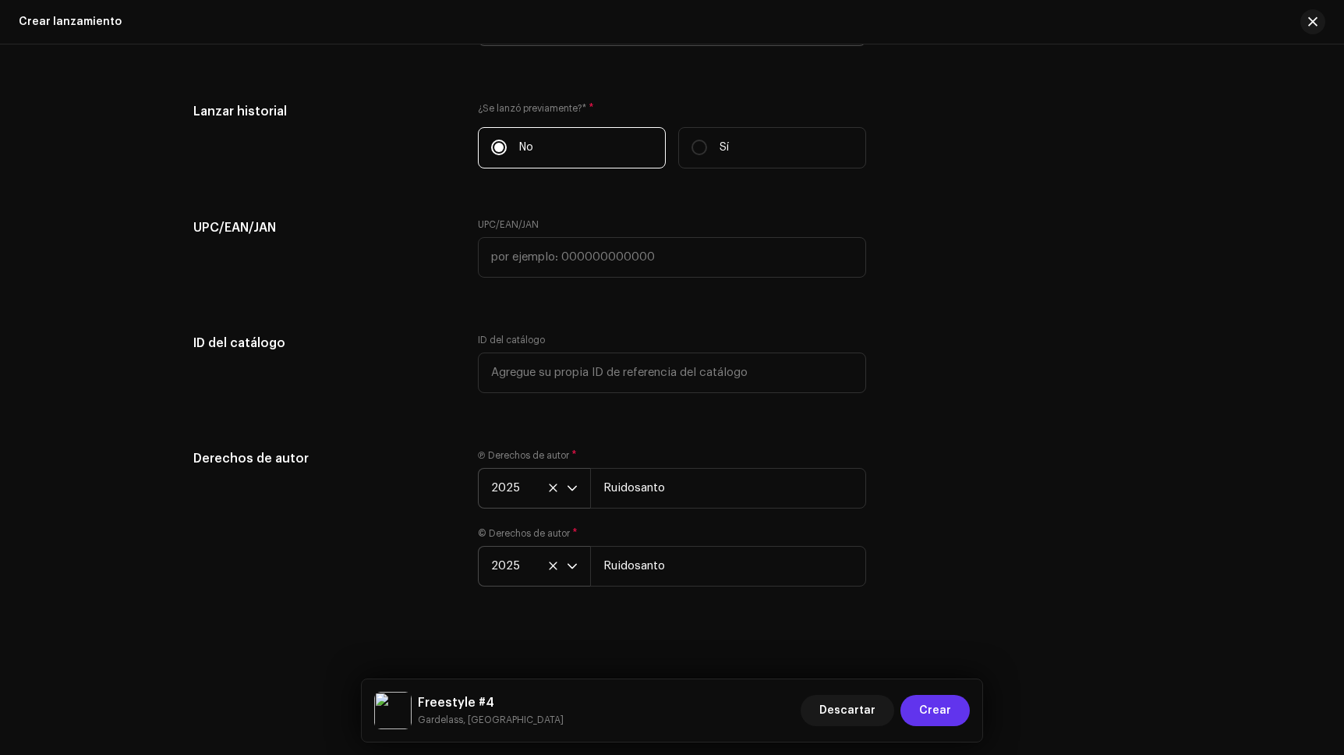
click at [956, 716] on button "Crear" at bounding box center [934, 710] width 69 height 31
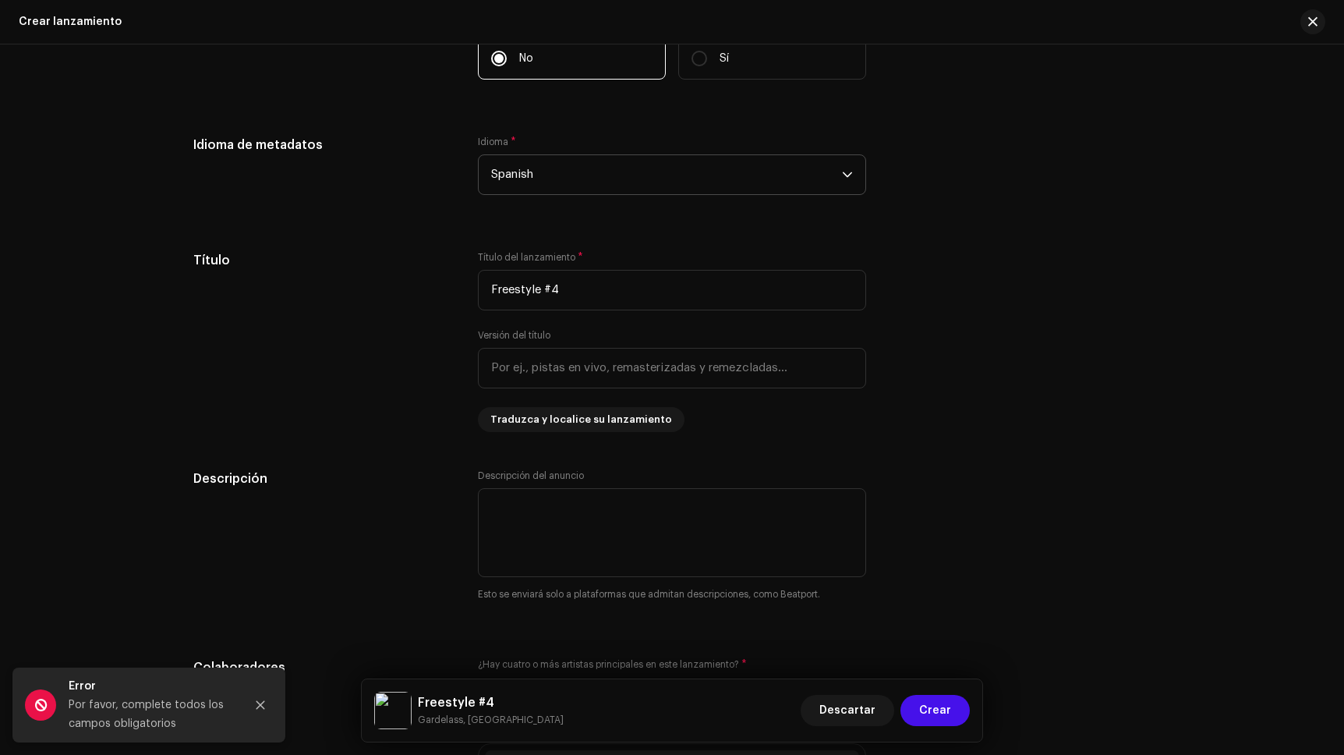
scroll to position [0, 0]
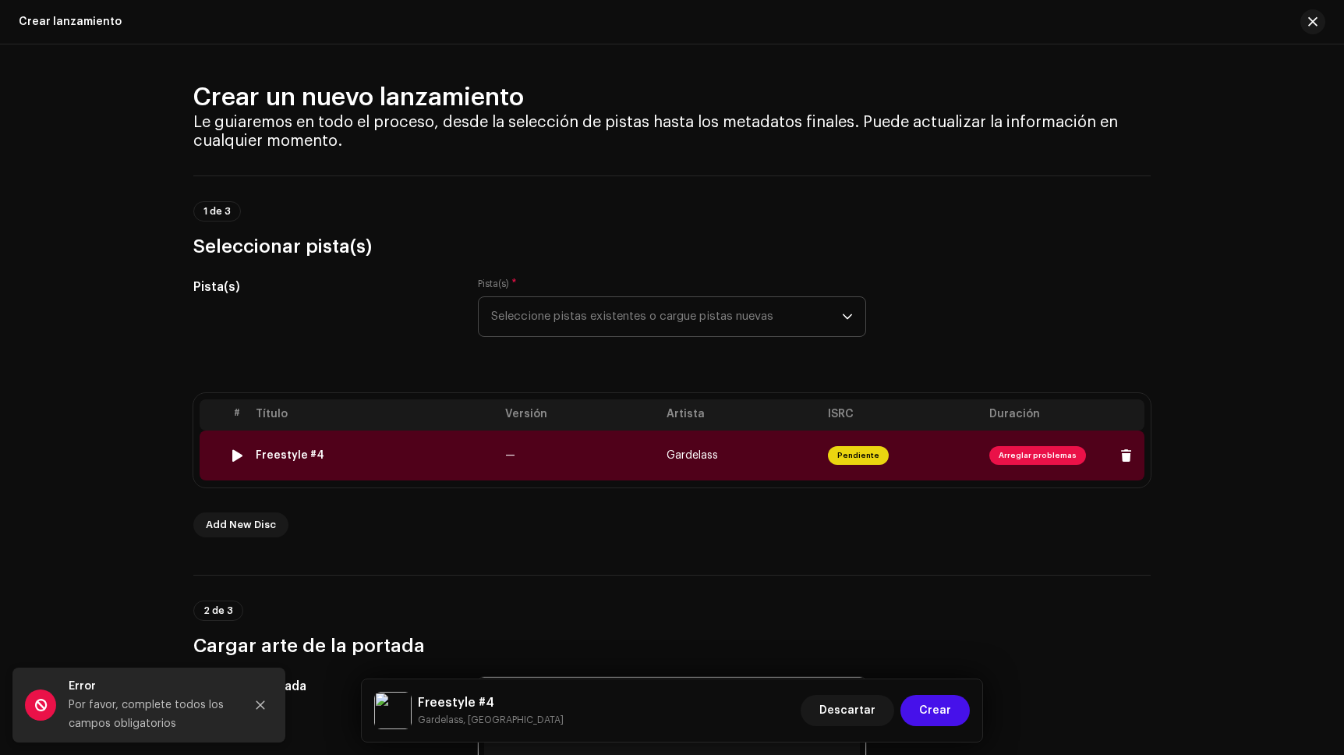
click at [1038, 455] on span "Arreglar problemas" at bounding box center [1037, 455] width 97 height 19
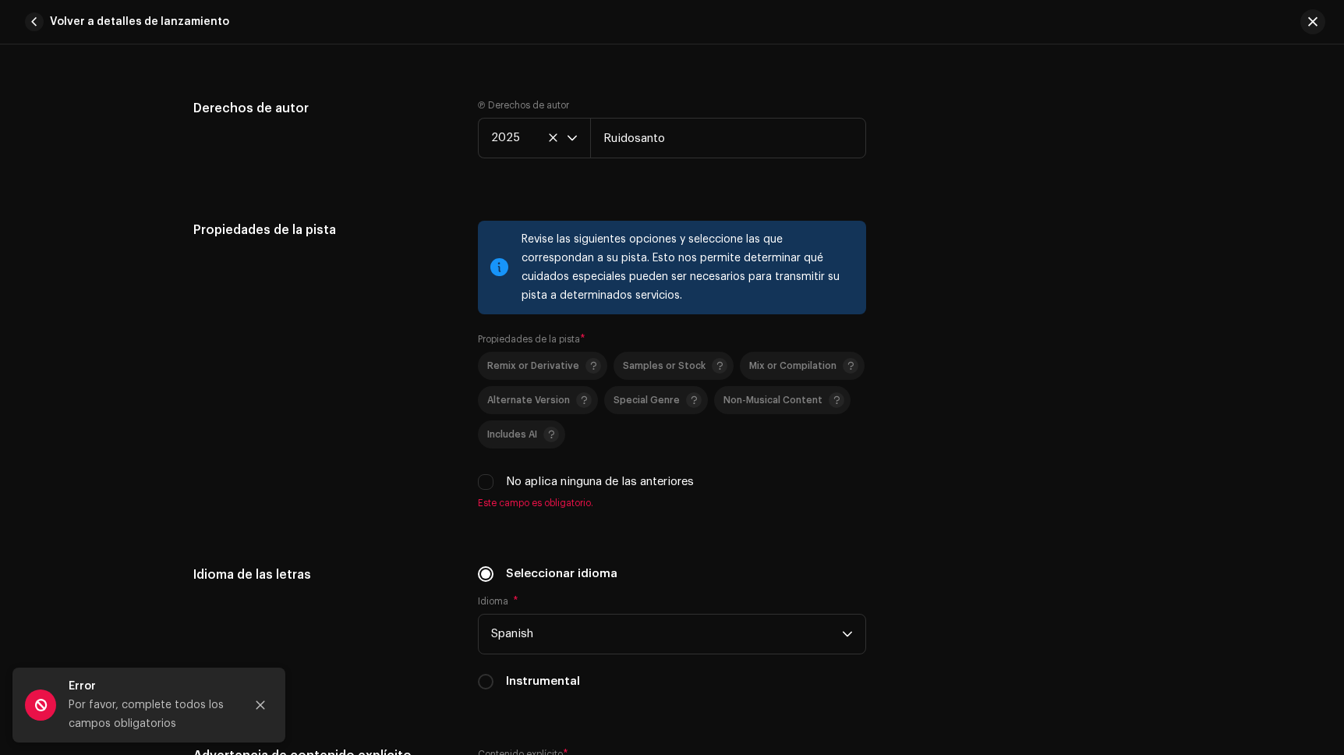
scroll to position [2182, 0]
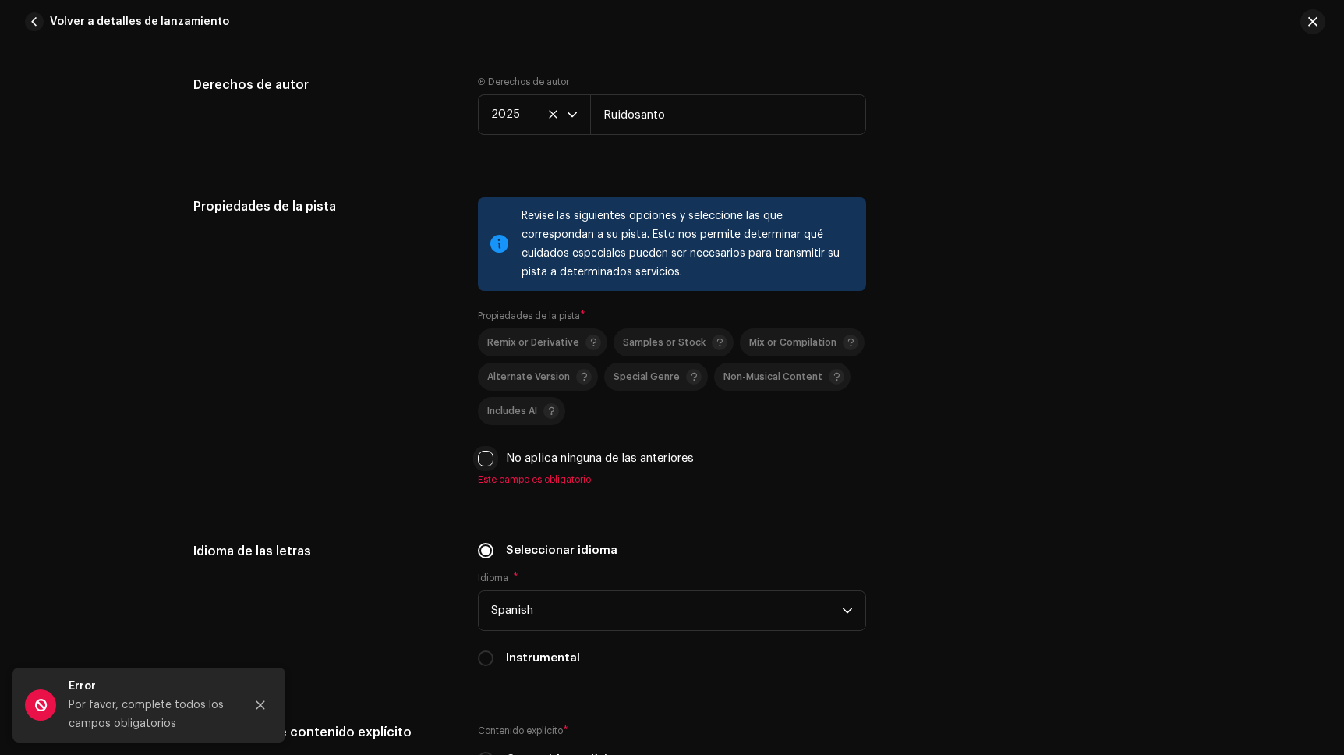
click at [480, 459] on input "No aplica ninguna de las anteriores" at bounding box center [486, 459] width 16 height 16
checkbox input "true"
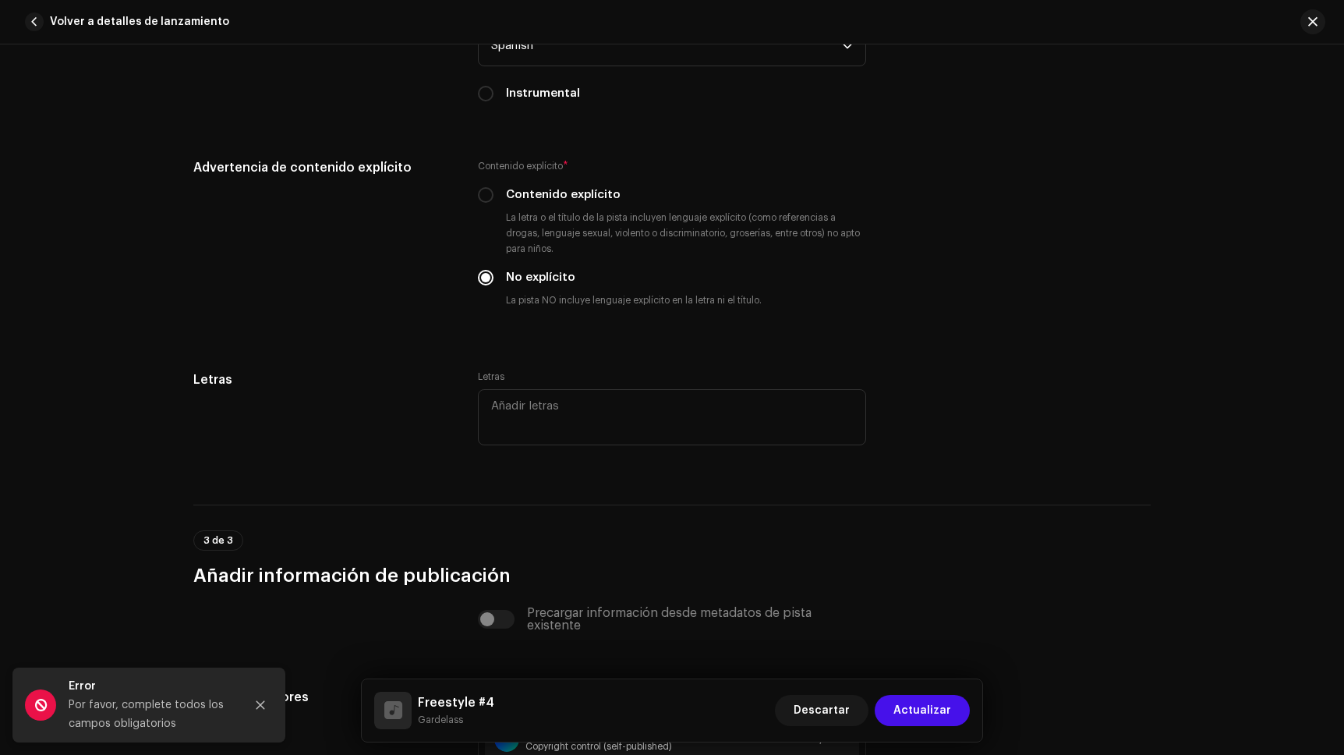
scroll to position [3183, 0]
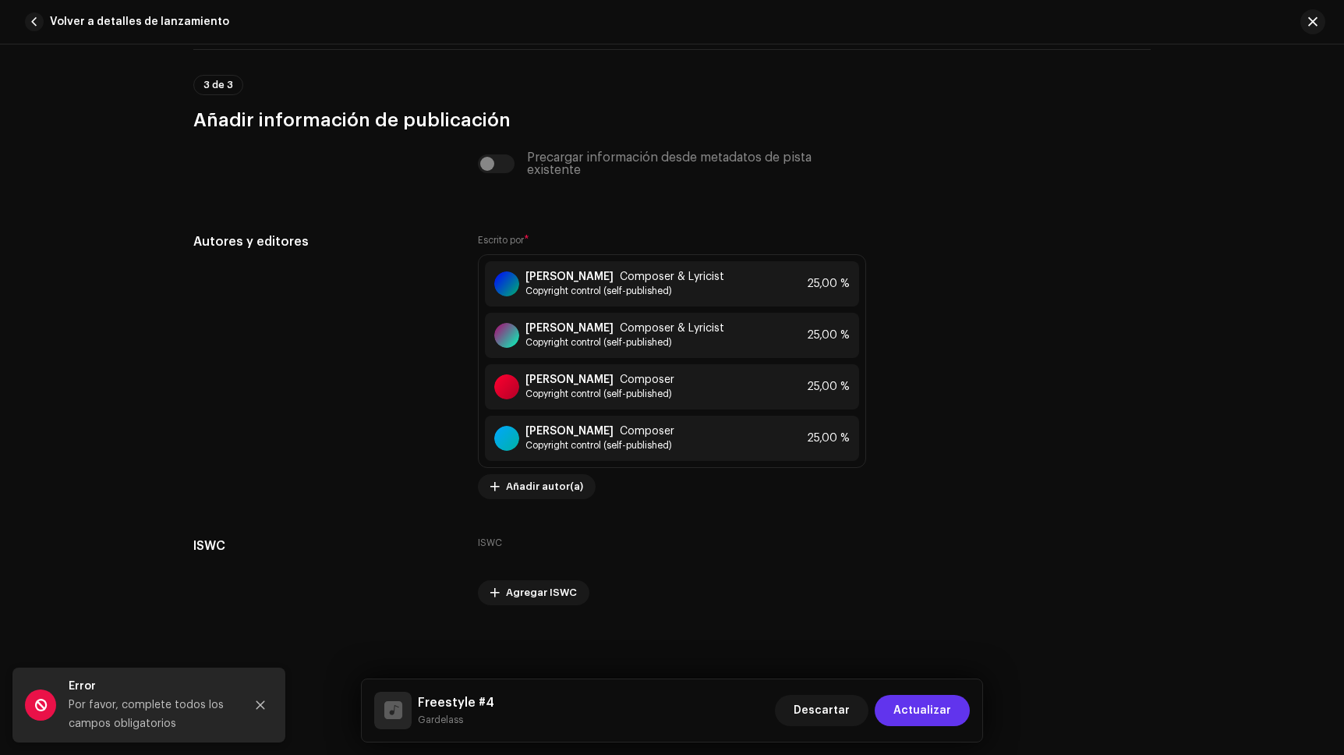
click at [949, 706] on span "Actualizar" at bounding box center [922, 710] width 58 height 31
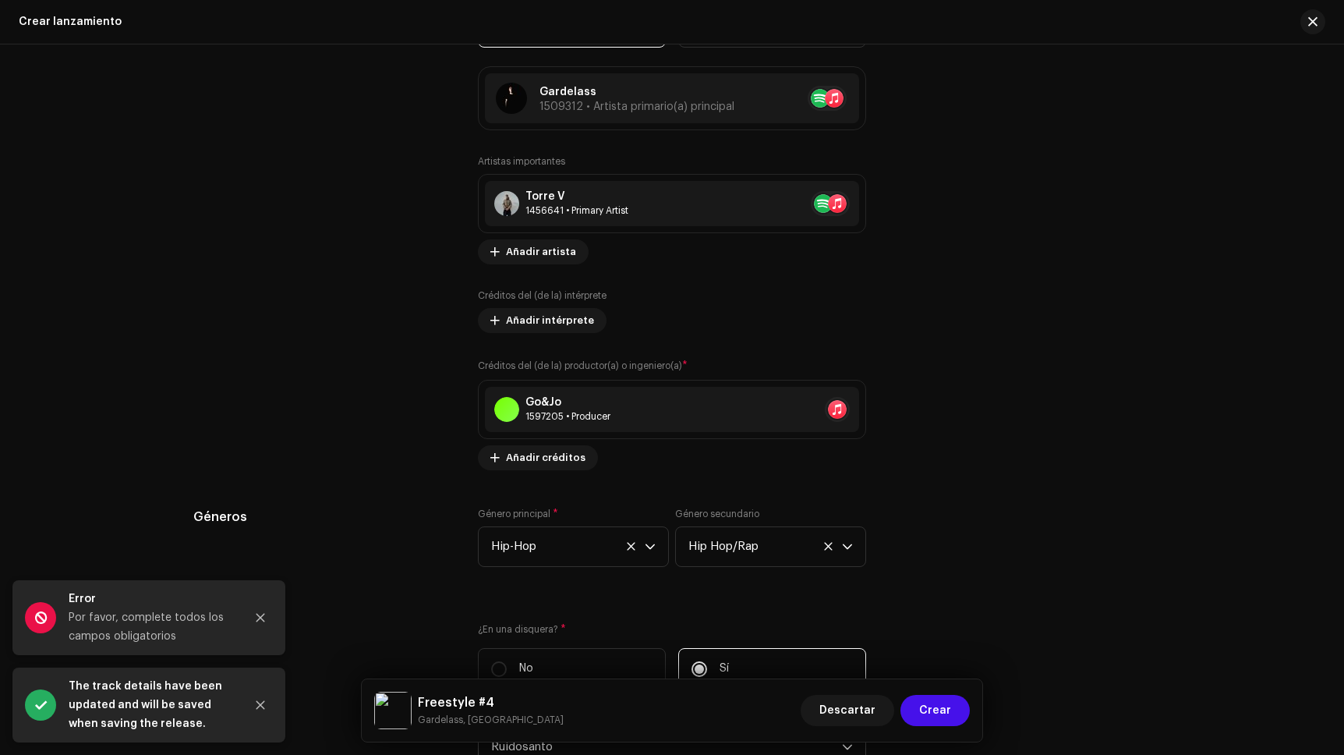
scroll to position [2766, 0]
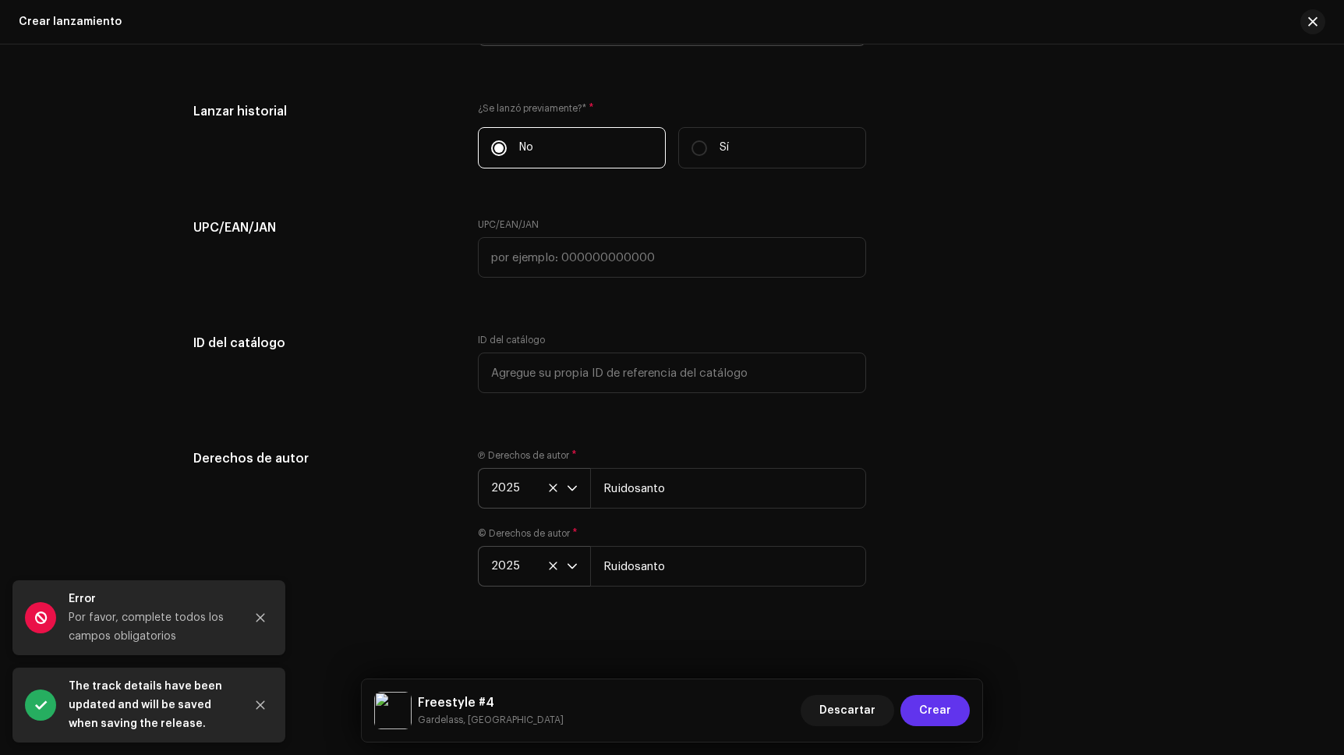
click at [956, 698] on button "Crear" at bounding box center [934, 710] width 69 height 31
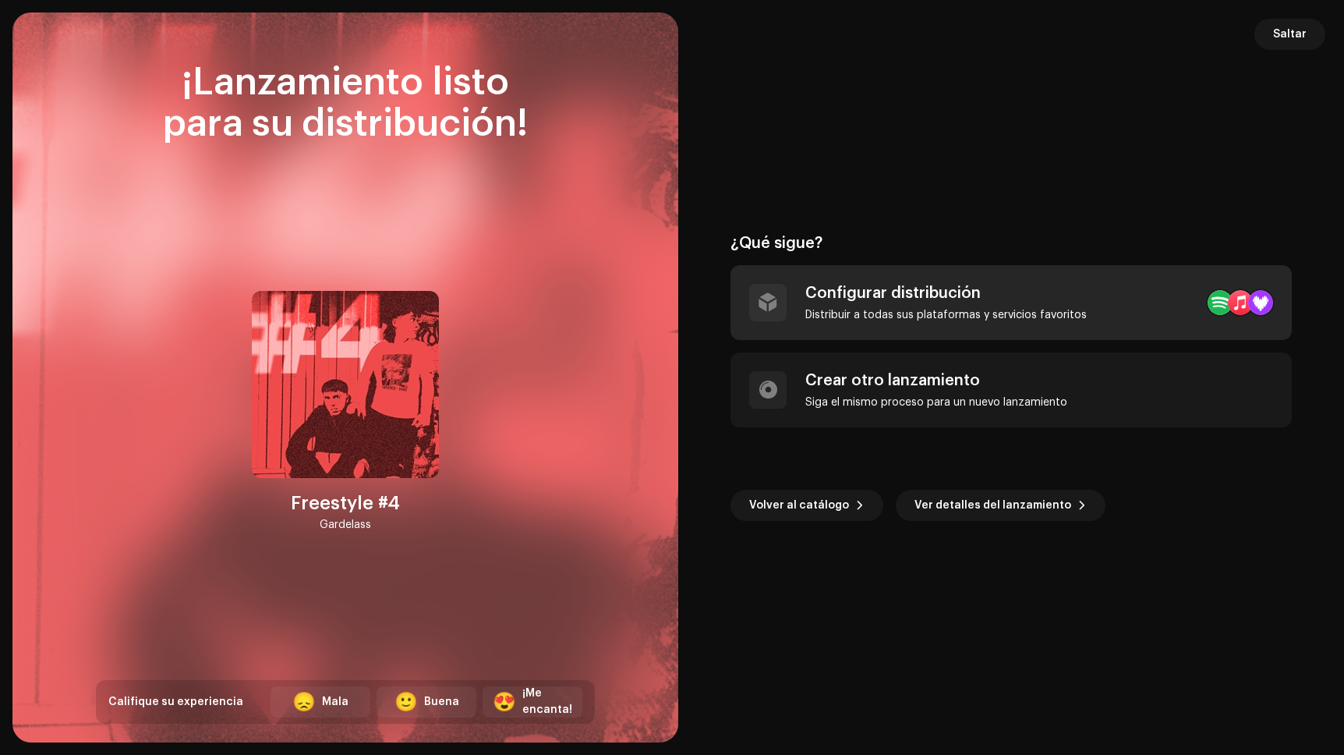
click at [827, 313] on div "Distribuir a todas sus plataformas y servicios favoritos" at bounding box center [945, 315] width 281 height 12
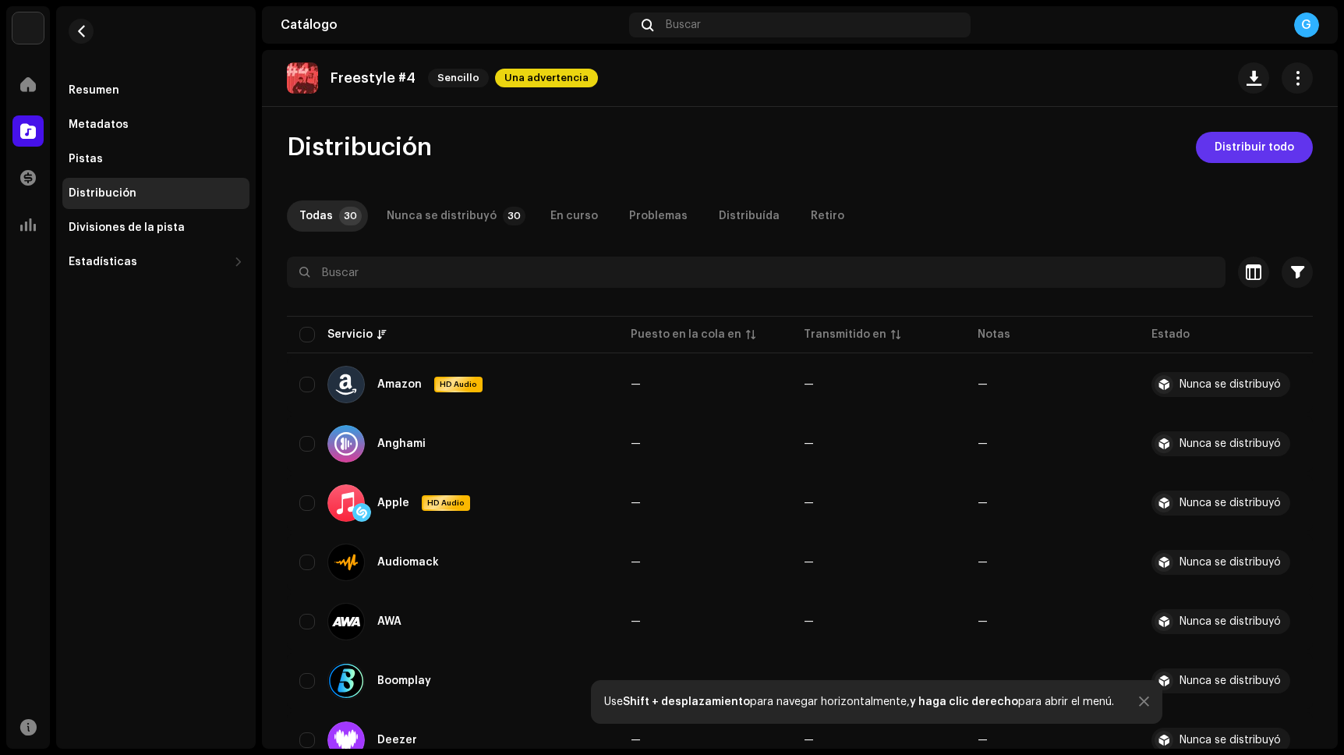
click at [1253, 157] on span "Distribuir todo" at bounding box center [1254, 147] width 80 height 31
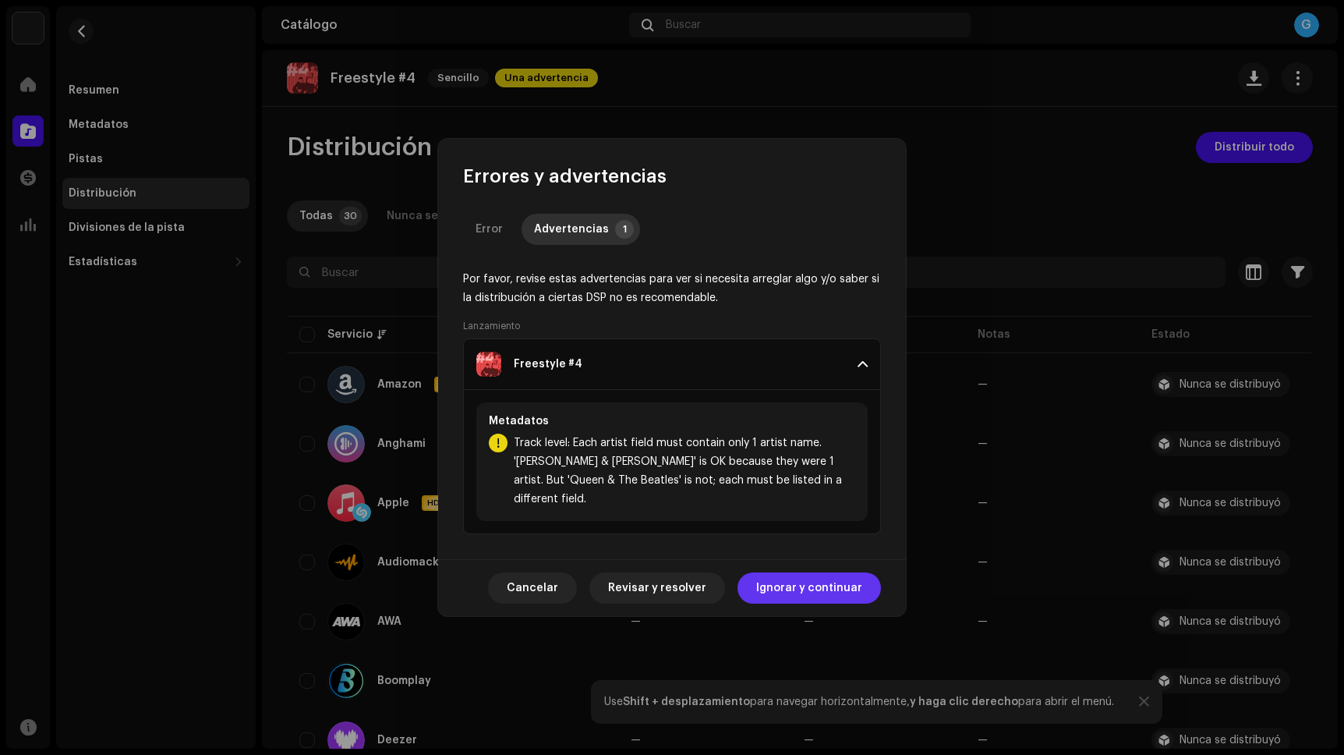
click at [769, 580] on span "Ignorar y continuar" at bounding box center [809, 587] width 106 height 31
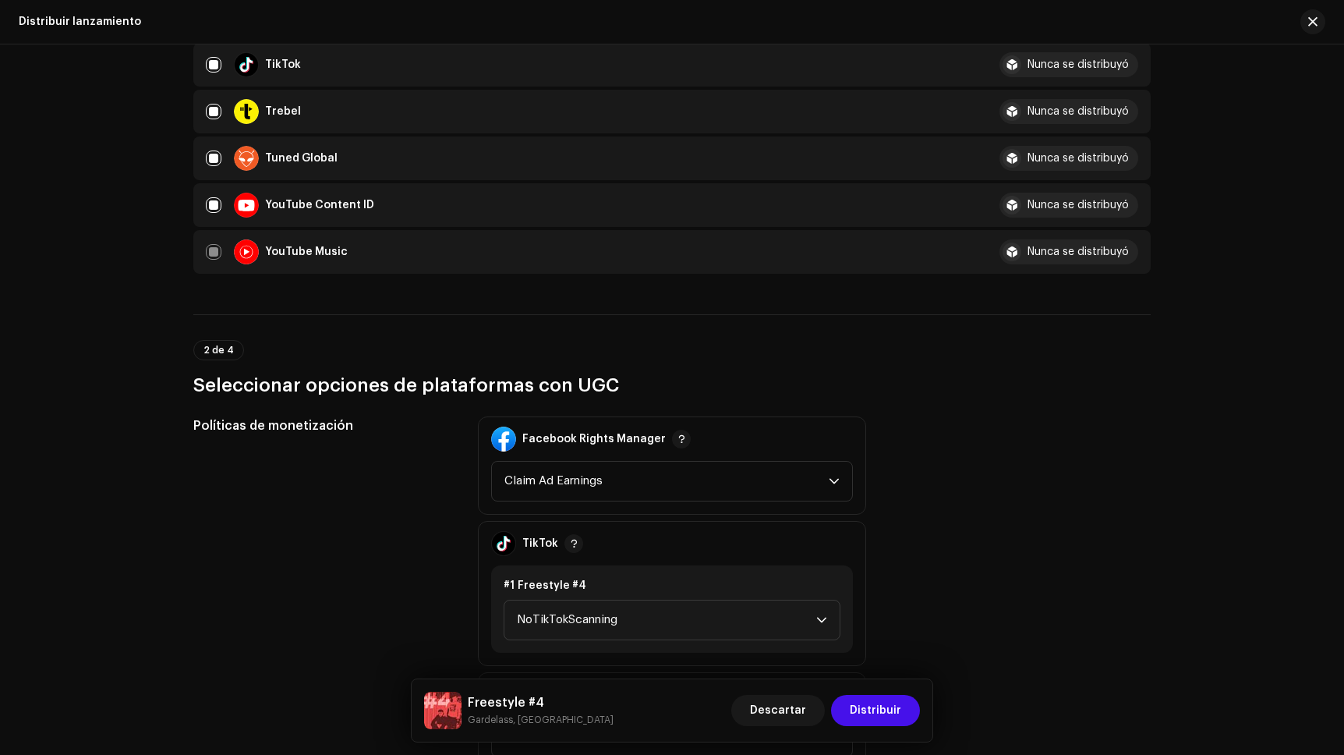
scroll to position [1822, 0]
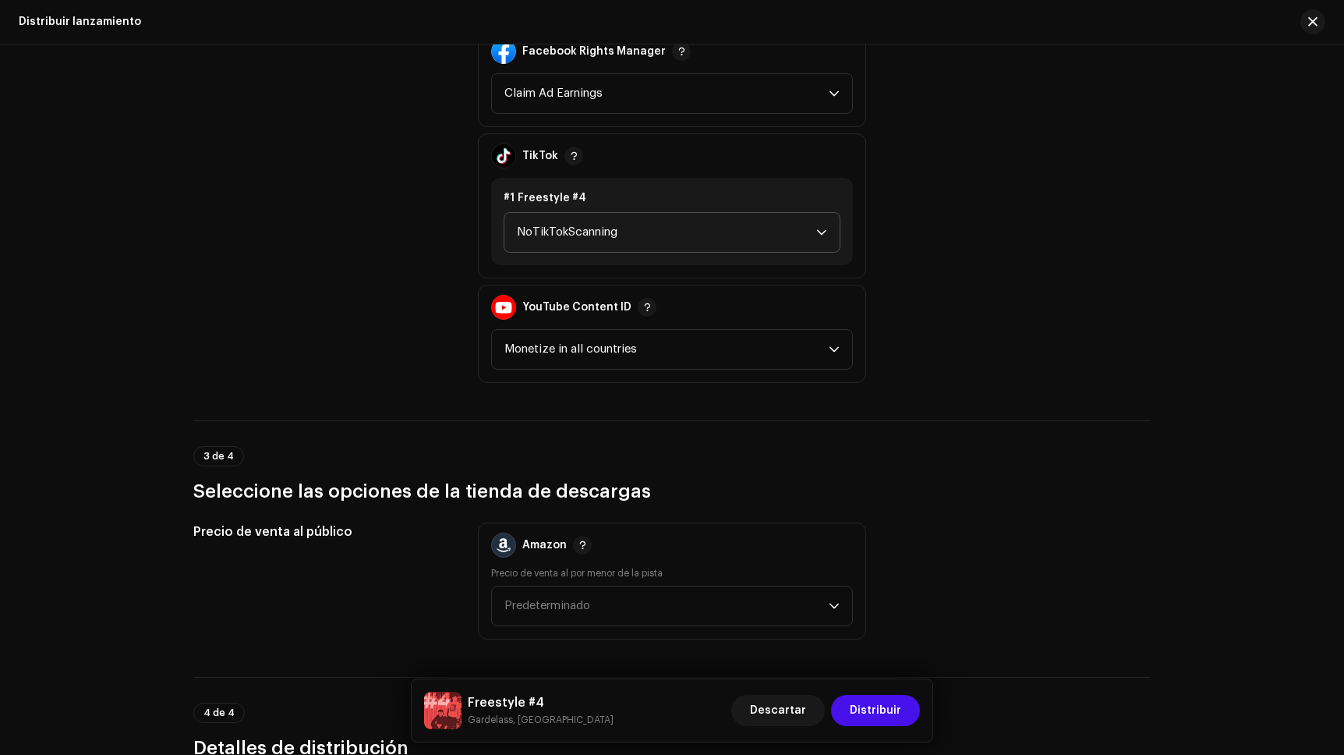
click at [787, 232] on span "NoTikTokScanning" at bounding box center [666, 232] width 299 height 39
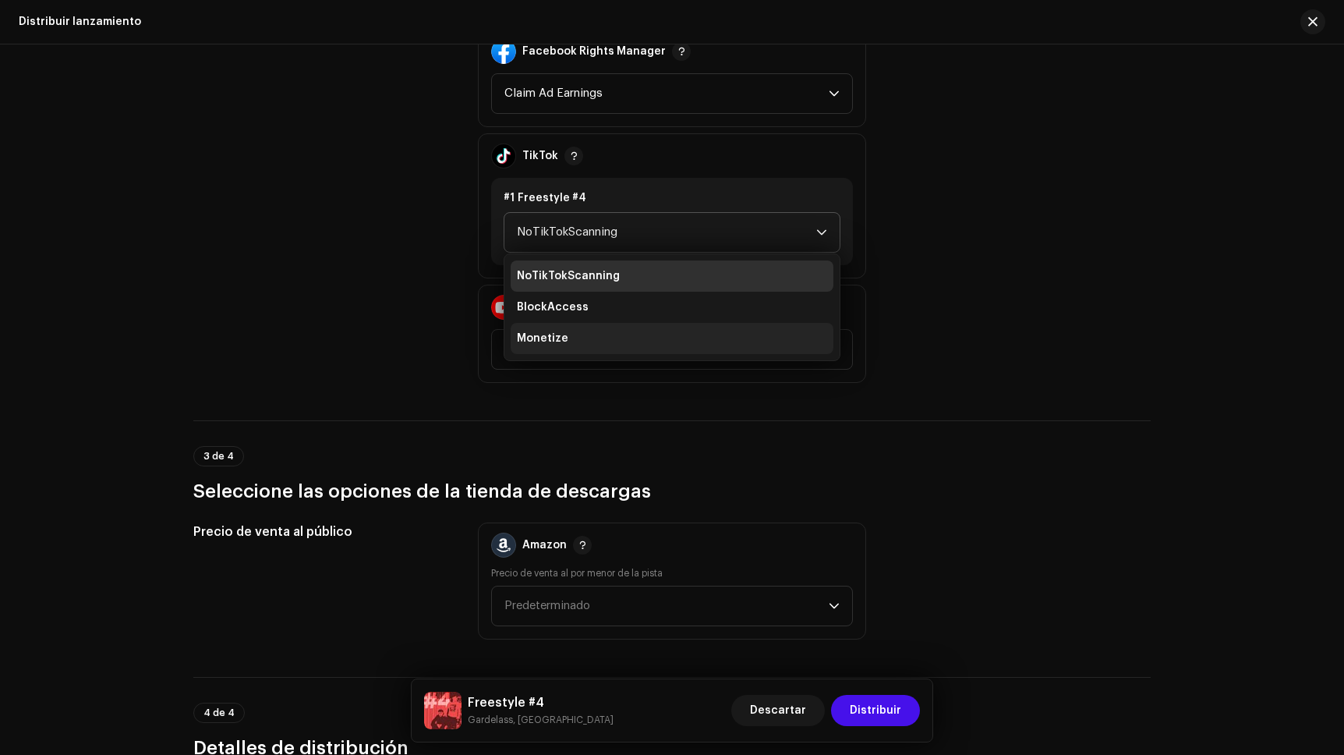
click at [776, 340] on li "Monetize" at bounding box center [672, 338] width 323 height 31
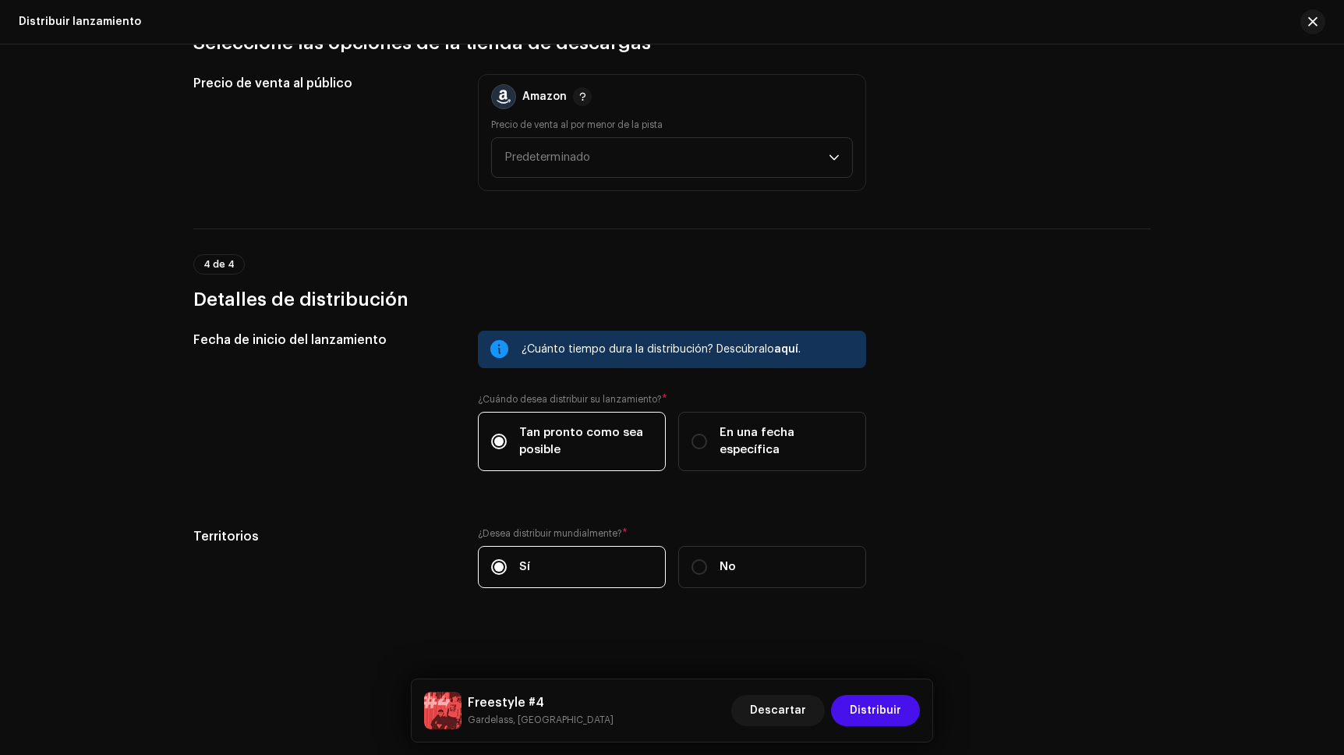
scroll to position [2272, 0]
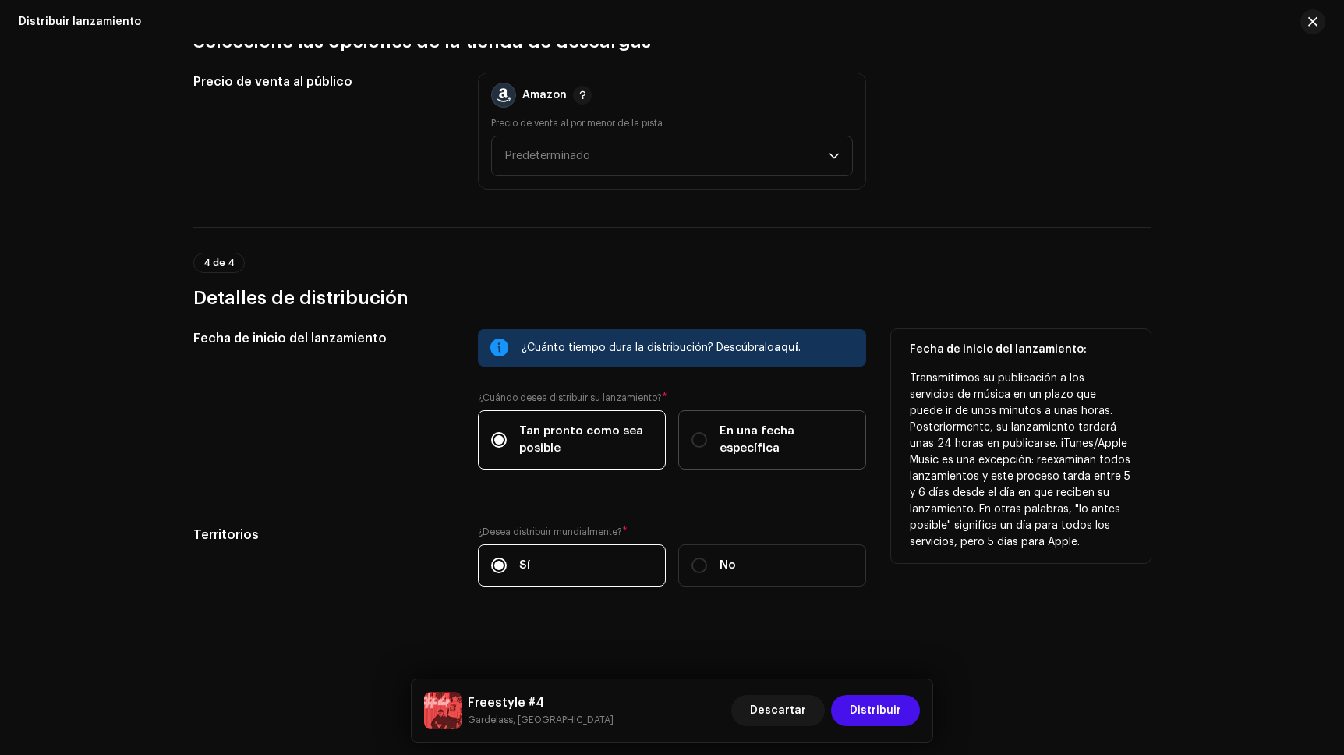
click at [787, 447] on span "En una fecha específica" at bounding box center [785, 439] width 133 height 34
click at [707, 447] on input "En una fecha específica" at bounding box center [699, 440] width 16 height 16
radio input "true"
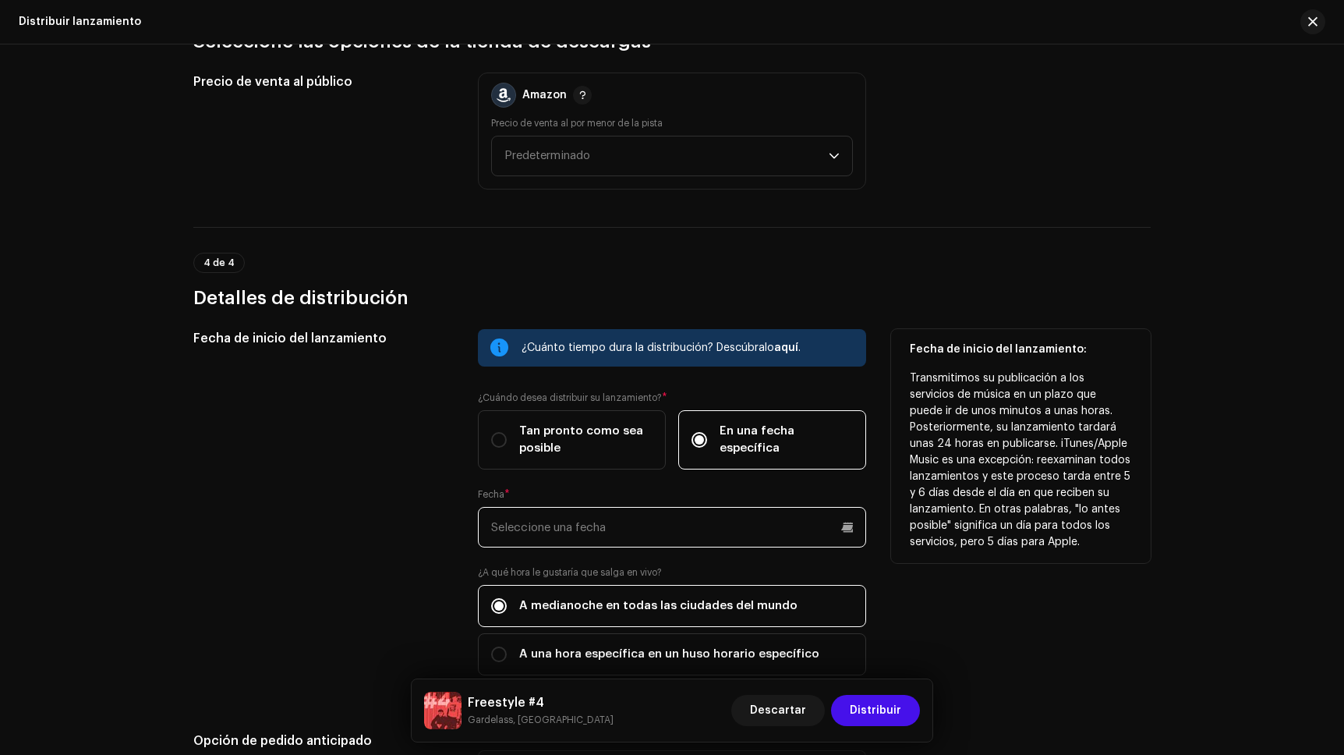
click at [657, 536] on input "text" at bounding box center [672, 527] width 388 height 41
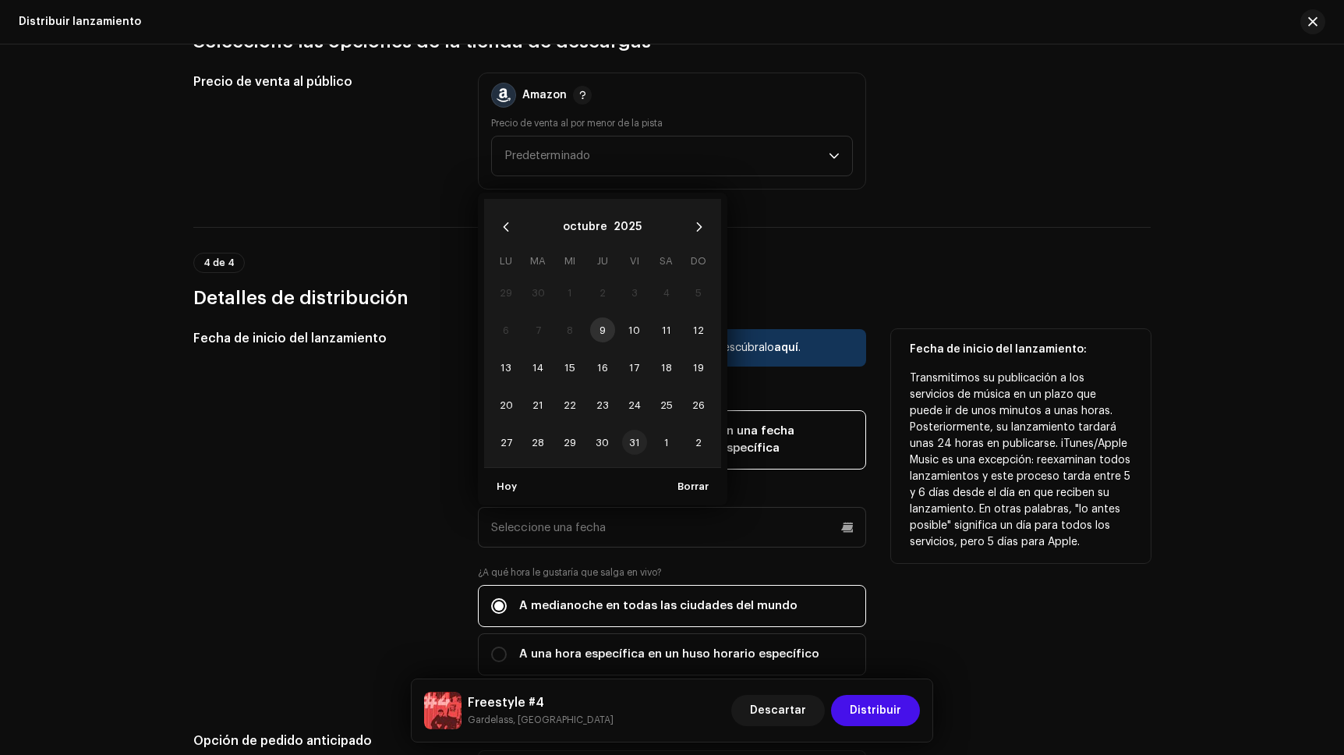
click at [632, 445] on span "31" at bounding box center [634, 442] width 25 height 25
type input "[DATE]"
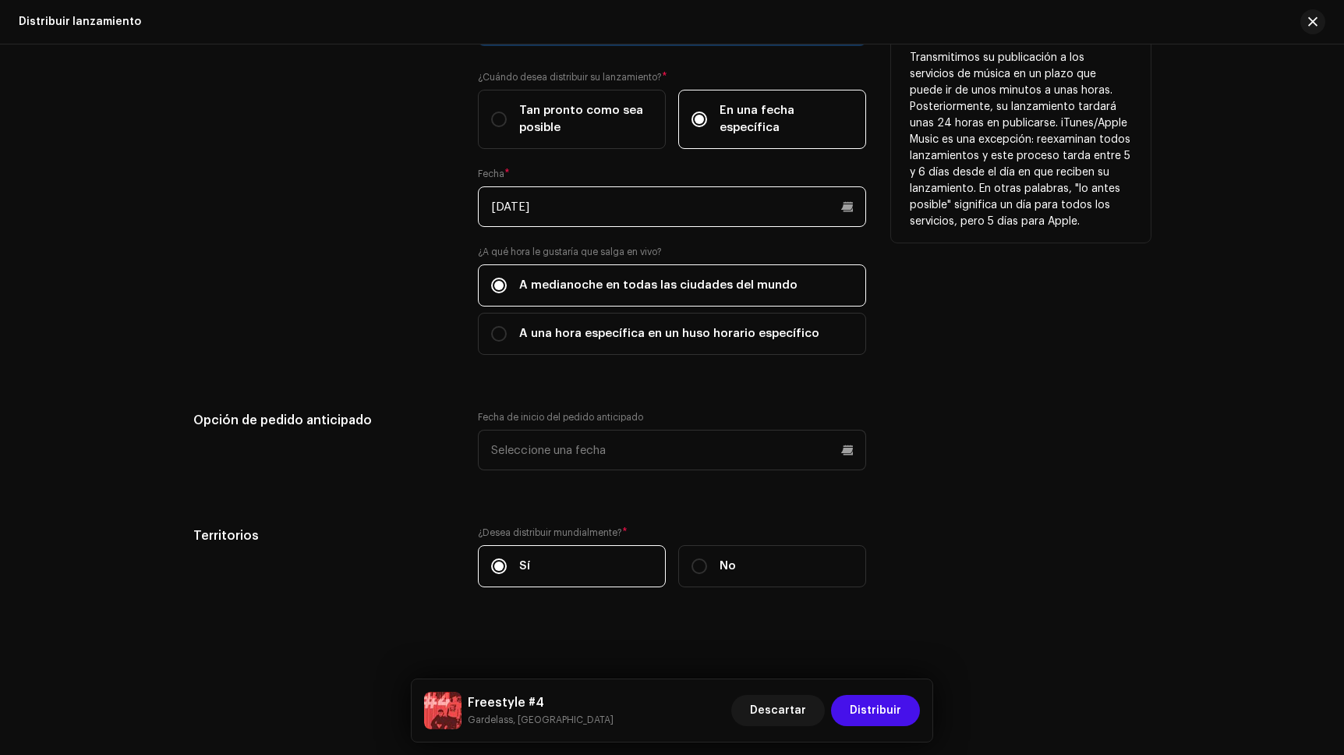
scroll to position [2593, 0]
click at [910, 716] on button "Distribuir" at bounding box center [875, 710] width 89 height 31
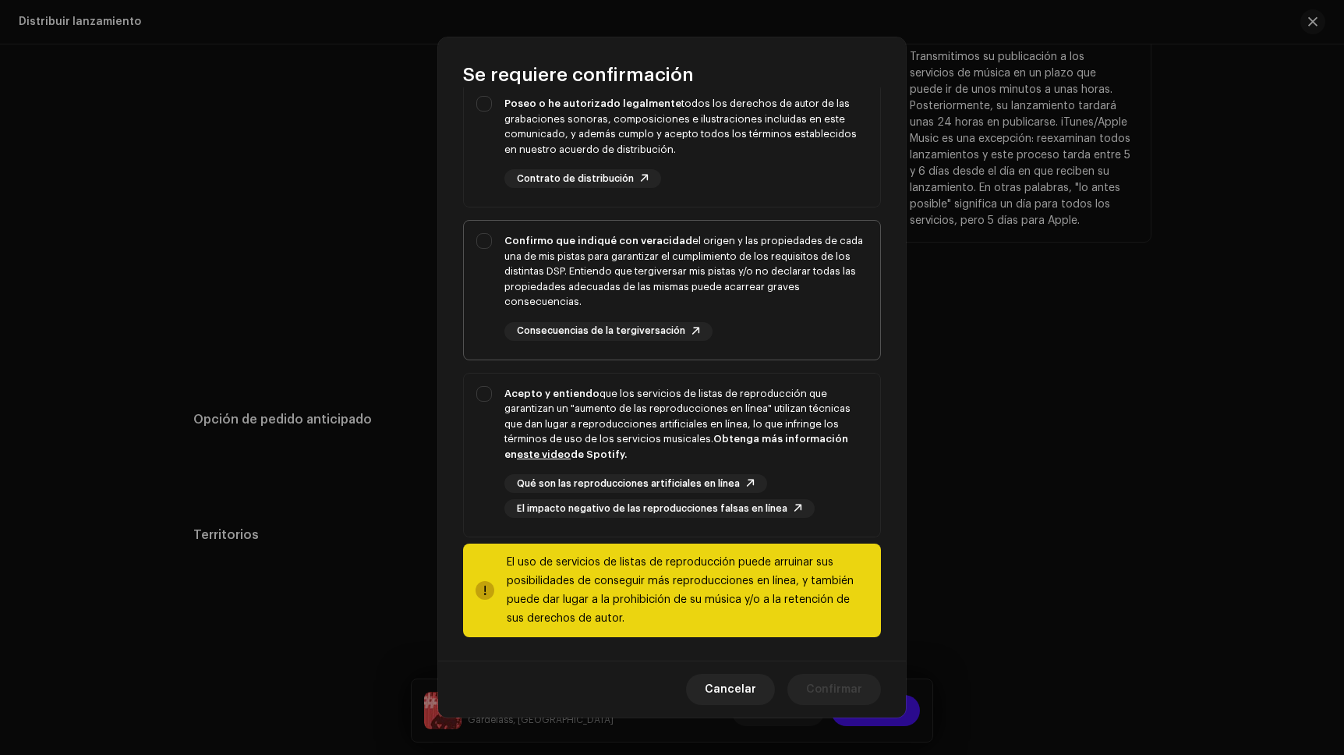
scroll to position [149, 0]
click at [484, 392] on div "Acepto y entiendo que los servicios de listas de reproducción que garantizan un…" at bounding box center [672, 450] width 416 height 157
checkbox input "true"
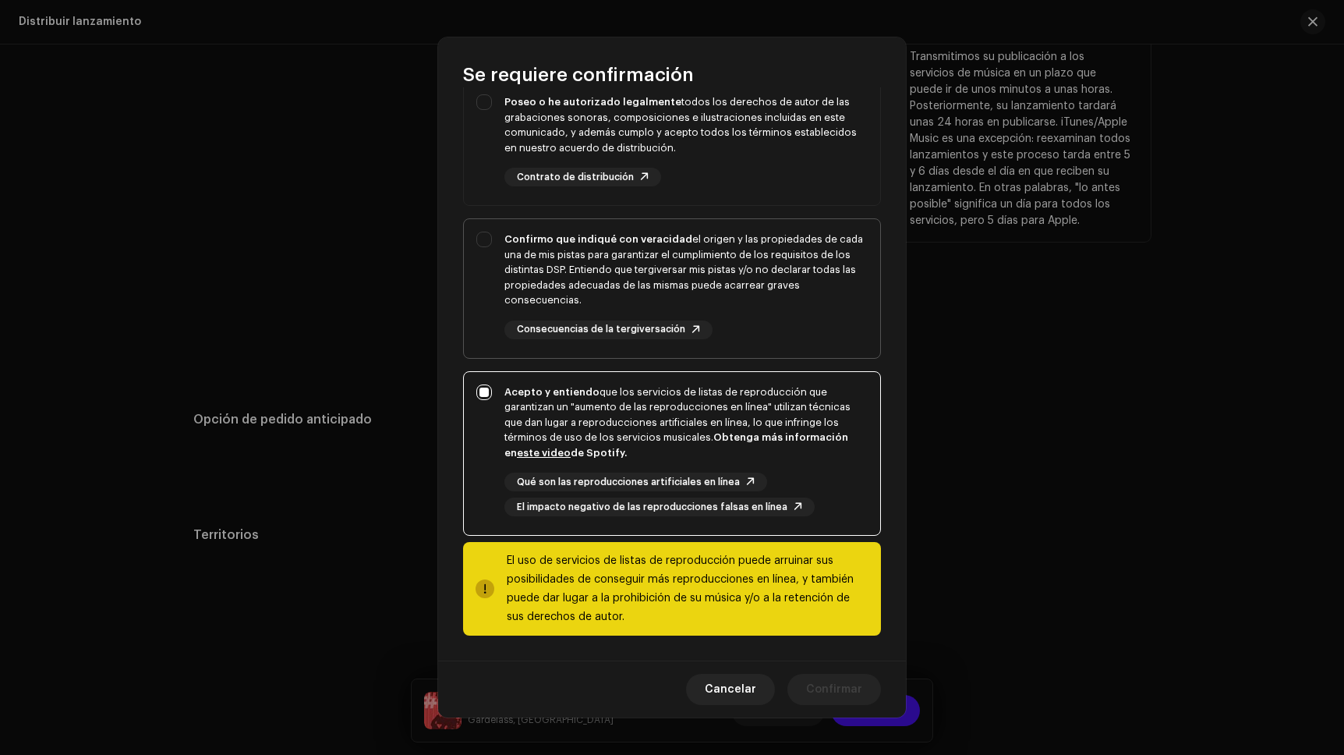
click at [482, 247] on div "Confirmo que indiqué con veracidad el origen y las propiedades de cada una de m…" at bounding box center [672, 285] width 416 height 133
checkbox input "true"
click at [479, 108] on div "Poseo o he autorizado legalmente todos los derechos de autor de las grabaciones…" at bounding box center [672, 140] width 416 height 117
checkbox input "true"
click at [820, 701] on span "Confirmar" at bounding box center [834, 688] width 56 height 31
